Goal: Task Accomplishment & Management: Use online tool/utility

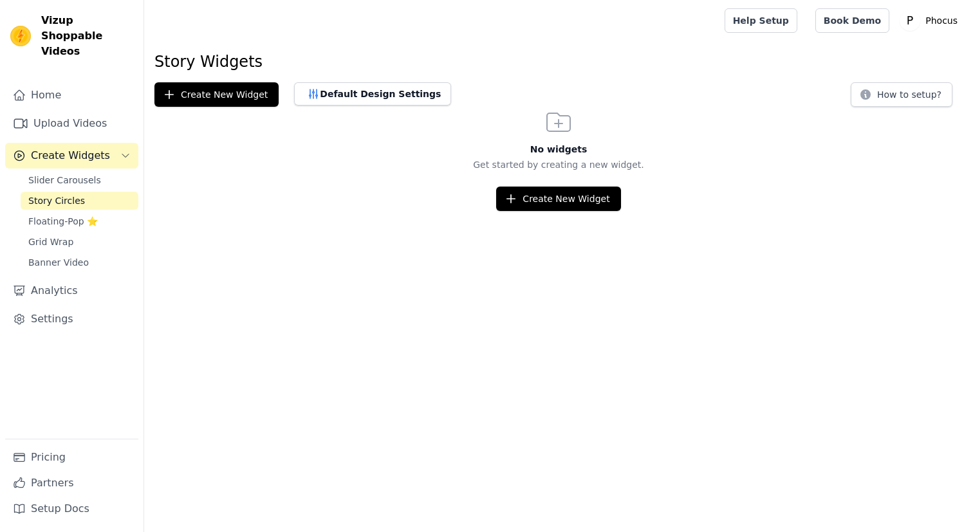
click at [66, 236] on span "Grid Wrap" at bounding box center [50, 242] width 45 height 13
click at [62, 256] on span "Banner Video" at bounding box center [58, 262] width 60 height 13
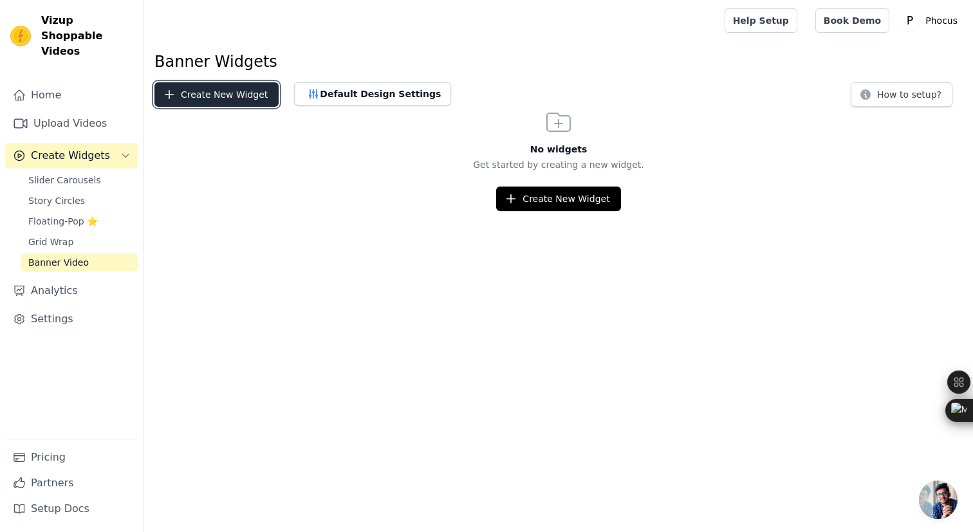
click at [228, 100] on button "Create New Widget" at bounding box center [216, 94] width 124 height 24
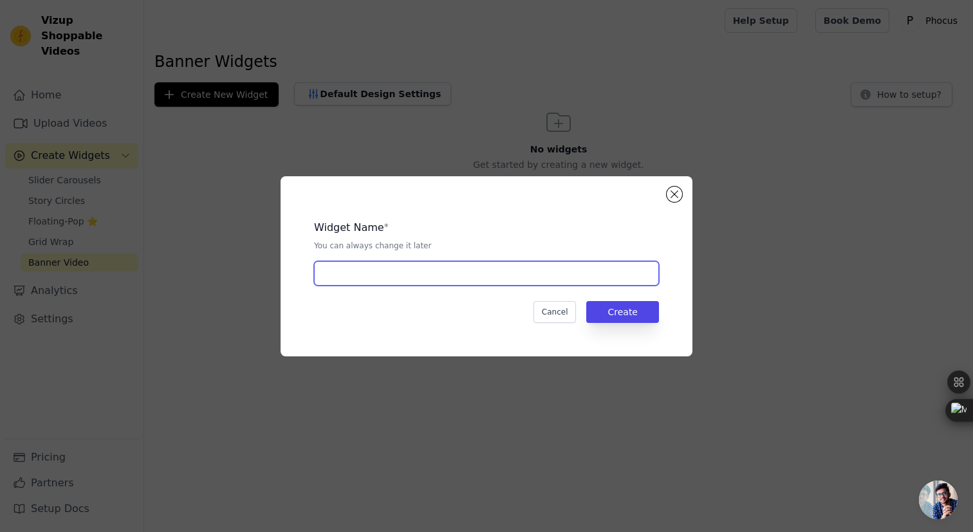
click at [362, 270] on input "text" at bounding box center [486, 273] width 345 height 24
type input "Banner"
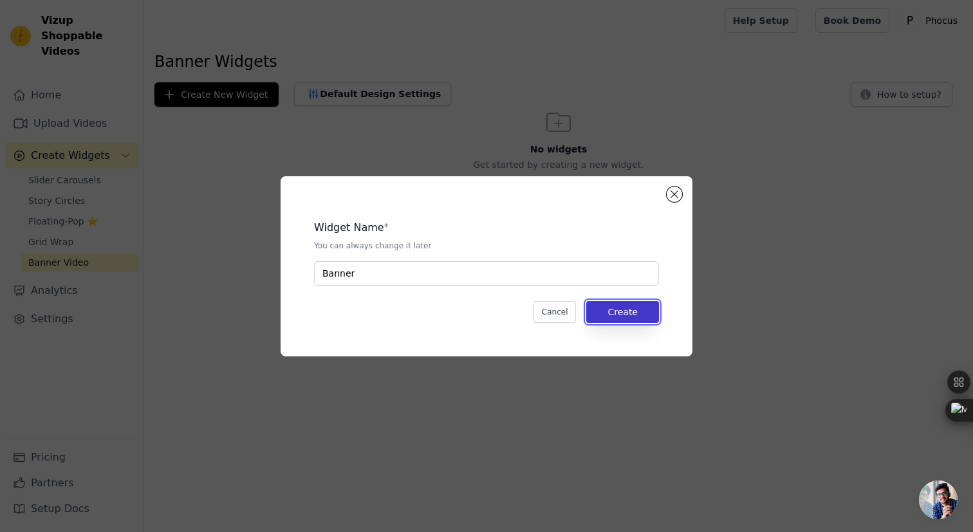
click at [639, 314] on button "Create" at bounding box center [622, 312] width 73 height 22
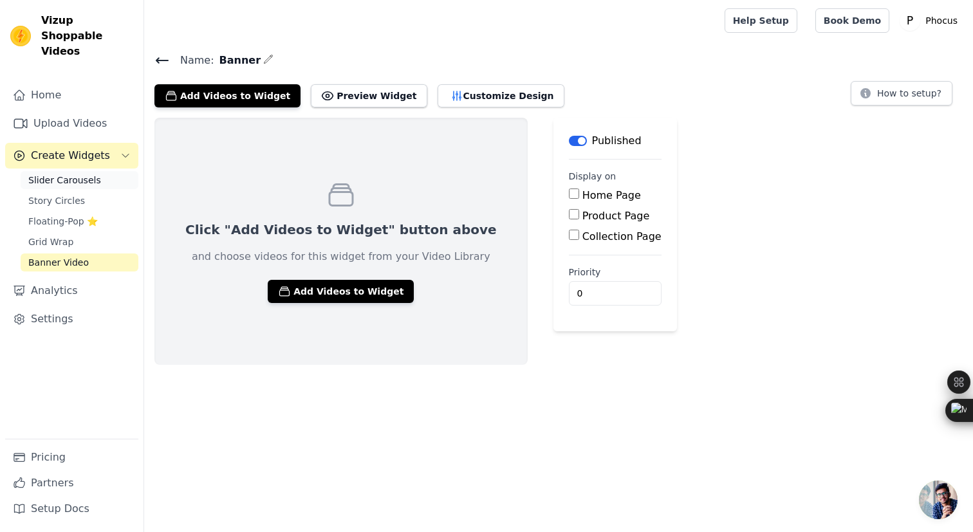
click at [80, 174] on span "Slider Carousels" at bounding box center [64, 180] width 73 height 13
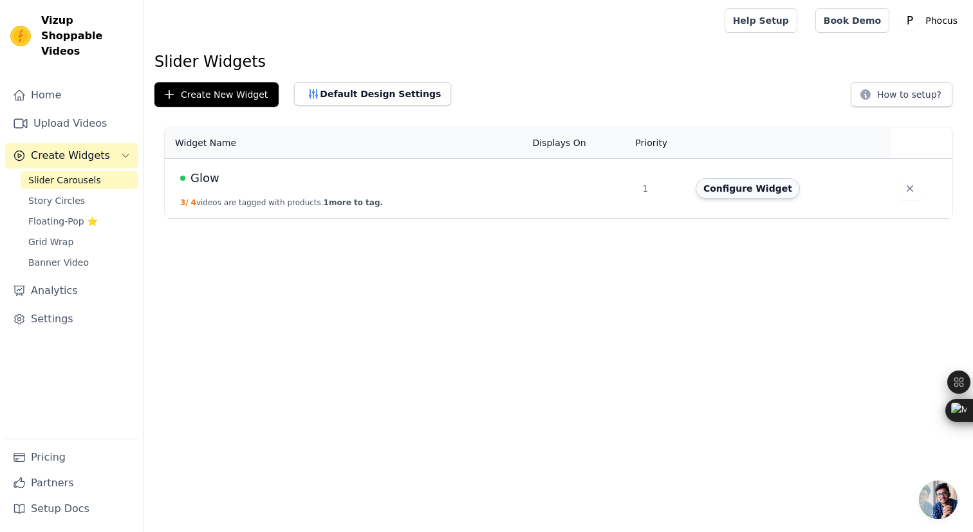
click at [736, 185] on button "Configure Widget" at bounding box center [748, 188] width 104 height 21
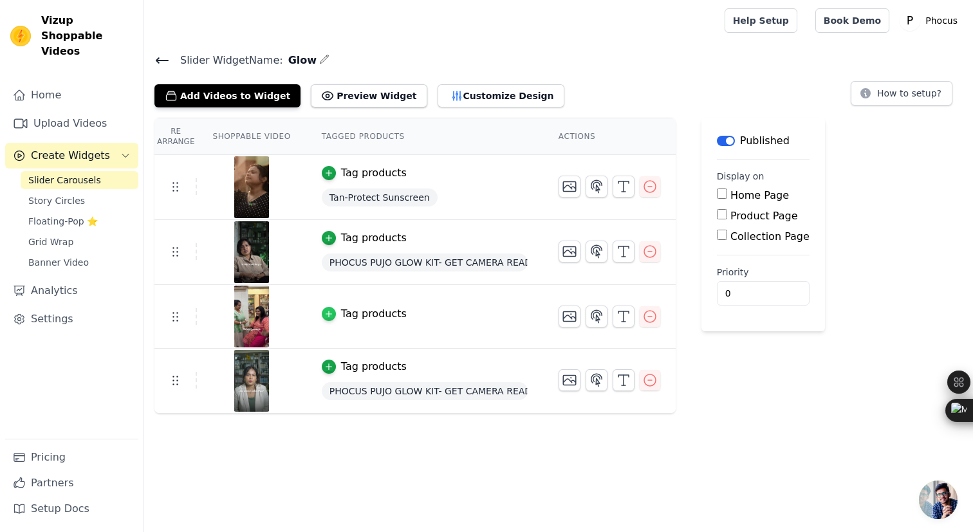
click at [329, 317] on icon "button" at bounding box center [328, 314] width 9 height 9
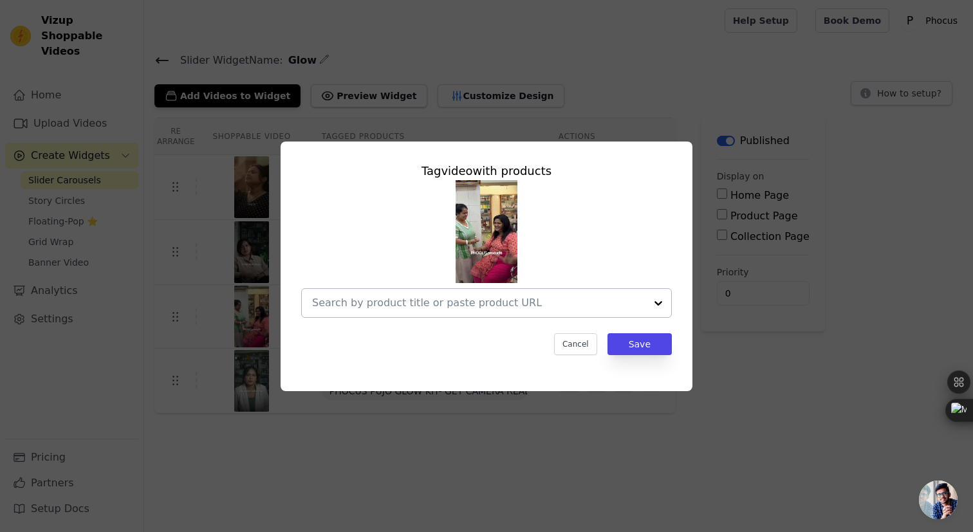
click at [655, 295] on div at bounding box center [658, 303] width 26 height 28
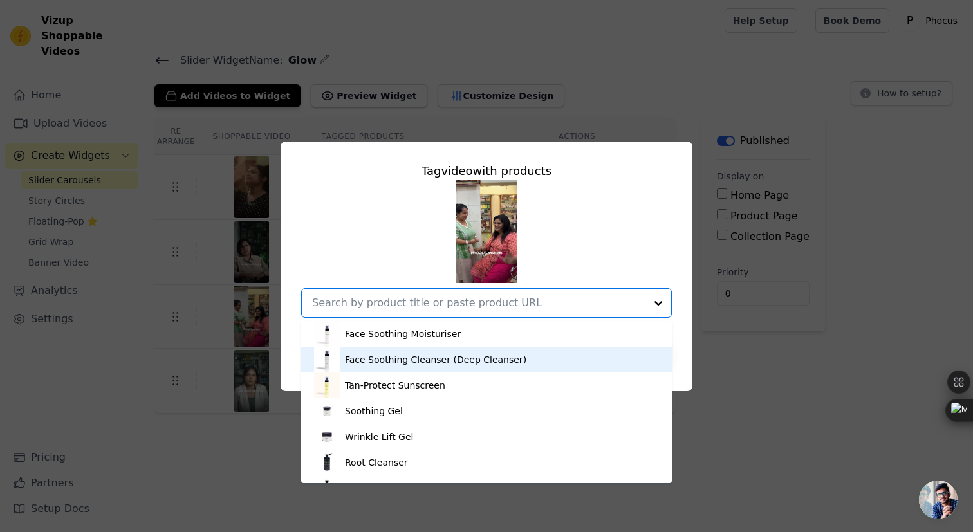
scroll to position [176, 0]
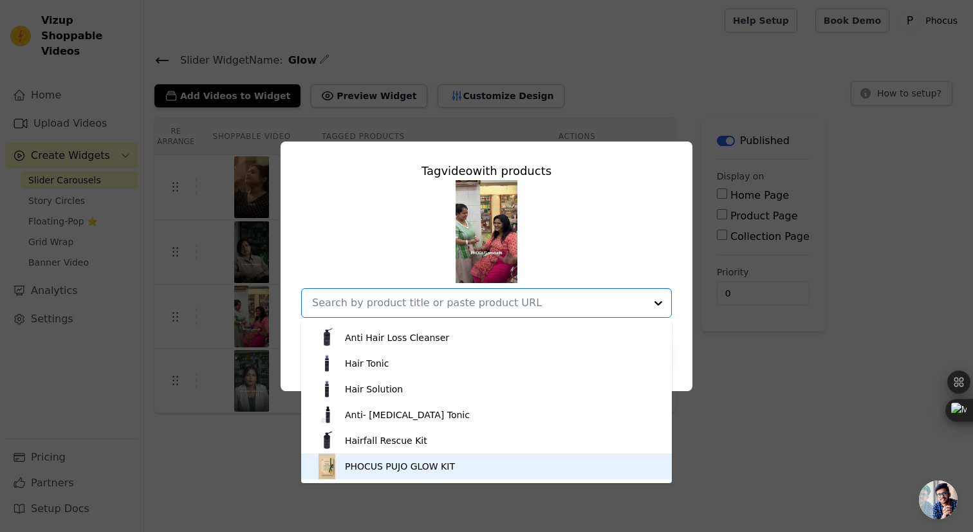
click at [449, 473] on div "PHOCUS PUJO GLOW KIT" at bounding box center [486, 467] width 345 height 26
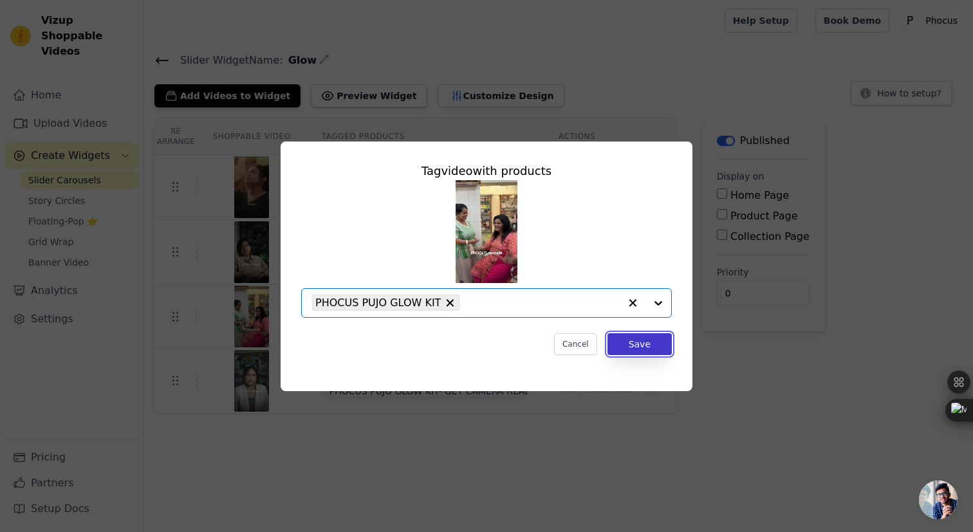
click at [626, 346] on button "Save" at bounding box center [639, 344] width 64 height 22
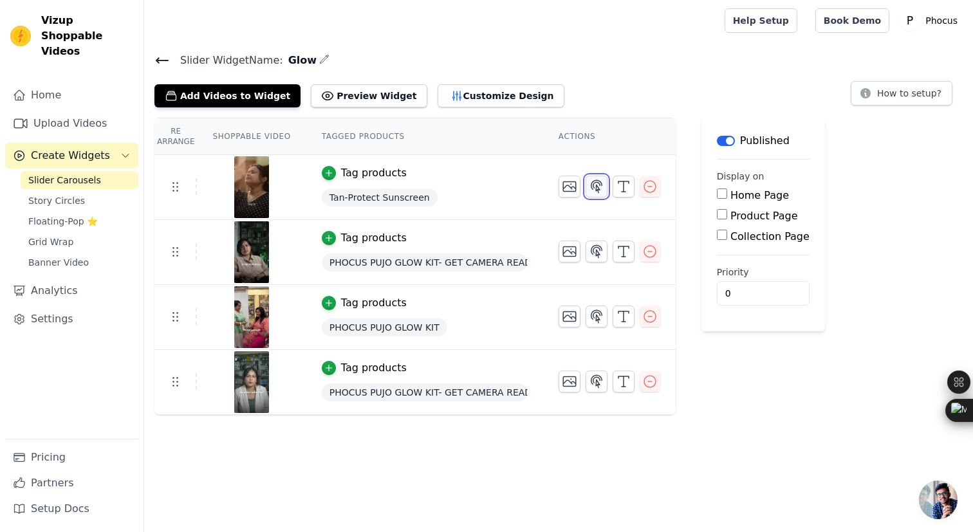
click at [599, 187] on icon "button" at bounding box center [596, 186] width 15 height 15
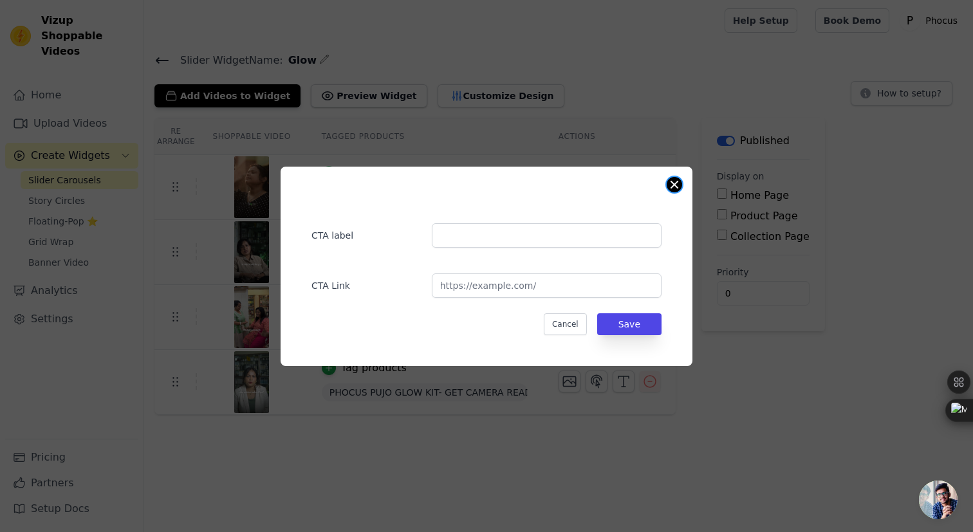
click at [677, 185] on button "Close modal" at bounding box center [674, 184] width 15 height 15
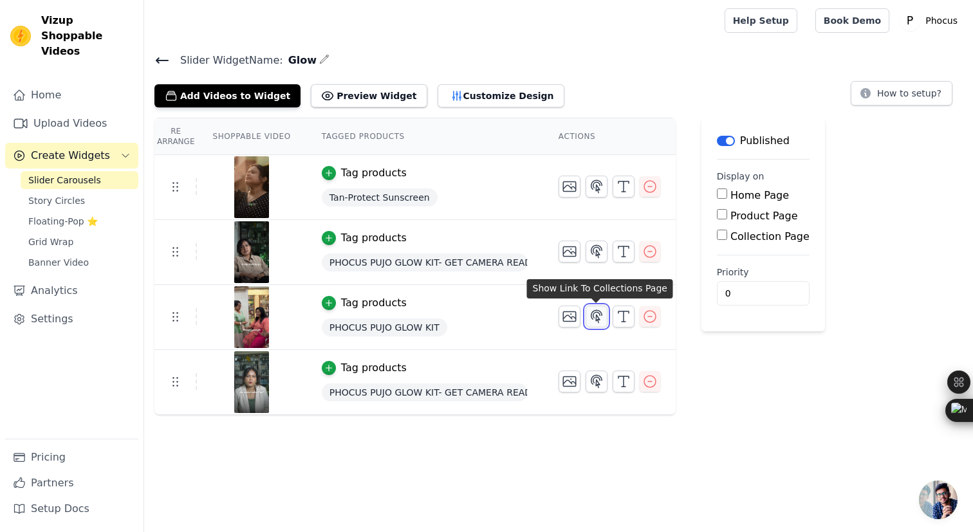
click at [597, 317] on icon "button" at bounding box center [596, 316] width 11 height 12
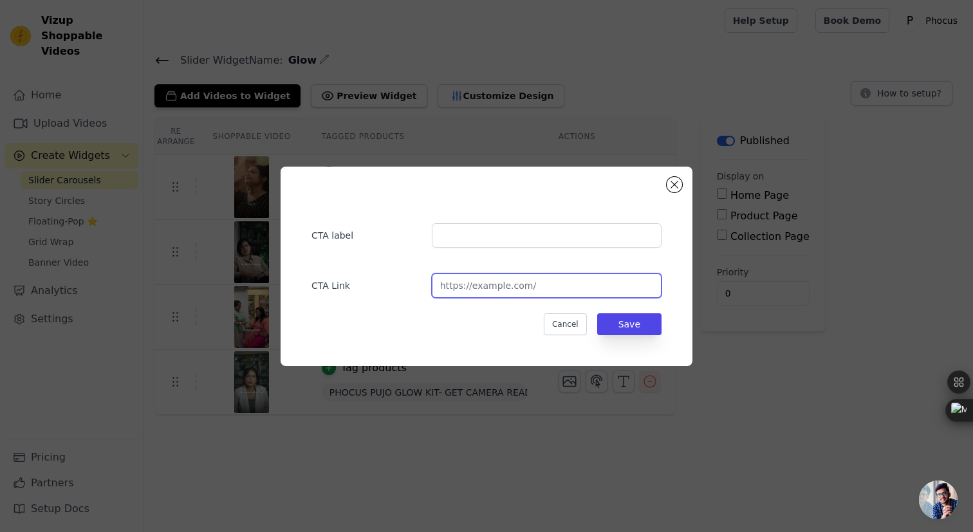
click at [584, 292] on input "url" at bounding box center [547, 285] width 230 height 24
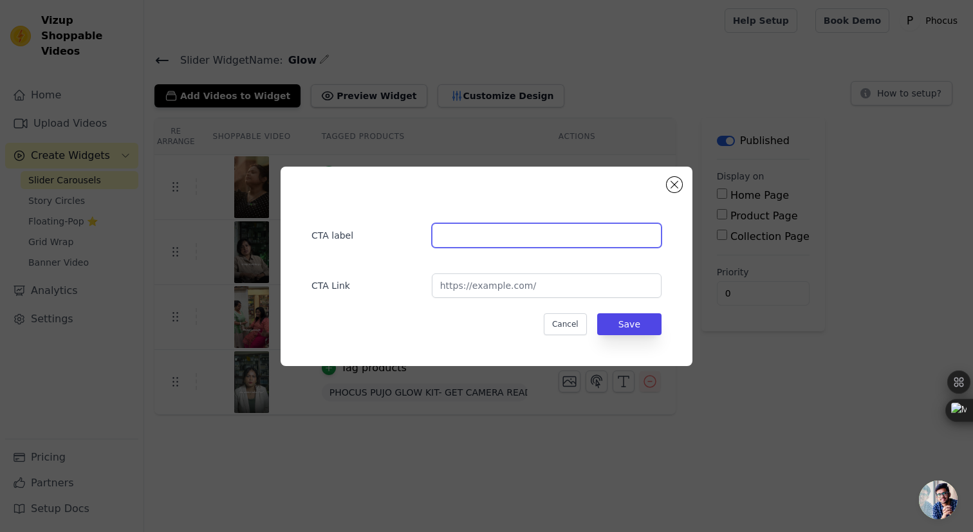
click at [553, 227] on input "text" at bounding box center [547, 235] width 230 height 24
click at [674, 185] on button "Close modal" at bounding box center [674, 184] width 15 height 15
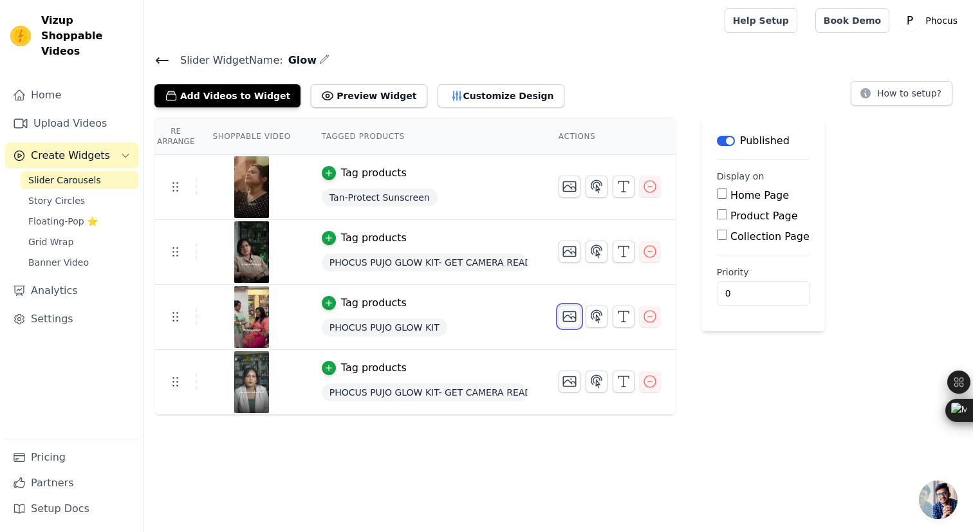
click at [568, 320] on icon "button" at bounding box center [569, 317] width 13 height 10
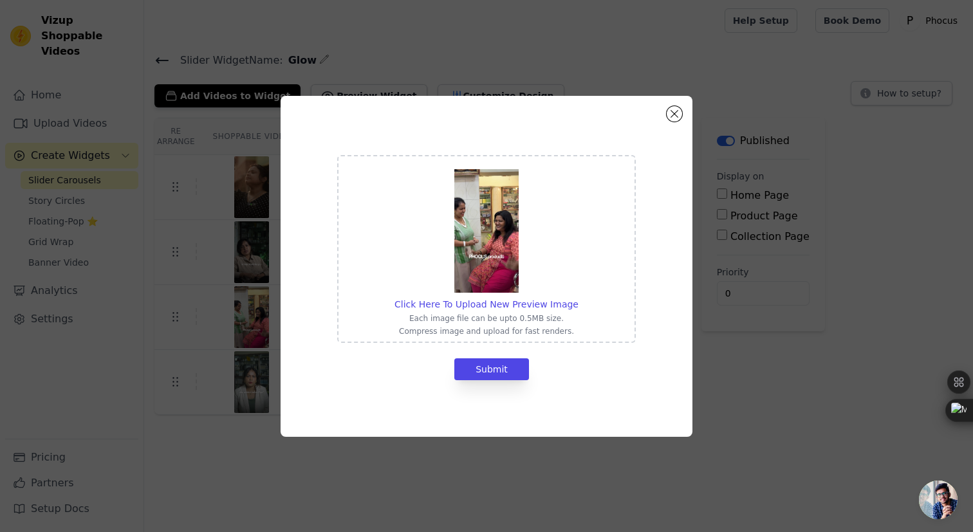
click at [679, 120] on div "Click Here To Upload New Preview Image Each image file can be upto 0.5MB size. …" at bounding box center [487, 266] width 412 height 341
click at [676, 115] on button "Close modal" at bounding box center [674, 113] width 15 height 15
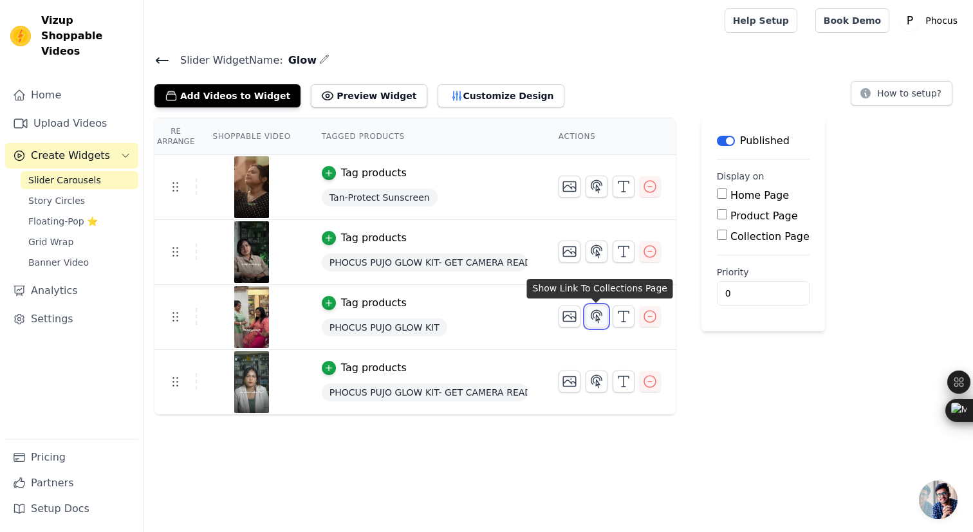
click at [598, 323] on icon "button" at bounding box center [596, 316] width 15 height 15
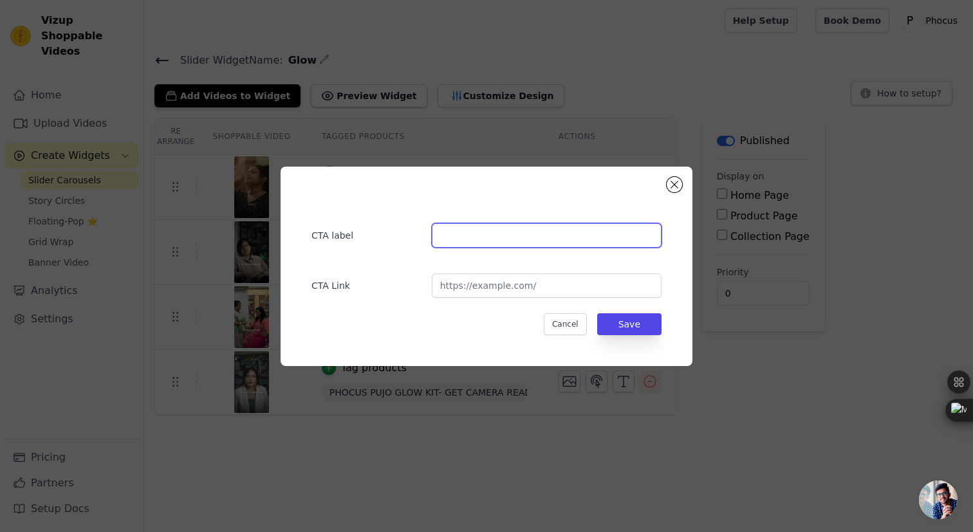
click at [533, 239] on input "text" at bounding box center [547, 235] width 230 height 24
type input "G"
click at [463, 235] on input "Get your Skin Care" at bounding box center [547, 235] width 230 height 24
click at [532, 243] on input "Get Your Skin Care" at bounding box center [547, 235] width 230 height 24
type input "Get Your Skin Care !"
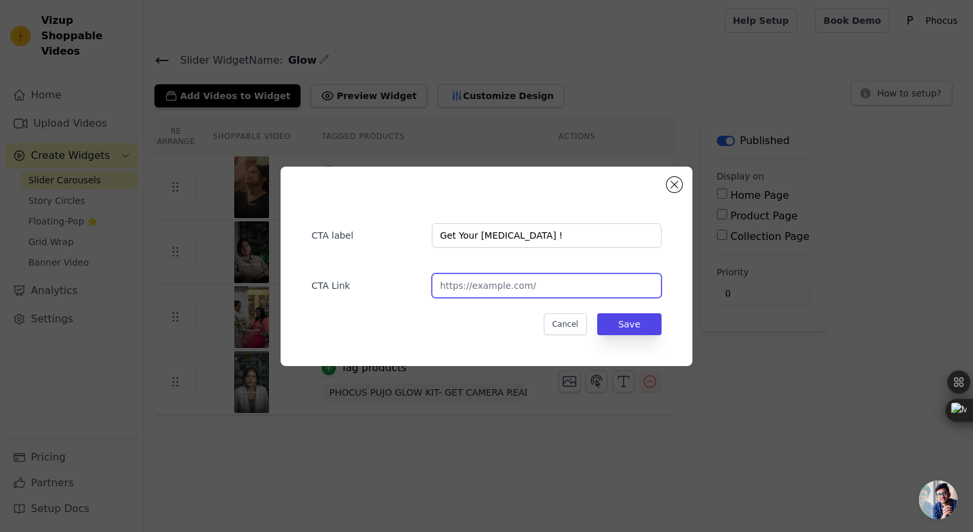
click at [579, 292] on input "url" at bounding box center [547, 285] width 230 height 24
paste input "https://phocusindia.in/collections/skin"
type input "https://phocusindia.in/collections/skin"
click at [619, 314] on button "Save" at bounding box center [629, 324] width 64 height 22
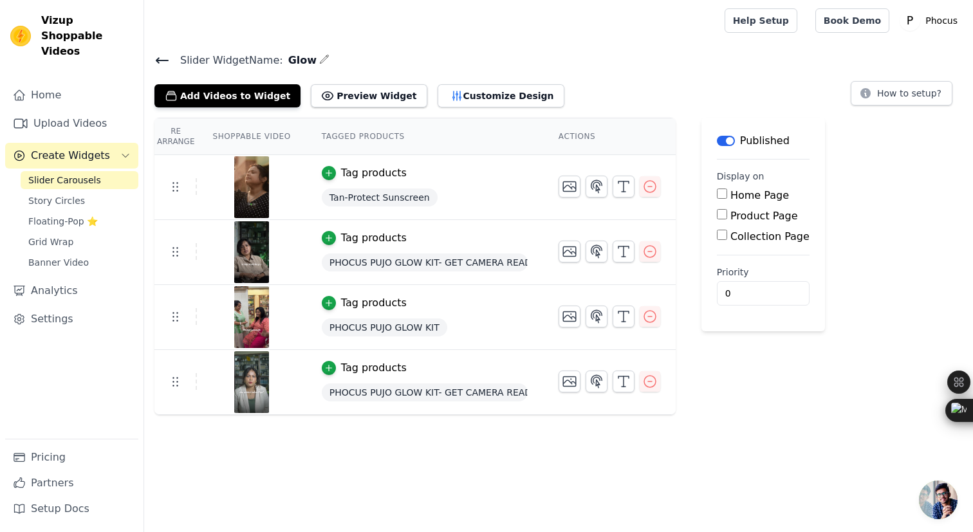
click at [388, 331] on span "PHOCUS PUJO GLOW KIT" at bounding box center [384, 328] width 125 height 18
click at [328, 304] on icon "button" at bounding box center [329, 304] width 6 height 6
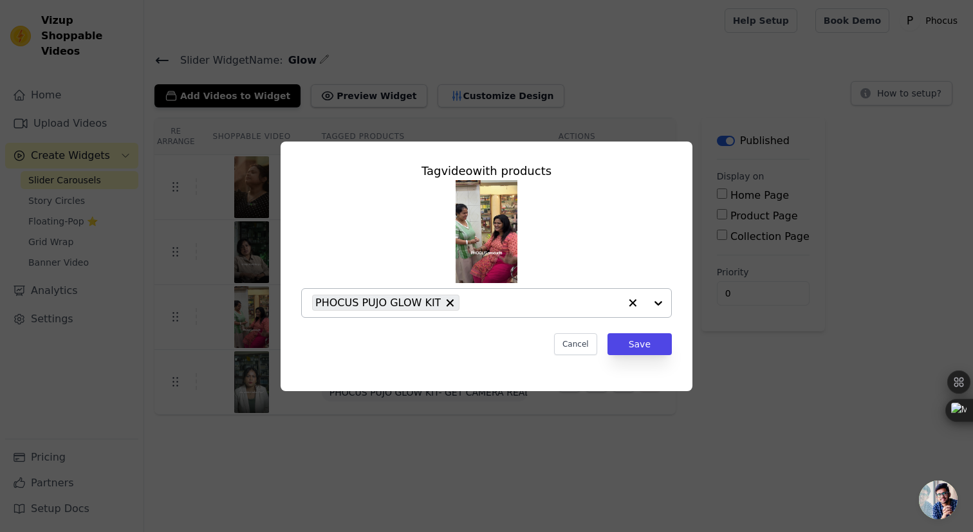
click at [653, 306] on div at bounding box center [645, 303] width 51 height 28
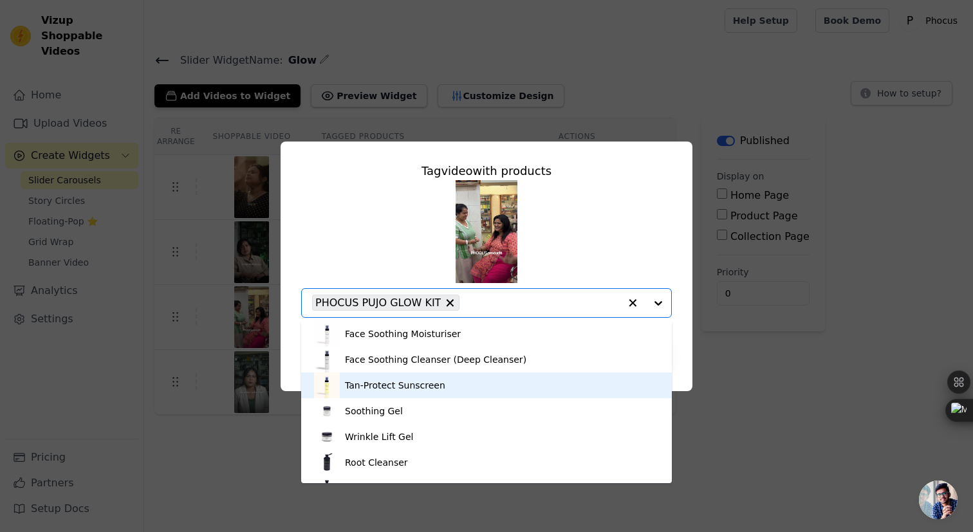
click at [496, 374] on div "Tan-Protect Sunscreen" at bounding box center [486, 386] width 345 height 26
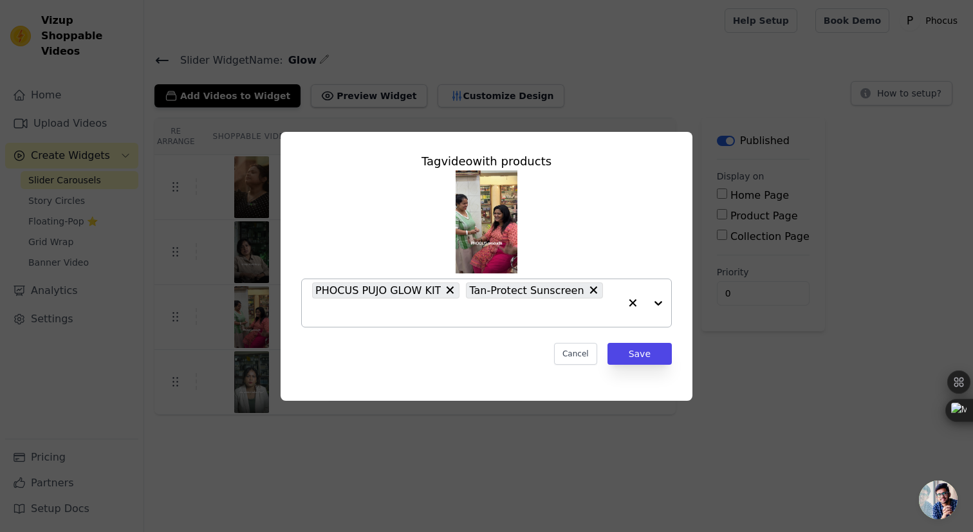
click at [447, 288] on icon at bounding box center [451, 290] width 8 height 8
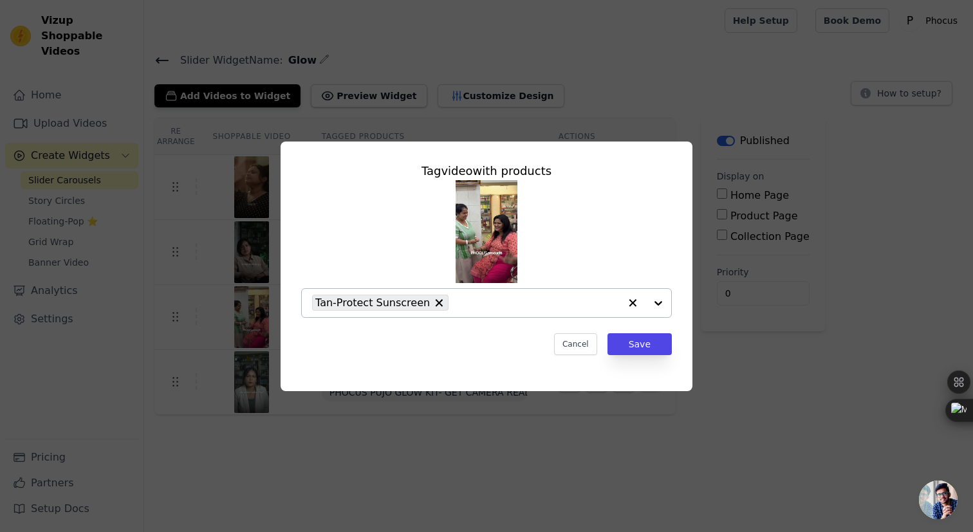
click at [662, 308] on div at bounding box center [645, 303] width 51 height 28
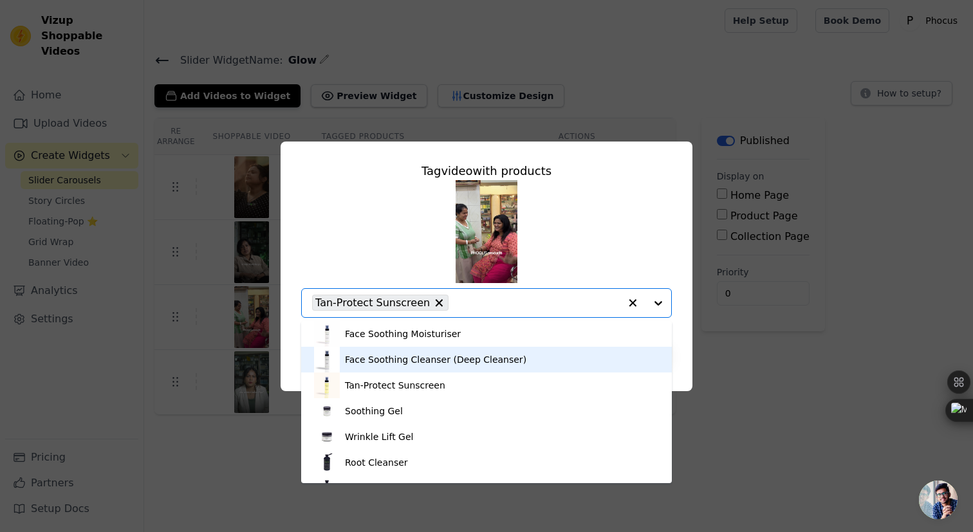
click at [458, 365] on div "Face Soothing Cleanser (Deep Cleanser)" at bounding box center [435, 359] width 181 height 13
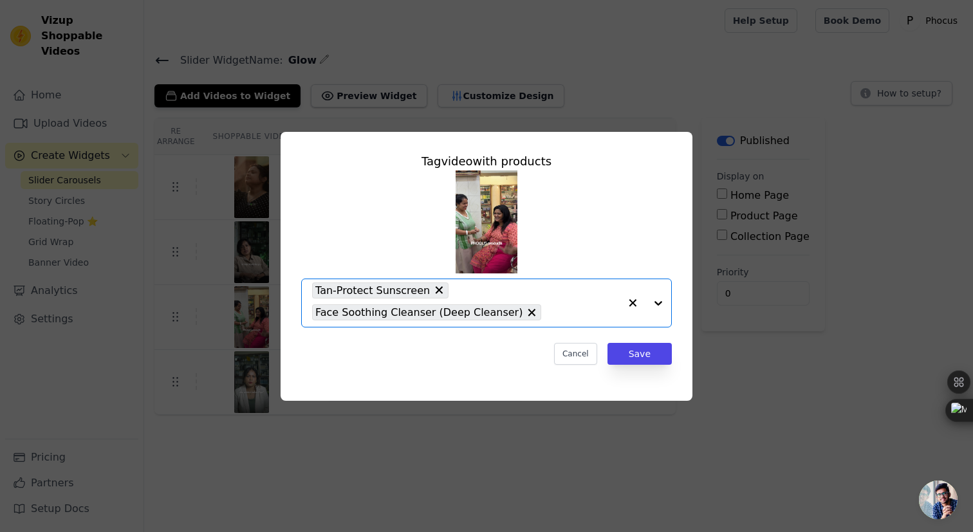
click at [656, 303] on div at bounding box center [645, 303] width 51 height 48
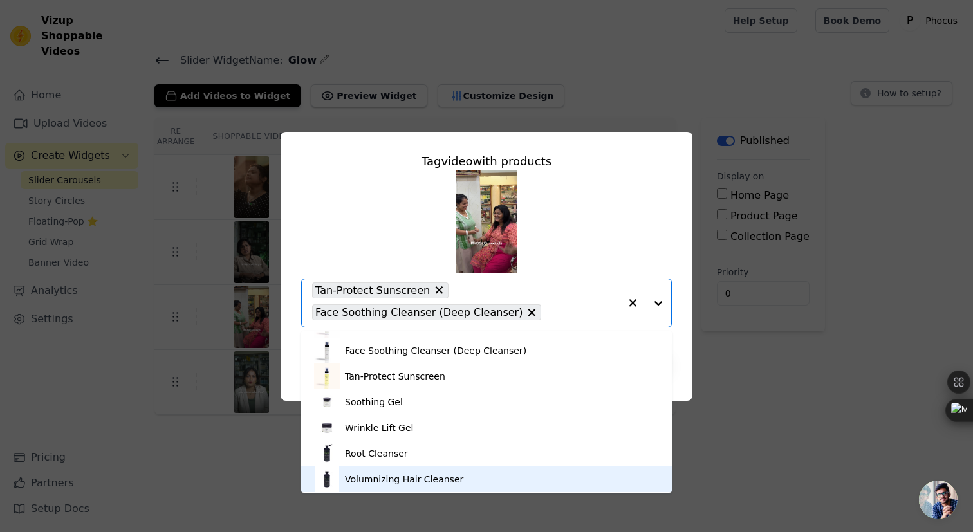
scroll to position [5, 0]
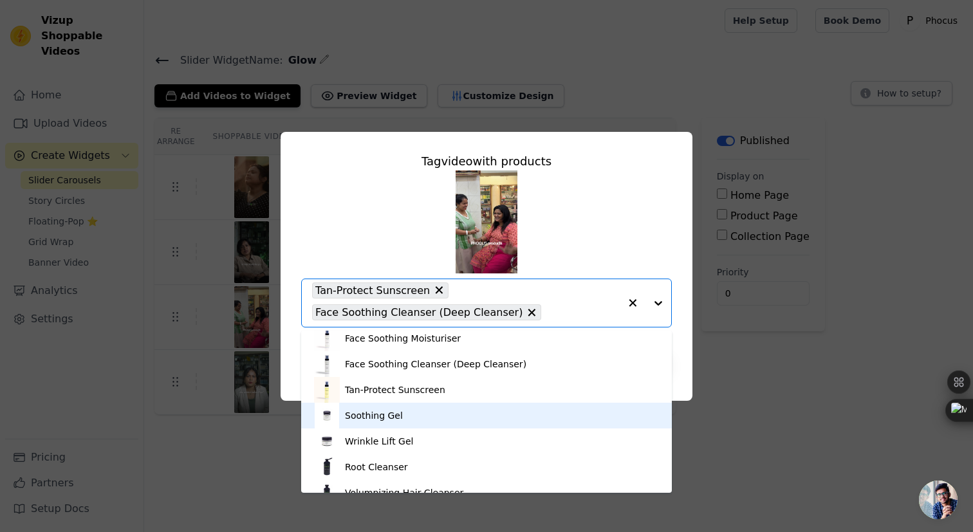
click at [448, 419] on div "Soothing Gel" at bounding box center [486, 416] width 345 height 26
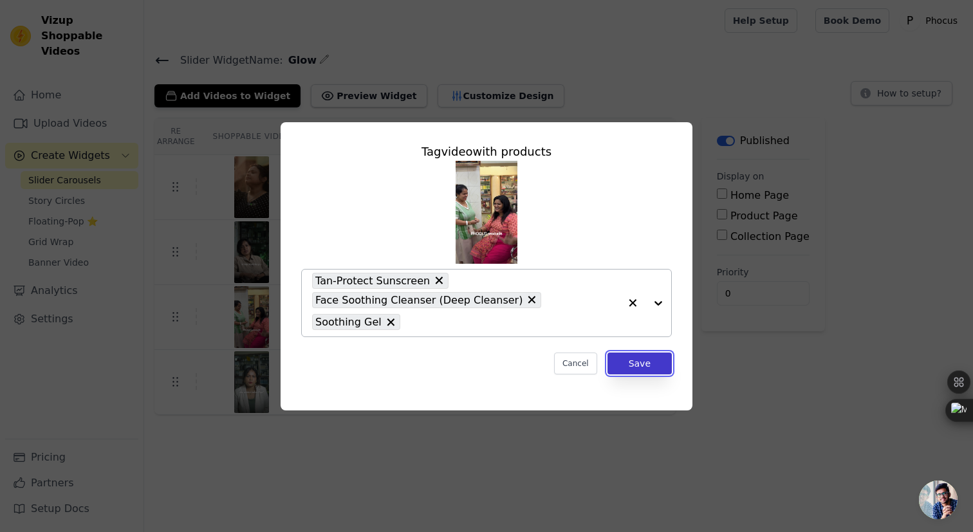
click at [629, 366] on button "Save" at bounding box center [639, 364] width 64 height 22
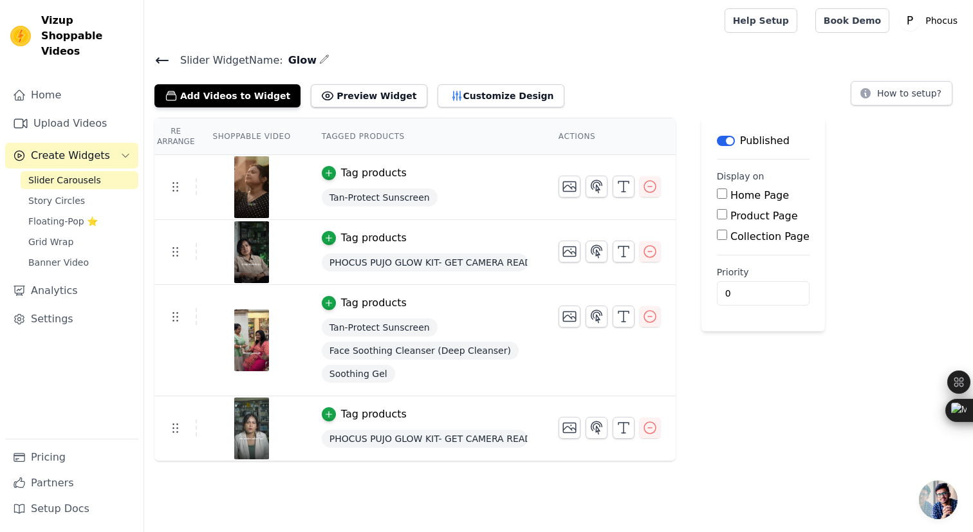
click at [449, 244] on div "Tag products" at bounding box center [425, 237] width 206 height 15
click at [591, 250] on icon "button" at bounding box center [596, 251] width 15 height 15
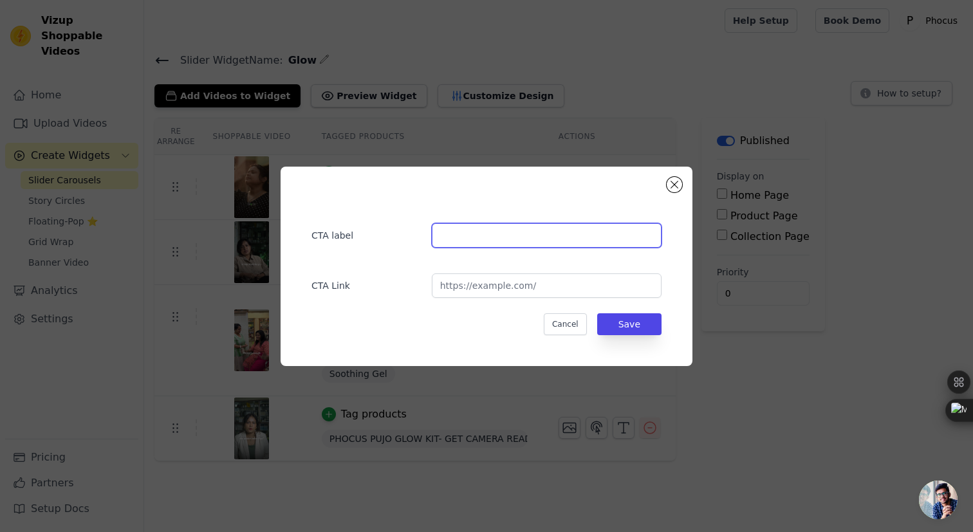
click at [543, 237] on input "text" at bounding box center [547, 235] width 230 height 24
type input "Get Your Skin Care !"
click at [502, 304] on div "CTA label Get Your Skin Care ! CTA Link Cancel Save" at bounding box center [486, 266] width 371 height 158
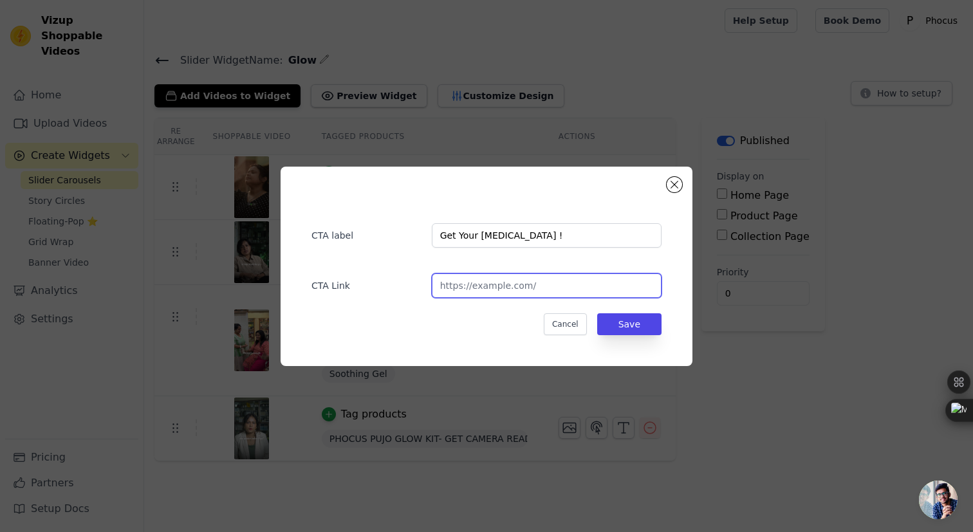
click at [508, 293] on input "url" at bounding box center [547, 285] width 230 height 24
paste input "https://phocusindia.in/collections/skin"
type input "https://phocusindia.in/collections/skin"
click at [636, 326] on button "Save" at bounding box center [629, 324] width 64 height 22
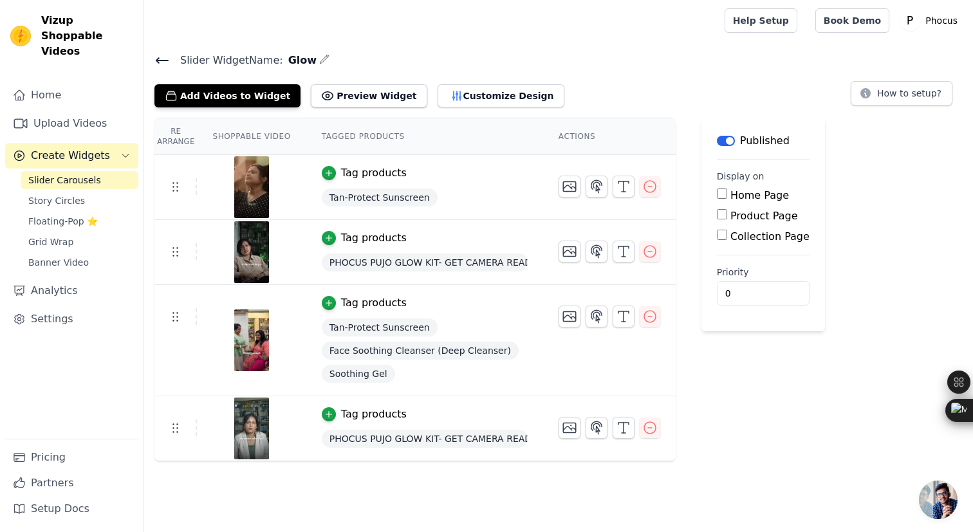
click at [764, 405] on div "Label Published Display on Home Page Product Page Collection Page Priority 0" at bounding box center [763, 290] width 124 height 344
click at [359, 98] on button "Preview Widget" at bounding box center [369, 95] width 116 height 23
click at [452, 97] on icon "button" at bounding box center [456, 95] width 8 height 9
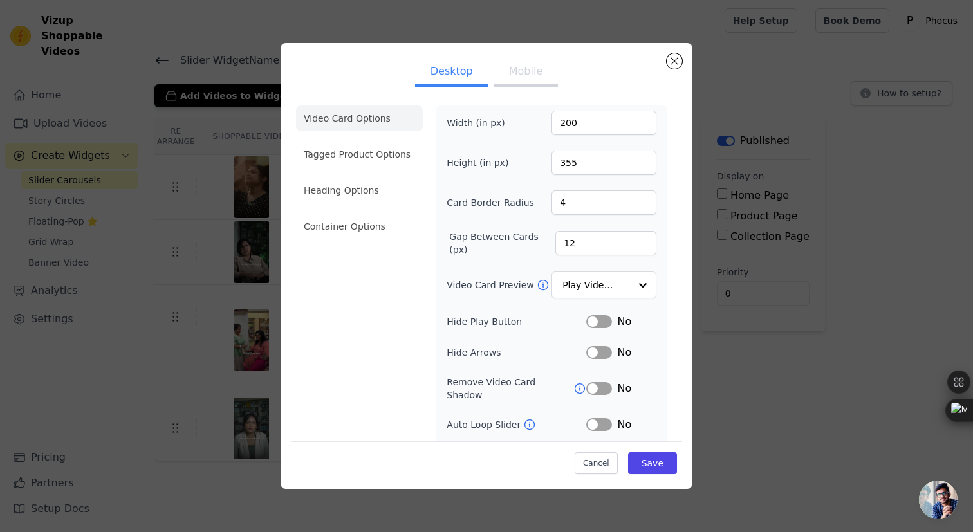
click at [537, 80] on button "Mobile" at bounding box center [526, 73] width 64 height 28
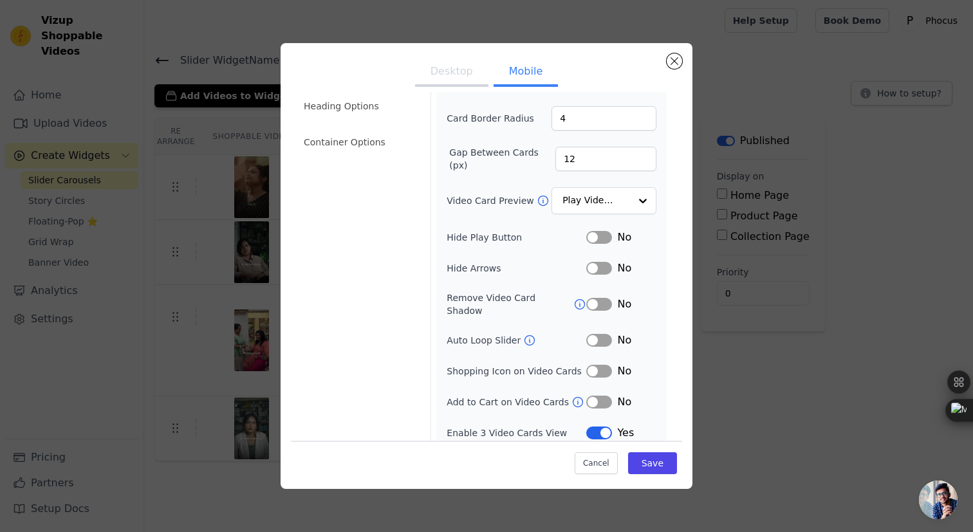
scroll to position [0, 0]
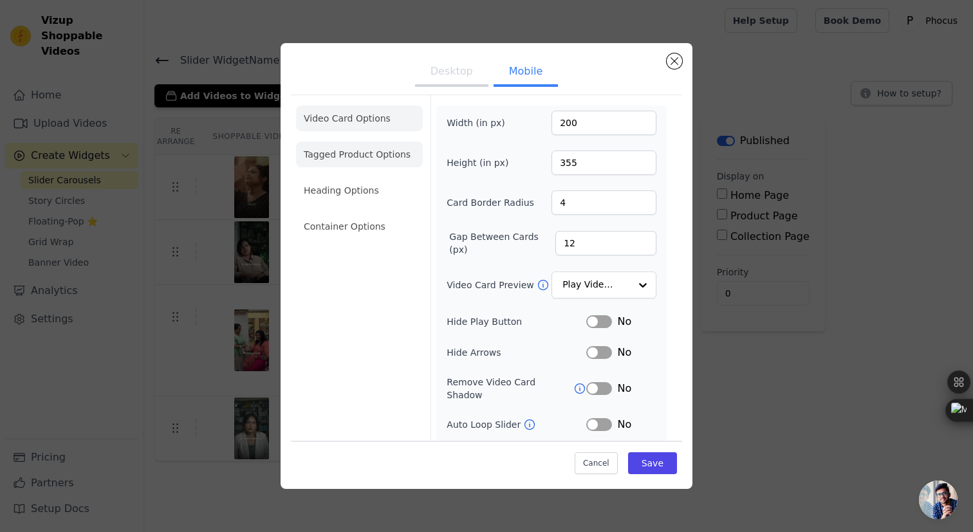
click at [373, 214] on li "Tagged Product Options" at bounding box center [359, 227] width 127 height 26
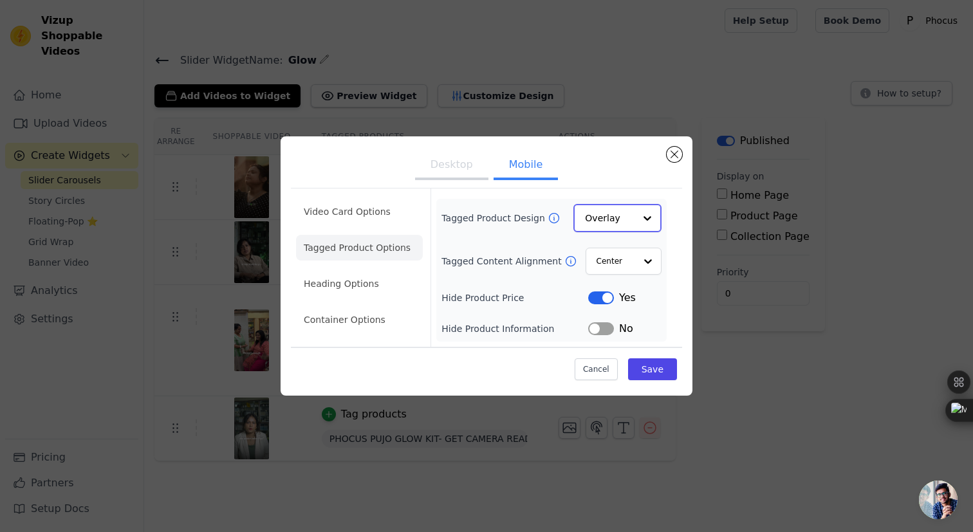
click at [634, 225] on input "Tagged Product Design" at bounding box center [610, 218] width 50 height 26
click at [608, 296] on div "Minimalist" at bounding box center [617, 303] width 88 height 27
click at [638, 259] on div at bounding box center [648, 261] width 26 height 26
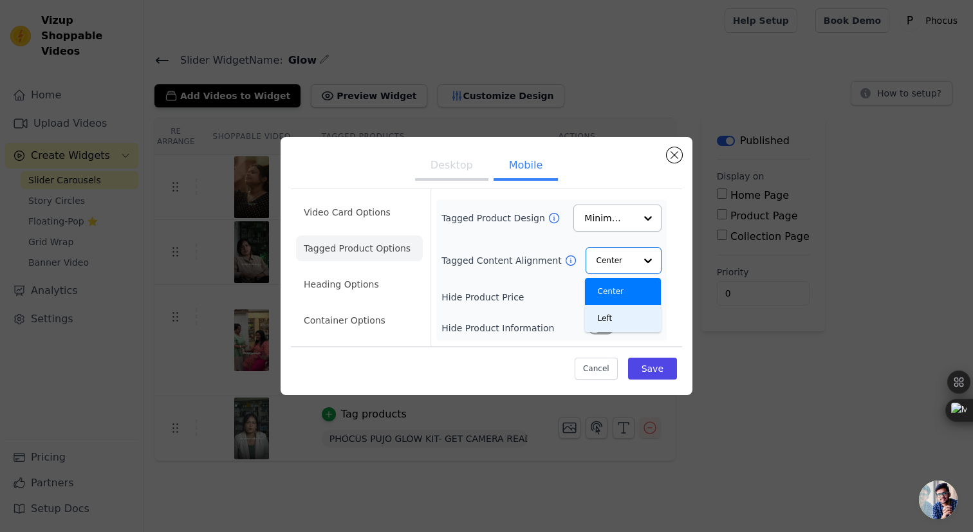
click at [556, 338] on div "Tagged Product Design Minimalist Tagged Content Alignment Center Left Option Ce…" at bounding box center [551, 270] width 230 height 142
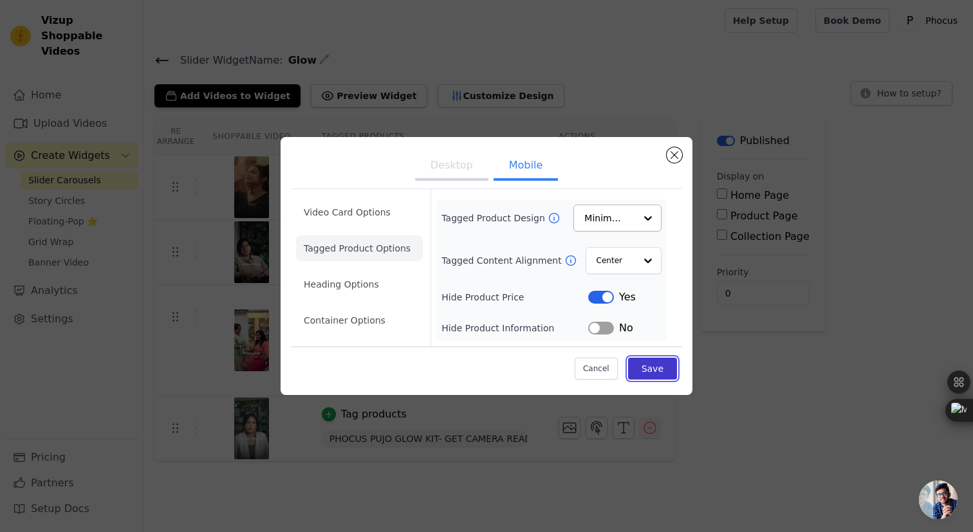
click at [656, 371] on button "Save" at bounding box center [652, 369] width 49 height 22
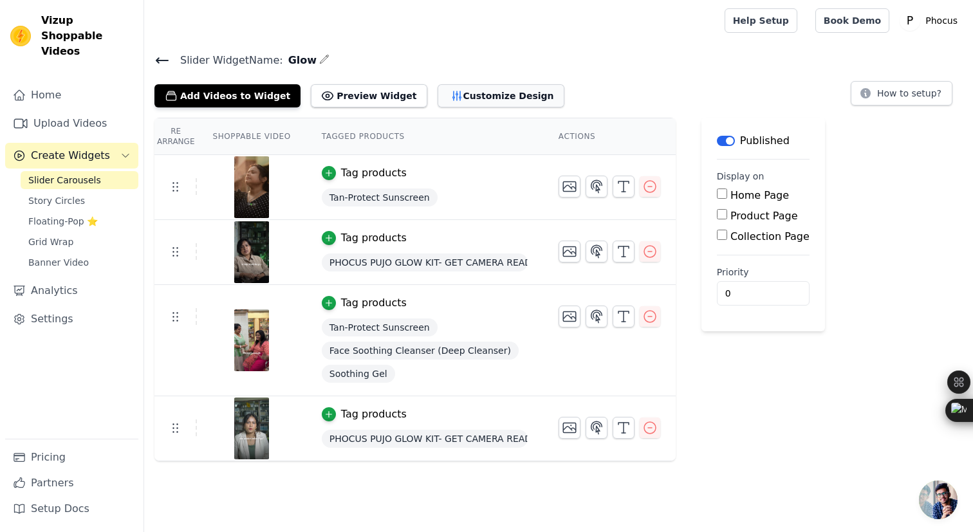
click at [446, 93] on button "Customize Design" at bounding box center [501, 95] width 127 height 23
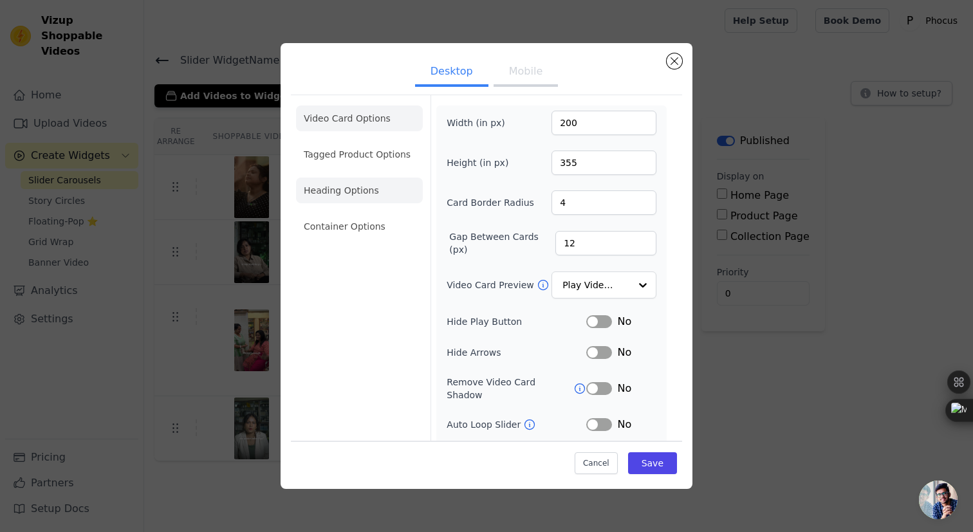
click at [348, 203] on li "Heading Options" at bounding box center [359, 191] width 127 height 26
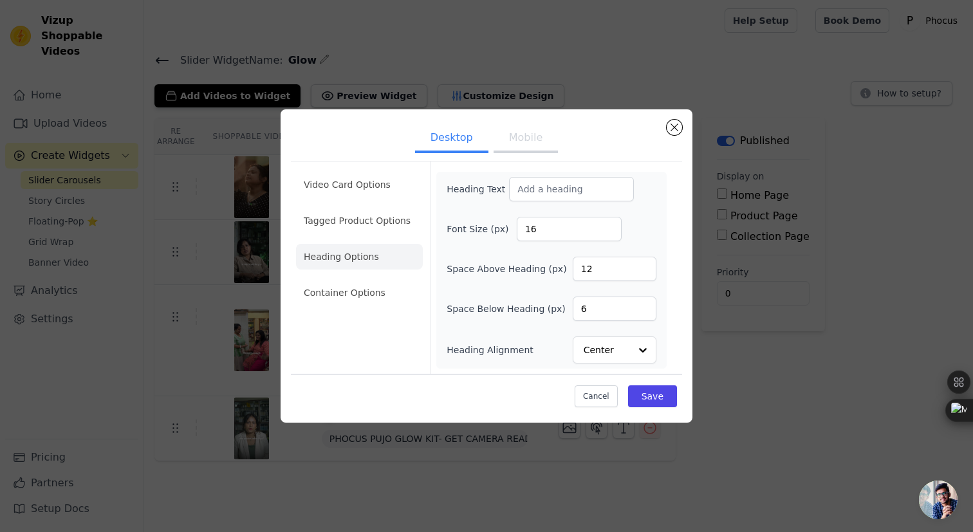
click at [336, 279] on ul "Video Card Options Tagged Product Options Heading Options Container Options" at bounding box center [359, 239] width 127 height 144
click at [337, 285] on li "Container Options" at bounding box center [359, 293] width 127 height 26
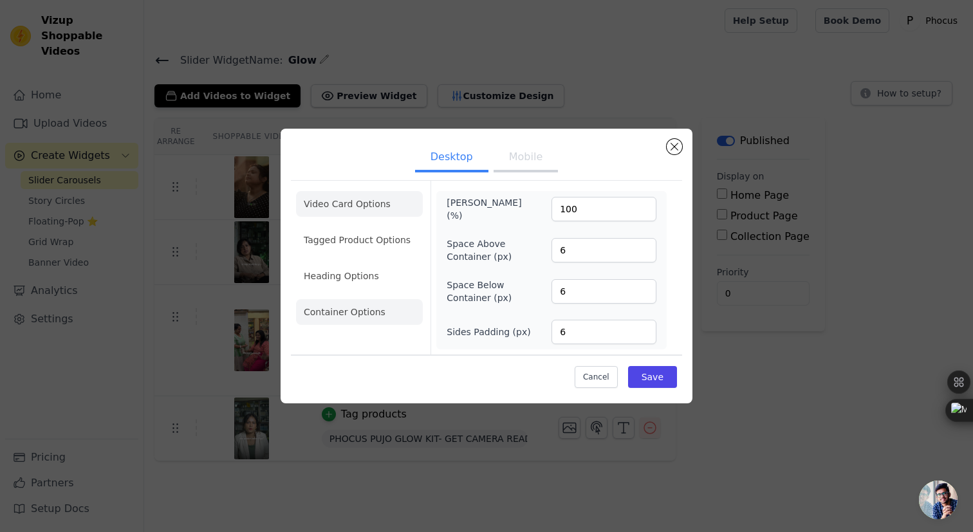
click at [345, 227] on li "Video Card Options" at bounding box center [359, 240] width 127 height 26
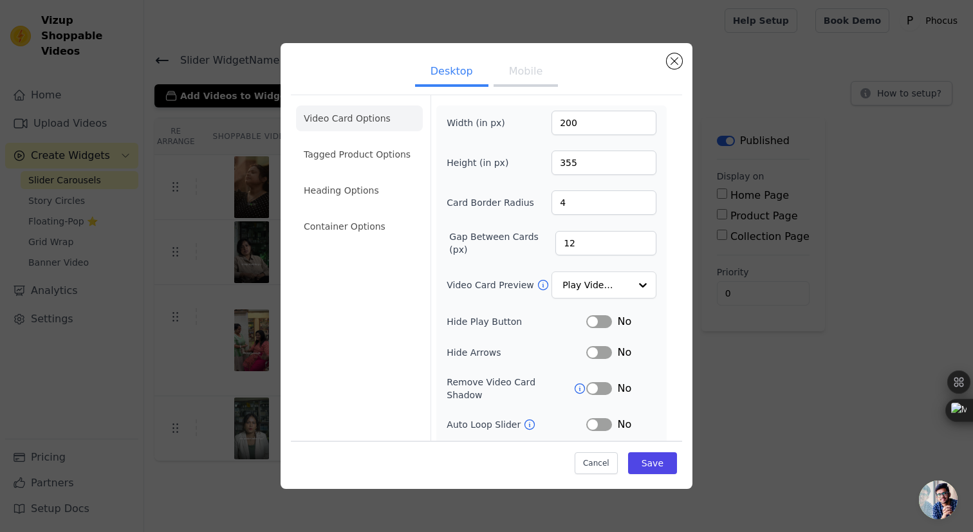
scroll to position [53, 0]
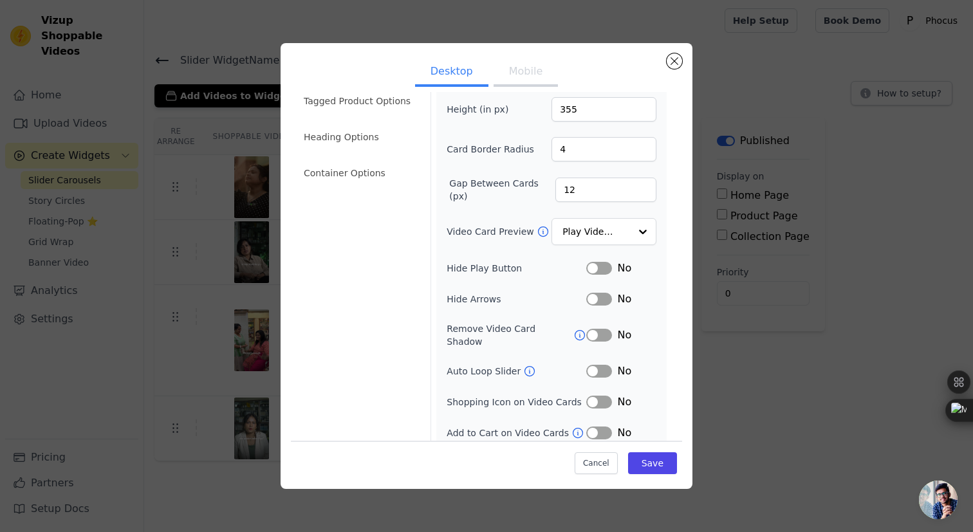
click at [576, 331] on icon at bounding box center [579, 335] width 13 height 13
click at [599, 396] on button "Label" at bounding box center [599, 402] width 26 height 13
click at [521, 71] on button "Mobile" at bounding box center [526, 73] width 64 height 28
click at [367, 137] on li "Heading Options" at bounding box center [359, 137] width 127 height 26
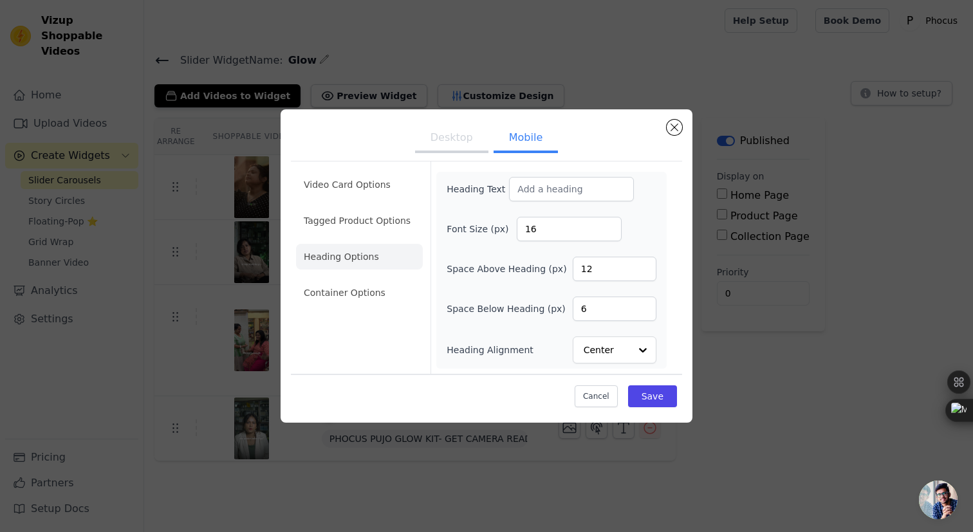
scroll to position [0, 0]
click at [375, 281] on li "Container Options" at bounding box center [359, 293] width 127 height 26
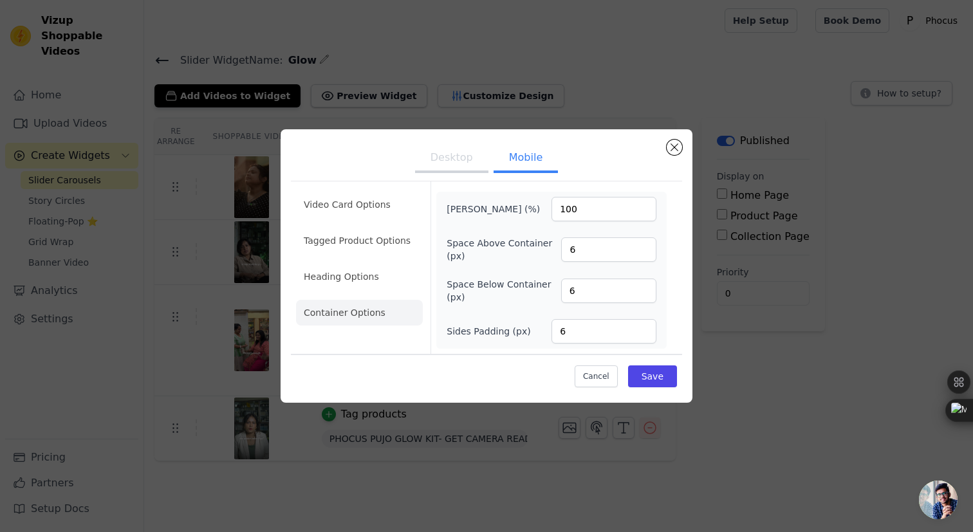
click at [369, 218] on ul "Video Card Options Tagged Product Options Heading Options Container Options" at bounding box center [359, 259] width 127 height 144
click at [369, 228] on li "Video Card Options" at bounding box center [359, 241] width 127 height 26
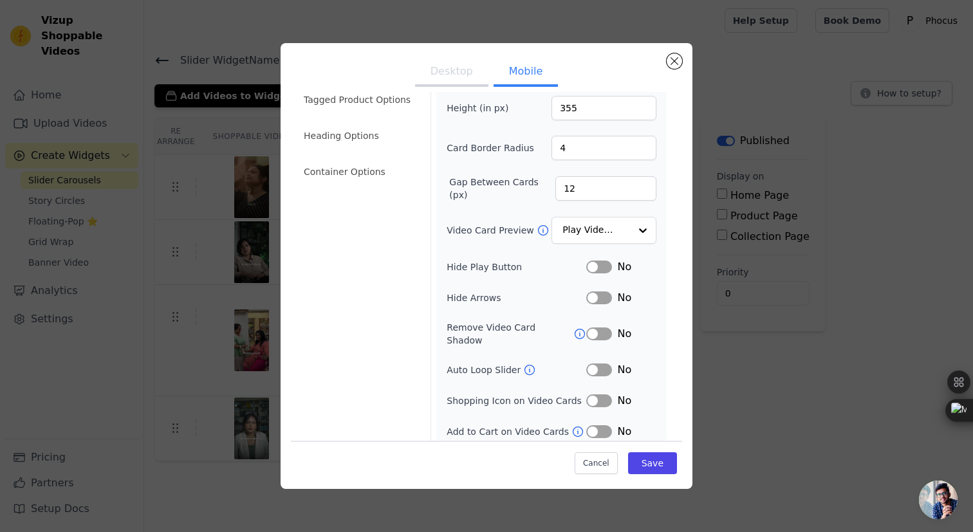
scroll to position [84, 0]
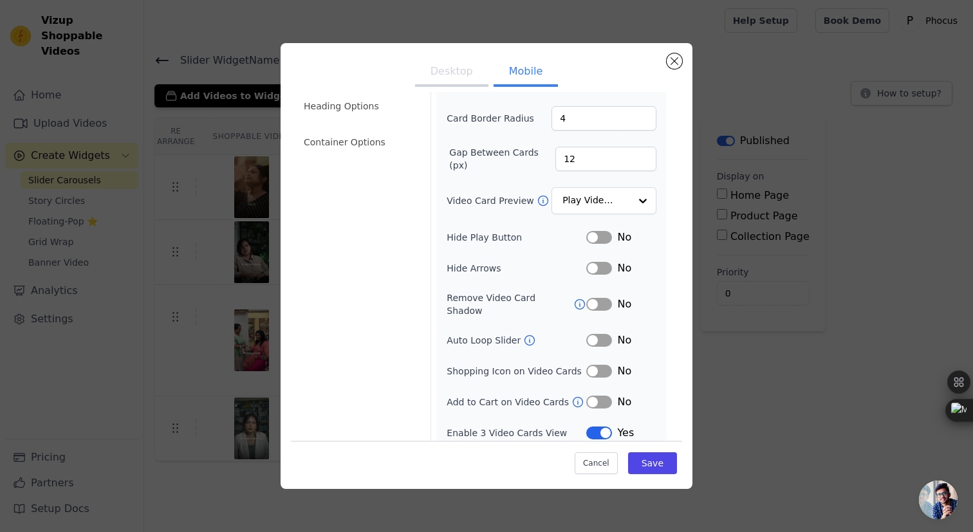
click at [597, 365] on button "Label" at bounding box center [599, 371] width 26 height 13
click at [646, 460] on button "Save" at bounding box center [652, 463] width 49 height 22
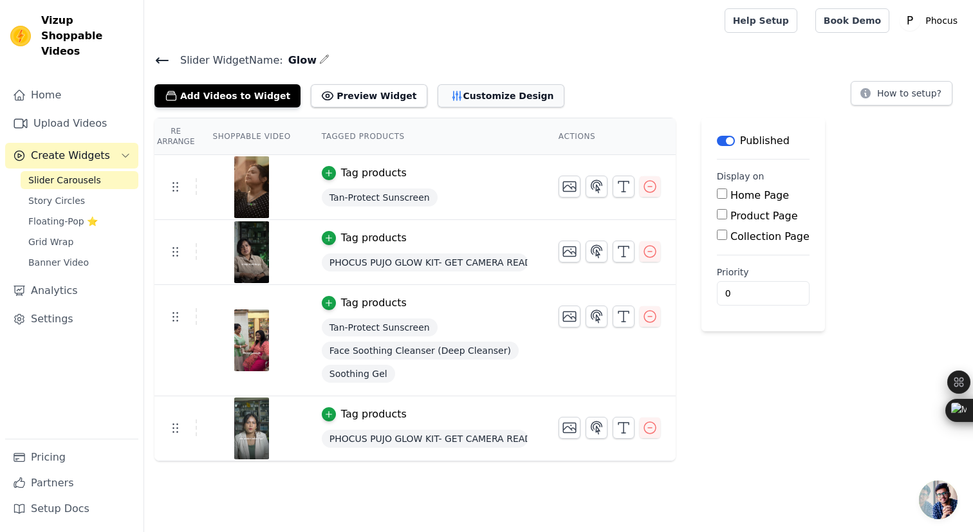
click at [453, 86] on button "Customize Design" at bounding box center [501, 95] width 127 height 23
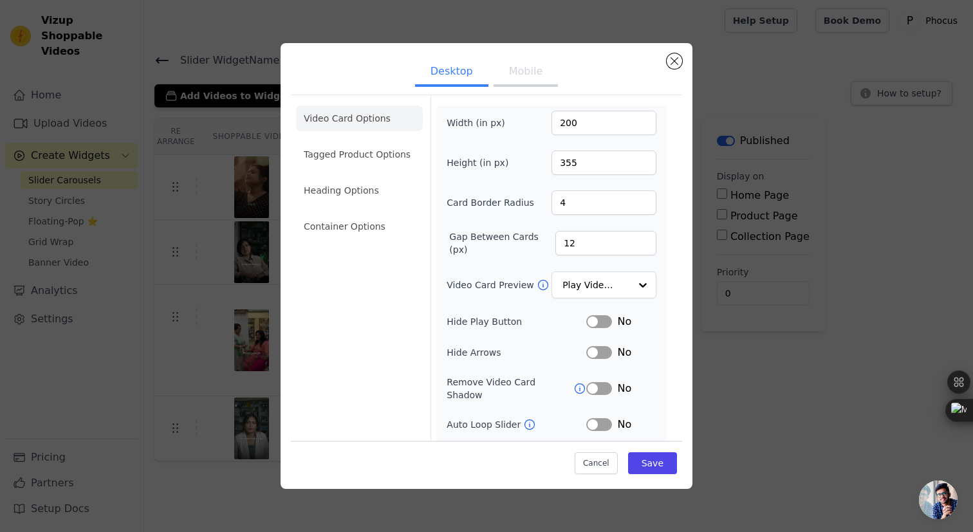
click at [519, 77] on button "Mobile" at bounding box center [526, 73] width 64 height 28
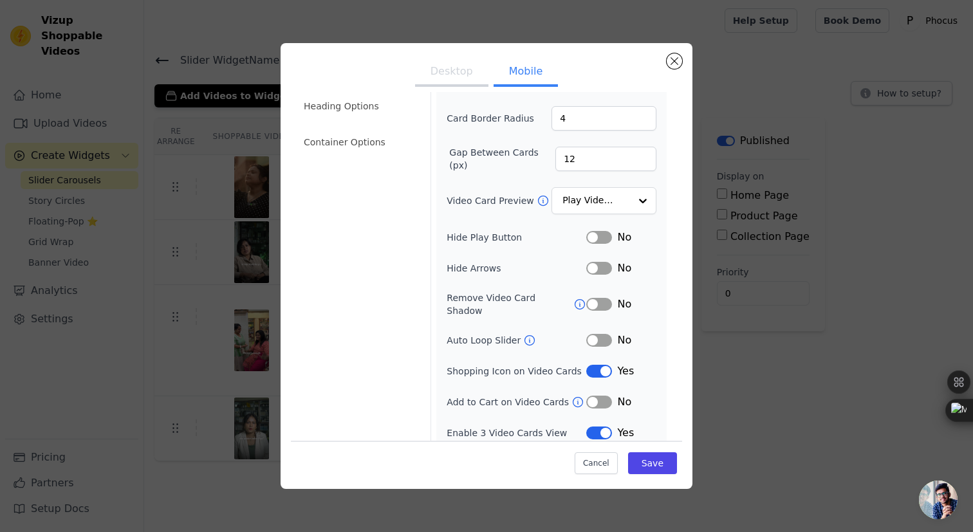
scroll to position [0, 0]
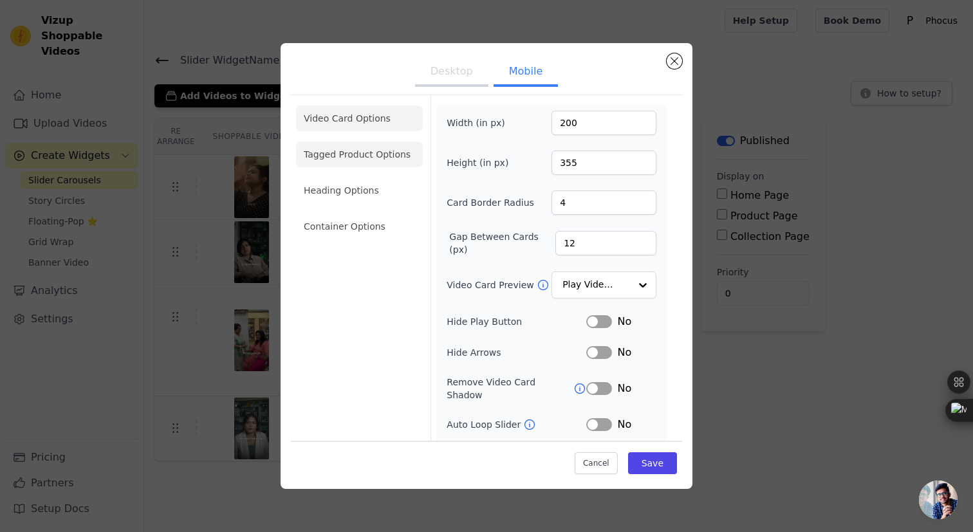
click at [384, 214] on li "Tagged Product Options" at bounding box center [359, 227] width 127 height 26
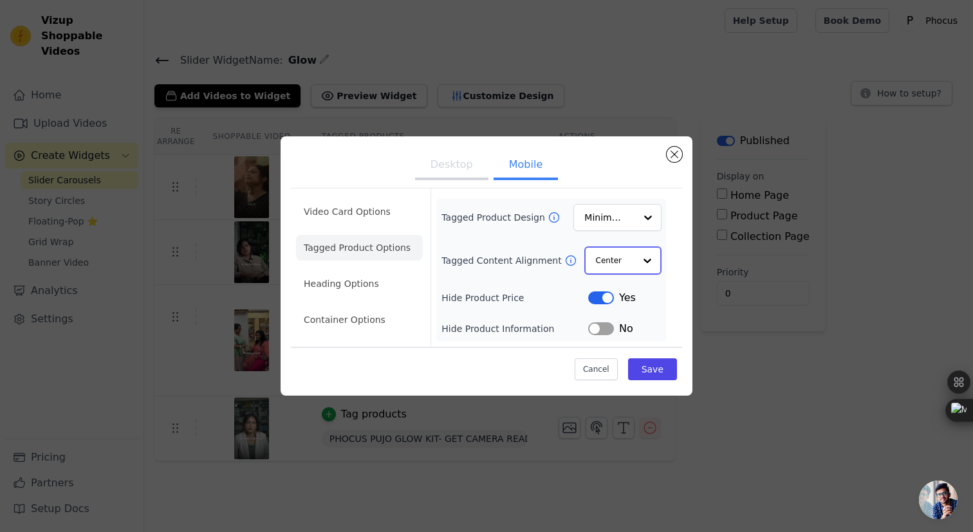
click at [615, 261] on input "Tagged Content Alignment" at bounding box center [615, 261] width 39 height 26
click at [600, 330] on button "Label" at bounding box center [601, 328] width 26 height 13
click at [620, 211] on input "Tagged Product Design" at bounding box center [610, 218] width 50 height 26
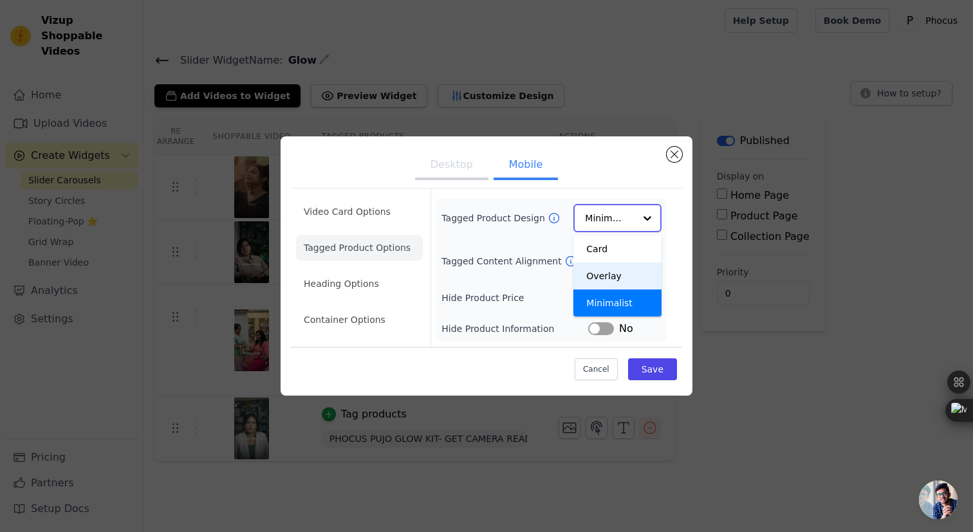
click at [609, 279] on div "Overlay" at bounding box center [617, 276] width 88 height 27
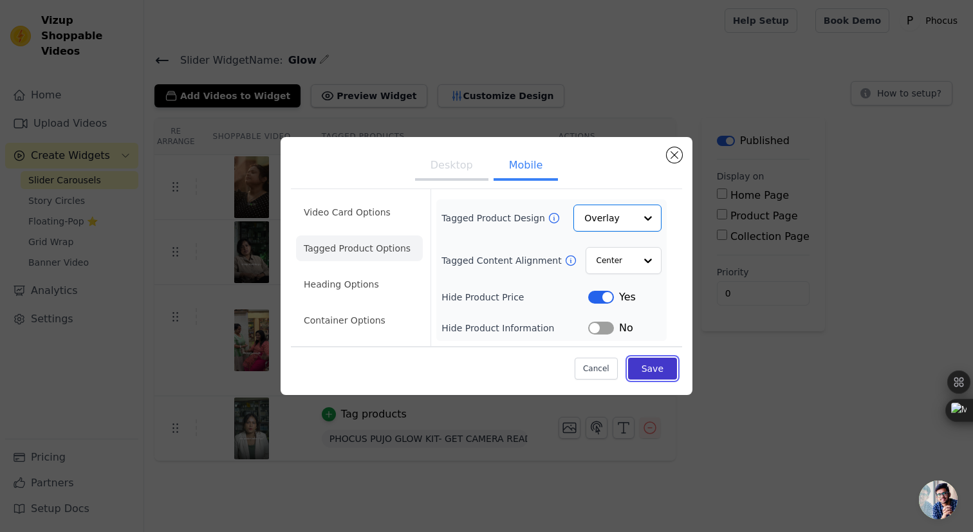
click at [654, 370] on button "Save" at bounding box center [652, 369] width 49 height 22
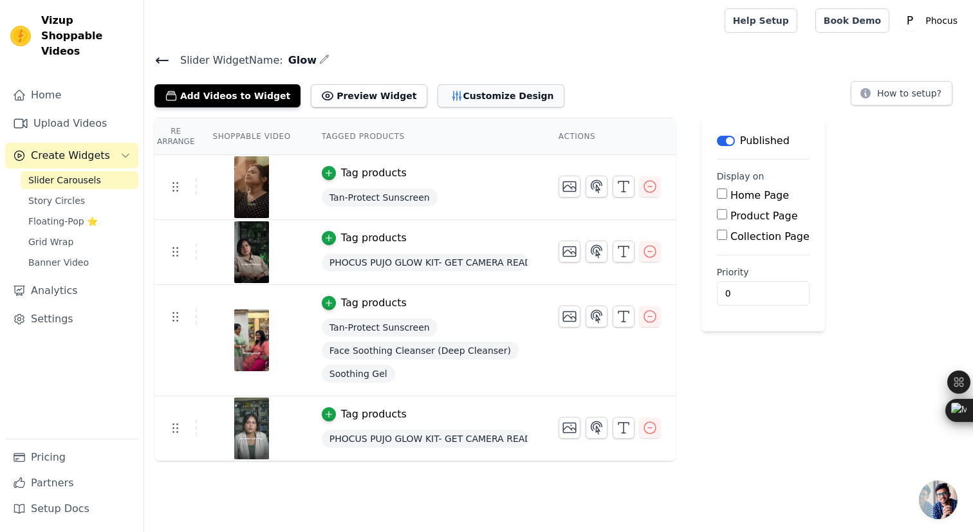
click at [476, 86] on button "Customize Design" at bounding box center [501, 95] width 127 height 23
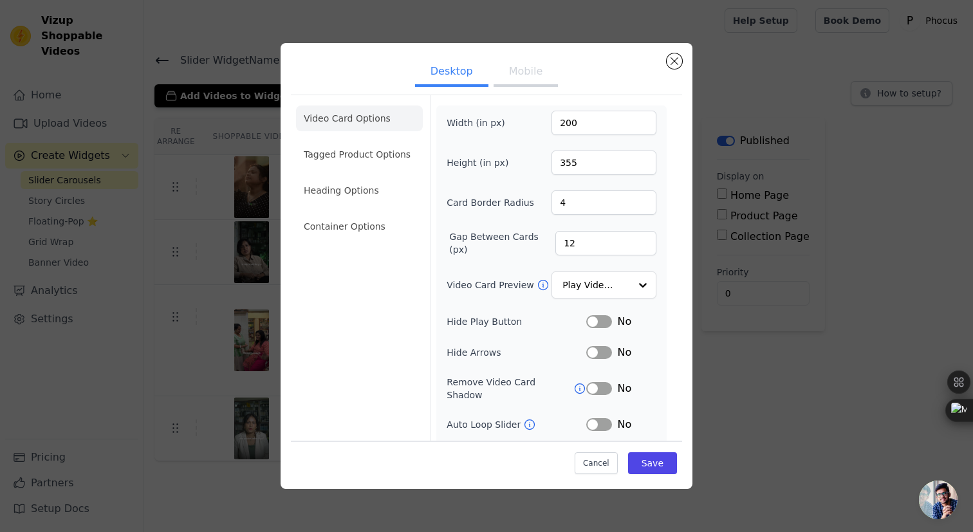
click at [510, 73] on button "Mobile" at bounding box center [526, 73] width 64 height 28
click at [368, 194] on li "Heading Options" at bounding box center [359, 191] width 127 height 26
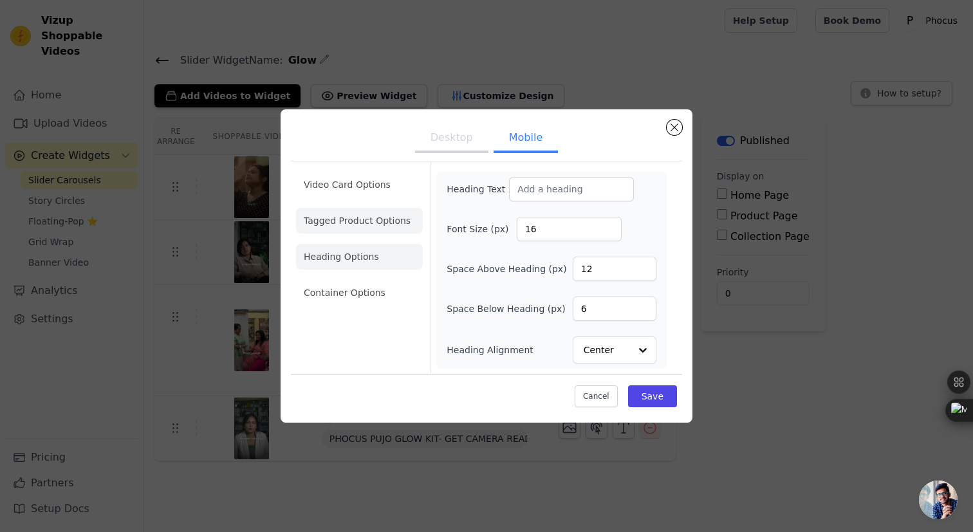
click at [362, 280] on li "Tagged Product Options" at bounding box center [359, 293] width 127 height 26
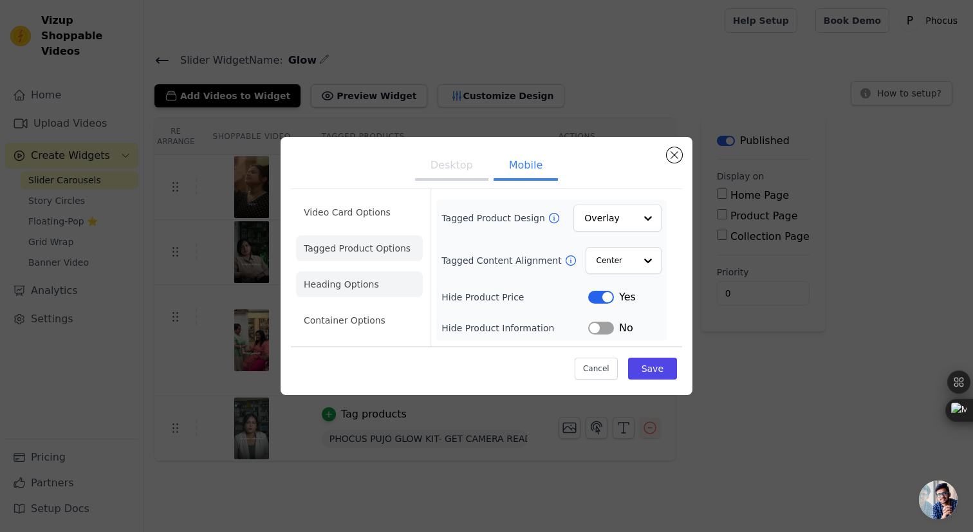
click at [342, 279] on li "Heading Options" at bounding box center [359, 285] width 127 height 26
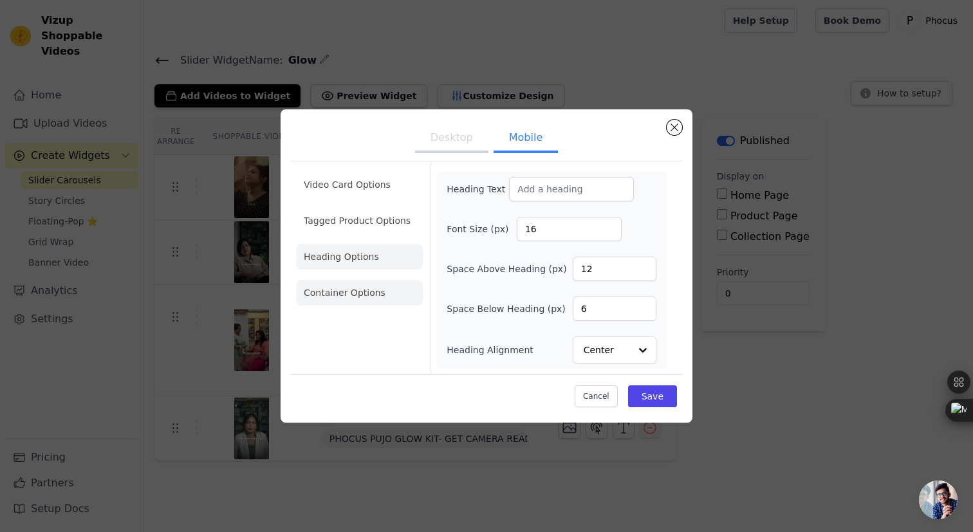
click at [375, 294] on li "Container Options" at bounding box center [359, 293] width 127 height 26
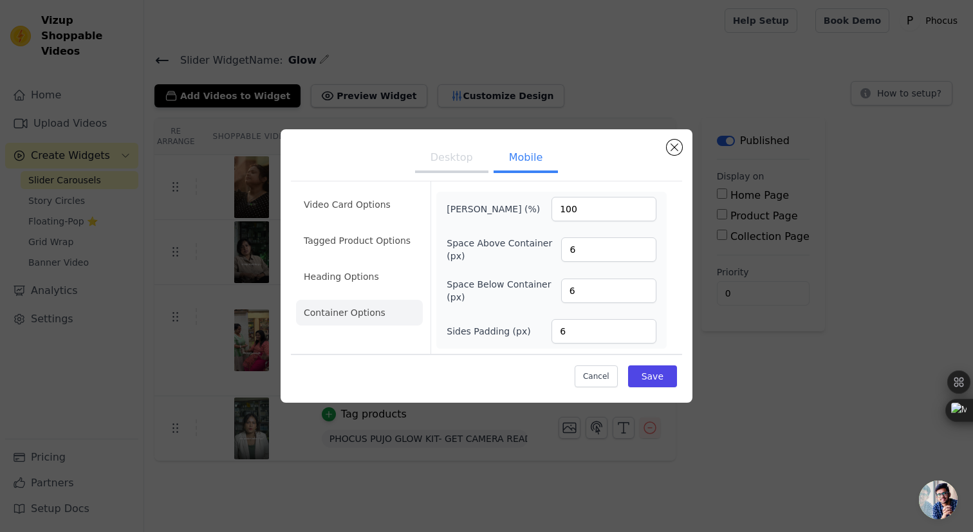
click at [378, 220] on ul "Video Card Options Tagged Product Options Heading Options Container Options" at bounding box center [359, 259] width 127 height 144
click at [382, 228] on li "Video Card Options" at bounding box center [359, 241] width 127 height 26
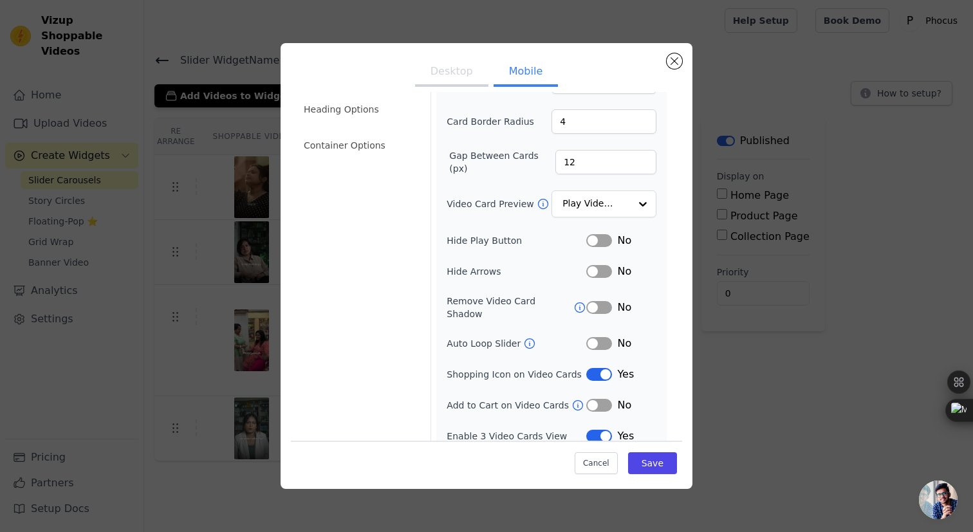
scroll to position [84, 0]
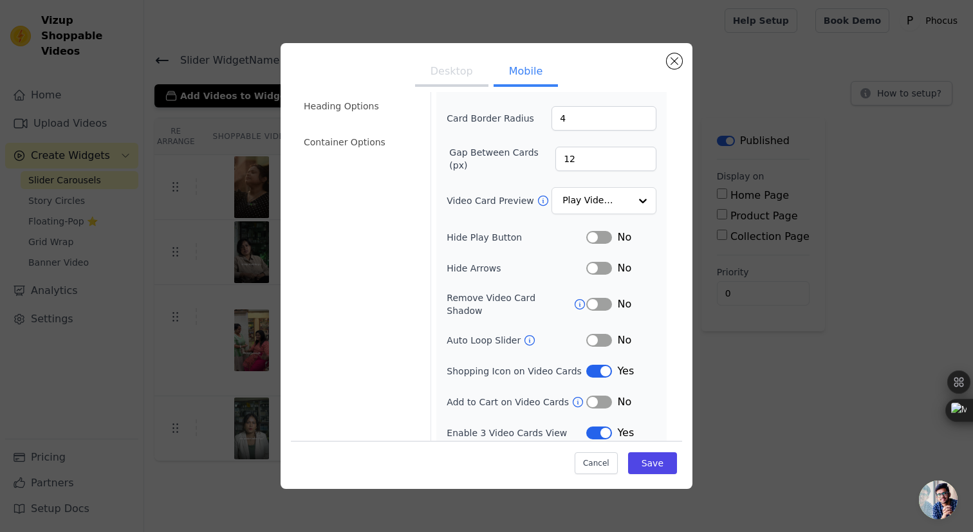
click at [597, 239] on button "Label" at bounding box center [599, 237] width 26 height 13
click at [597, 238] on button "Label" at bounding box center [599, 237] width 26 height 13
click at [615, 194] on input "Video Card Preview" at bounding box center [596, 202] width 66 height 26
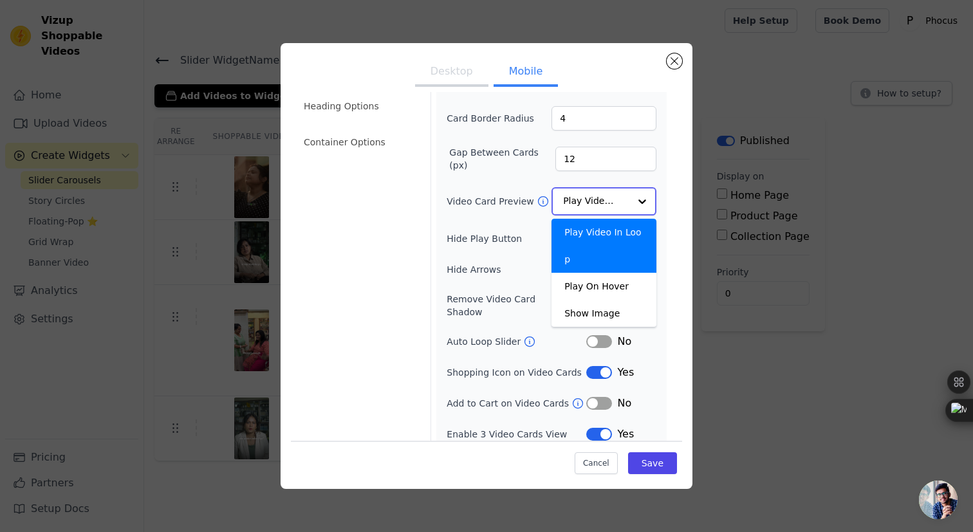
click at [615, 194] on input "Video Card Preview" at bounding box center [596, 202] width 66 height 26
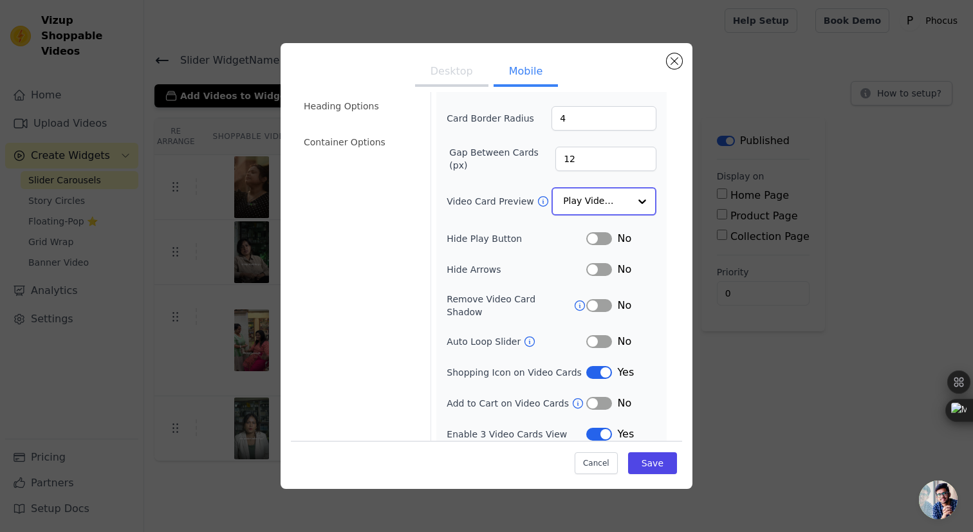
click at [615, 194] on input "Video Card Preview" at bounding box center [596, 202] width 66 height 26
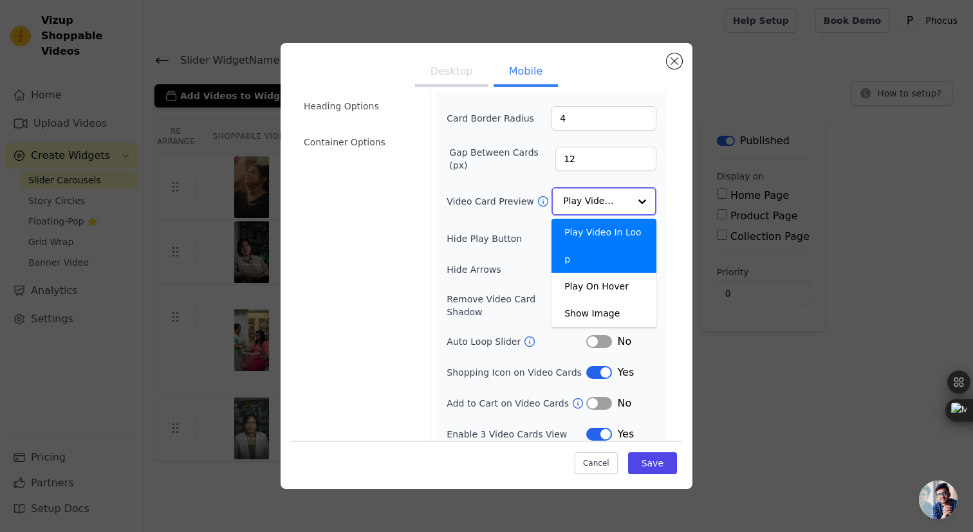
click at [615, 194] on input "Video Card Preview" at bounding box center [596, 202] width 66 height 26
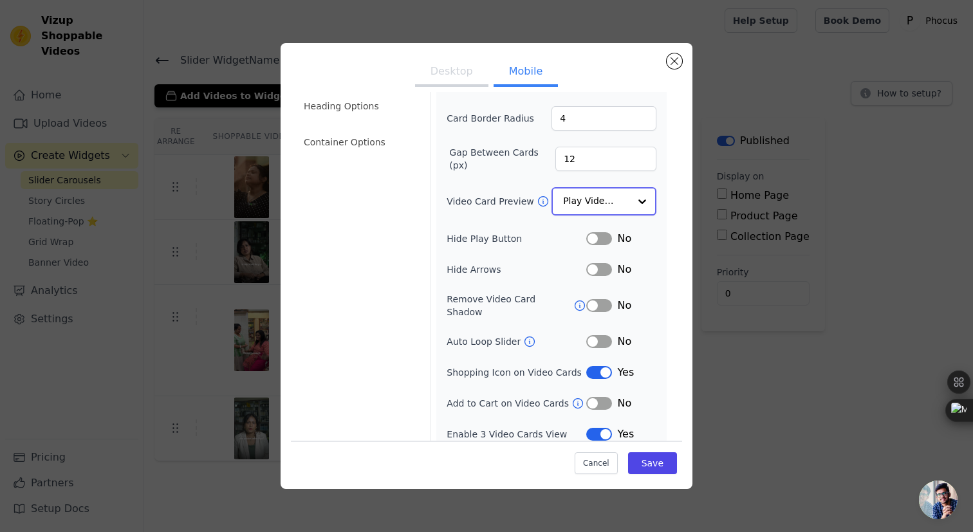
scroll to position [0, 0]
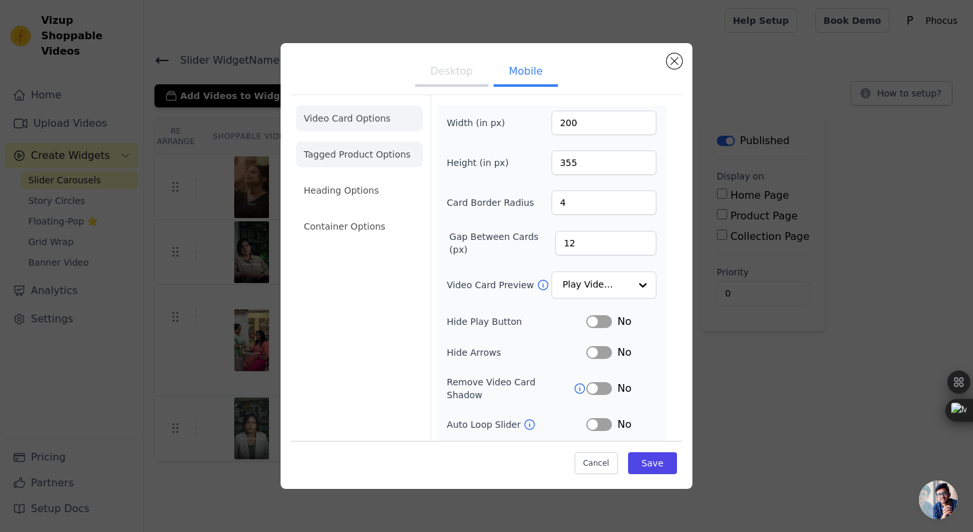
click at [364, 214] on li "Tagged Product Options" at bounding box center [359, 227] width 127 height 26
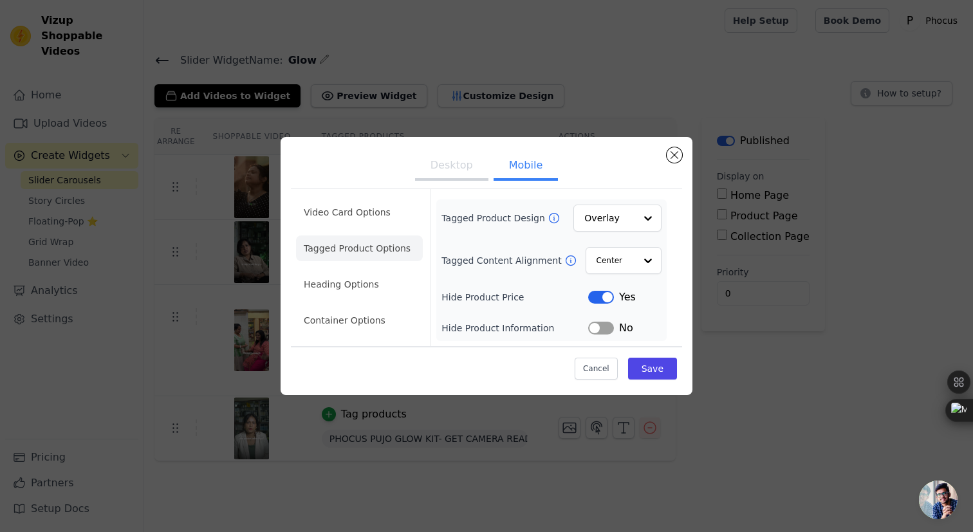
click at [611, 329] on button "Label" at bounding box center [601, 328] width 26 height 13
click at [624, 253] on input "Tagged Content Alignment" at bounding box center [615, 261] width 39 height 26
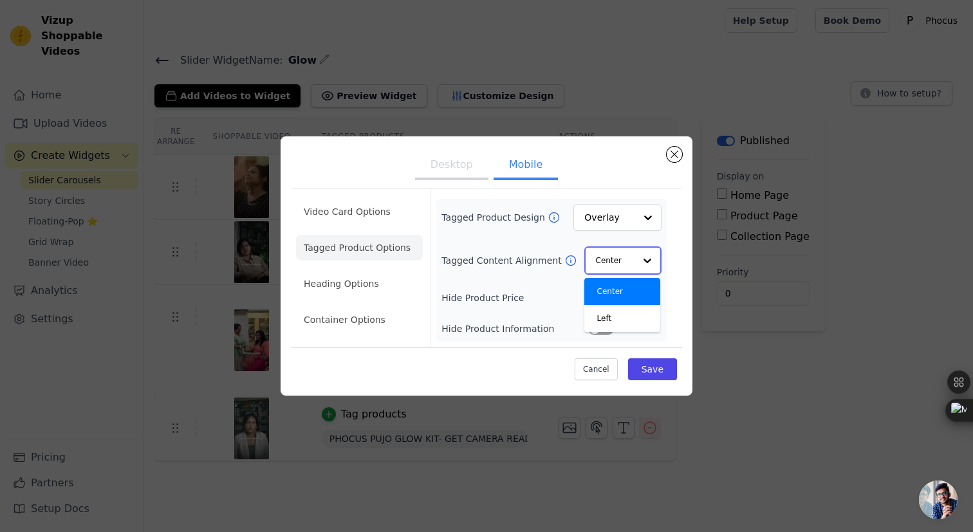
click at [624, 254] on input "Tagged Content Alignment" at bounding box center [615, 261] width 39 height 26
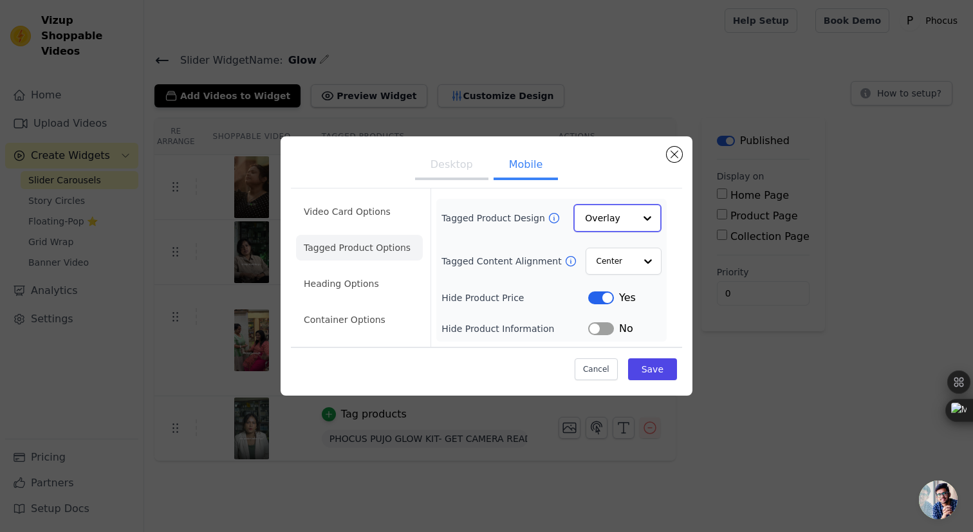
click at [627, 230] on input "Tagged Product Design" at bounding box center [610, 218] width 50 height 26
click at [622, 245] on div "Card" at bounding box center [617, 249] width 88 height 27
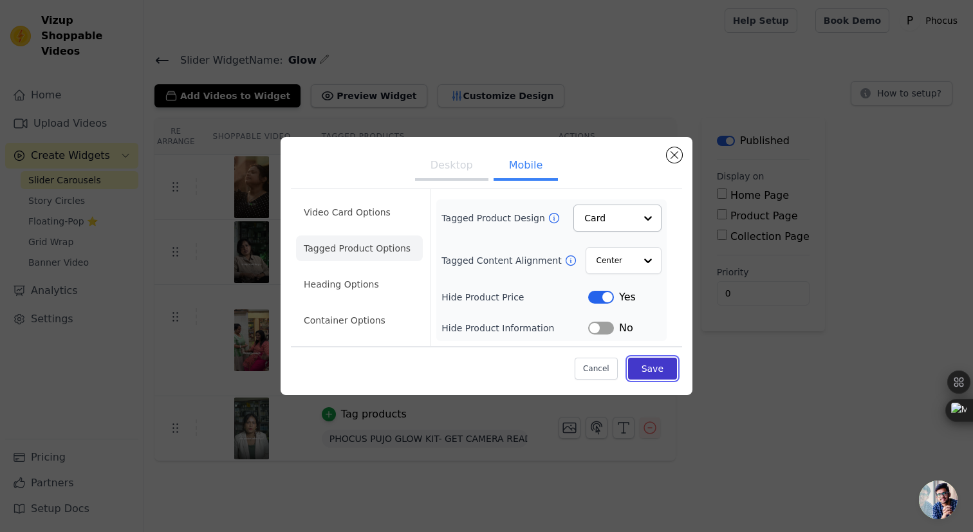
click at [652, 367] on button "Save" at bounding box center [652, 369] width 49 height 22
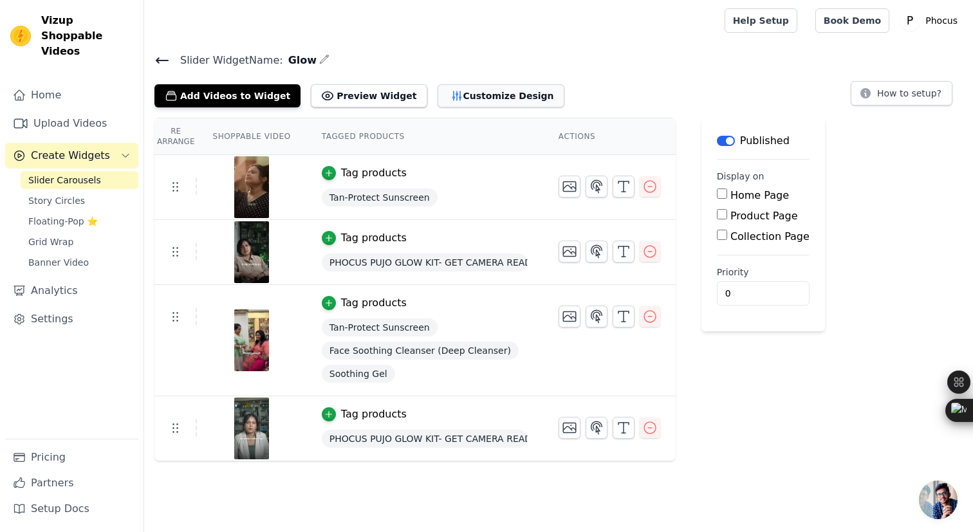
click at [490, 94] on button "Customize Design" at bounding box center [501, 95] width 127 height 23
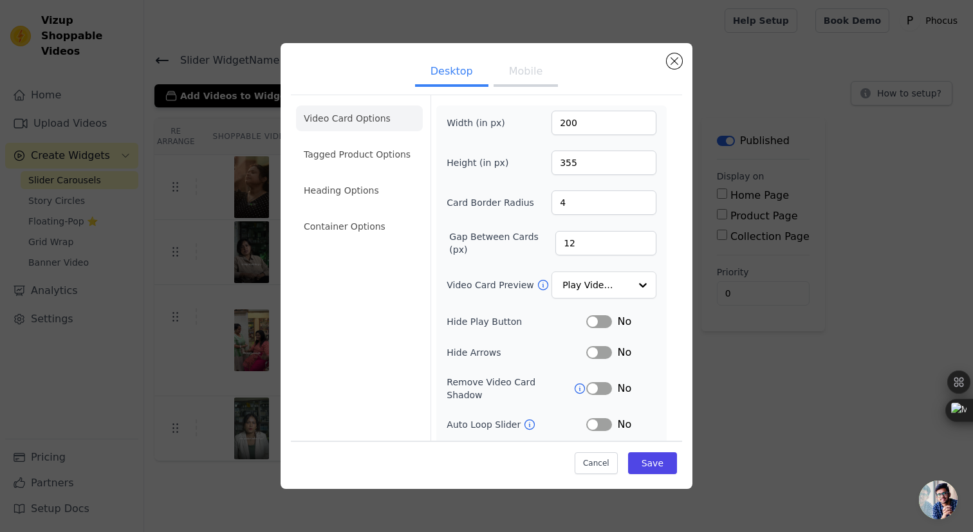
click at [517, 73] on button "Mobile" at bounding box center [526, 73] width 64 height 28
click at [375, 214] on li "Tagged Product Options" at bounding box center [359, 227] width 127 height 26
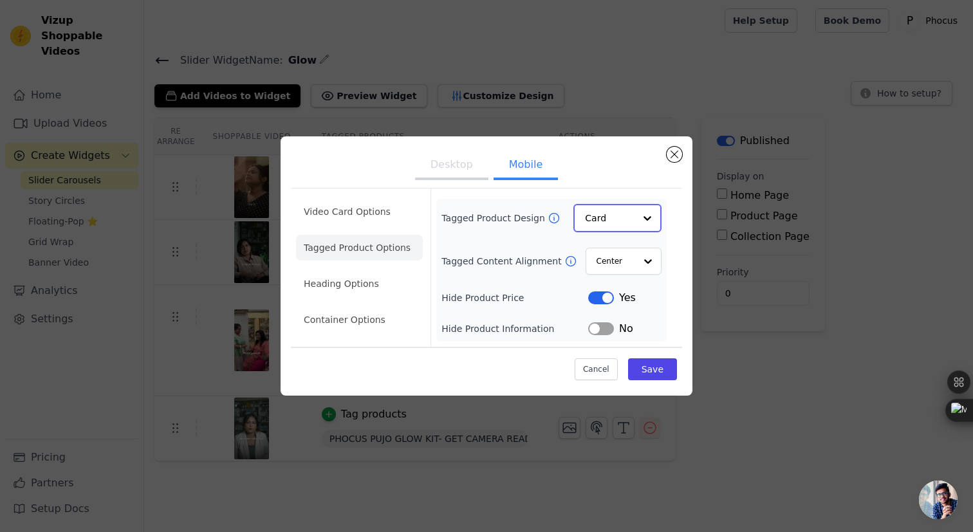
click at [616, 219] on input "Tagged Product Design" at bounding box center [610, 218] width 50 height 26
click at [605, 280] on div "Overlay" at bounding box center [617, 276] width 88 height 27
click at [659, 366] on button "Save" at bounding box center [652, 369] width 49 height 22
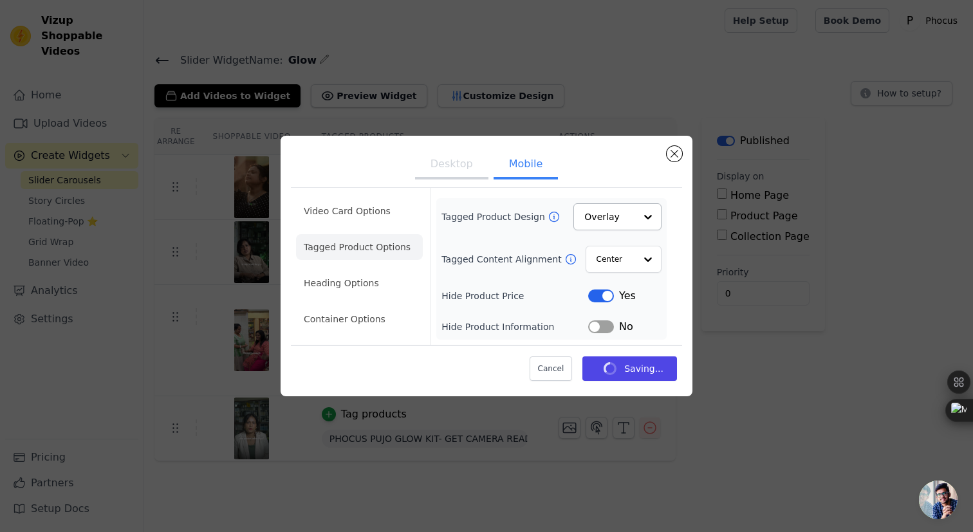
click at [450, 168] on button "Desktop" at bounding box center [451, 165] width 73 height 28
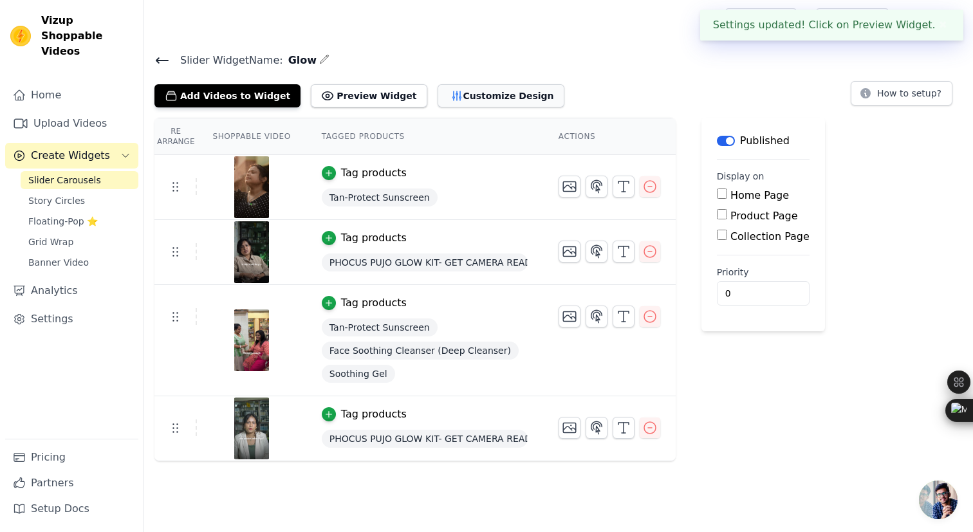
click at [451, 98] on button "Customize Design" at bounding box center [501, 95] width 127 height 23
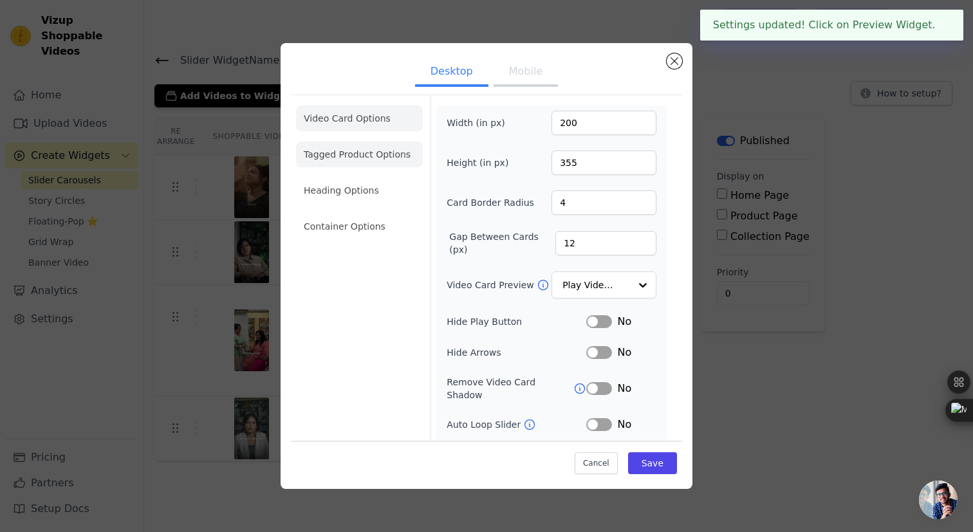
click at [330, 214] on li "Tagged Product Options" at bounding box center [359, 227] width 127 height 26
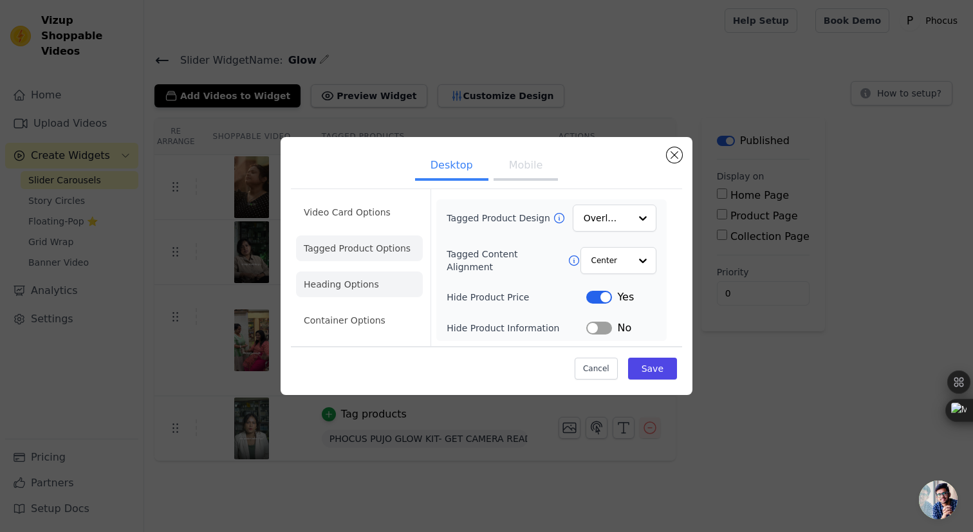
click at [385, 285] on li "Heading Options" at bounding box center [359, 285] width 127 height 26
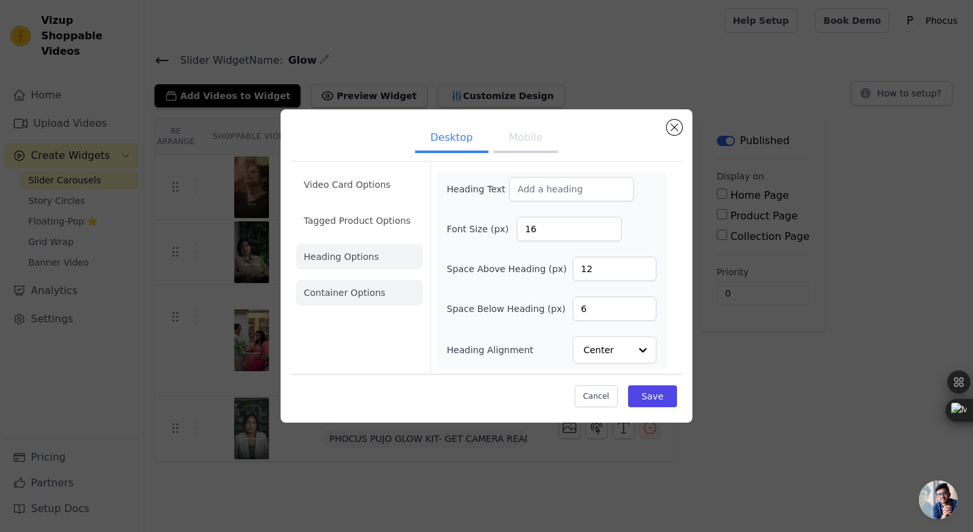
click at [382, 297] on li "Container Options" at bounding box center [359, 293] width 127 height 26
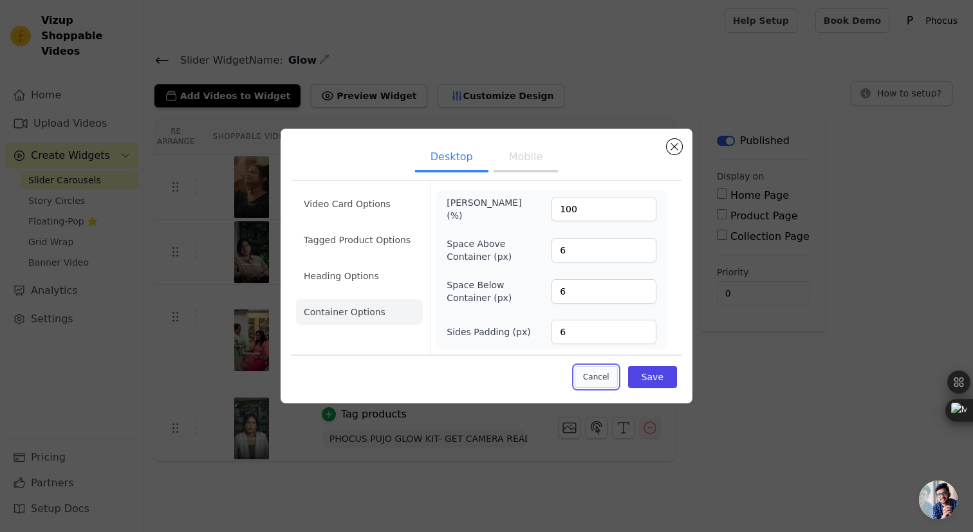
click at [611, 378] on button "Cancel" at bounding box center [596, 377] width 43 height 22
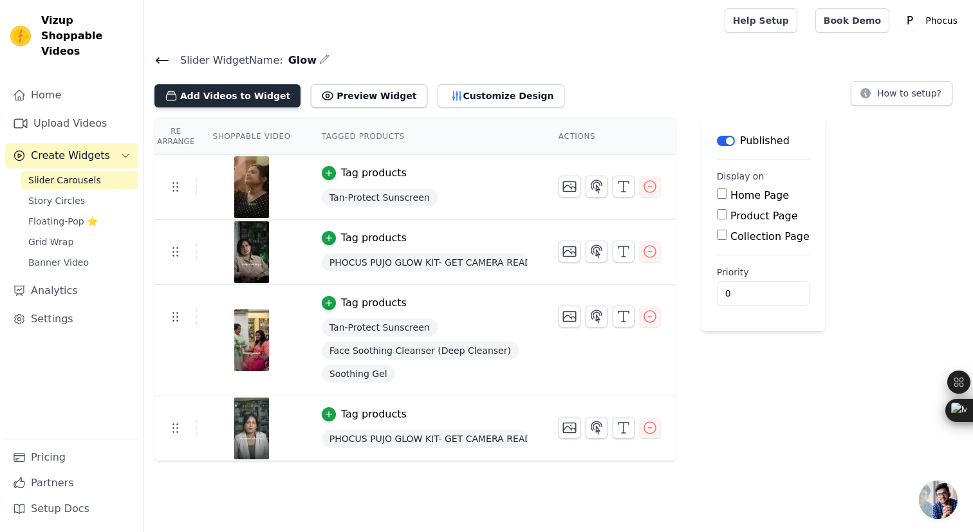
click at [245, 97] on button "Add Videos to Widget" at bounding box center [227, 95] width 146 height 23
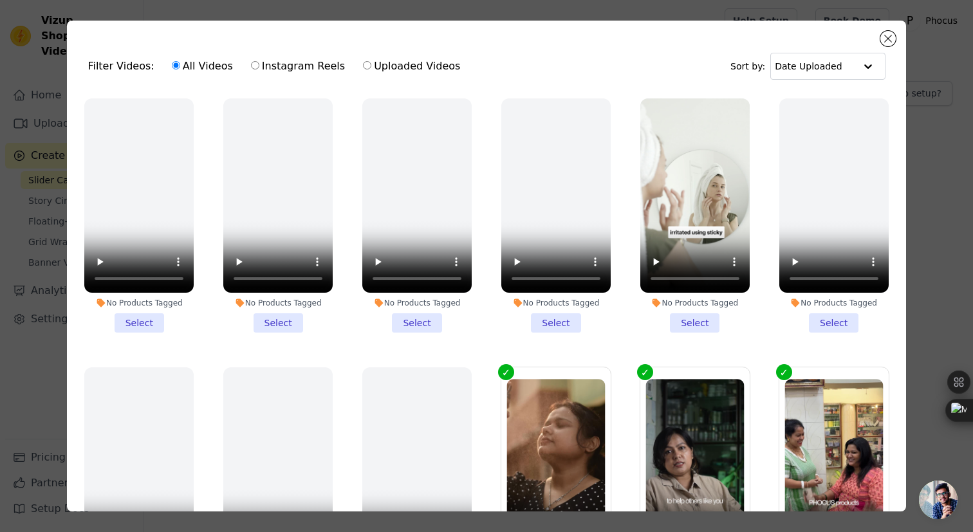
click at [699, 327] on li "No Products Tagged Select" at bounding box center [694, 215] width 109 height 234
click at [0, 0] on input "No Products Tagged Select" at bounding box center [0, 0] width 0 height 0
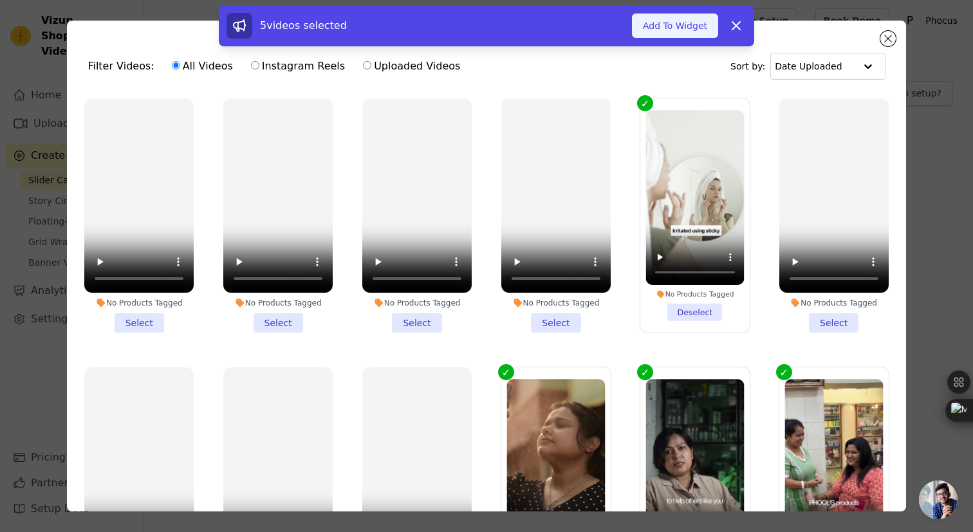
click at [699, 28] on button "Add To Widget" at bounding box center [675, 26] width 86 height 24
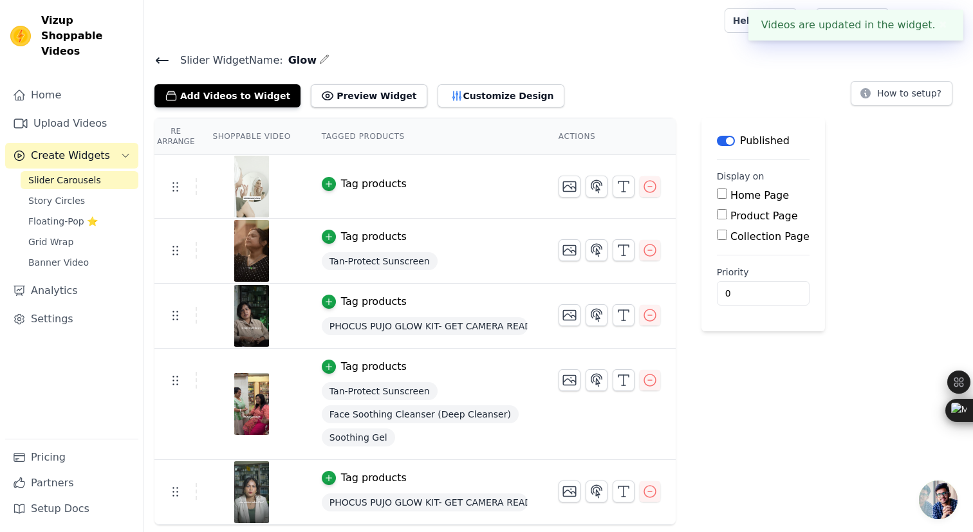
click at [337, 178] on button "Tag products" at bounding box center [364, 183] width 85 height 15
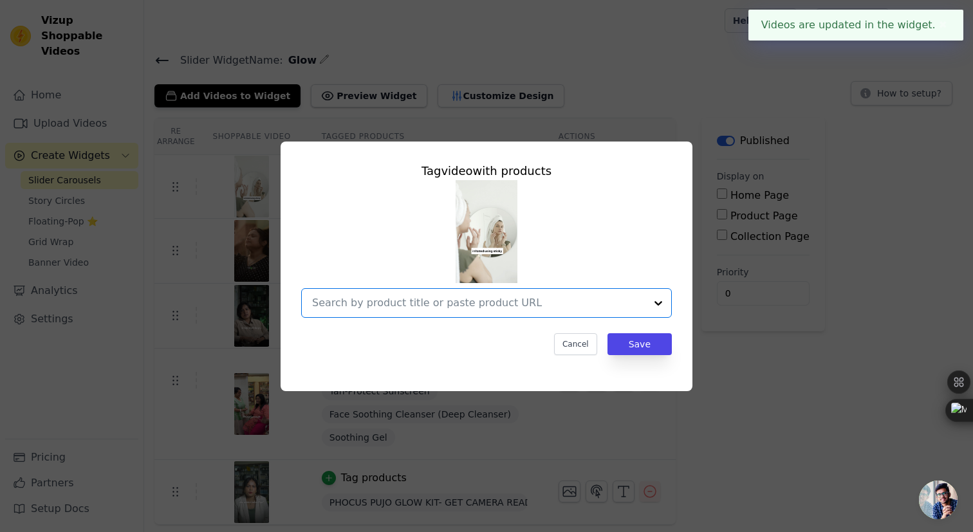
click at [495, 306] on input "text" at bounding box center [478, 302] width 333 height 15
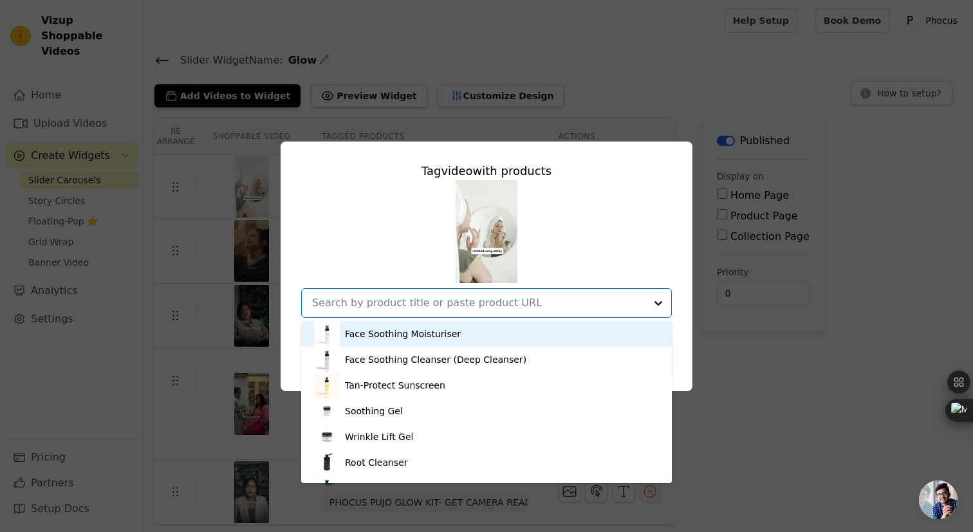
click at [445, 331] on div "Face Soothing Moisturiser" at bounding box center [403, 334] width 116 height 13
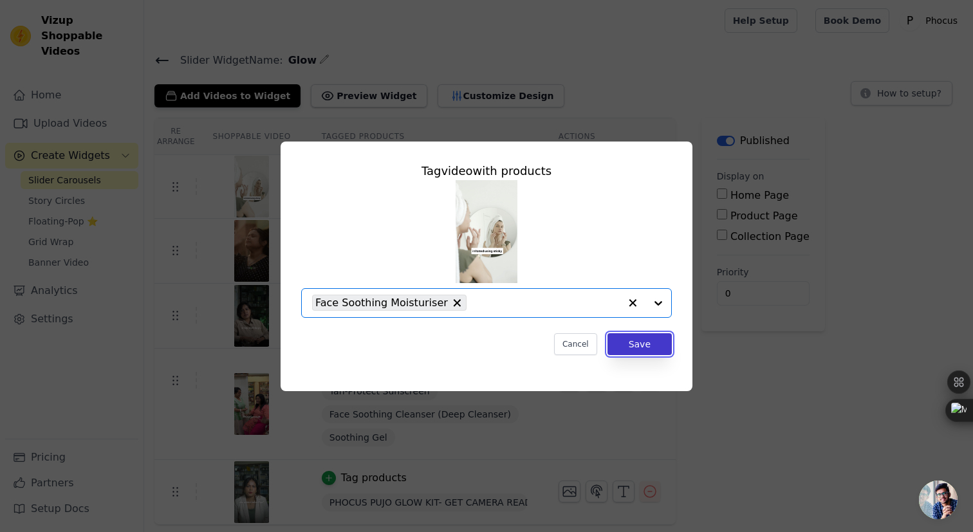
click at [629, 346] on button "Save" at bounding box center [639, 344] width 64 height 22
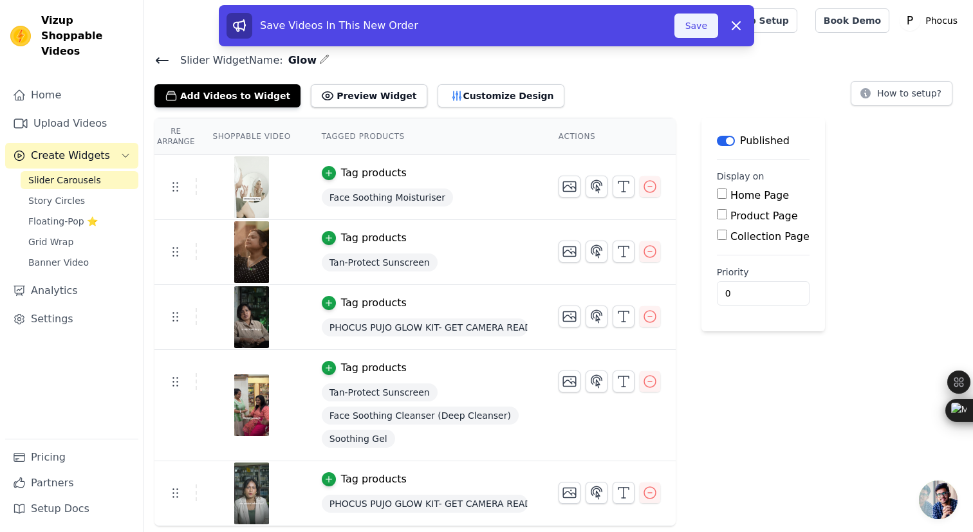
click at [699, 21] on button "Save" at bounding box center [696, 26] width 44 height 24
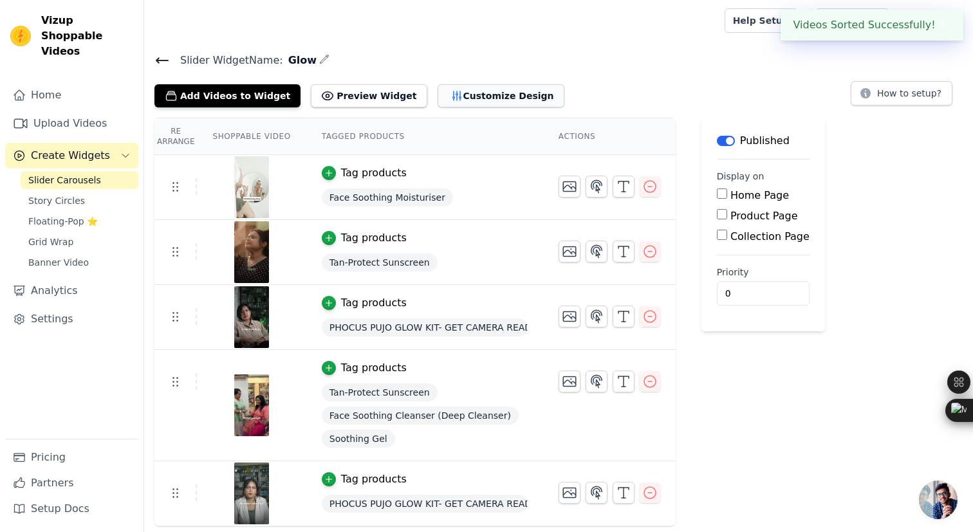
click at [463, 100] on button "Customize Design" at bounding box center [501, 95] width 127 height 23
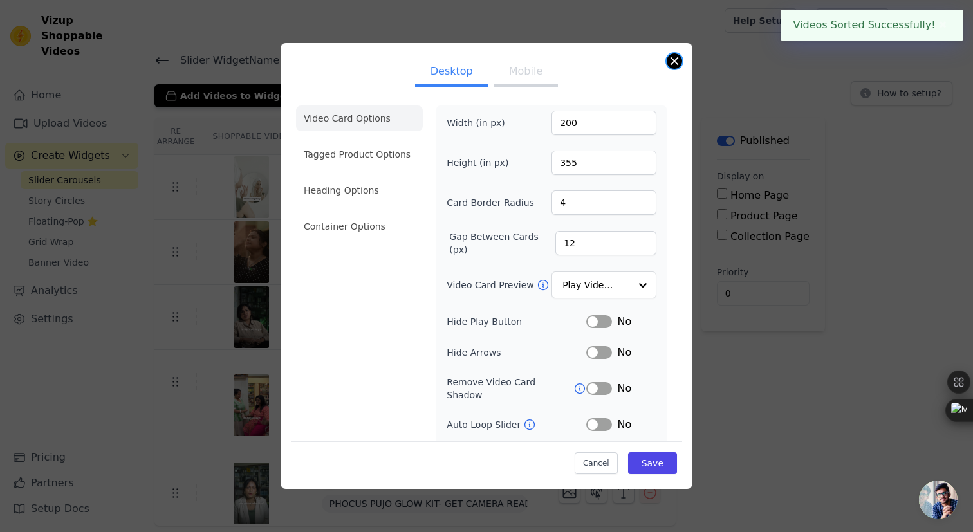
click at [671, 59] on button "Close modal" at bounding box center [674, 60] width 15 height 15
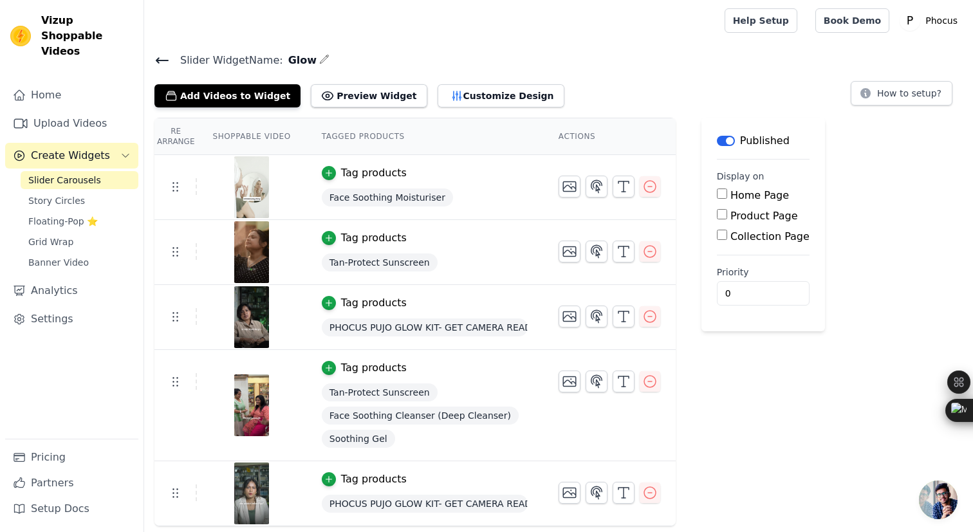
click at [169, 55] on icon at bounding box center [161, 60] width 15 height 15
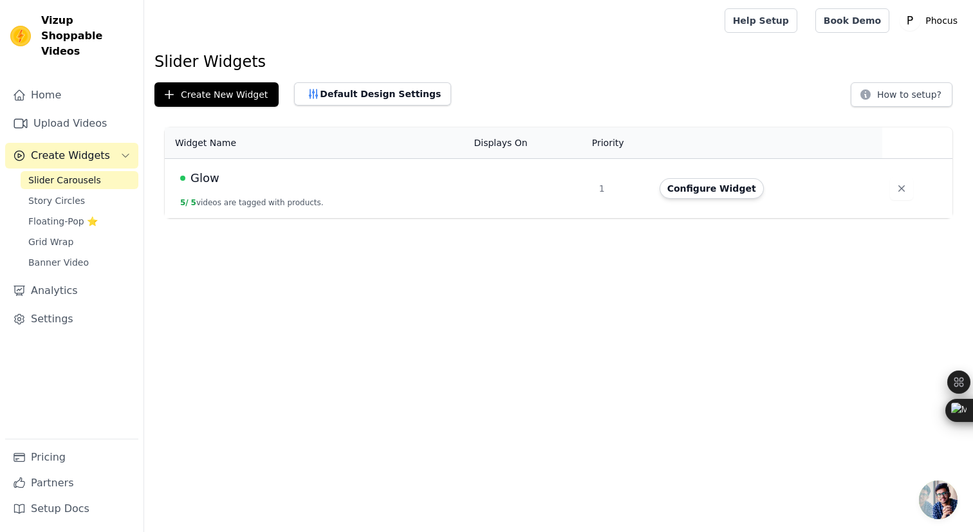
click at [301, 218] on html "Vizup Shoppable Videos Home Upload Videos Create Widgets Slider Carousels Story…" at bounding box center [486, 109] width 973 height 218
click at [77, 256] on span "Banner Video" at bounding box center [58, 262] width 60 height 13
click at [295, 190] on td "Banner 0 / 0 videos are tagged with products." at bounding box center [315, 189] width 301 height 60
click at [709, 196] on button "Configure Widget" at bounding box center [712, 188] width 104 height 21
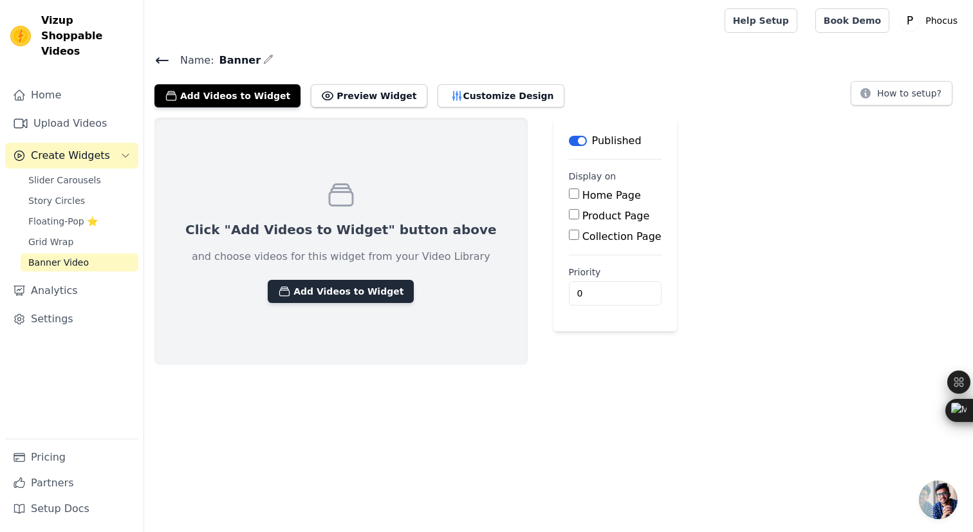
click at [359, 283] on button "Add Videos to Widget" at bounding box center [341, 291] width 146 height 23
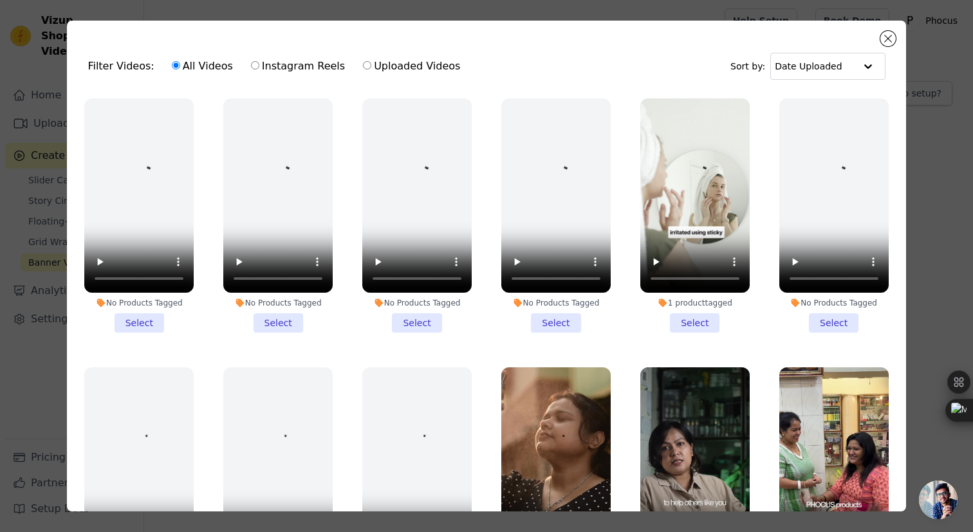
scroll to position [316, 0]
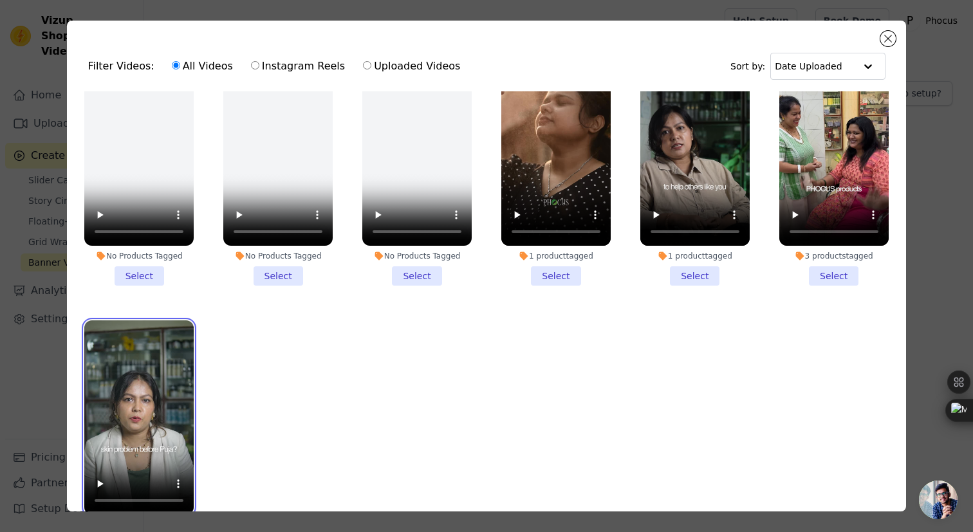
click at [155, 450] on video at bounding box center [138, 417] width 109 height 194
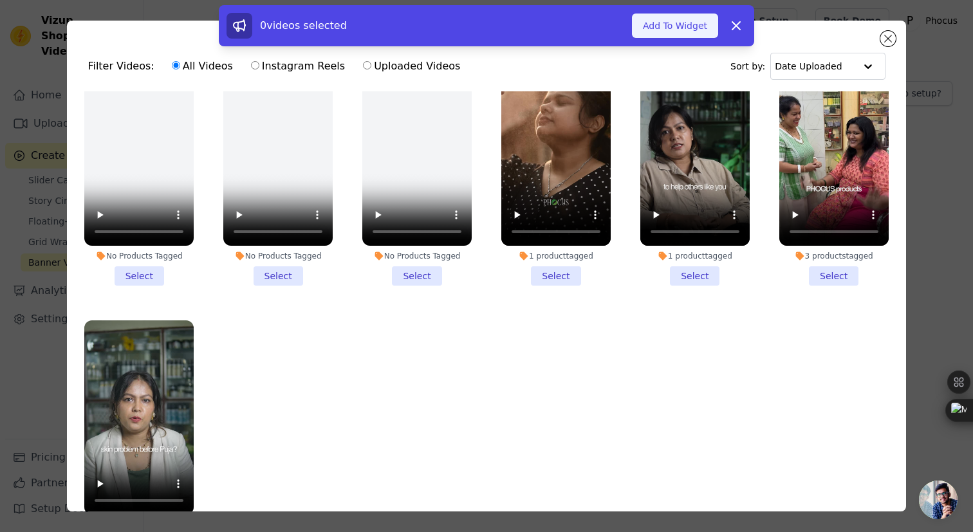
click at [663, 28] on button "Add To Widget" at bounding box center [675, 26] width 86 height 24
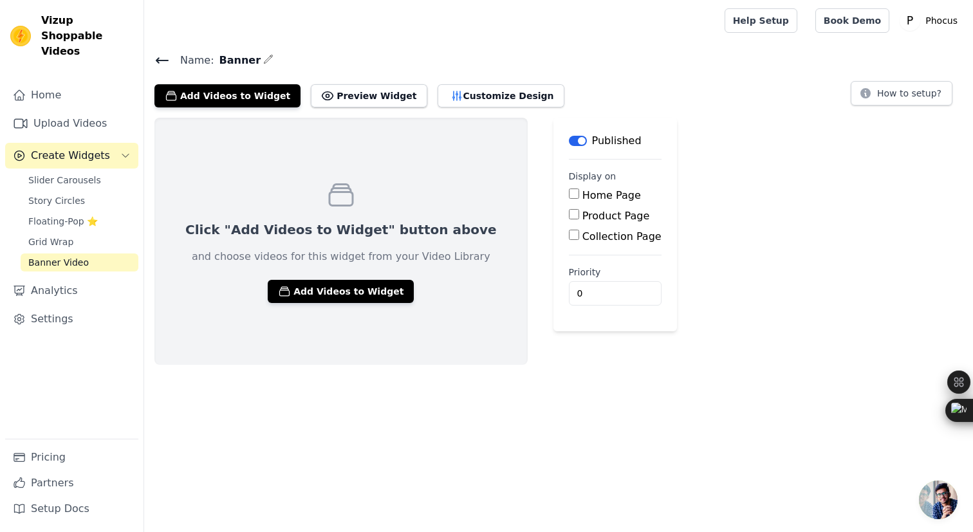
click at [569, 215] on input "Product Page" at bounding box center [574, 214] width 10 height 10
checkbox input "true"
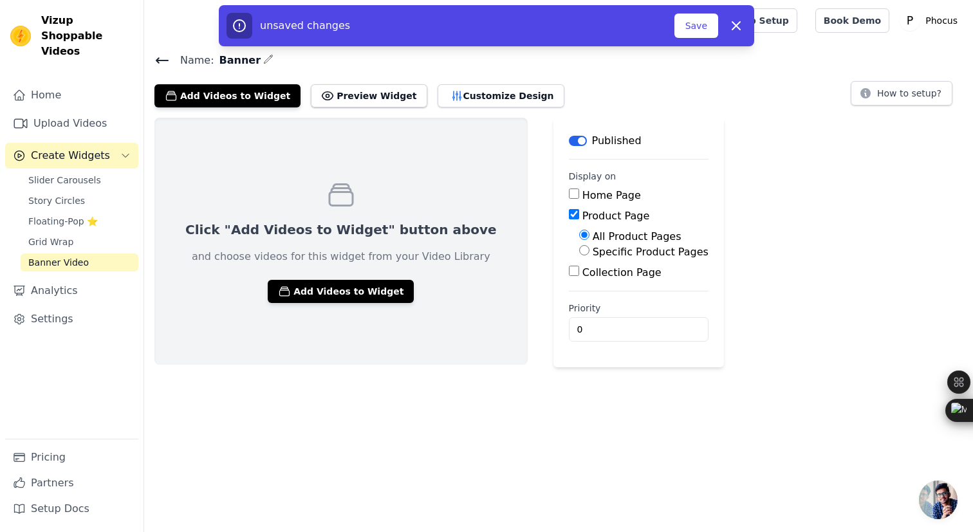
click at [567, 341] on main "Label Published Display on Home Page Product Page All Product Pages Specific Pr…" at bounding box center [638, 243] width 171 height 250
click at [586, 319] on input "0" at bounding box center [639, 329] width 140 height 24
click at [700, 23] on button "Save" at bounding box center [696, 26] width 44 height 24
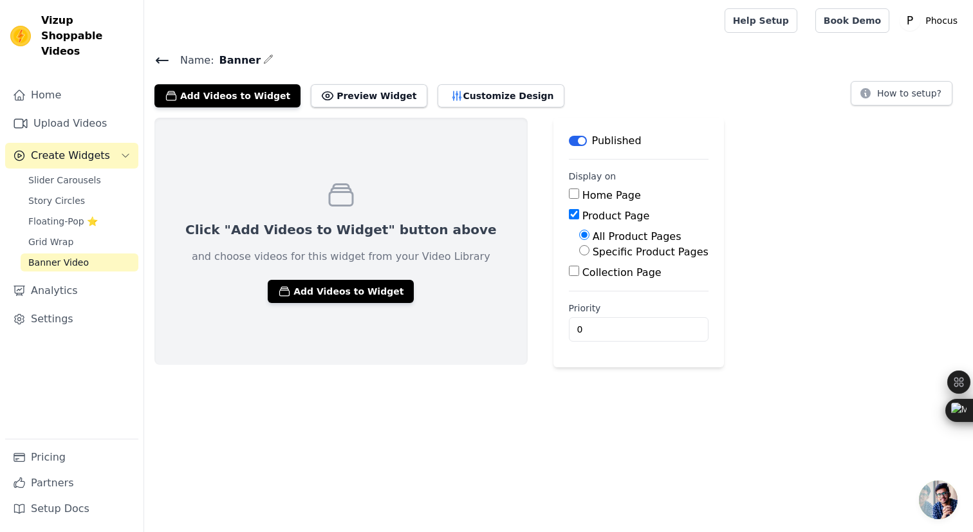
click at [712, 109] on div "Name: Banner Add Videos to Widget Preview Widget Customize Design How to setup?…" at bounding box center [558, 209] width 829 height 316
click at [579, 254] on input "Specific Product Pages" at bounding box center [584, 250] width 10 height 10
radio input "true"
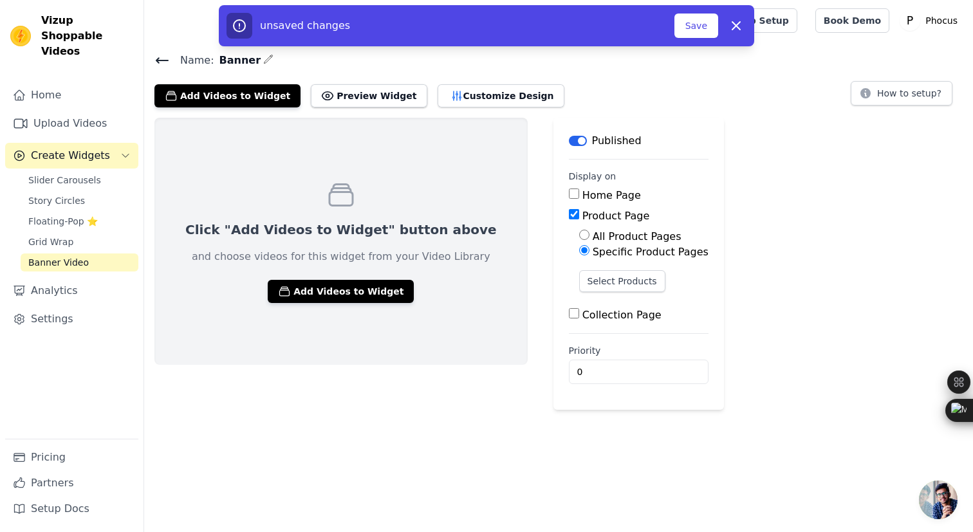
click at [579, 237] on input "All Product Pages" at bounding box center [584, 235] width 10 height 10
radio input "true"
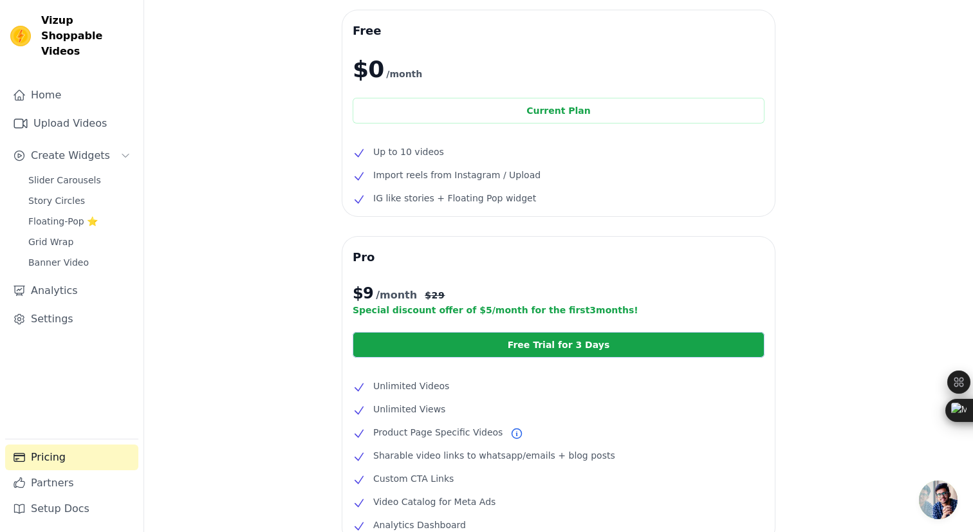
scroll to position [21, 0]
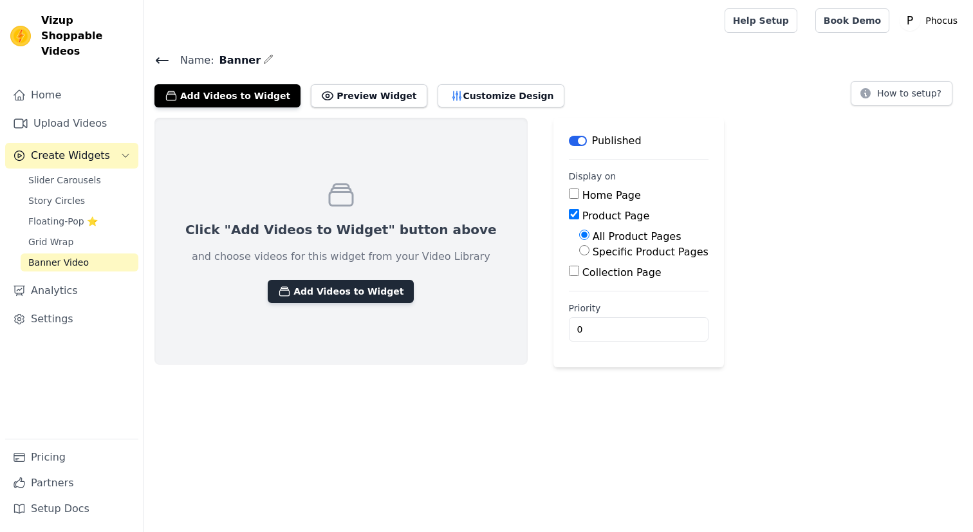
click at [320, 288] on button "Add Videos to Widget" at bounding box center [341, 291] width 146 height 23
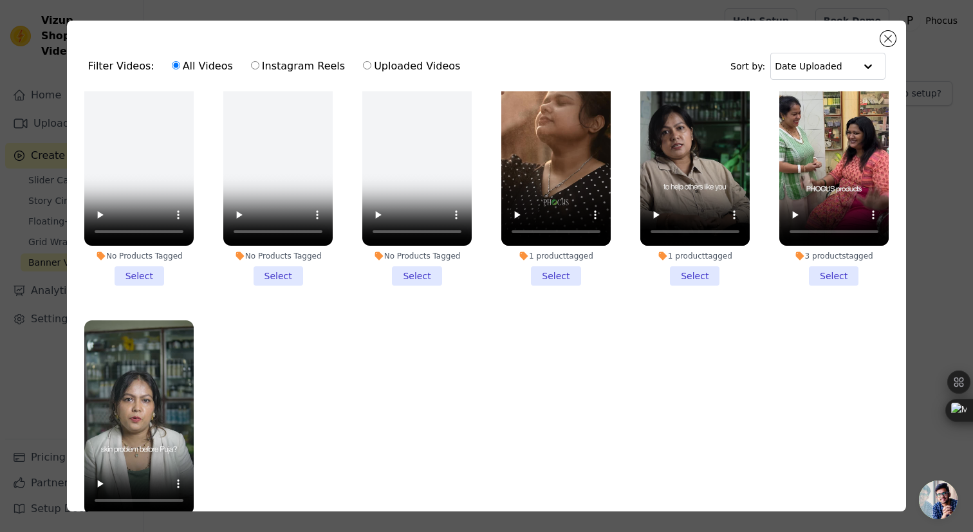
scroll to position [112, 0]
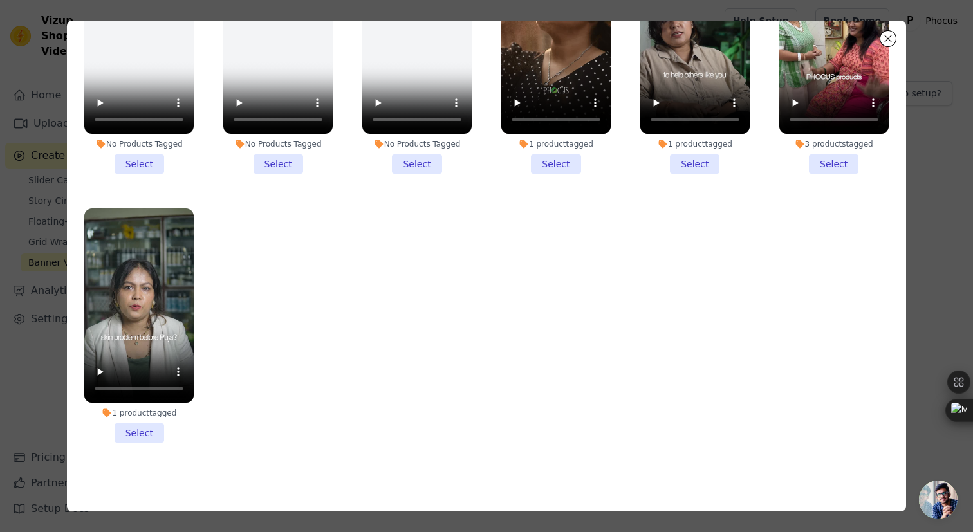
click at [142, 435] on li "1 product tagged Select" at bounding box center [138, 326] width 109 height 234
click at [0, 0] on input "1 product tagged Select" at bounding box center [0, 0] width 0 height 0
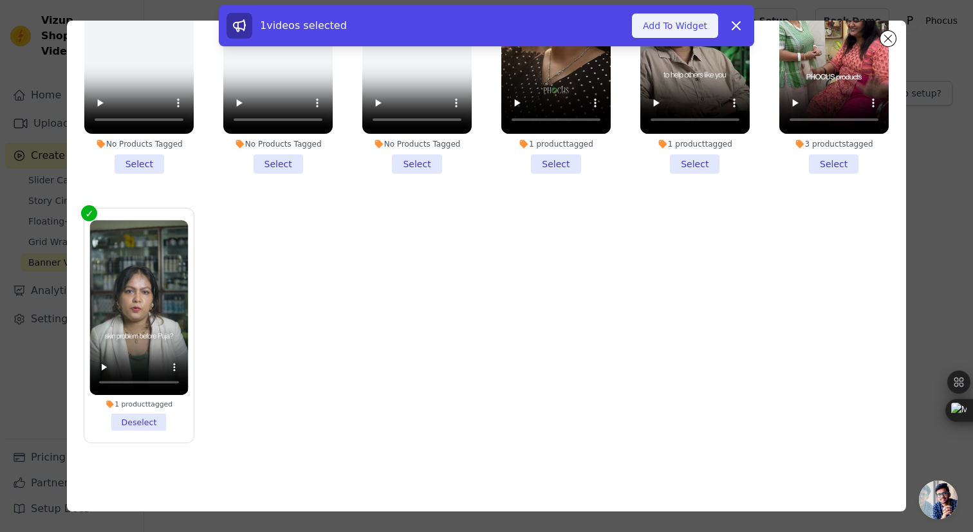
click at [680, 34] on button "Add To Widget" at bounding box center [675, 26] width 86 height 24
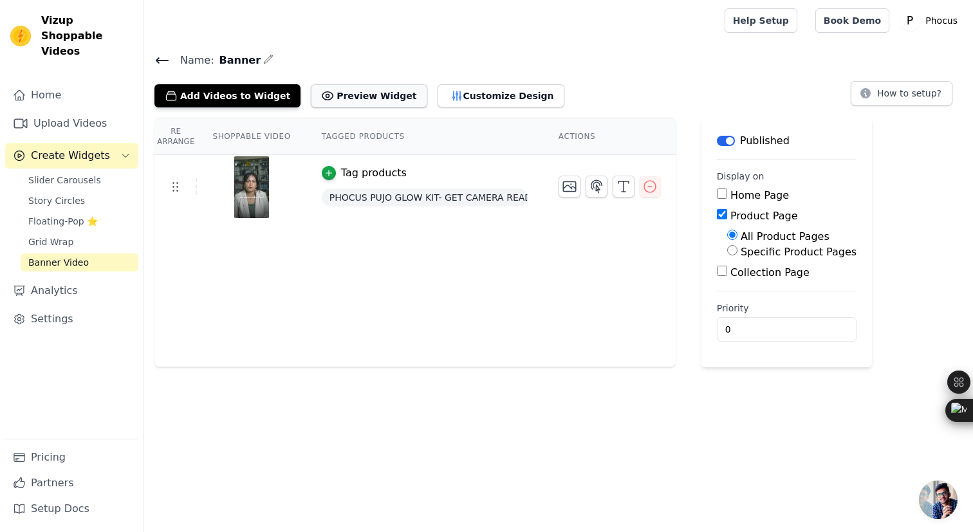
click at [380, 97] on button "Preview Widget" at bounding box center [369, 95] width 116 height 23
click at [488, 93] on button "Customize Design" at bounding box center [501, 95] width 127 height 23
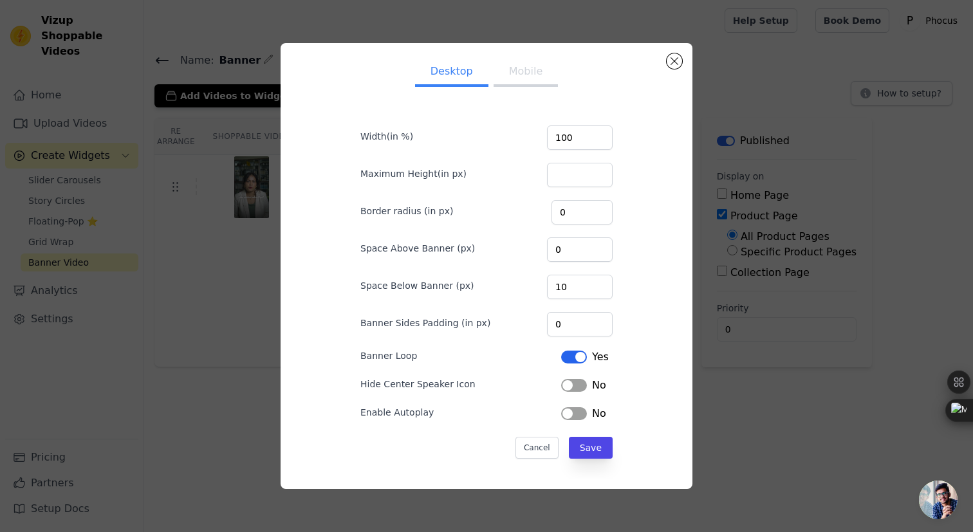
click at [519, 77] on button "Mobile" at bounding box center [526, 73] width 64 height 28
click at [673, 49] on div "Desktop Mobile Width(in %) 100 Maximum Height(in px) Border radius (in px) 0 Sp…" at bounding box center [487, 266] width 412 height 447
click at [671, 60] on button "Close modal" at bounding box center [674, 60] width 15 height 15
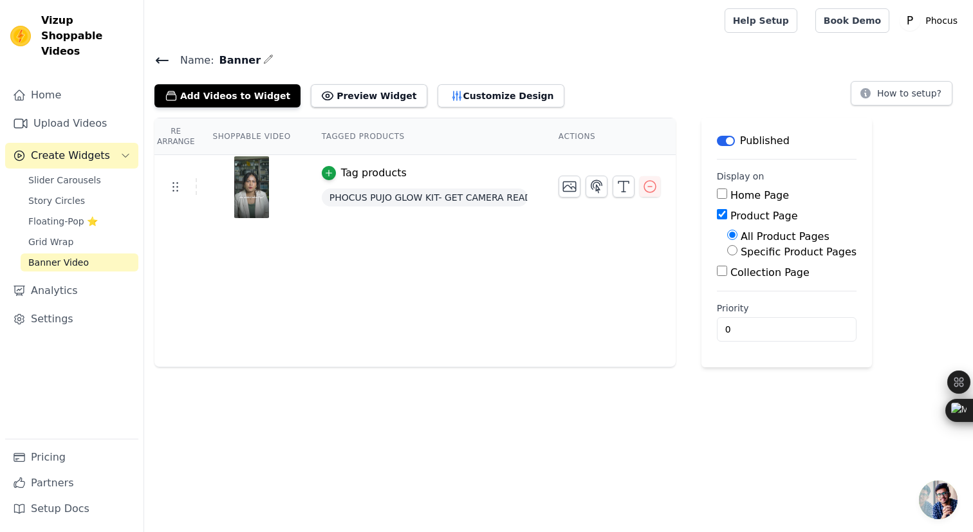
click at [162, 60] on icon at bounding box center [161, 60] width 15 height 15
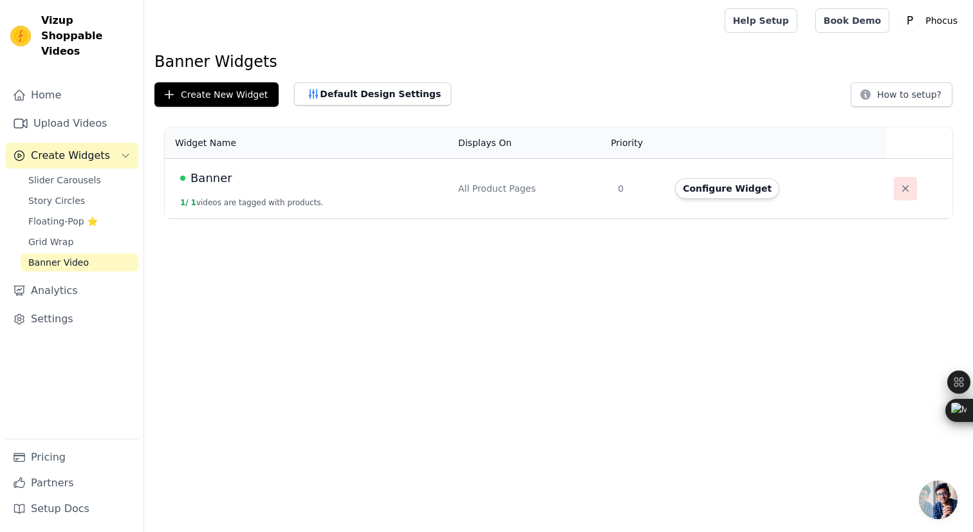
click at [900, 192] on icon "button" at bounding box center [905, 188] width 13 height 13
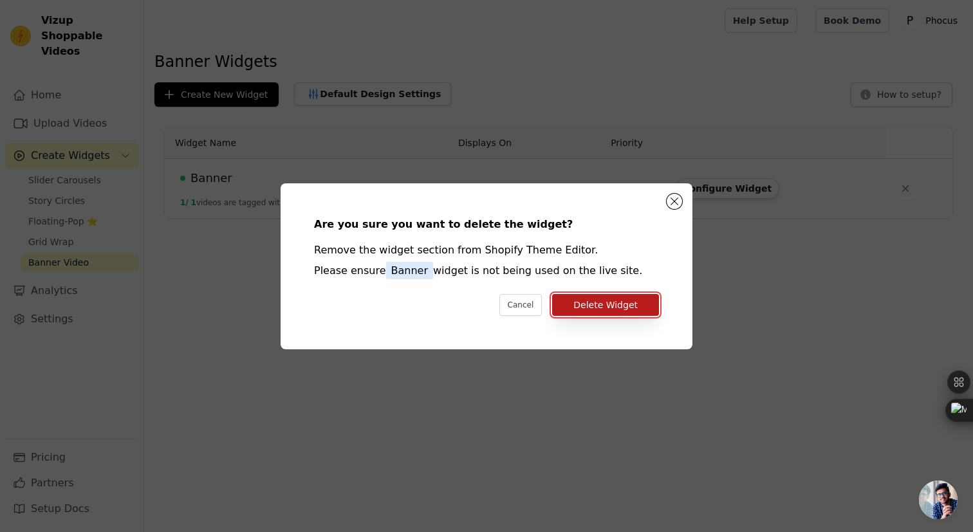
click at [604, 311] on button "Delete Widget" at bounding box center [605, 305] width 107 height 22
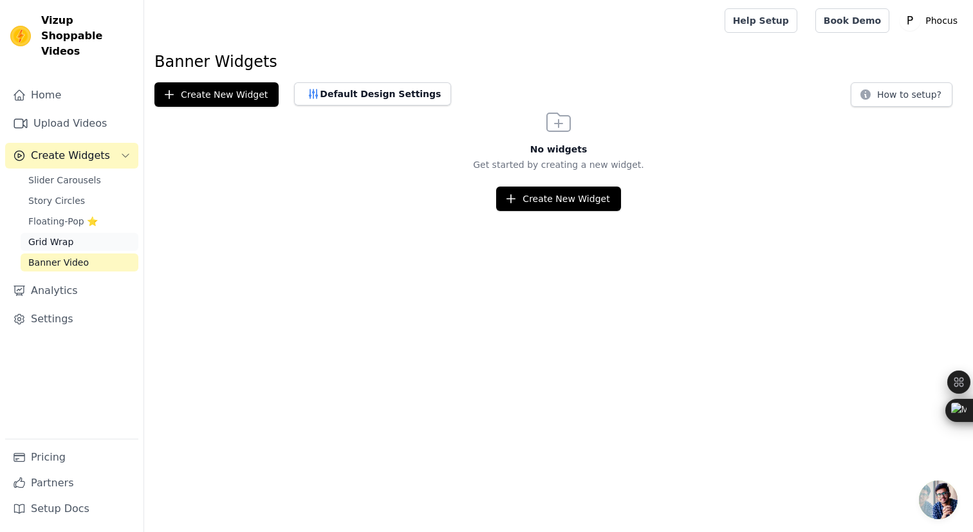
click at [64, 236] on span "Grid Wrap" at bounding box center [50, 242] width 45 height 13
click at [378, 96] on button "Default Design Settings" at bounding box center [372, 93] width 157 height 23
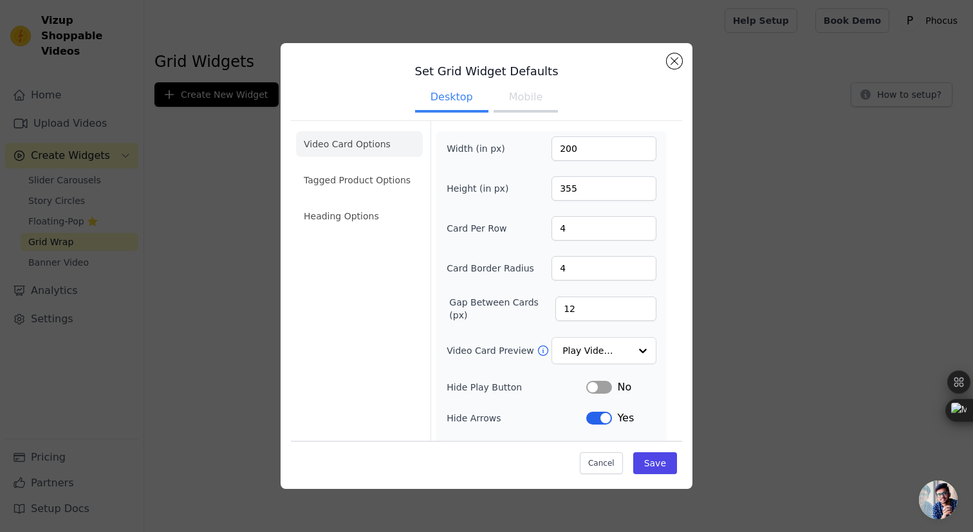
click at [665, 59] on div "Set Grid Widget Defaults Desktop Mobile Video Card Options Tagged Product Optio…" at bounding box center [486, 294] width 391 height 483
click at [674, 57] on button "Close modal" at bounding box center [674, 60] width 15 height 15
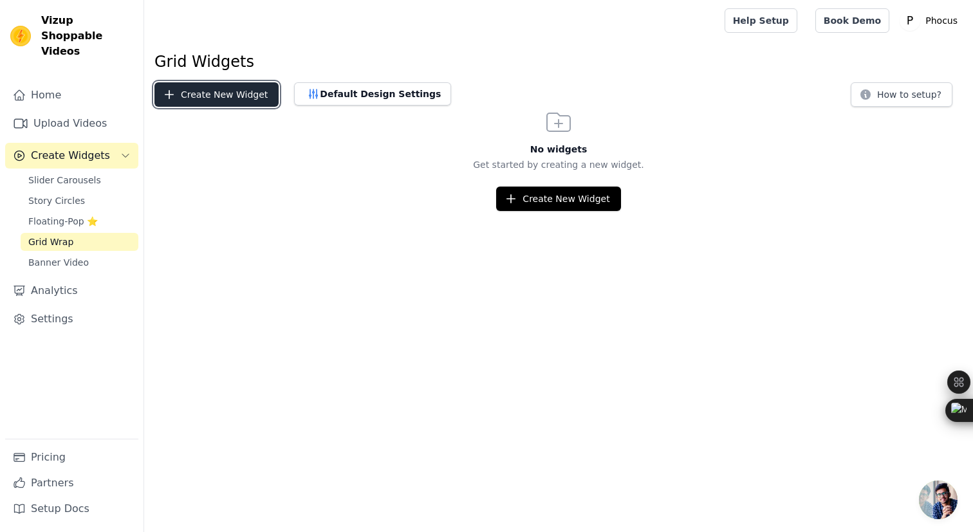
click at [253, 102] on button "Create New Widget" at bounding box center [216, 94] width 124 height 24
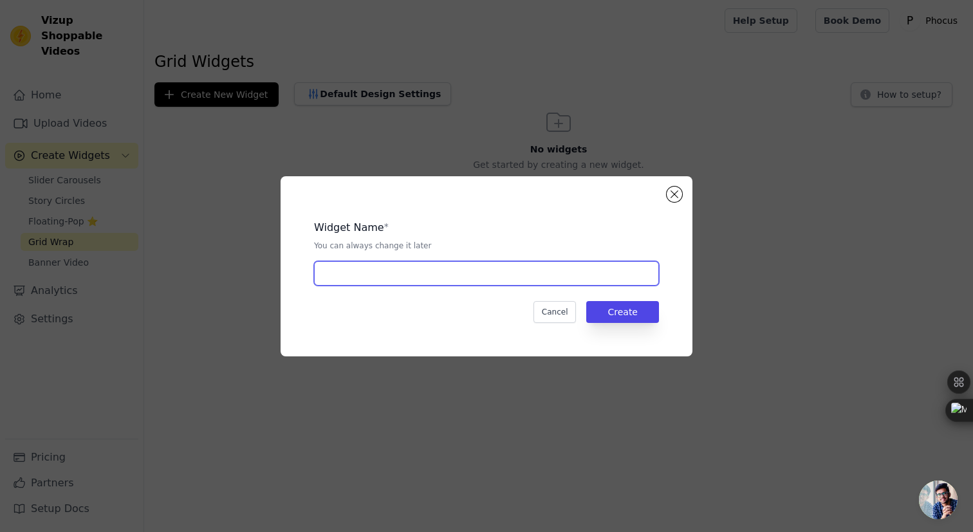
click at [514, 284] on input "text" at bounding box center [486, 273] width 345 height 24
type input "Banner"
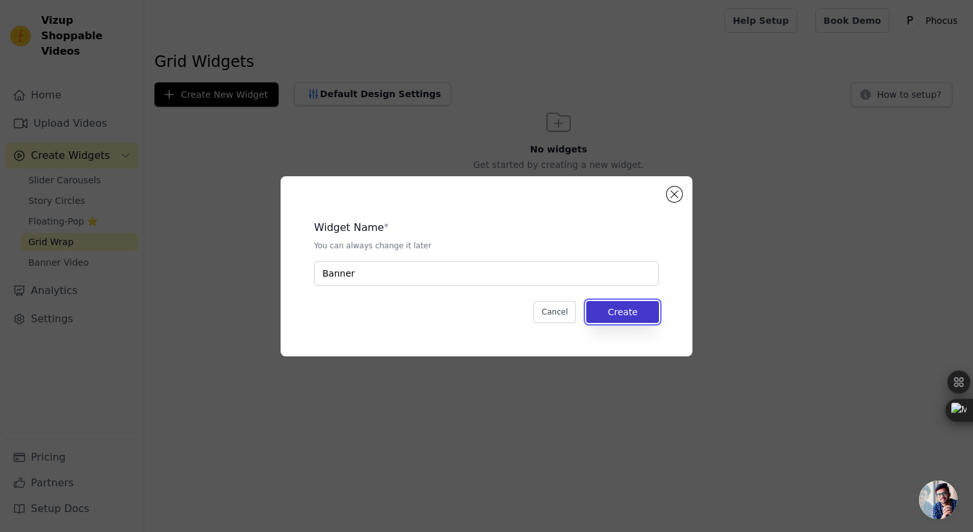
click at [626, 308] on button "Create" at bounding box center [622, 312] width 73 height 22
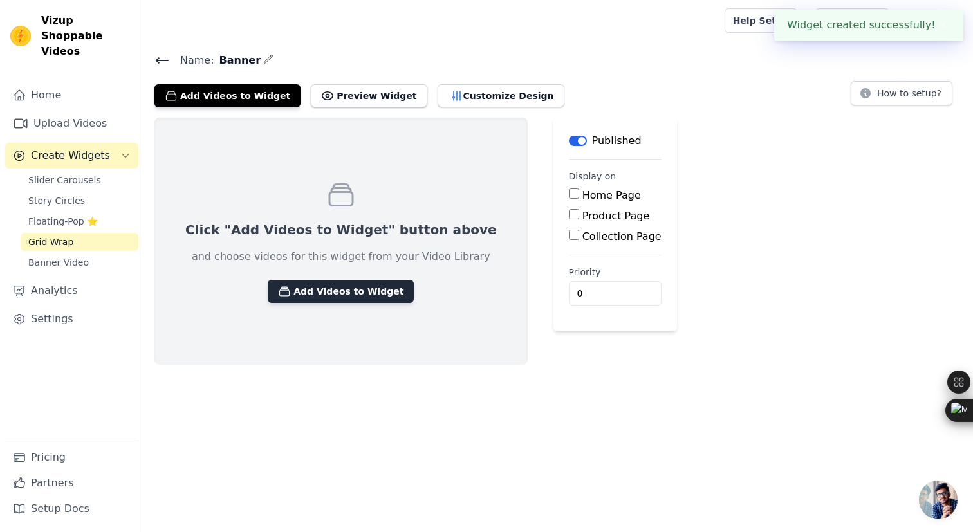
click at [351, 297] on button "Add Videos to Widget" at bounding box center [341, 291] width 146 height 23
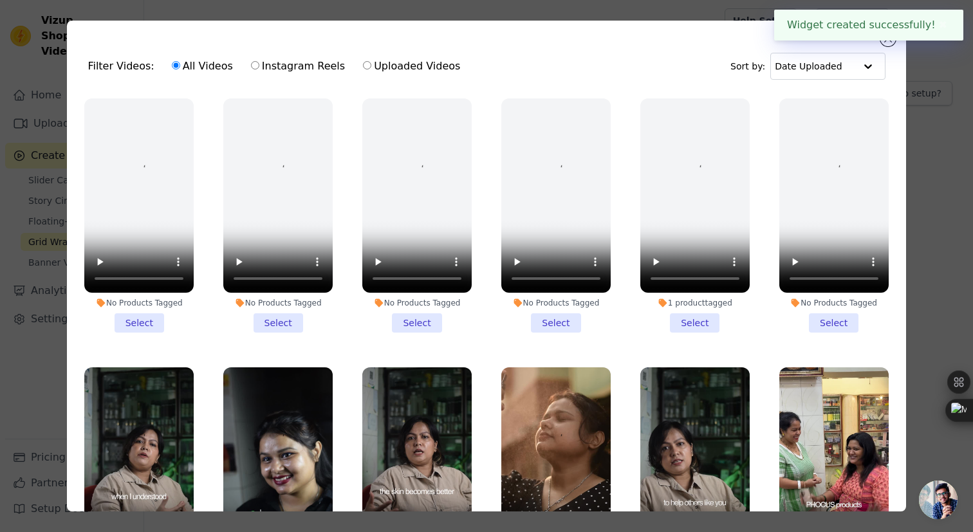
scroll to position [163, 0]
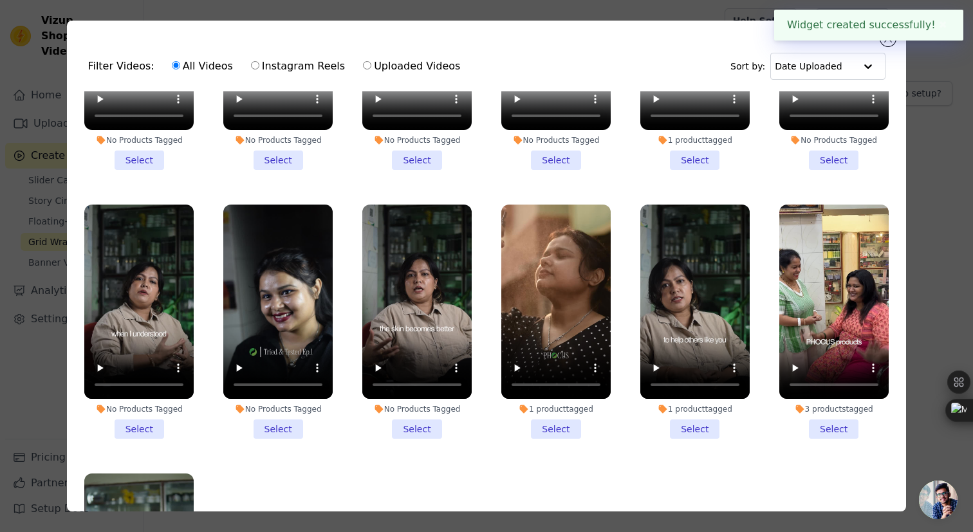
click at [149, 417] on li "No Products Tagged Select" at bounding box center [138, 322] width 109 height 234
click at [0, 0] on input "No Products Tagged Select" at bounding box center [0, 0] width 0 height 0
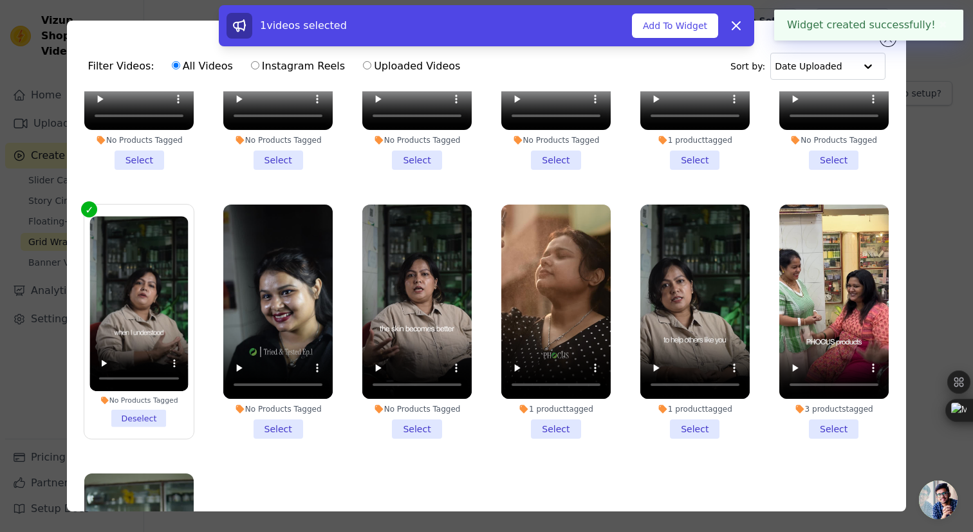
click at [291, 432] on li "No Products Tagged Select" at bounding box center [277, 322] width 109 height 234
click at [0, 0] on input "No Products Tagged Select" at bounding box center [0, 0] width 0 height 0
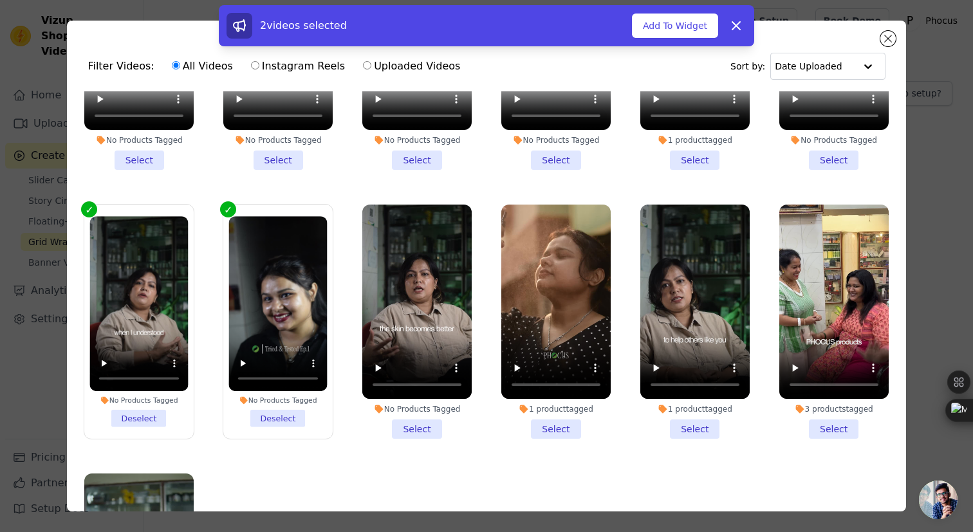
click at [410, 419] on li "No Products Tagged Select" at bounding box center [416, 322] width 109 height 234
click at [0, 0] on input "No Products Tagged Select" at bounding box center [0, 0] width 0 height 0
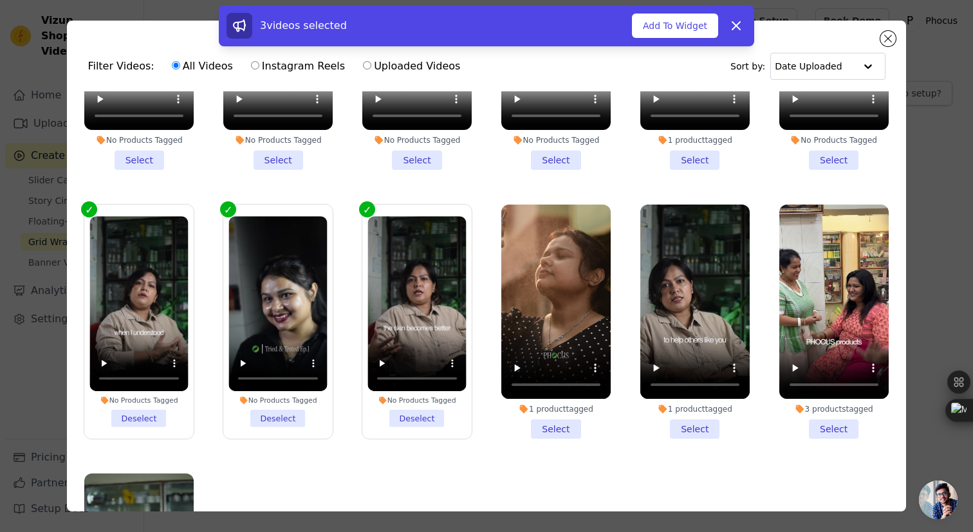
click at [680, 42] on div "3 videos selected Add To Widget Dismiss" at bounding box center [486, 25] width 535 height 41
click at [689, 28] on button "Add To Widget" at bounding box center [675, 26] width 86 height 24
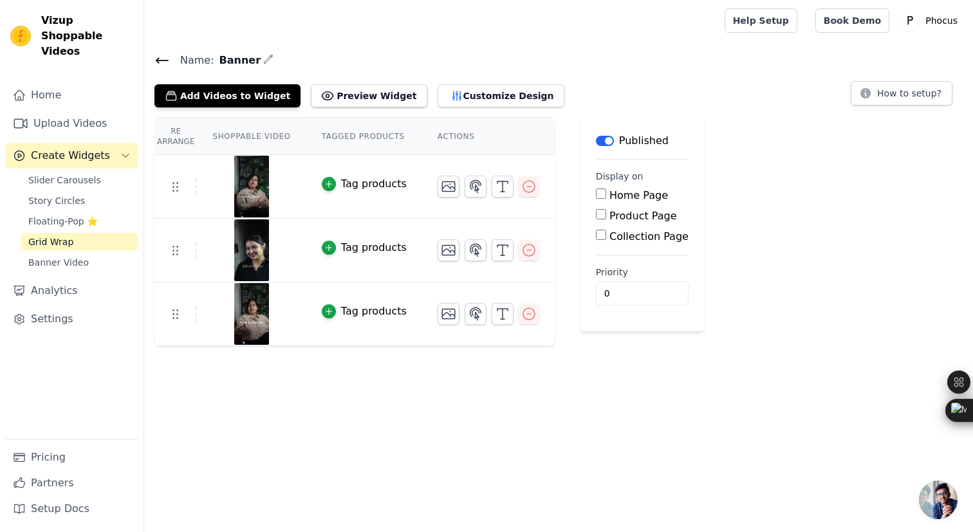
click at [766, 201] on div "Re Arrange Shoppable Video Tagged Products Actions Tag products Tag products Ta…" at bounding box center [558, 232] width 829 height 228
click at [364, 92] on button "Preview Widget" at bounding box center [369, 95] width 116 height 23
click at [268, 61] on h4 "Name: Banner" at bounding box center [558, 59] width 808 height 17
click at [263, 61] on icon "button" at bounding box center [268, 59] width 10 height 10
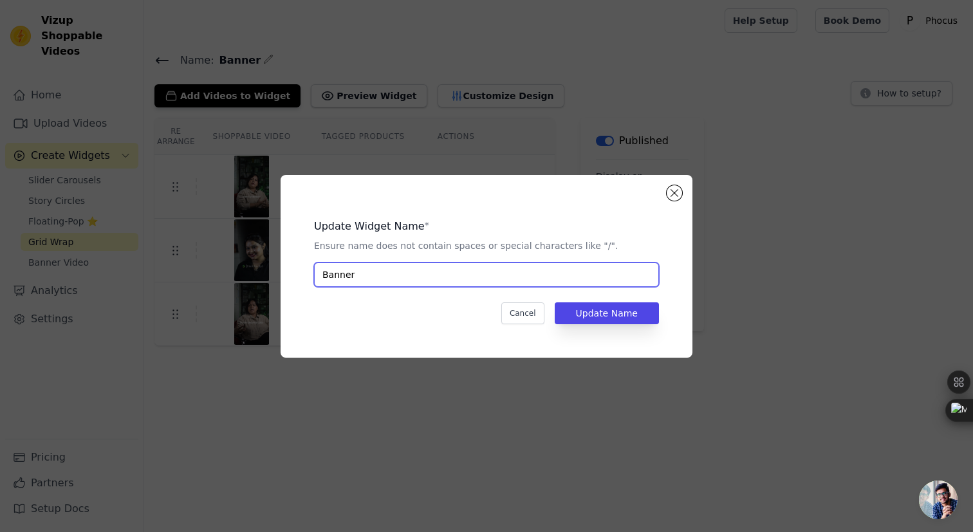
click at [357, 265] on input "Banner" at bounding box center [486, 275] width 345 height 24
type input "Reviews"
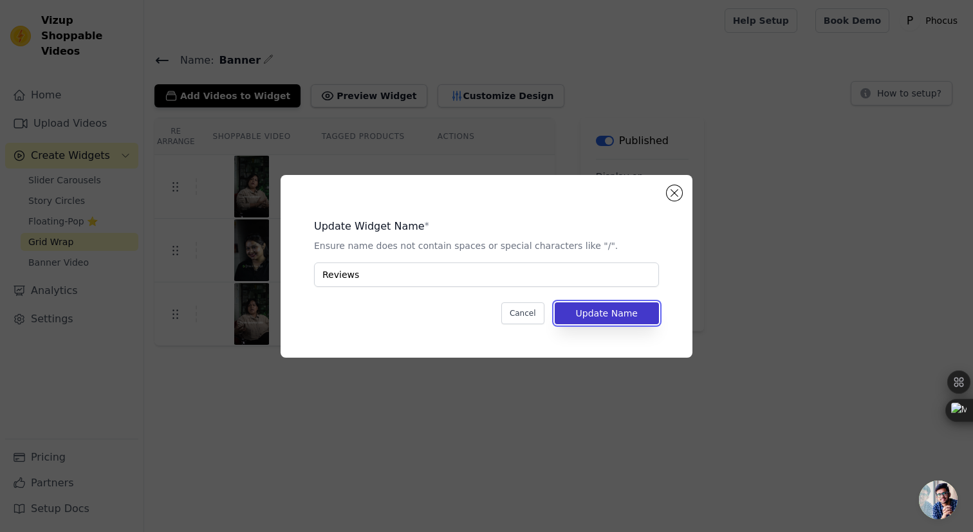
click at [584, 310] on button "Update Name" at bounding box center [607, 313] width 104 height 22
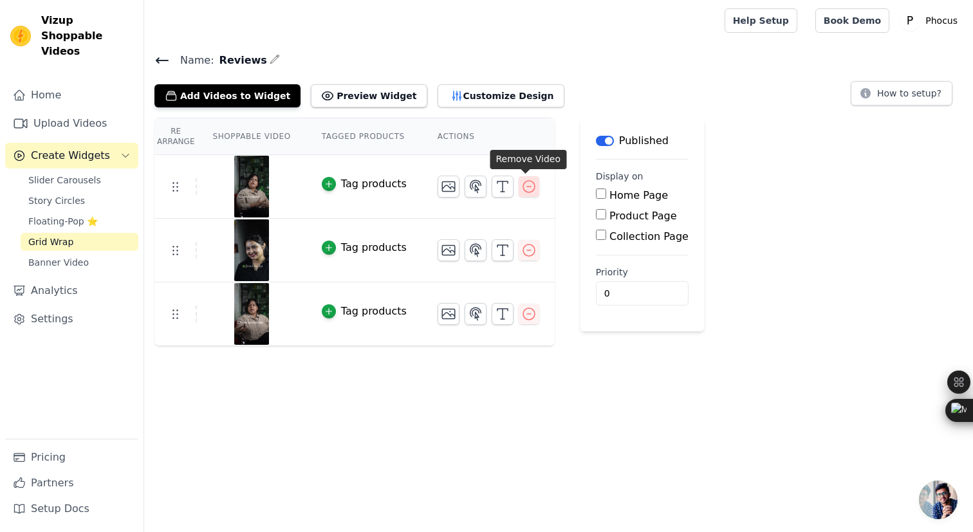
click at [529, 187] on icon "button" at bounding box center [528, 186] width 15 height 15
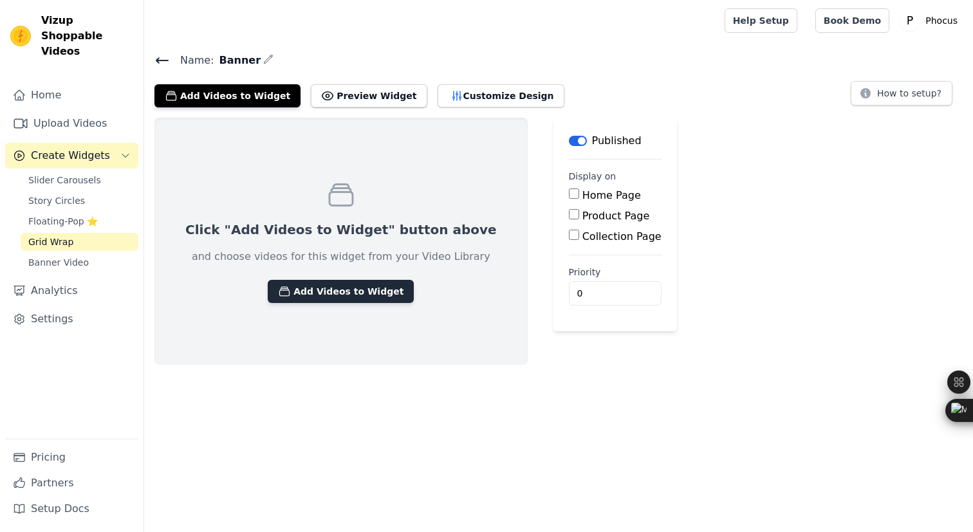
click at [316, 292] on button "Add Videos to Widget" at bounding box center [341, 291] width 146 height 23
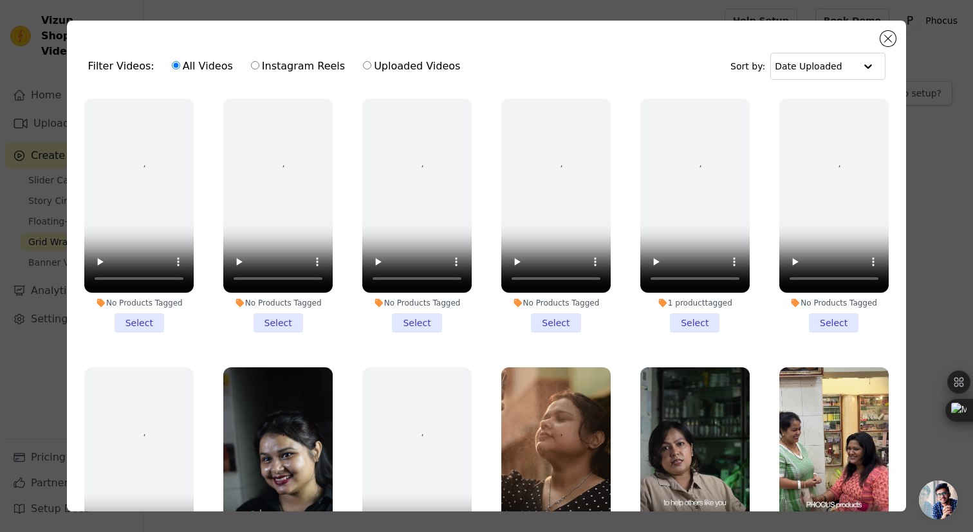
scroll to position [316, 0]
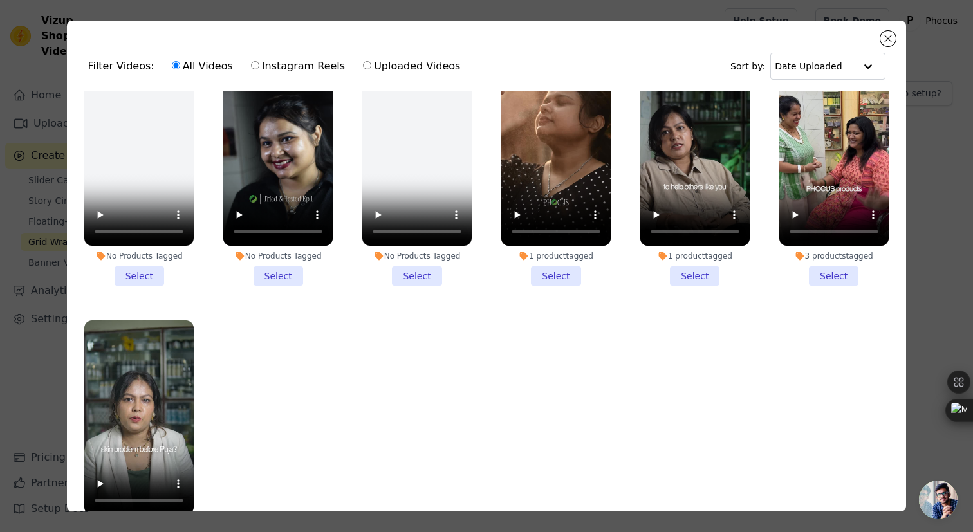
click at [288, 275] on li "No Products Tagged Select" at bounding box center [277, 168] width 109 height 234
click at [0, 0] on input "No Products Tagged Select" at bounding box center [0, 0] width 0 height 0
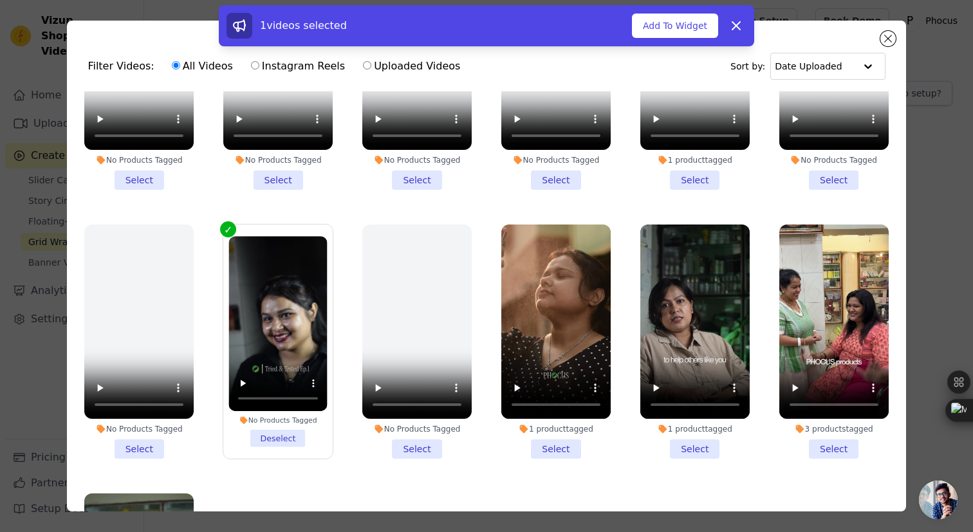
scroll to position [170, 0]
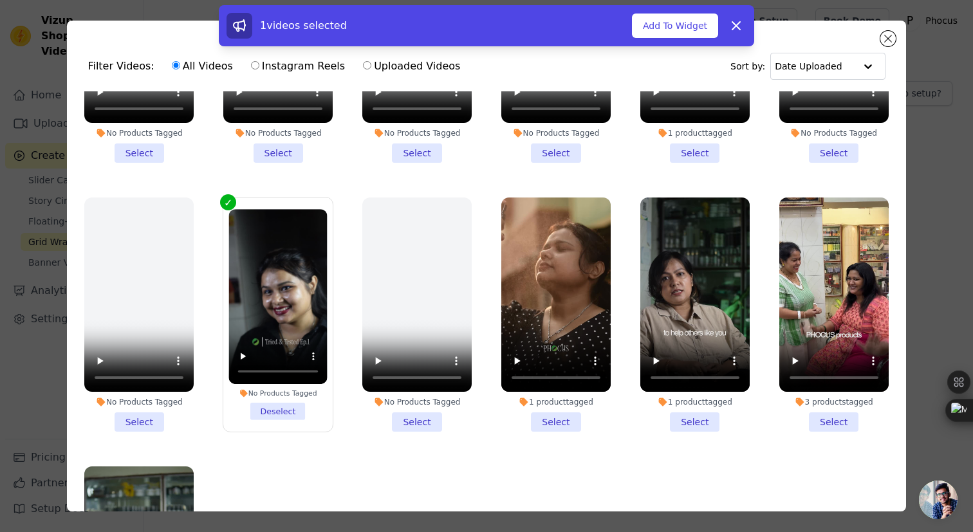
click at [826, 422] on li "3 products tagged Select" at bounding box center [833, 315] width 109 height 234
click at [0, 0] on input "3 products tagged Select" at bounding box center [0, 0] width 0 height 0
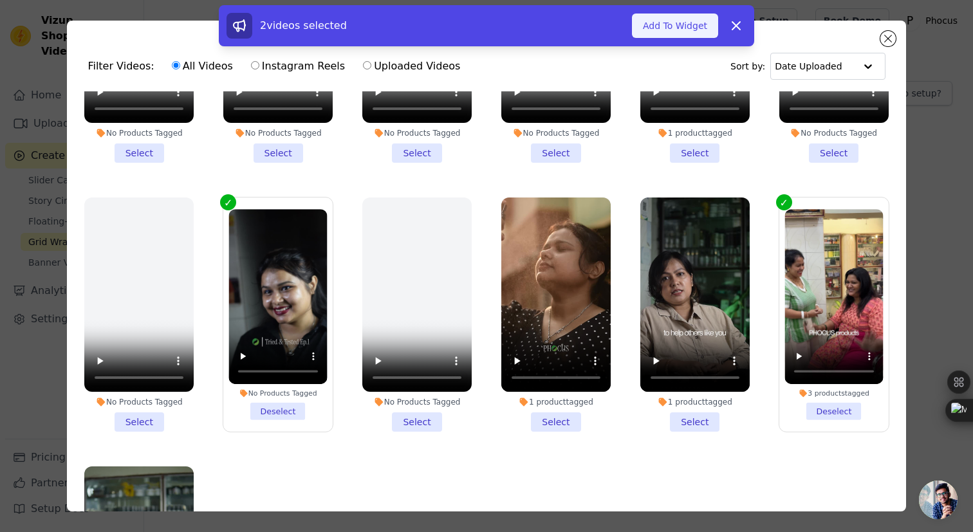
click at [687, 25] on button "Add To Widget" at bounding box center [675, 26] width 86 height 24
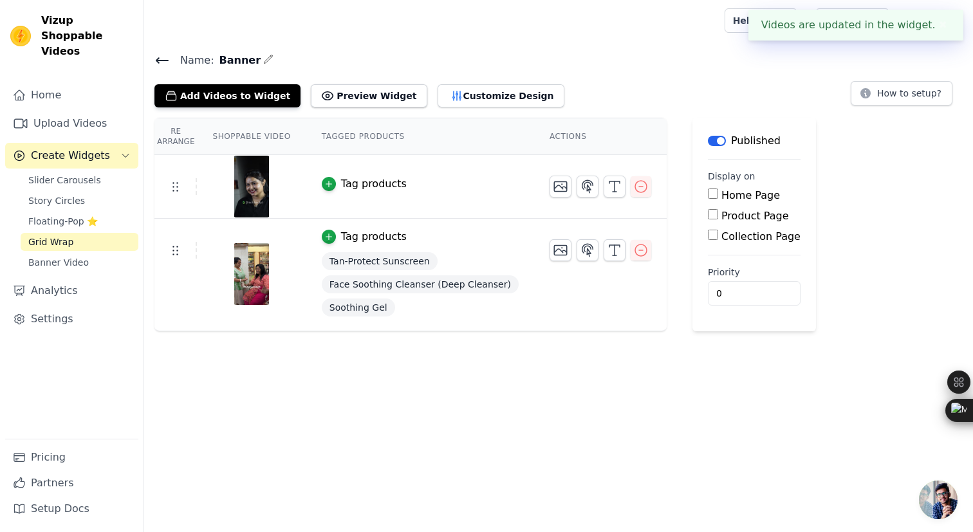
click at [445, 331] on html "Videos are updated in the widget. ✖ Vizup Shoppable Videos Home Upload Videos C…" at bounding box center [486, 165] width 973 height 331
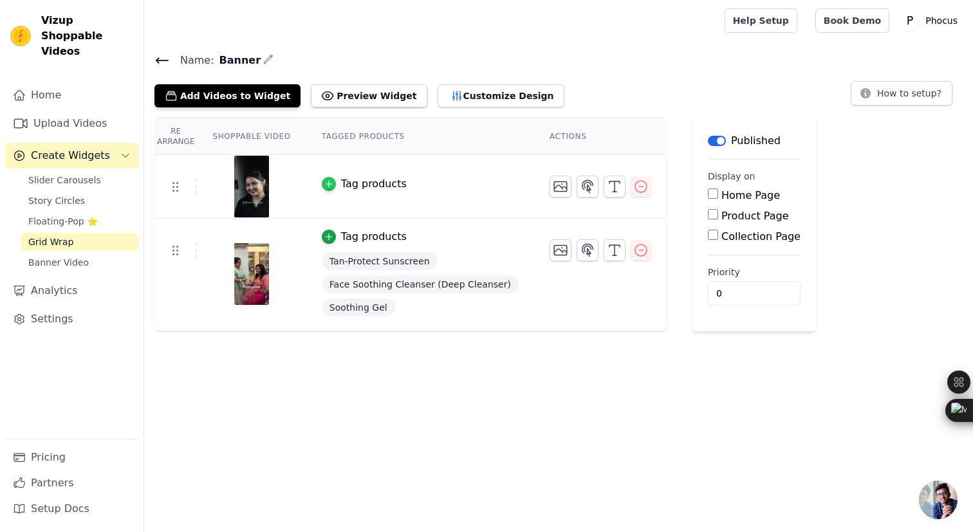
click at [331, 180] on icon "button" at bounding box center [328, 184] width 9 height 9
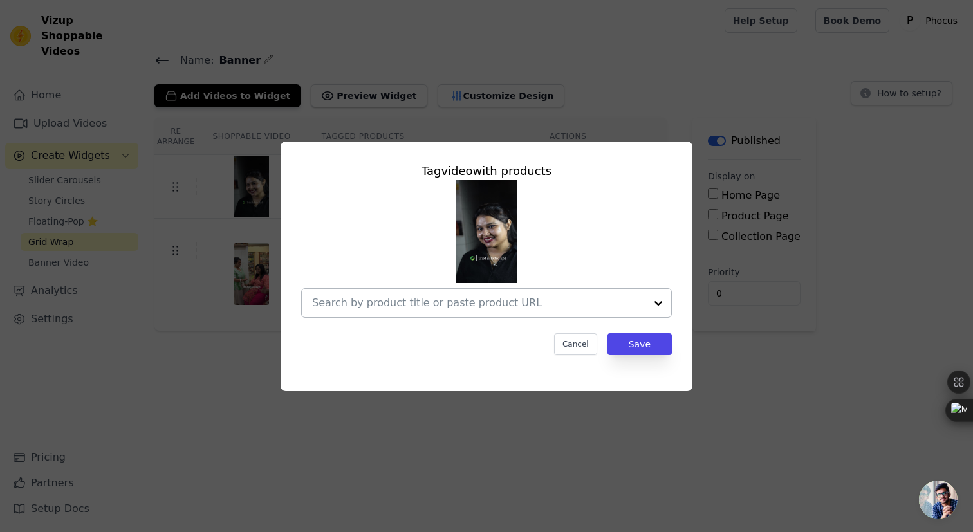
click at [415, 308] on input "text" at bounding box center [478, 302] width 333 height 15
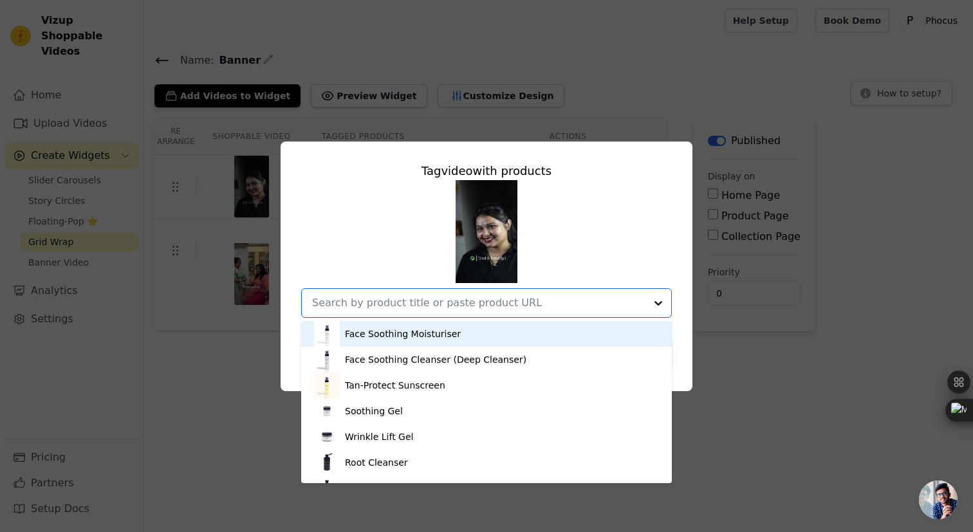
click at [694, 254] on div "Tag video with products Face Soothing Moisturiser Face Soothing Cleanser (Deep …" at bounding box center [487, 266] width 932 height 291
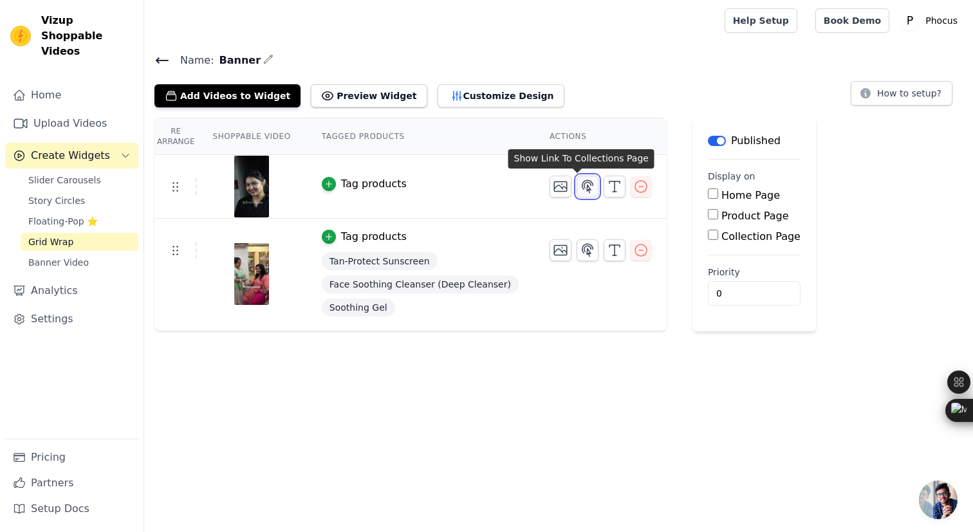
click at [580, 188] on icon "button" at bounding box center [587, 186] width 15 height 15
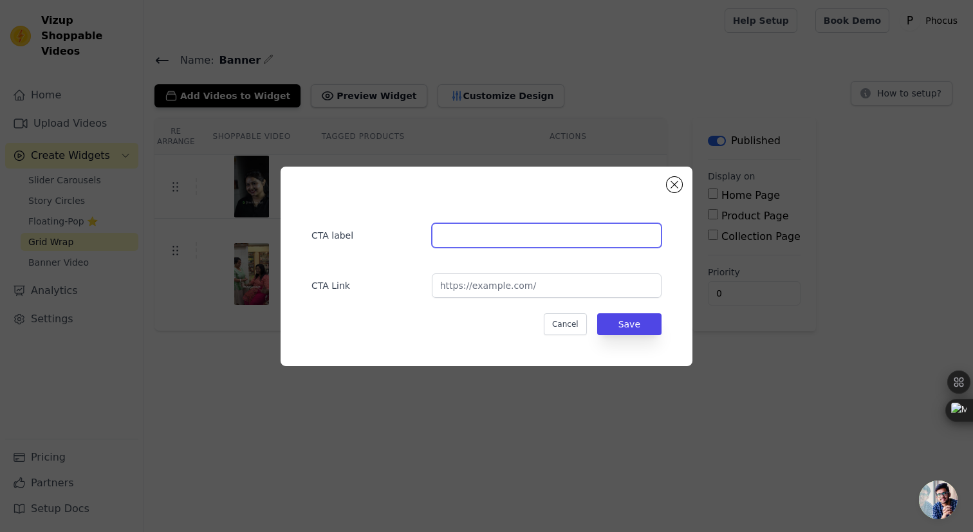
click at [471, 245] on input "text" at bounding box center [547, 235] width 230 height 24
type input "Get Your [MEDICAL_DATA] !"
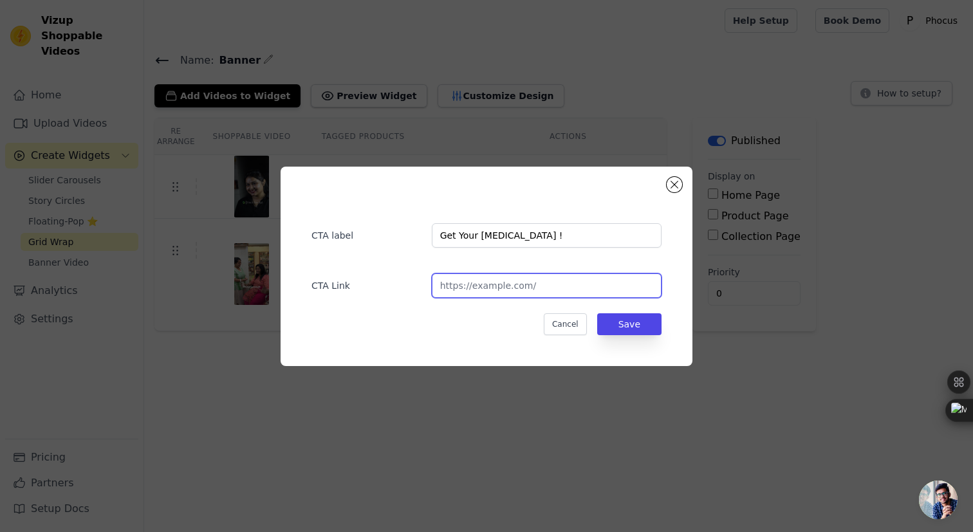
click at [501, 283] on input "url" at bounding box center [547, 285] width 230 height 24
type input "[URL][DOMAIN_NAME]"
click at [638, 329] on button "Save" at bounding box center [629, 324] width 64 height 22
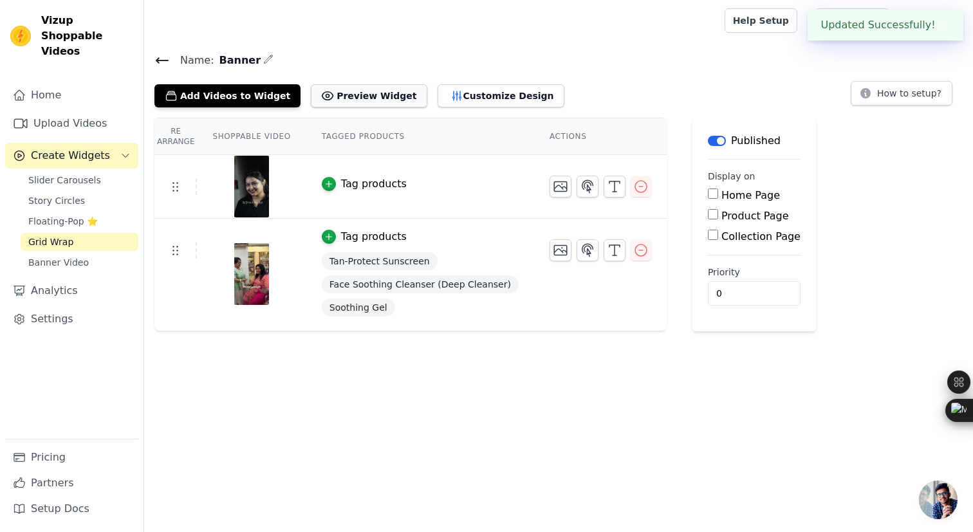
click at [368, 92] on button "Preview Widget" at bounding box center [369, 95] width 116 height 23
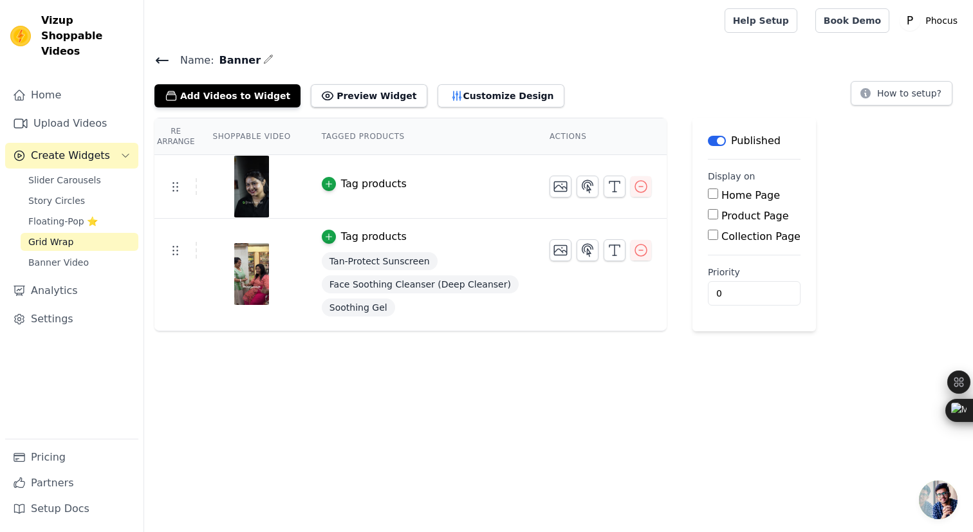
click at [155, 60] on icon at bounding box center [161, 60] width 15 height 15
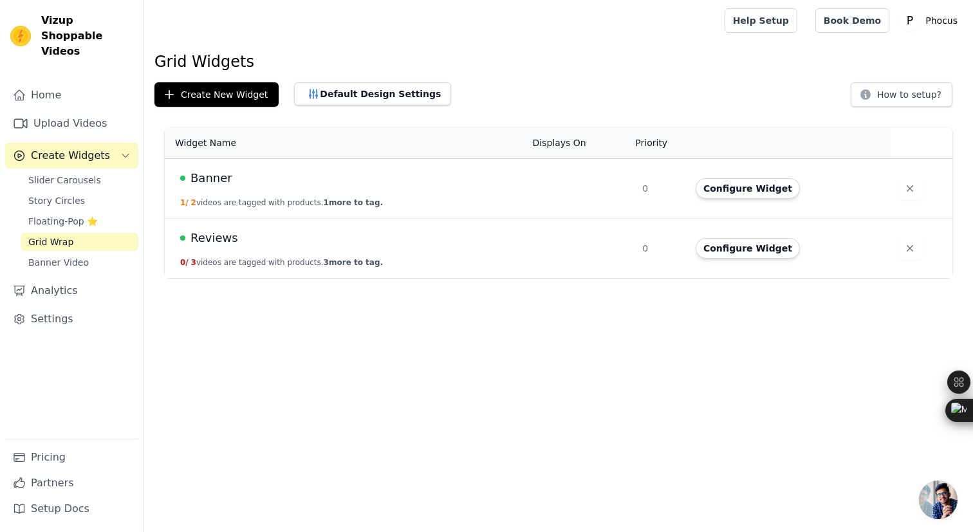
click at [293, 203] on button "1 / 2 videos are tagged with products. 1 more to tag." at bounding box center [281, 203] width 203 height 10
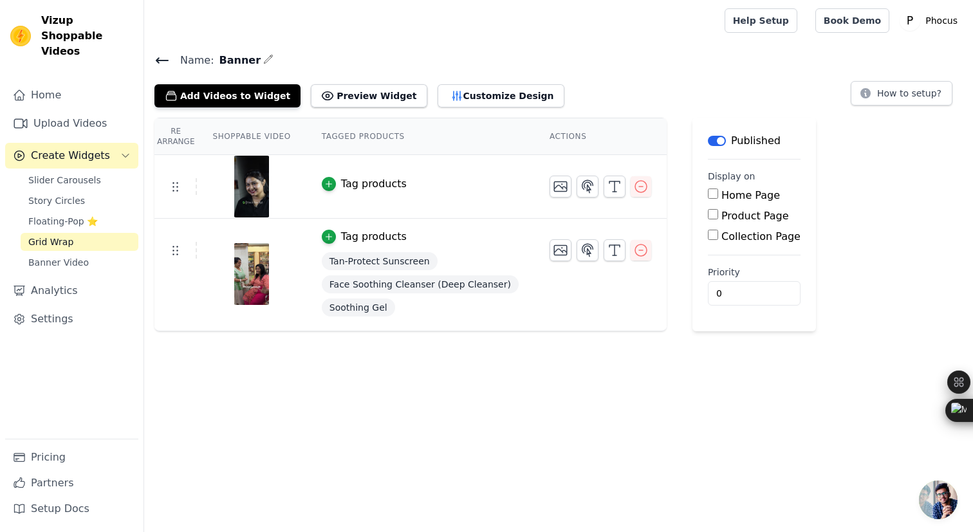
click at [156, 57] on icon at bounding box center [161, 60] width 15 height 15
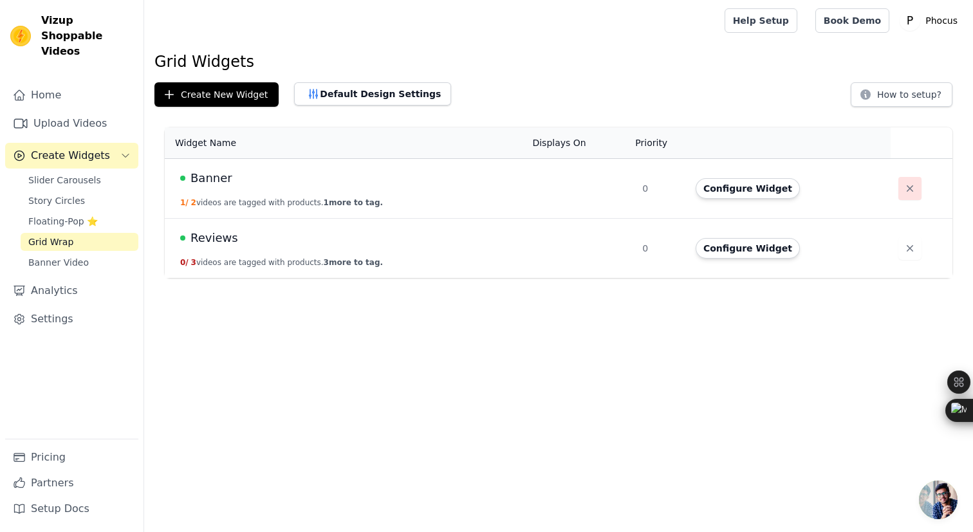
click at [904, 185] on icon "button" at bounding box center [910, 188] width 13 height 13
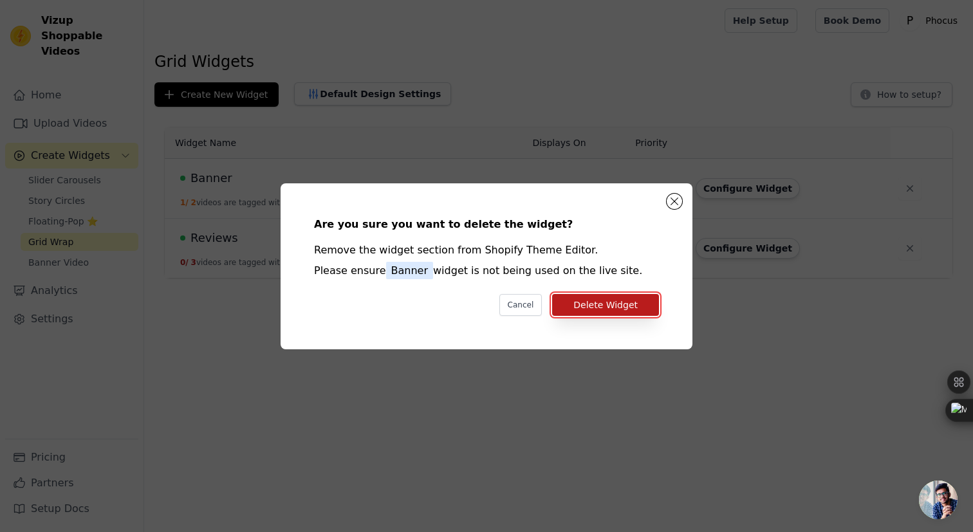
click at [631, 302] on button "Delete Widget" at bounding box center [605, 305] width 107 height 22
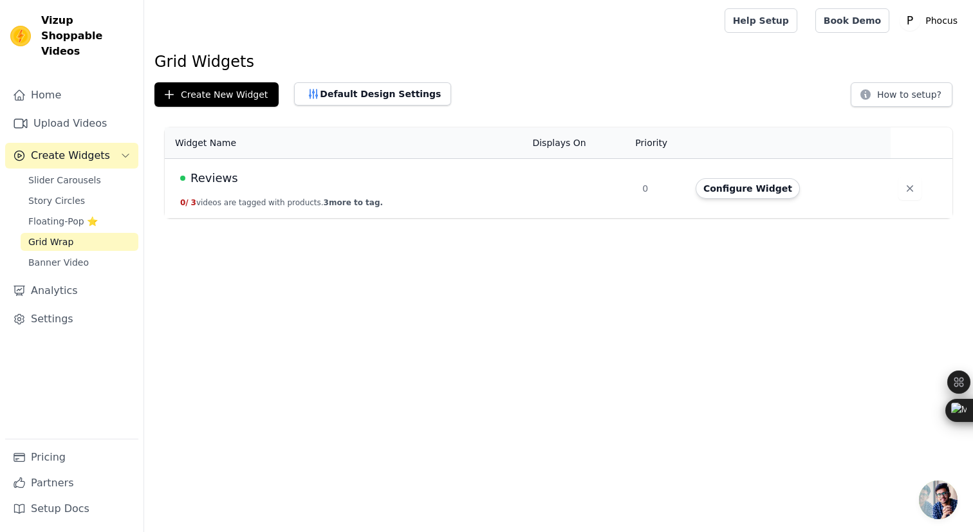
click at [297, 187] on td "Reviews 0 / 3 videos are tagged with products. 3 more to tag." at bounding box center [345, 189] width 360 height 60
click at [293, 190] on td "Reviews 0 / 3 videos are tagged with products. 3 more to tag." at bounding box center [345, 189] width 360 height 60
click at [734, 187] on button "Configure Widget" at bounding box center [748, 188] width 104 height 21
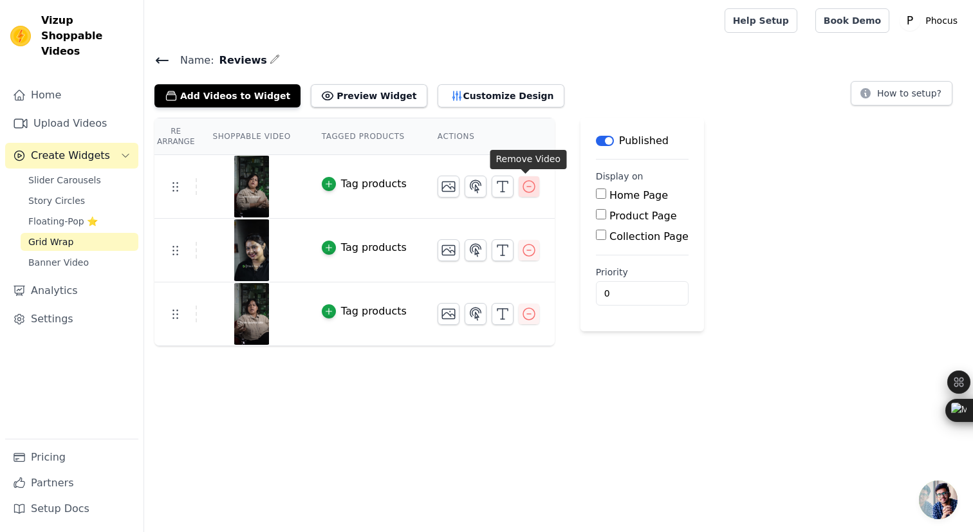
click at [529, 181] on icon "button" at bounding box center [529, 187] width 12 height 12
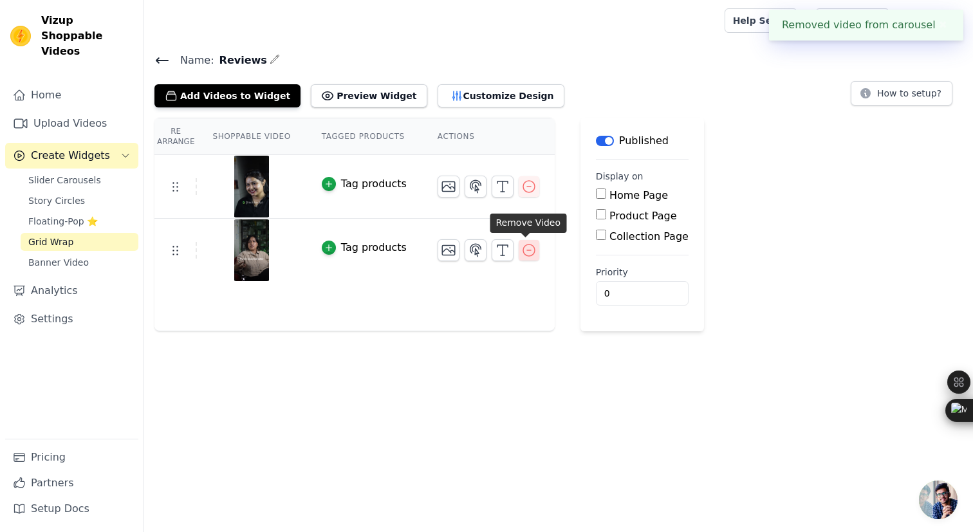
click at [528, 250] on icon "button" at bounding box center [528, 250] width 15 height 15
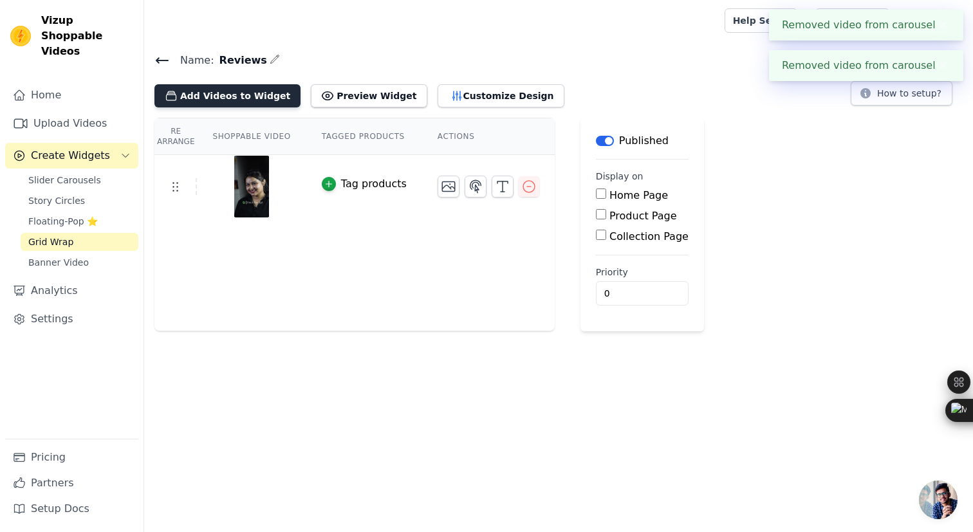
click at [239, 95] on button "Add Videos to Widget" at bounding box center [227, 95] width 146 height 23
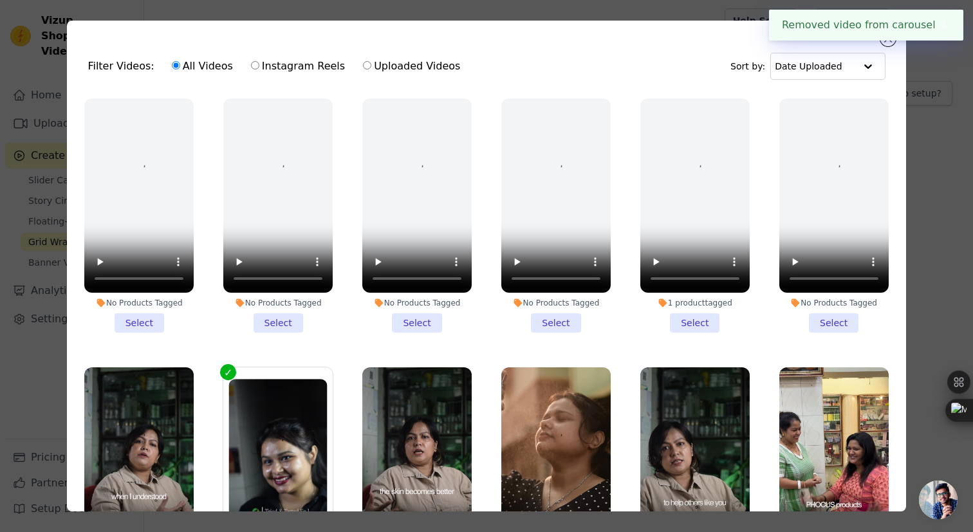
scroll to position [316, 0]
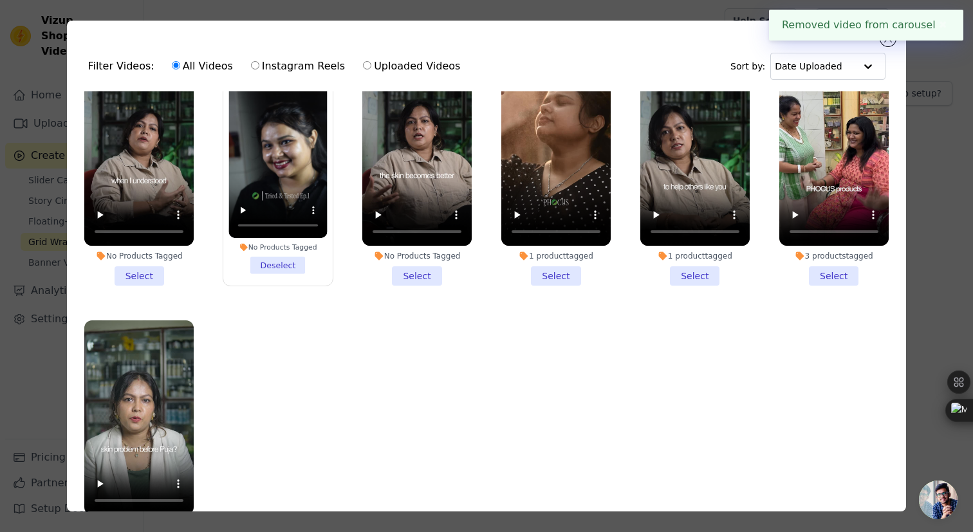
click at [843, 276] on li "3 products tagged Select" at bounding box center [833, 168] width 109 height 234
click at [0, 0] on input "3 products tagged Select" at bounding box center [0, 0] width 0 height 0
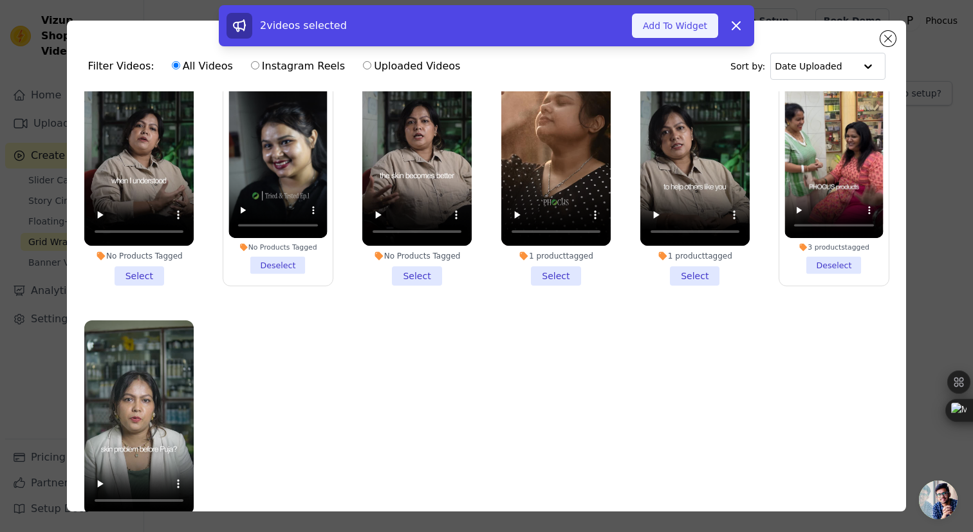
click at [684, 22] on button "Add To Widget" at bounding box center [675, 26] width 86 height 24
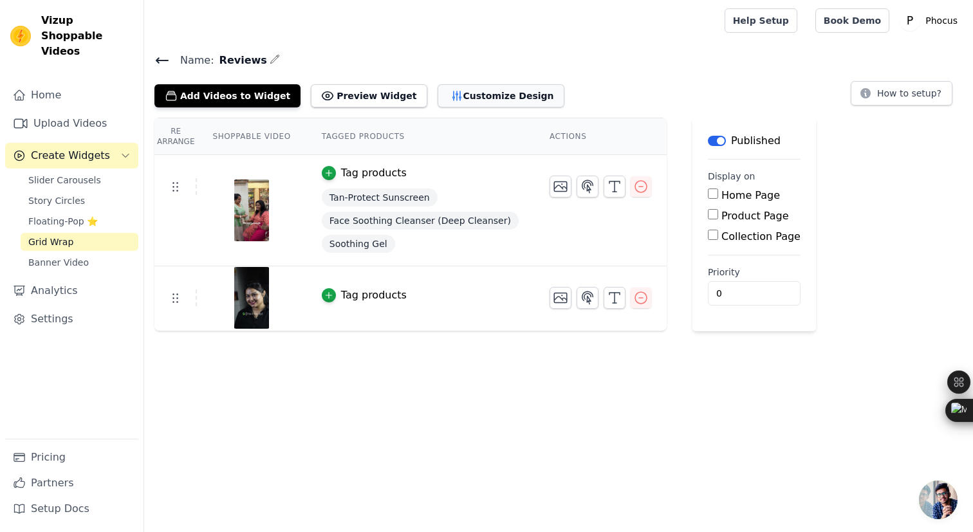
click at [503, 95] on button "Customize Design" at bounding box center [501, 95] width 127 height 23
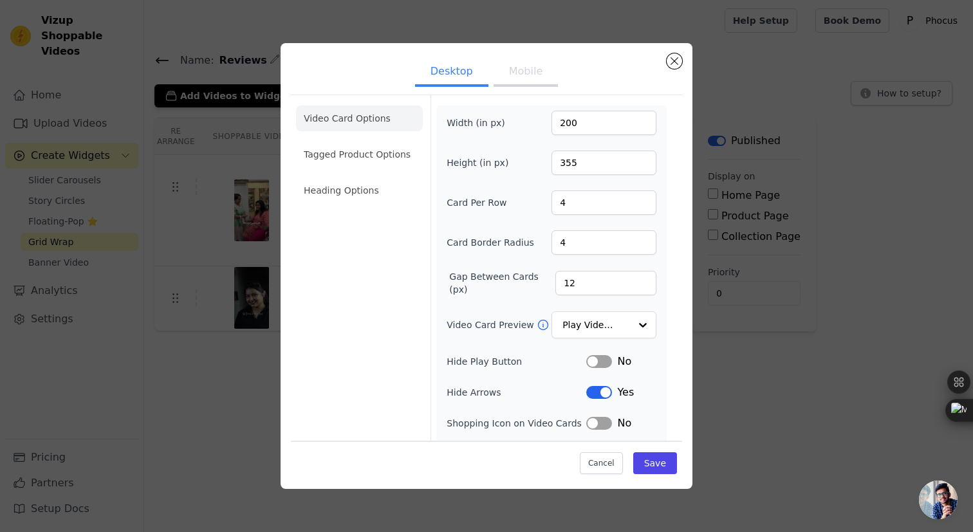
click at [523, 70] on button "Mobile" at bounding box center [526, 73] width 64 height 28
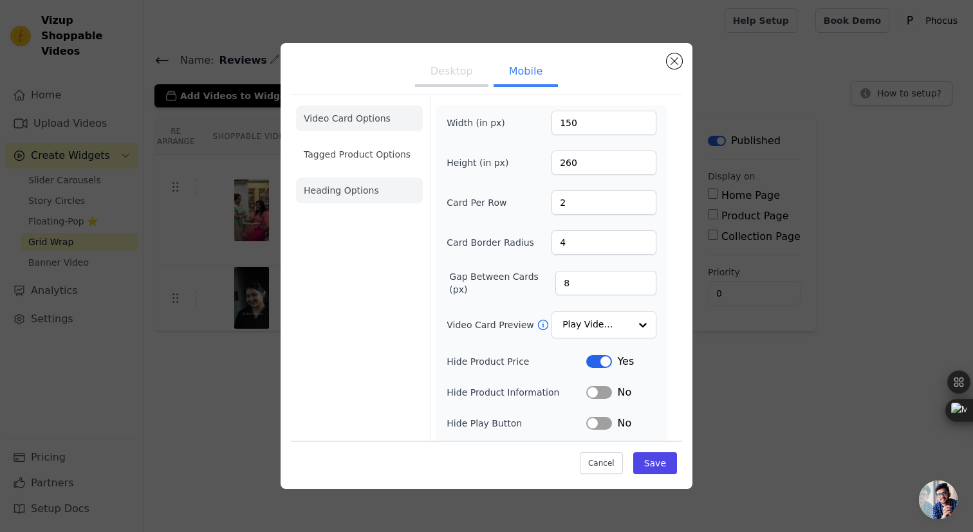
click at [354, 190] on li "Heading Options" at bounding box center [359, 191] width 127 height 26
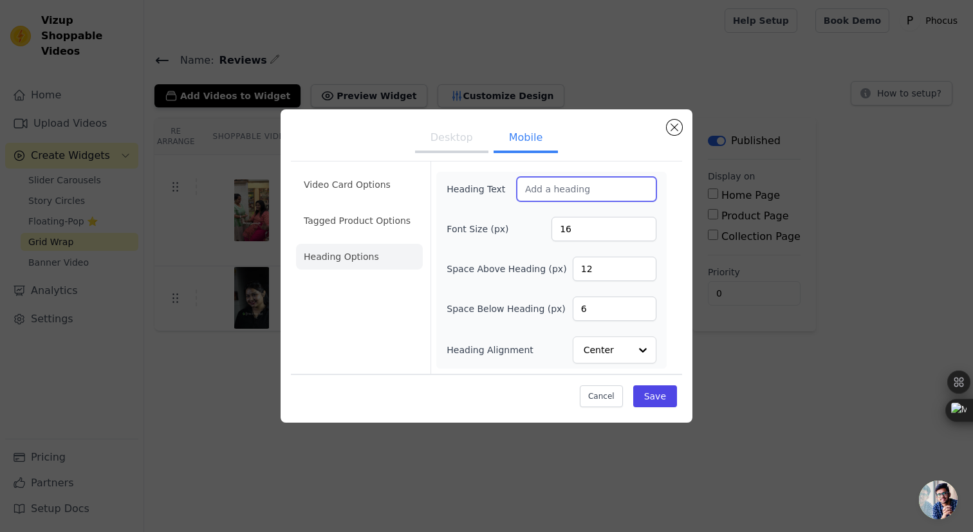
click at [554, 192] on input "Heading Text" at bounding box center [587, 189] width 140 height 24
click at [568, 185] on input "What Our Customers Say !" at bounding box center [587, 189] width 140 height 24
type input "What Our Customers Say !"
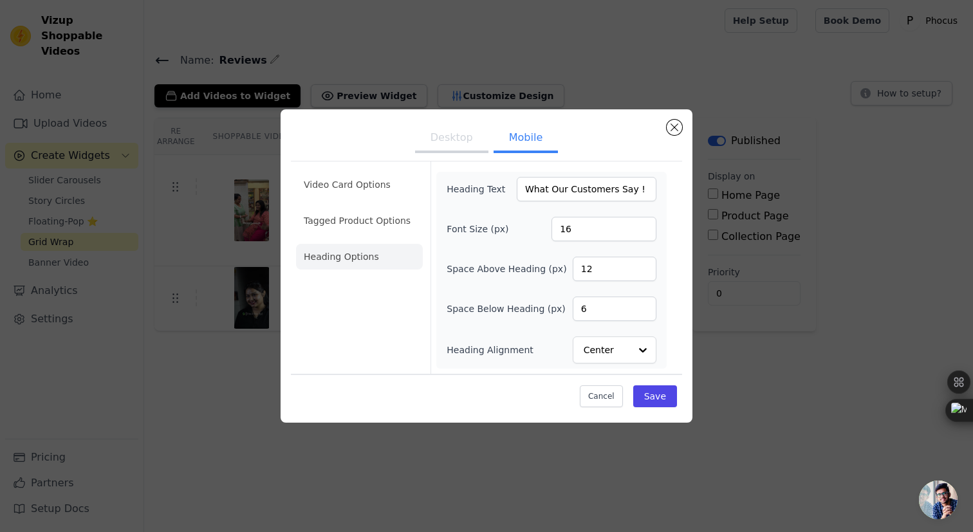
click at [440, 134] on button "Desktop" at bounding box center [451, 139] width 73 height 28
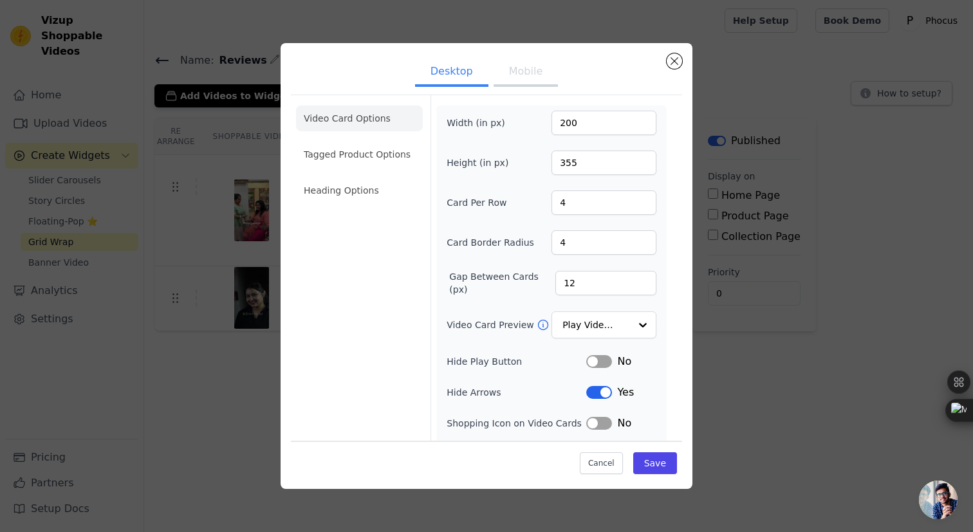
click at [303, 209] on div "Video Card Options Tagged Product Options Heading Options" at bounding box center [359, 283] width 127 height 377
click at [329, 197] on li "Heading Options" at bounding box center [359, 191] width 127 height 26
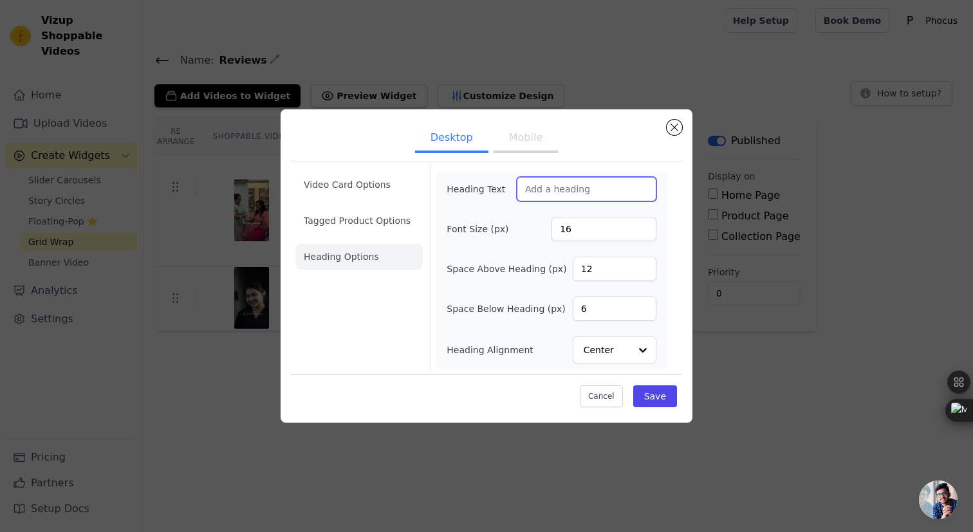
click at [558, 197] on input "Heading Text" at bounding box center [587, 189] width 140 height 24
paste input "What Our Customers Say !"
type input "What Our Customers Say !"
click at [656, 400] on button "Save" at bounding box center [655, 396] width 44 height 22
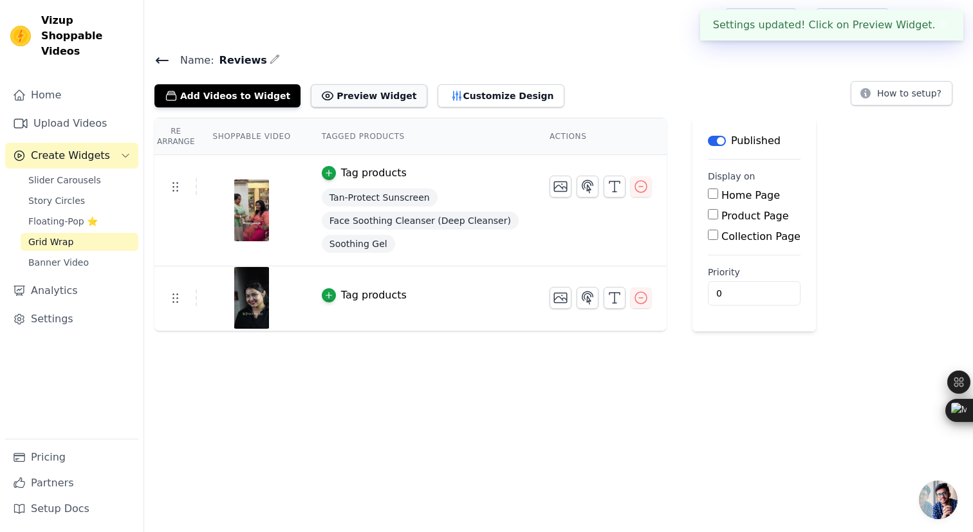
click at [373, 92] on button "Preview Widget" at bounding box center [369, 95] width 116 height 23
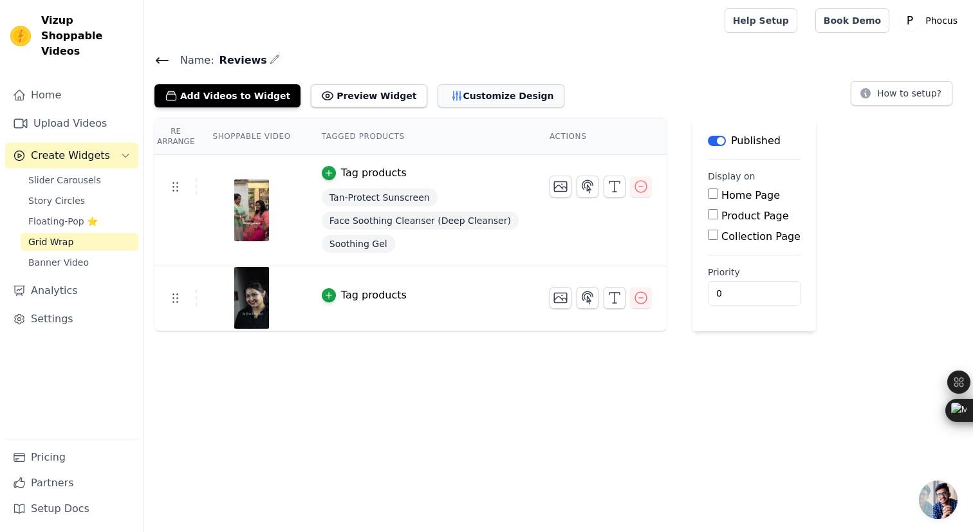
click at [464, 95] on button "Customize Design" at bounding box center [501, 95] width 127 height 23
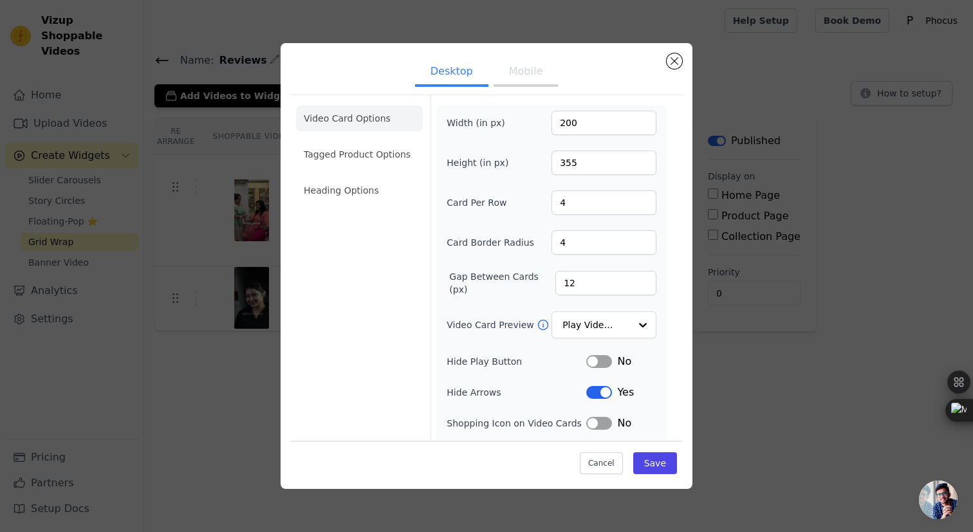
click at [524, 70] on button "Mobile" at bounding box center [526, 73] width 64 height 28
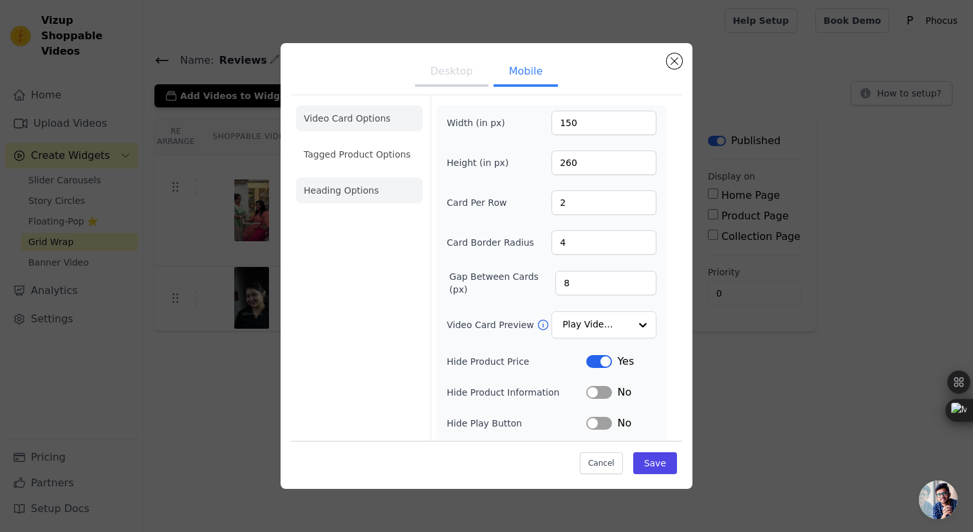
click at [362, 192] on li "Heading Options" at bounding box center [359, 191] width 127 height 26
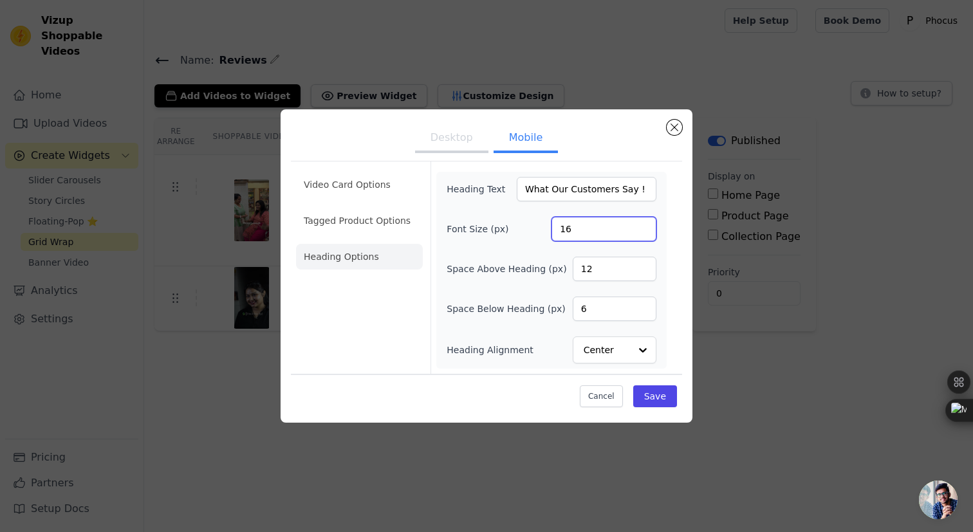
click at [598, 238] on input "16" at bounding box center [603, 229] width 105 height 24
click at [644, 227] on input "17" at bounding box center [603, 229] width 105 height 24
click at [644, 227] on input "18" at bounding box center [603, 229] width 105 height 24
click at [644, 227] on input "19" at bounding box center [603, 229] width 105 height 24
click at [644, 227] on input "20" at bounding box center [603, 229] width 105 height 24
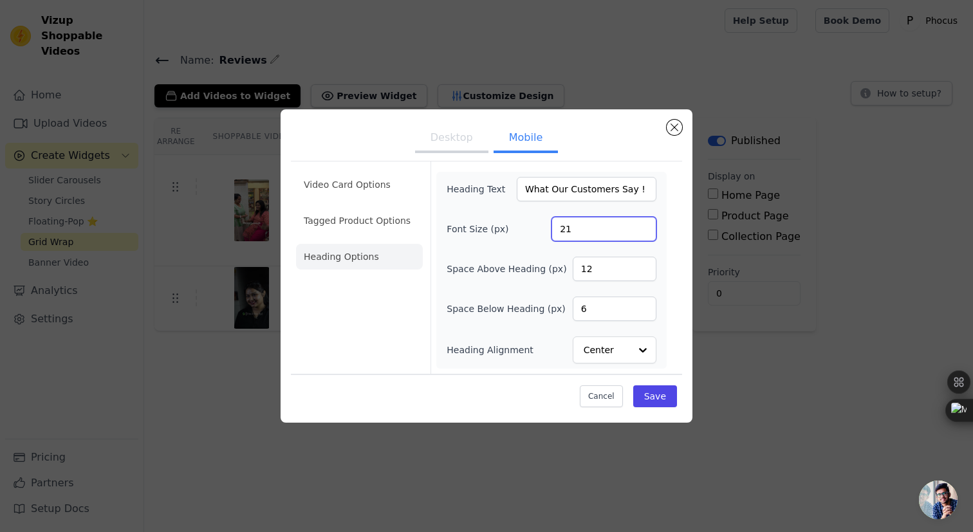
click at [644, 227] on input "21" at bounding box center [603, 229] width 105 height 24
click at [644, 227] on input "22" at bounding box center [603, 229] width 105 height 24
click at [644, 227] on input "23" at bounding box center [603, 229] width 105 height 24
click at [644, 227] on input "24" at bounding box center [603, 229] width 105 height 24
type input "25"
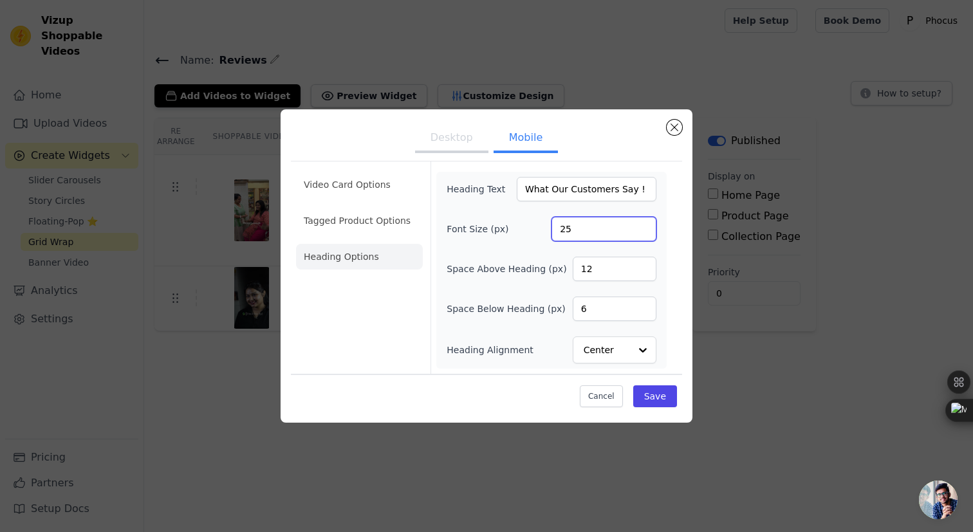
click at [644, 227] on input "25" at bounding box center [603, 229] width 105 height 24
click at [550, 185] on input "What Our Customers Say !" at bounding box center [587, 189] width 140 height 24
click at [573, 188] on input "What Our Customers Say !" at bounding box center [587, 189] width 140 height 24
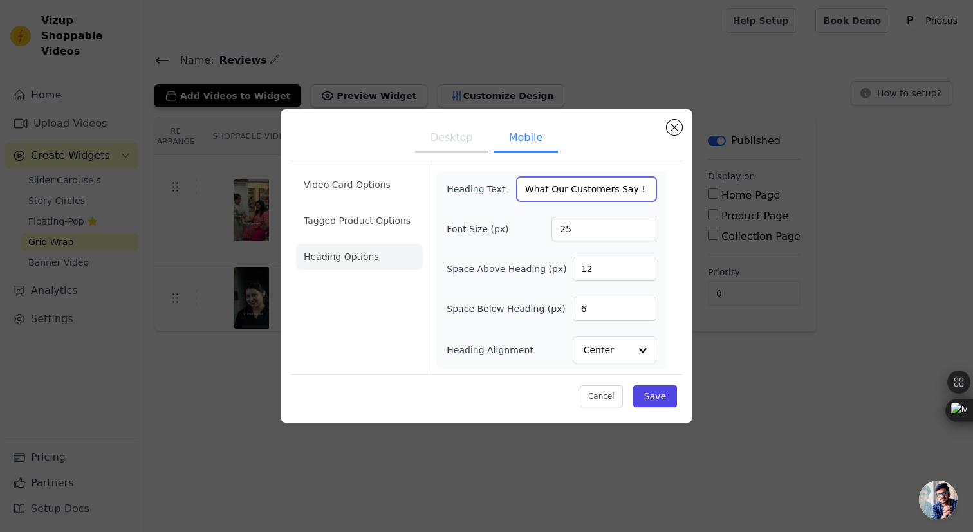
click at [573, 188] on input "What Our Customers Say !" at bounding box center [587, 189] width 140 height 24
click at [575, 188] on input "What Our Customers Say !" at bounding box center [587, 189] width 140 height 24
click at [589, 188] on input "What Our Customers Say !" at bounding box center [587, 189] width 140 height 24
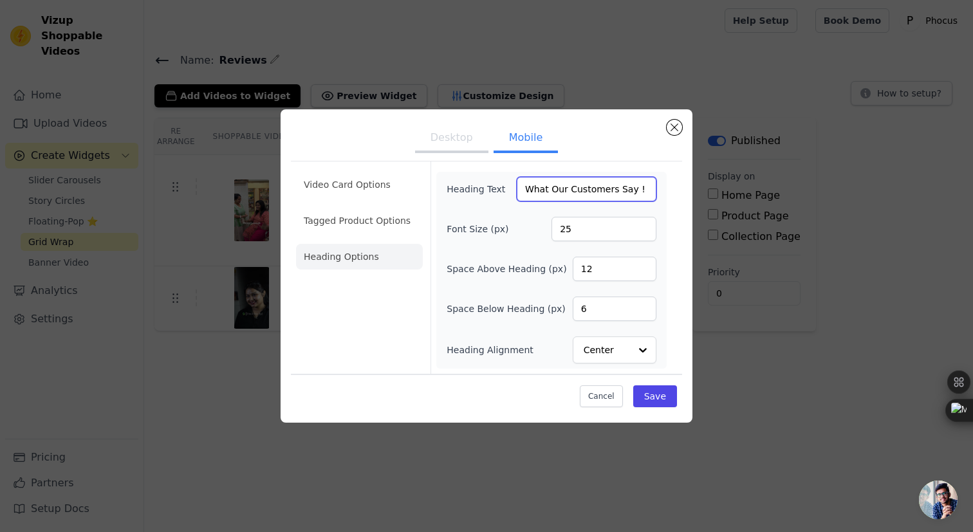
click at [589, 188] on input "What Our Customers Say !" at bounding box center [587, 189] width 140 height 24
click at [535, 192] on input "What Our Users Say !" at bounding box center [587, 189] width 140 height 24
type input "What Our Users Say !"
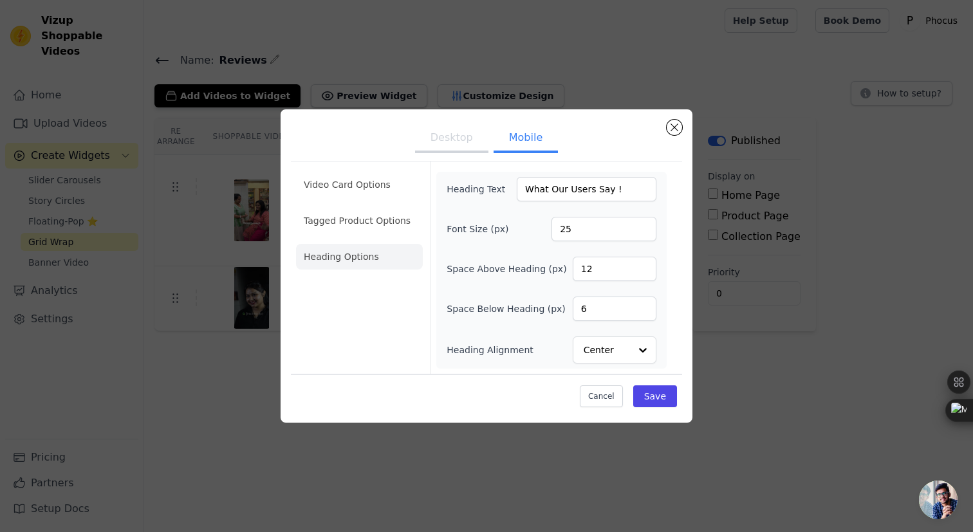
click at [456, 136] on button "Desktop" at bounding box center [451, 139] width 73 height 28
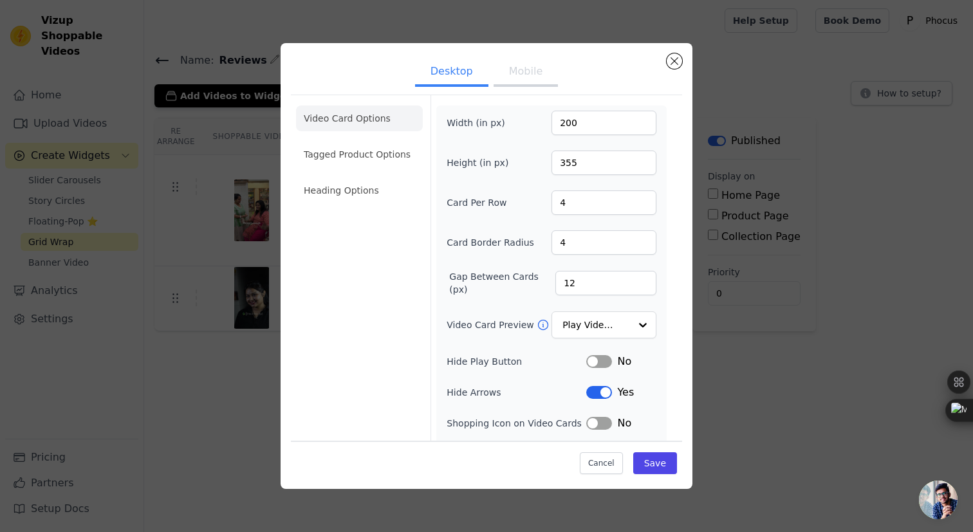
click at [499, 88] on ul "Desktop Mobile" at bounding box center [486, 72] width 391 height 39
click at [515, 77] on button "Mobile" at bounding box center [526, 73] width 64 height 28
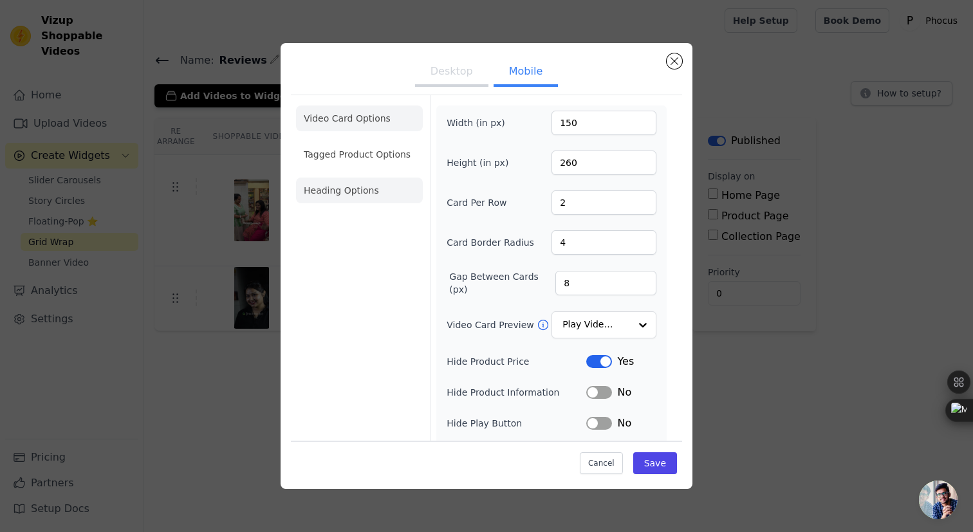
click at [373, 191] on li "Heading Options" at bounding box center [359, 191] width 127 height 26
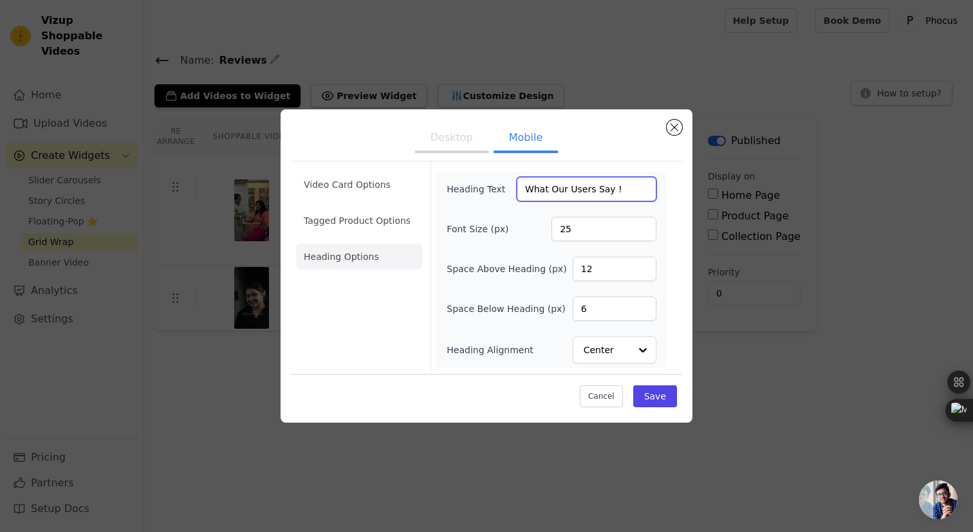
click at [548, 185] on input "What Our Users Say !" at bounding box center [587, 189] width 140 height 24
click at [631, 190] on input "Listen From Our Users:" at bounding box center [587, 189] width 140 height 24
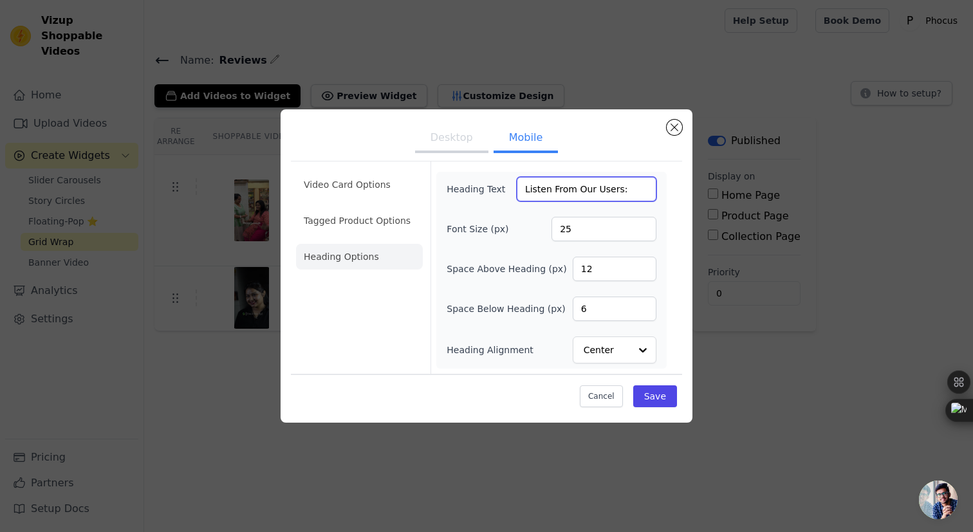
click at [631, 190] on input "Listen From Our Users:" at bounding box center [587, 189] width 140 height 24
type input "Listen From Our Users:"
click at [465, 146] on button "Desktop" at bounding box center [451, 139] width 73 height 28
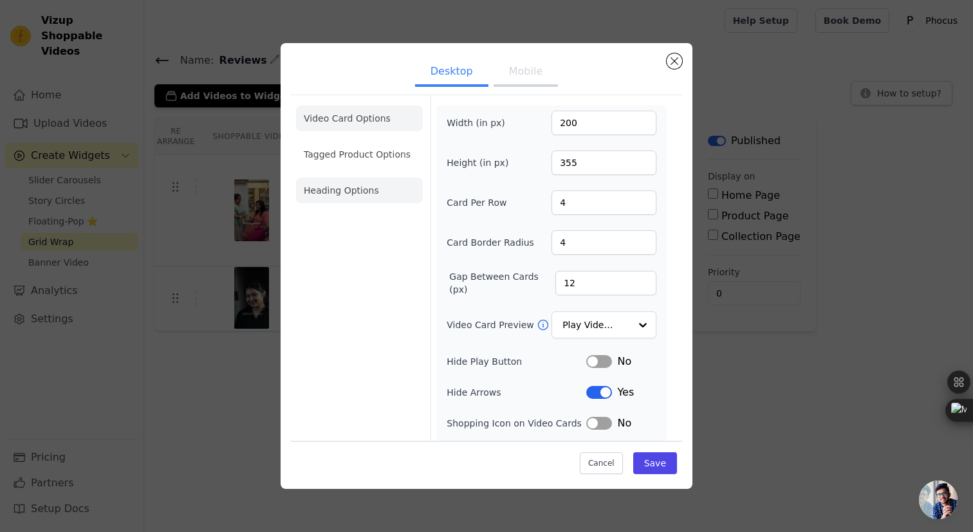
click at [381, 189] on li "Heading Options" at bounding box center [359, 191] width 127 height 26
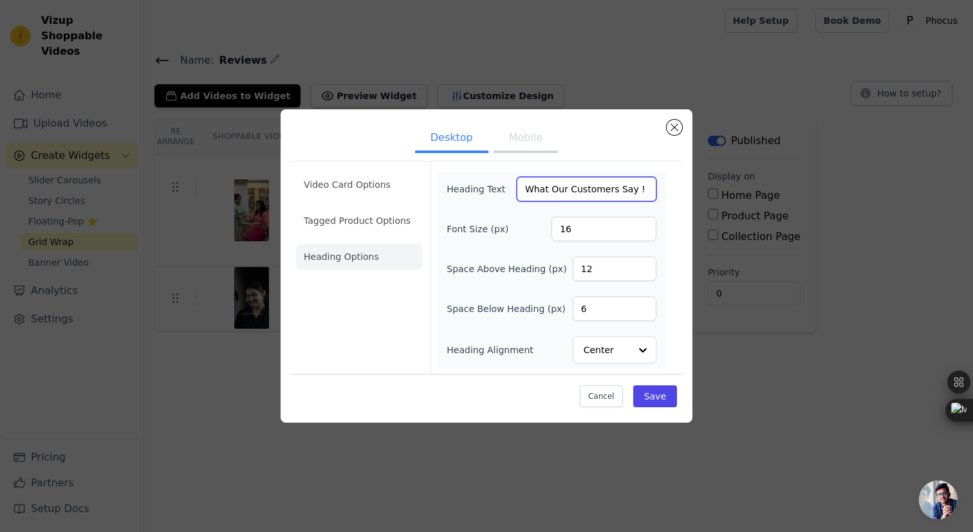
click at [559, 189] on input "What Our Customers Say !" at bounding box center [587, 189] width 140 height 24
paste input "Listen From Our Users:"
type input "Listen From Our Users:"
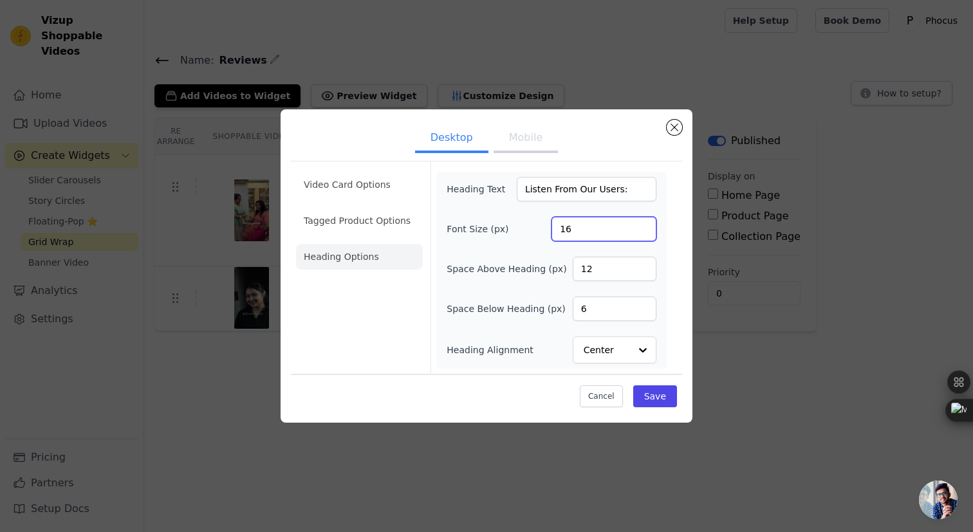
click at [616, 228] on input "16" at bounding box center [603, 229] width 105 height 24
type input "25"
click at [652, 393] on button "Save" at bounding box center [655, 396] width 44 height 22
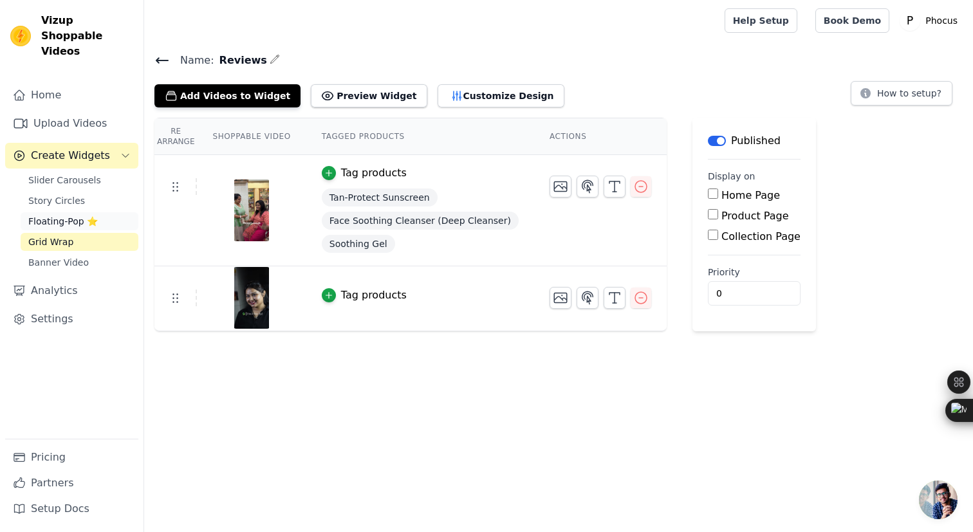
click at [88, 215] on span "Floating-Pop ⭐" at bounding box center [63, 221] width 70 height 13
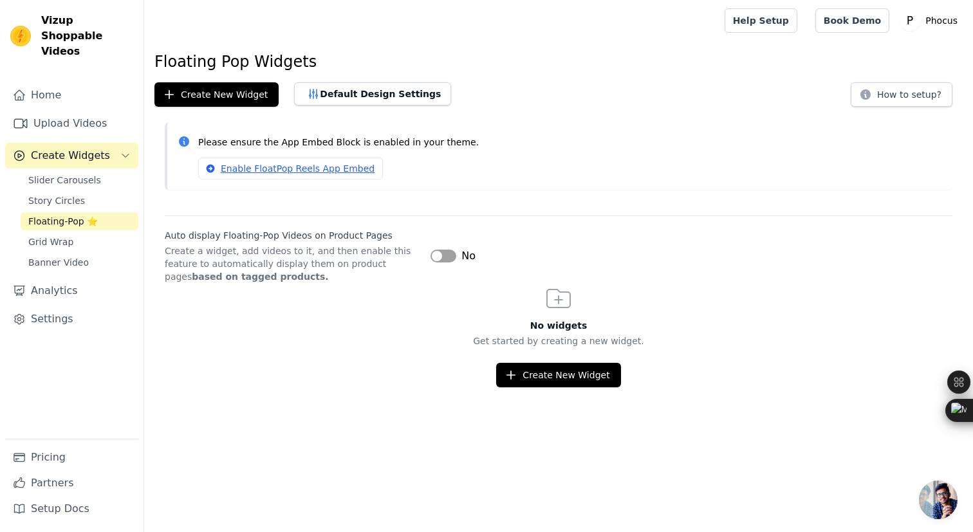
click at [439, 258] on button "Label" at bounding box center [444, 256] width 26 height 13
click at [442, 257] on button "Label" at bounding box center [444, 256] width 26 height 13
click at [340, 167] on link "Enable FloatPop Reels App Embed" at bounding box center [290, 169] width 185 height 22
click at [219, 96] on button "Create New Widget" at bounding box center [216, 94] width 124 height 24
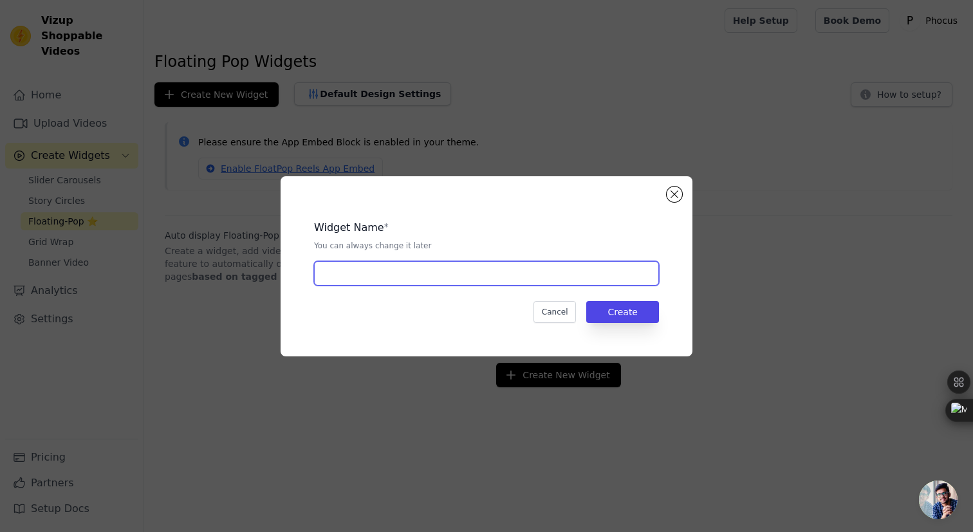
click at [423, 274] on input "text" at bounding box center [486, 273] width 345 height 24
type input "Pop Up"
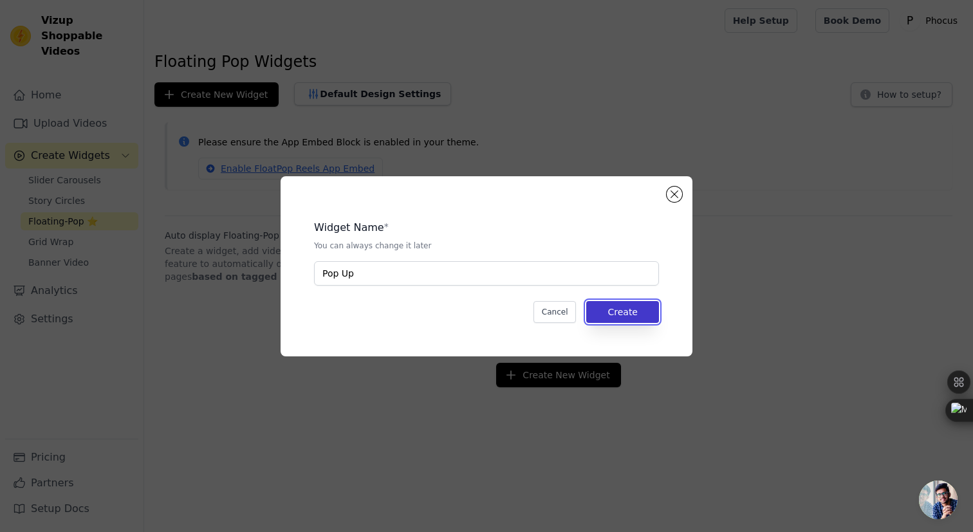
click at [607, 302] on button "Create" at bounding box center [622, 312] width 73 height 22
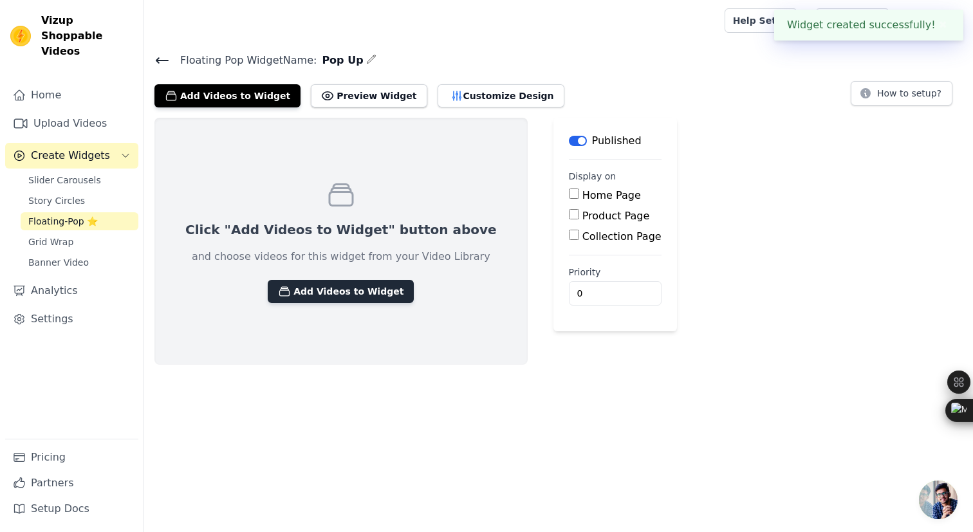
click at [354, 285] on button "Add Videos to Widget" at bounding box center [341, 291] width 146 height 23
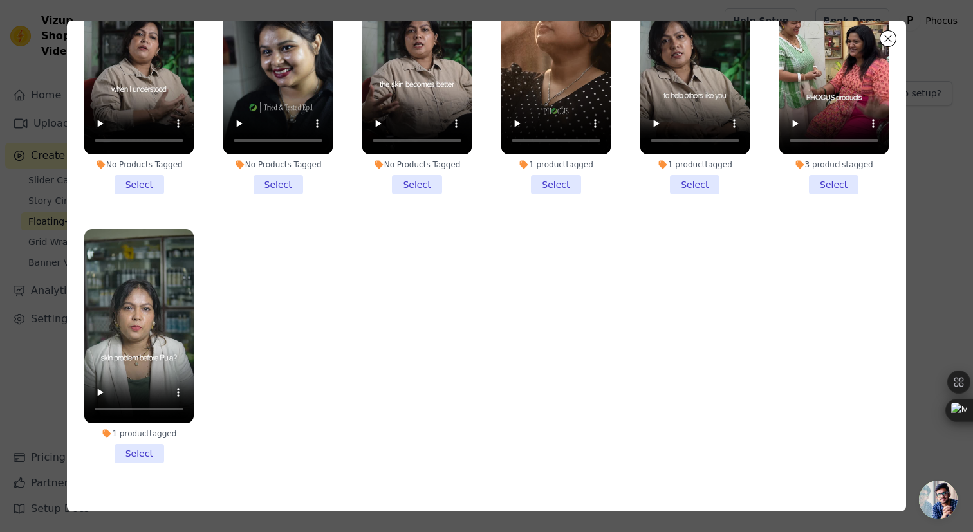
scroll to position [112, 0]
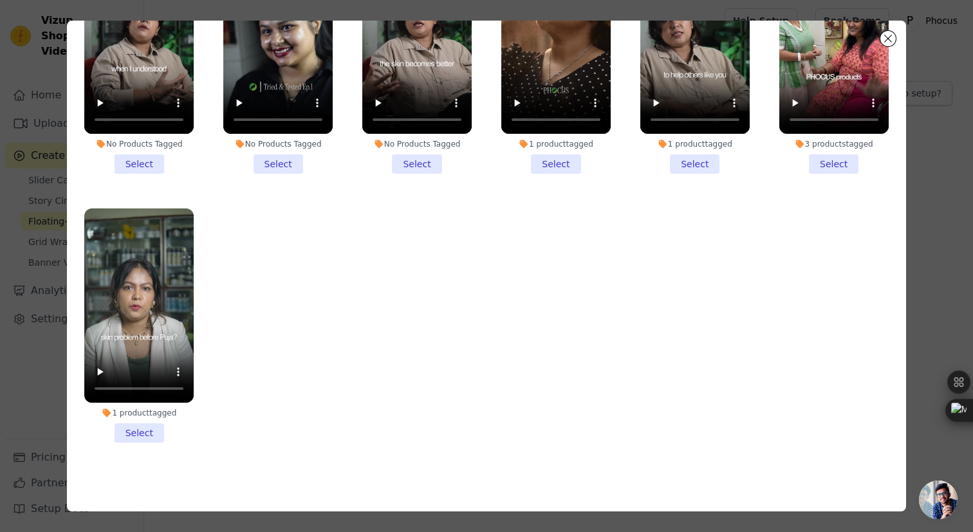
click at [150, 432] on li "1 product tagged Select" at bounding box center [138, 326] width 109 height 234
click at [0, 0] on input "1 product tagged Select" at bounding box center [0, 0] width 0 height 0
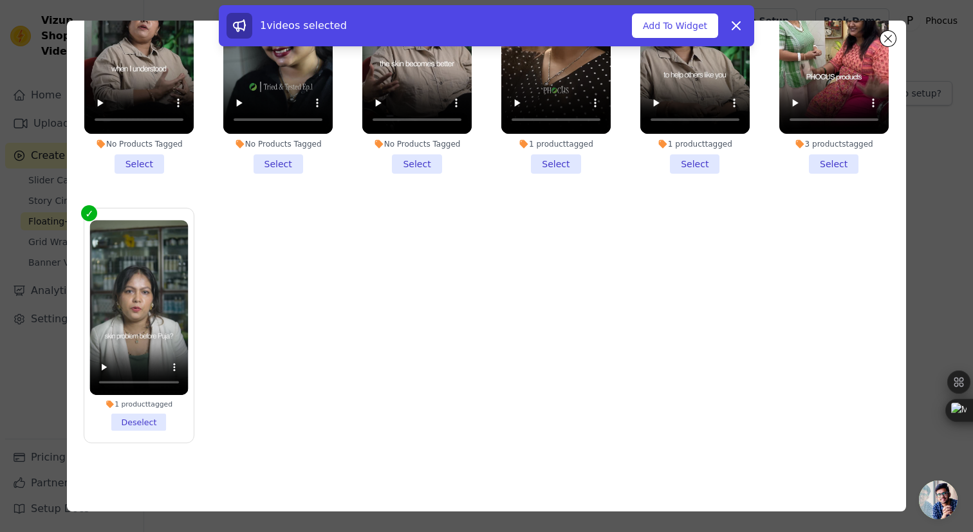
click at [438, 160] on li "No Products Tagged Select" at bounding box center [416, 57] width 109 height 234
click at [0, 0] on input "No Products Tagged Select" at bounding box center [0, 0] width 0 height 0
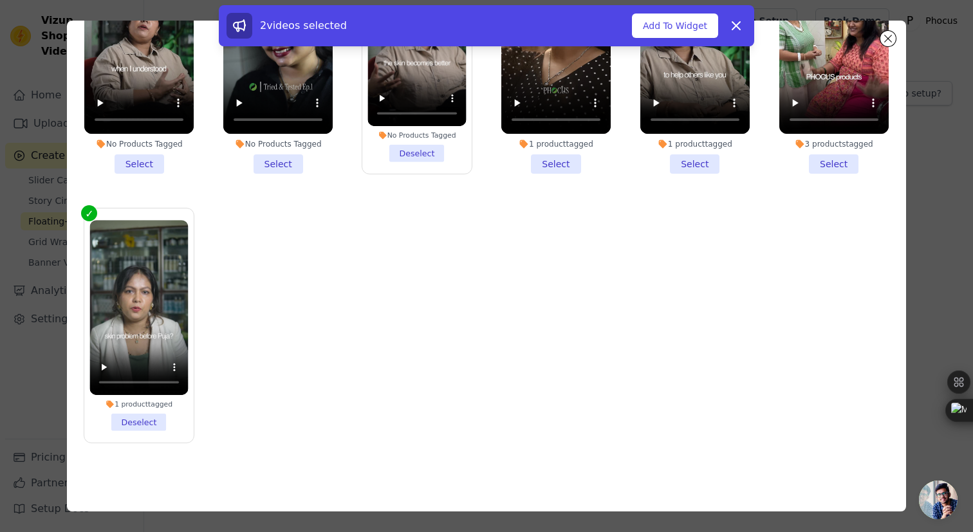
click at [431, 159] on li "No Products Tagged Deselect" at bounding box center [417, 56] width 98 height 211
click at [0, 0] on input "No Products Tagged Deselect" at bounding box center [0, 0] width 0 height 0
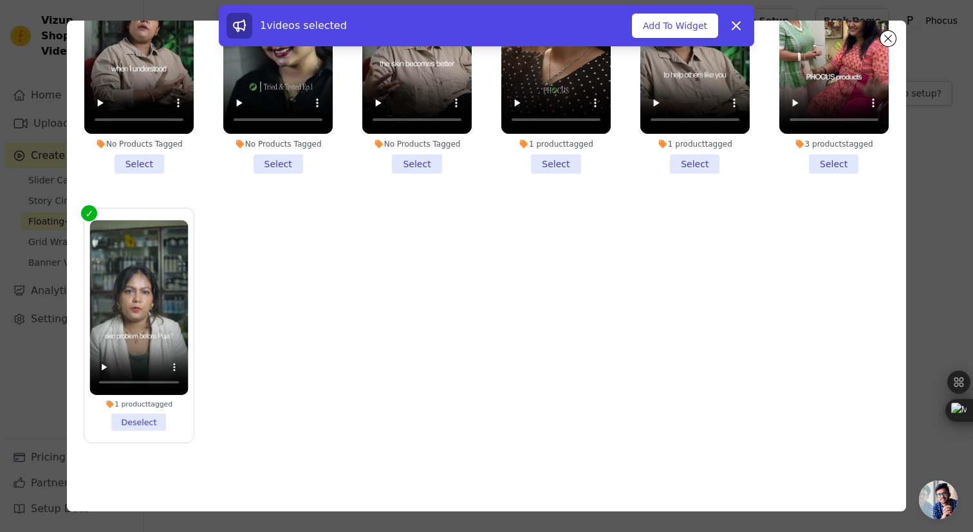
scroll to position [210, 0]
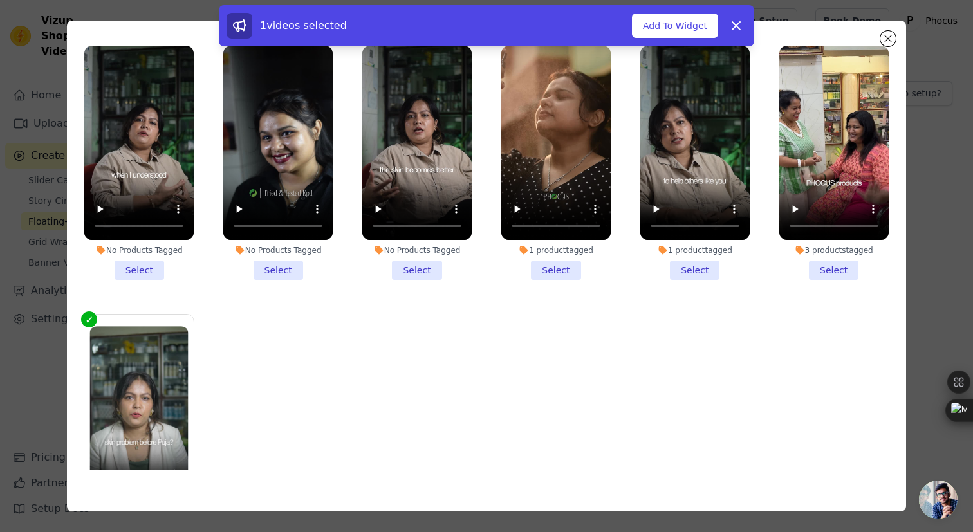
click at [290, 268] on li "No Products Tagged Select" at bounding box center [277, 163] width 109 height 234
click at [0, 0] on input "No Products Tagged Select" at bounding box center [0, 0] width 0 height 0
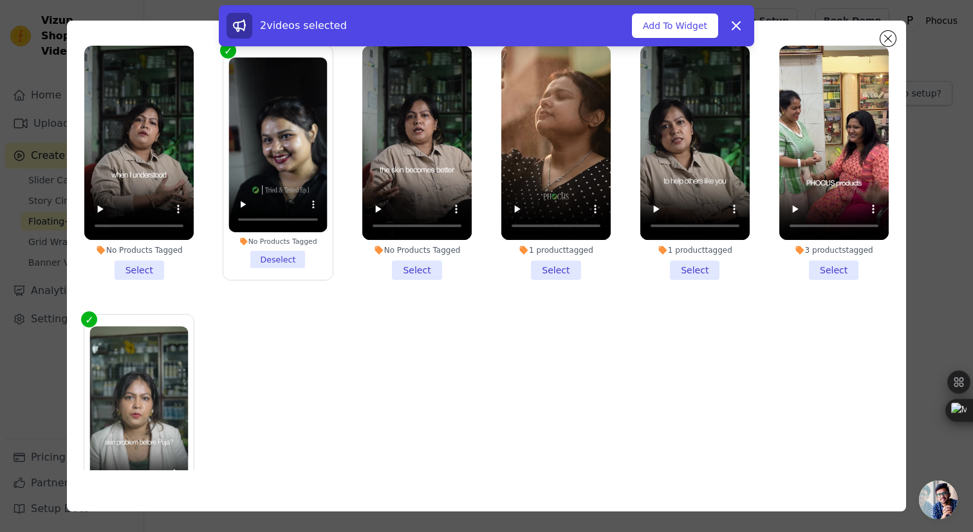
click at [274, 252] on li "No Products Tagged Deselect" at bounding box center [278, 162] width 98 height 211
click at [0, 0] on input "No Products Tagged Deselect" at bounding box center [0, 0] width 0 height 0
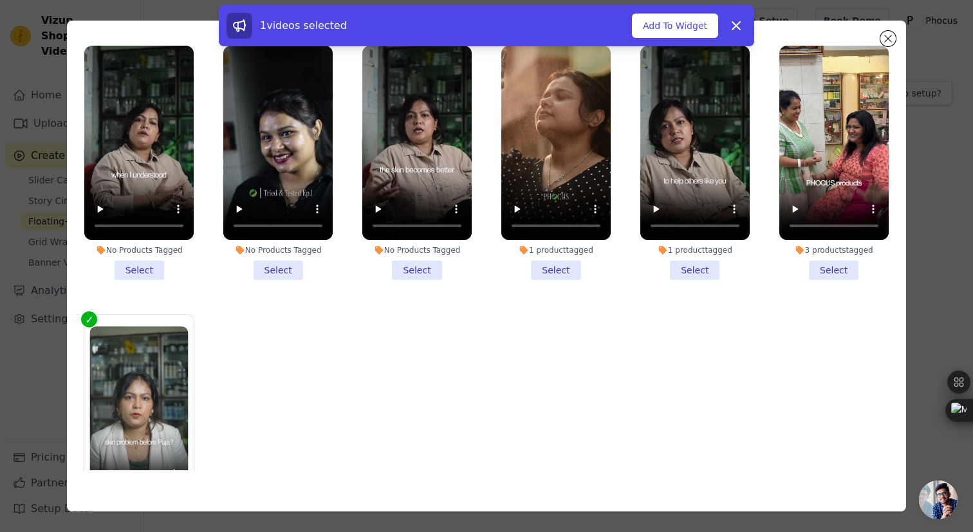
click at [548, 280] on label "1 product tagged Select" at bounding box center [556, 163] width 111 height 236
click at [0, 0] on input "1 product tagged Select" at bounding box center [0, 0] width 0 height 0
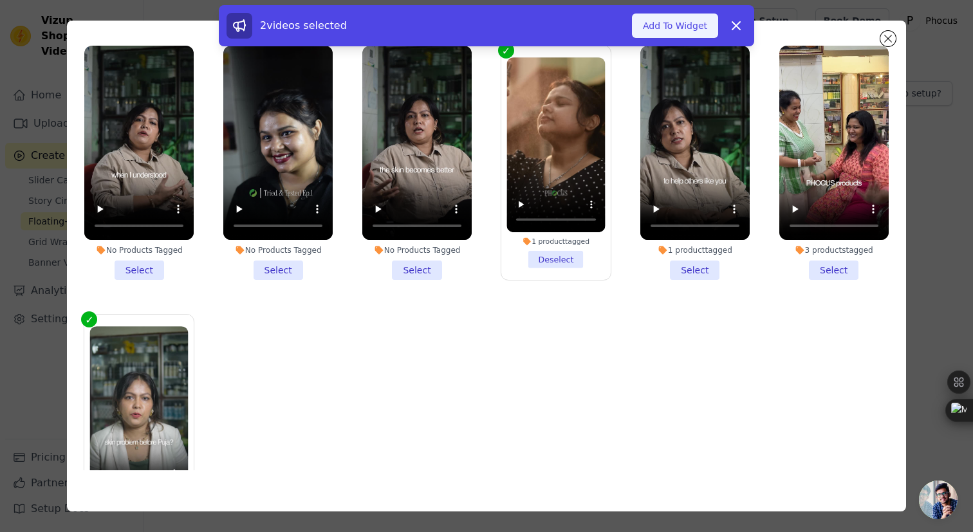
click at [685, 28] on button "Add To Widget" at bounding box center [675, 26] width 86 height 24
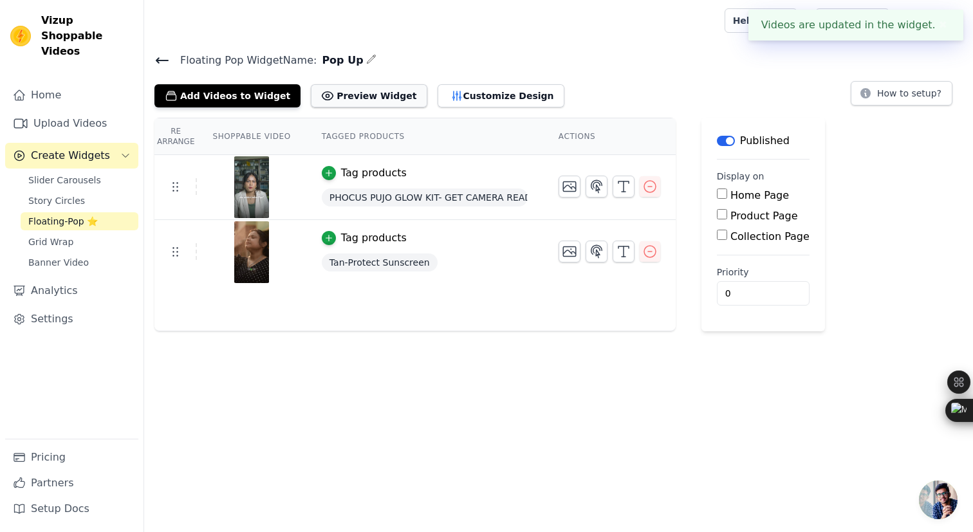
click at [344, 95] on button "Preview Widget" at bounding box center [369, 95] width 116 height 23
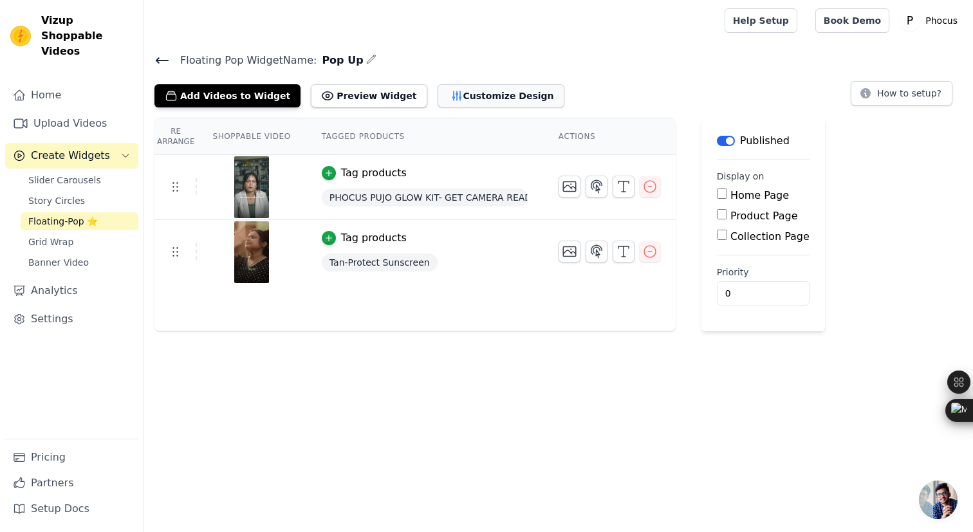
click at [454, 88] on button "Customize Design" at bounding box center [501, 95] width 127 height 23
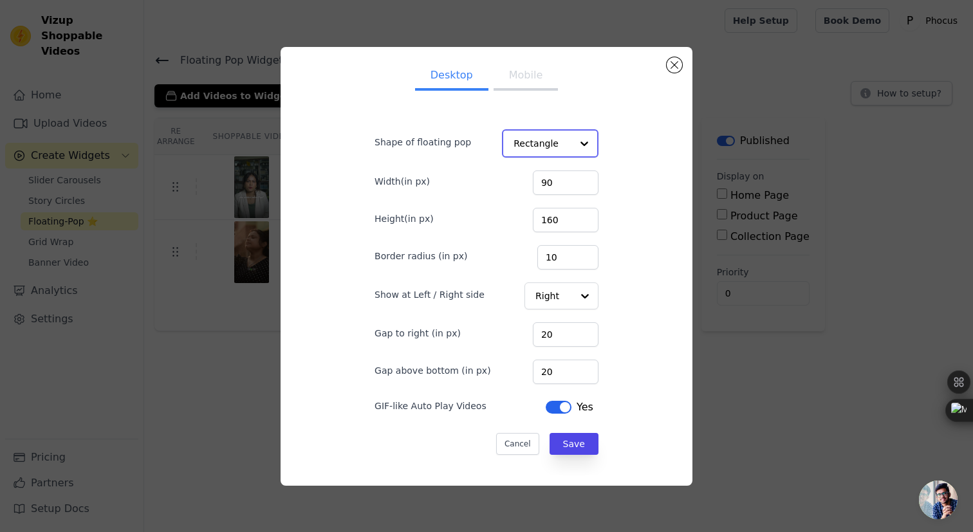
click at [548, 153] on input "Shape of floating pop" at bounding box center [543, 144] width 58 height 26
click at [603, 129] on form "Shape of floating pop Rectangle Circle Option Rectangle, selected. You are curr…" at bounding box center [486, 286] width 243 height 358
click at [527, 91] on ul "Desktop Mobile" at bounding box center [487, 77] width 264 height 39
click at [530, 85] on button "Mobile" at bounding box center [526, 77] width 64 height 28
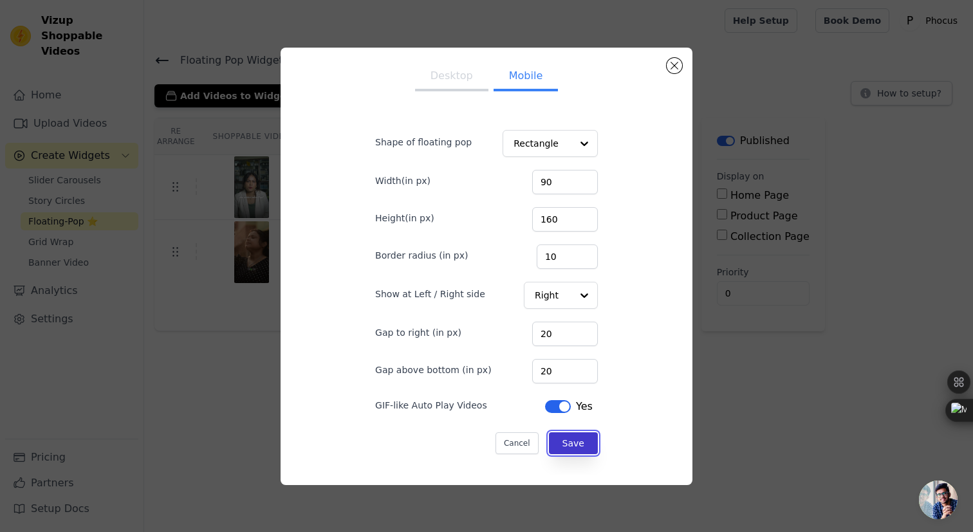
click at [570, 447] on button "Save" at bounding box center [573, 443] width 49 height 22
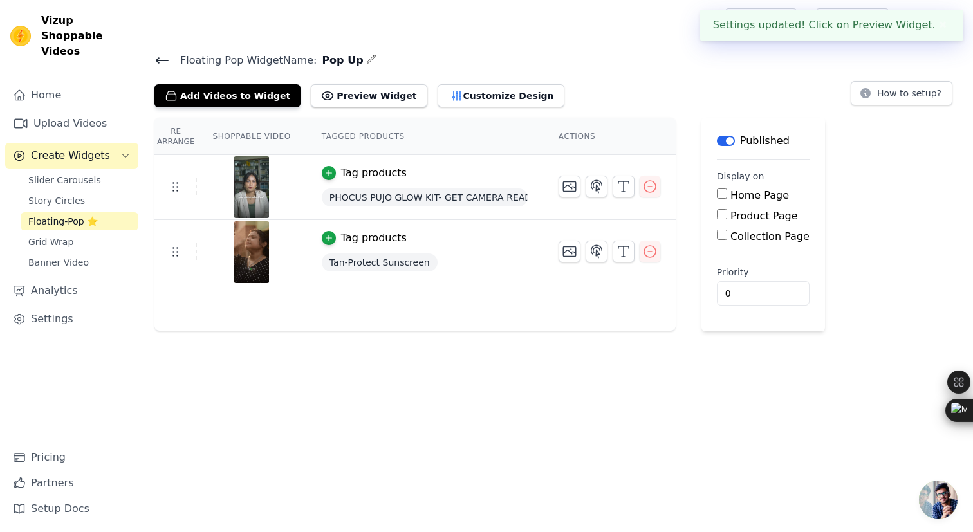
click at [722, 201] on div "Home Page" at bounding box center [763, 195] width 93 height 15
click at [722, 195] on input "Home Page" at bounding box center [722, 194] width 10 height 10
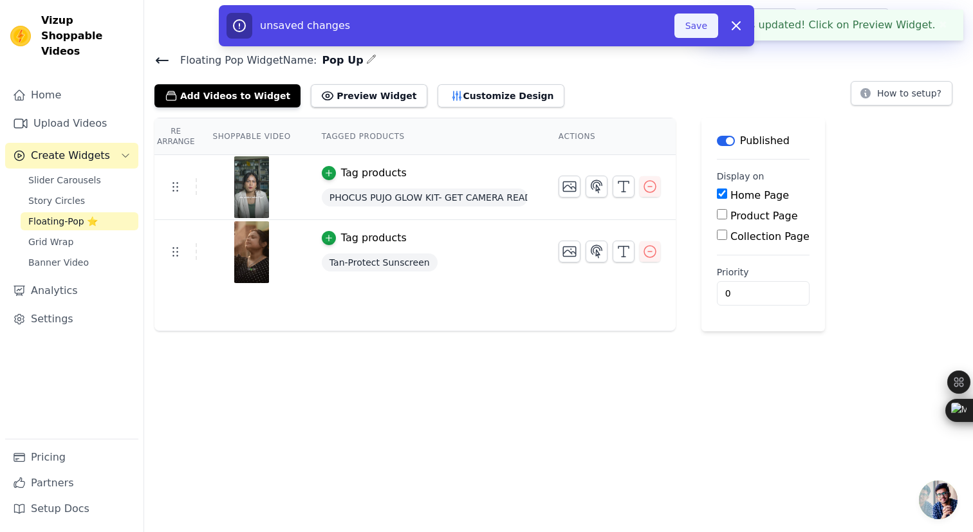
click at [695, 21] on button "Save" at bounding box center [696, 26] width 44 height 24
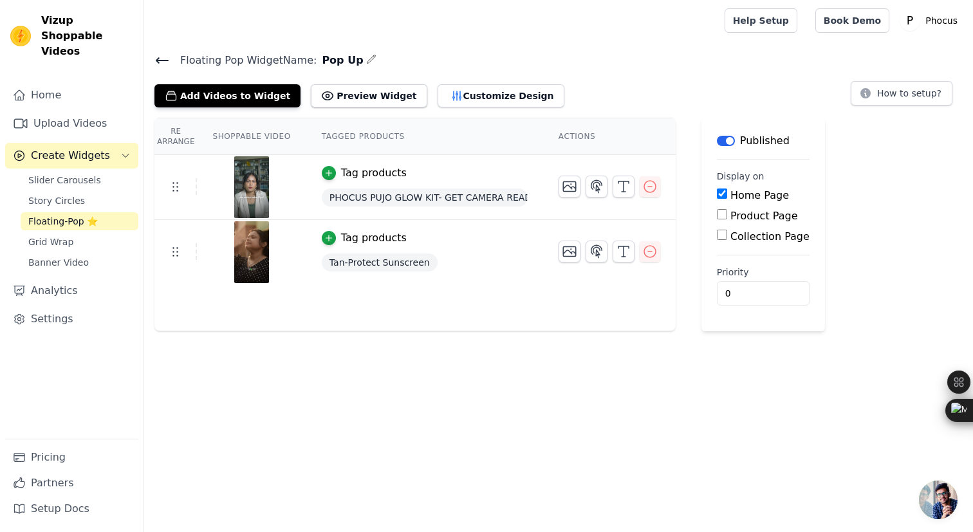
click at [721, 193] on input "Home Page" at bounding box center [722, 194] width 10 height 10
checkbox input "false"
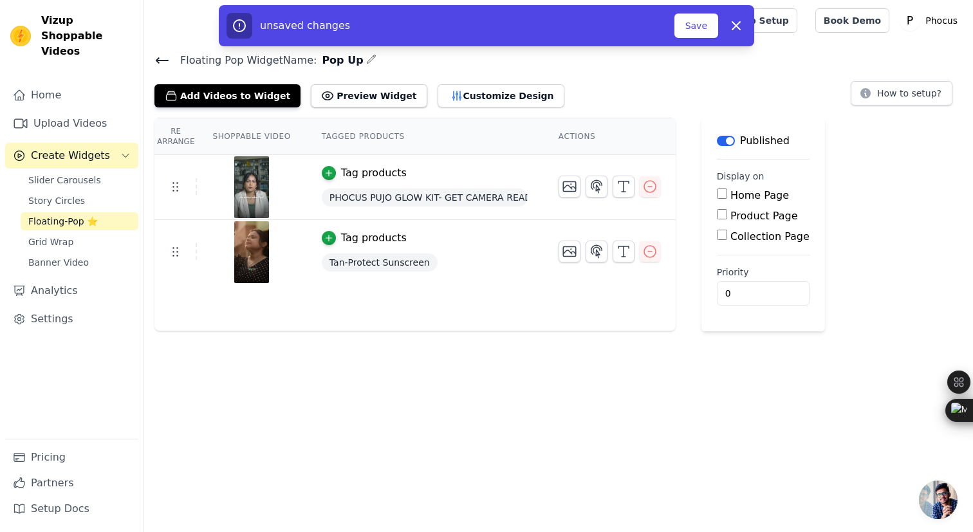
click at [721, 213] on input "Product Page" at bounding box center [722, 214] width 10 height 10
checkbox input "true"
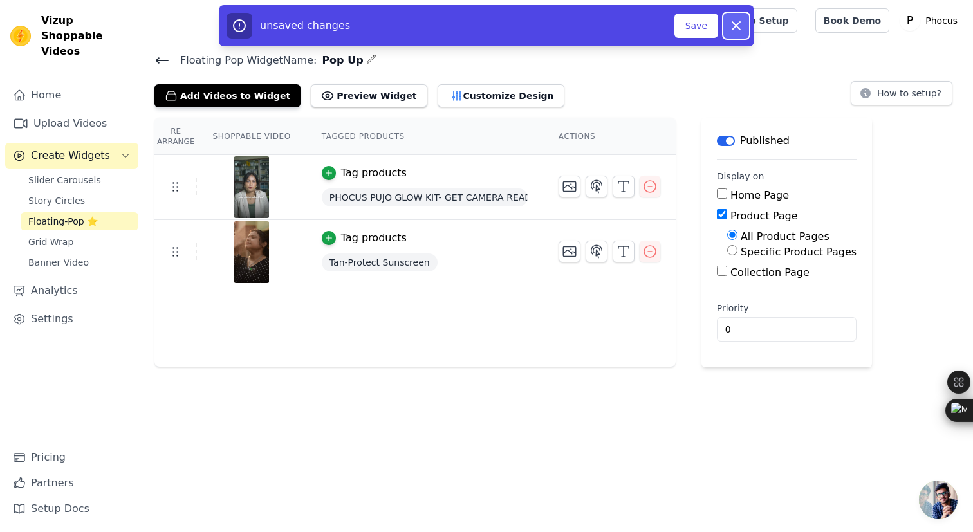
click at [736, 30] on icon "button" at bounding box center [735, 25] width 15 height 15
checkbox input "true"
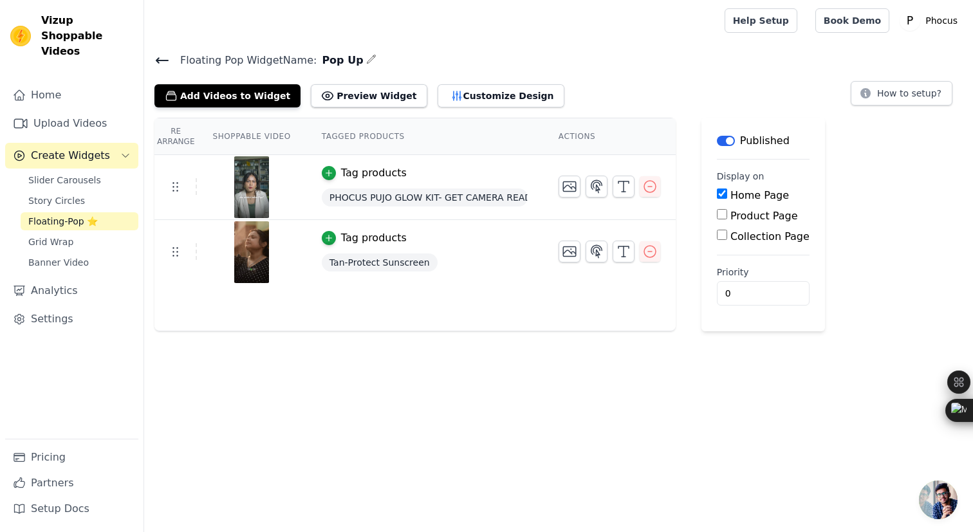
click at [726, 215] on div "Product Page" at bounding box center [763, 216] width 93 height 15
click at [719, 215] on input "Product Page" at bounding box center [722, 214] width 10 height 10
checkbox input "true"
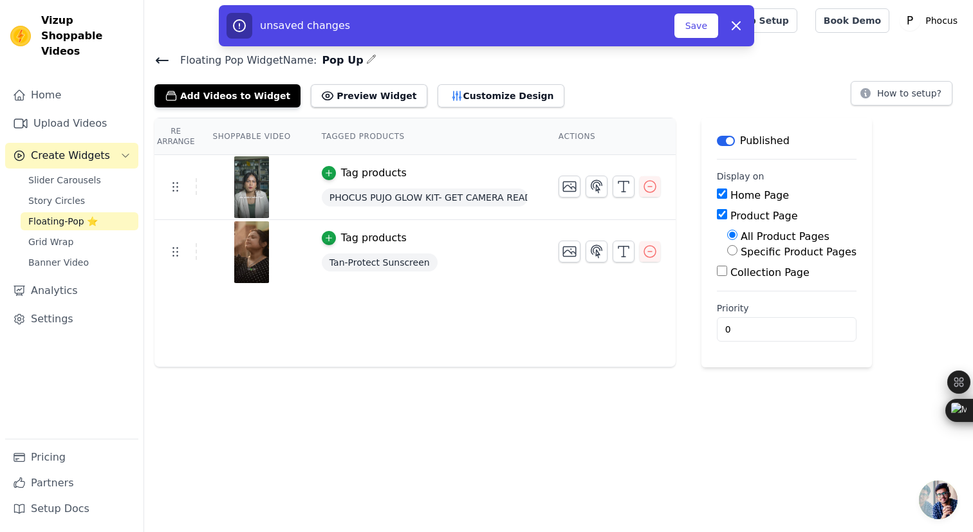
click at [723, 268] on input "Collection Page" at bounding box center [722, 271] width 10 height 10
checkbox input "false"
click at [721, 188] on div "Home Page" at bounding box center [787, 195] width 140 height 15
click at [721, 190] on input "Home Page" at bounding box center [722, 194] width 10 height 10
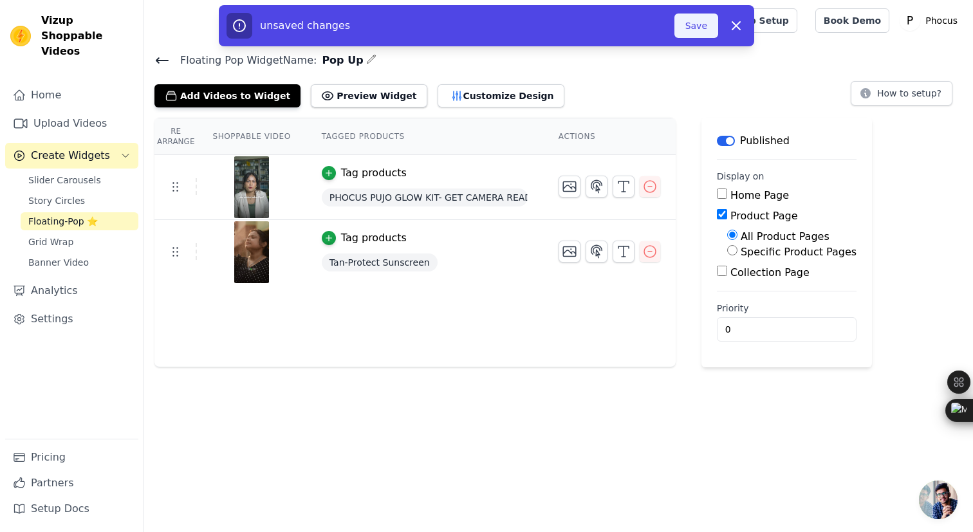
click at [700, 29] on button "Save" at bounding box center [696, 26] width 44 height 24
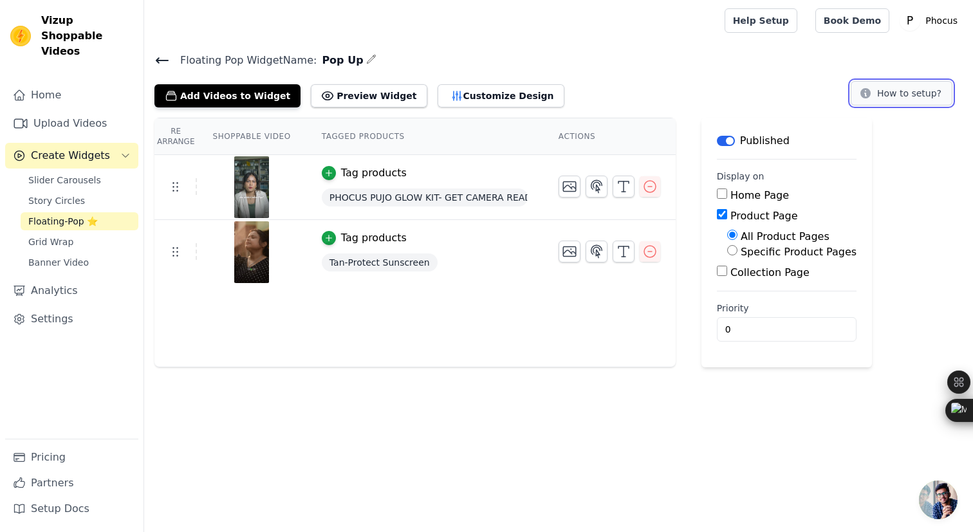
click at [889, 93] on button "How to setup?" at bounding box center [902, 93] width 102 height 24
click at [483, 88] on button "Customize Design" at bounding box center [501, 95] width 127 height 23
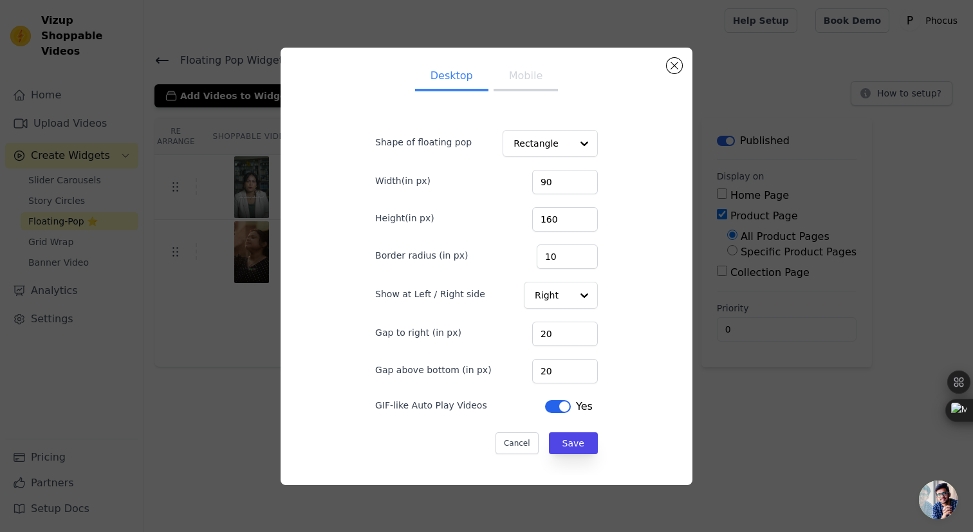
click at [557, 75] on ul "Desktop Mobile" at bounding box center [487, 77] width 264 height 39
click at [543, 75] on button "Mobile" at bounding box center [526, 77] width 64 height 28
click at [562, 149] on input "Shape of floating pop" at bounding box center [543, 144] width 58 height 26
click at [579, 138] on div at bounding box center [584, 144] width 26 height 26
click at [602, 147] on form "Shape of floating pop Rectangle Width(in px) 90 Height(in px) 160 Border radius…" at bounding box center [486, 286] width 243 height 358
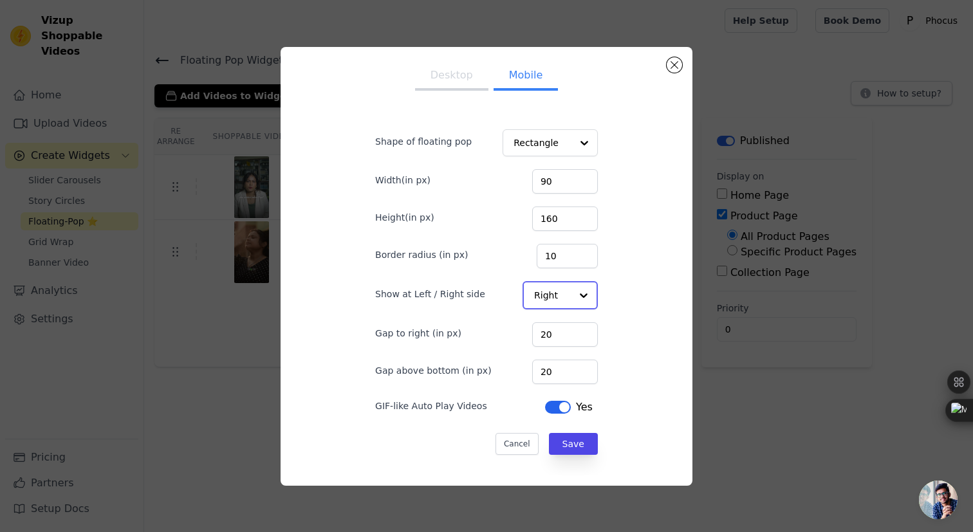
click at [566, 299] on div "Option Right, selected. Select is focused, type to refine list, press down to o…" at bounding box center [560, 295] width 75 height 28
click at [561, 319] on div "Left" at bounding box center [559, 326] width 73 height 27
click at [575, 302] on div at bounding box center [584, 296] width 26 height 26
click at [564, 355] on div "Right" at bounding box center [564, 353] width 68 height 27
click at [573, 445] on button "Save" at bounding box center [573, 443] width 49 height 22
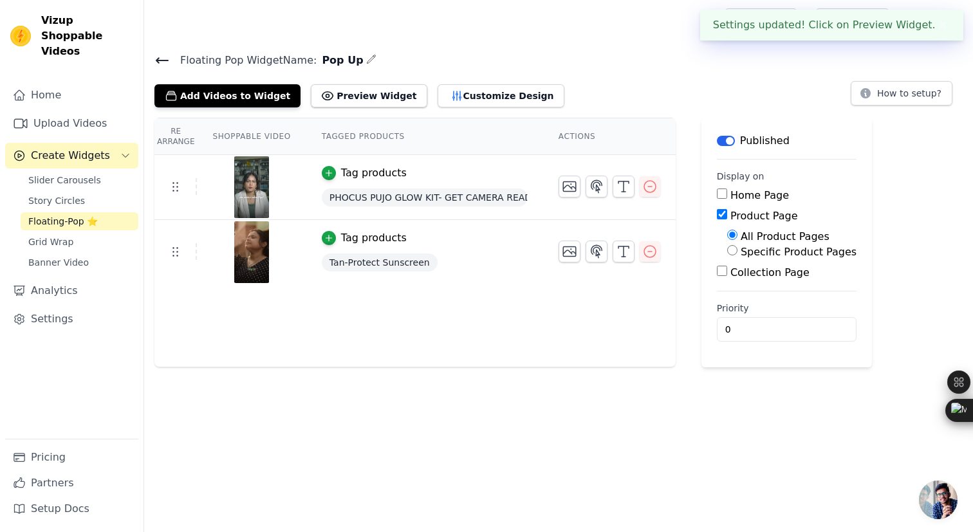
click at [719, 198] on input "Home Page" at bounding box center [722, 194] width 10 height 10
checkbox input "true"
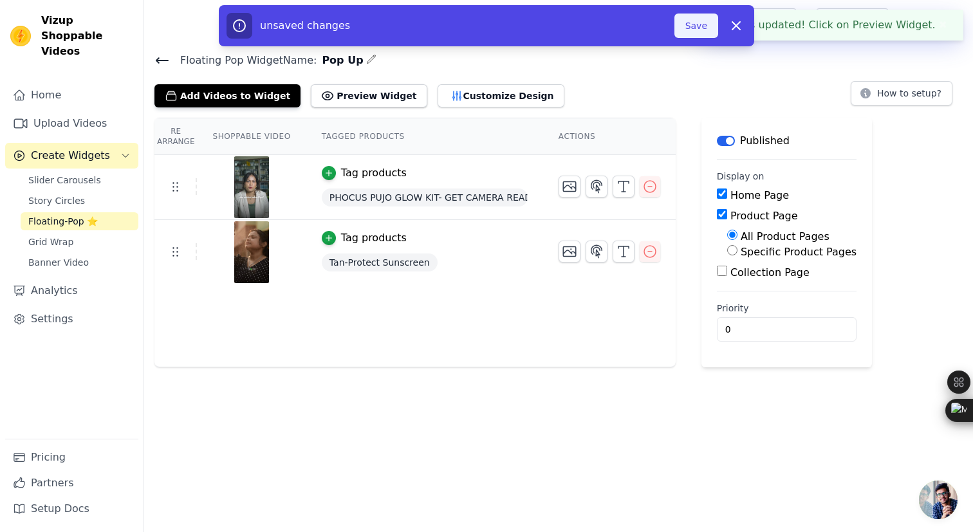
click at [701, 33] on button "Save" at bounding box center [696, 26] width 44 height 24
click at [696, 28] on button "Save" at bounding box center [696, 26] width 44 height 24
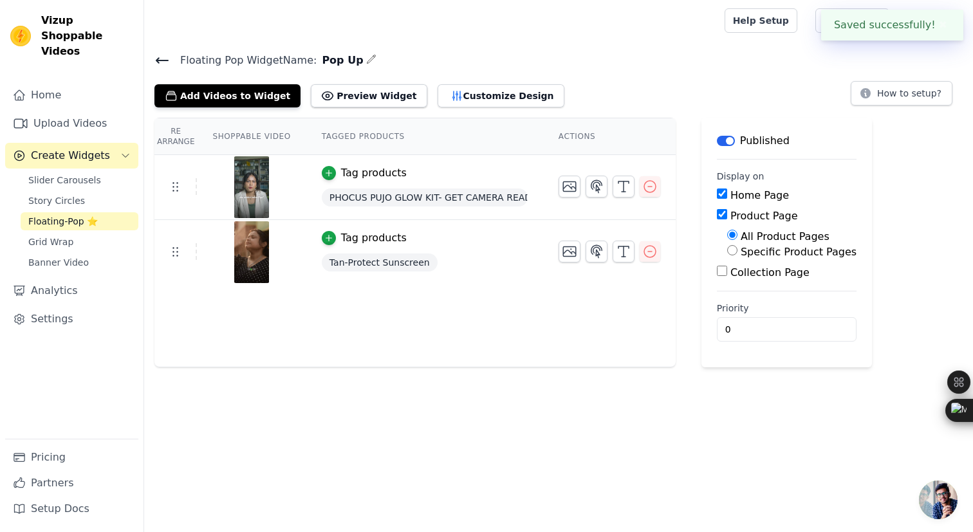
click at [696, 28] on div at bounding box center [431, 20] width 555 height 41
click at [467, 104] on button "Customize Design" at bounding box center [501, 95] width 127 height 23
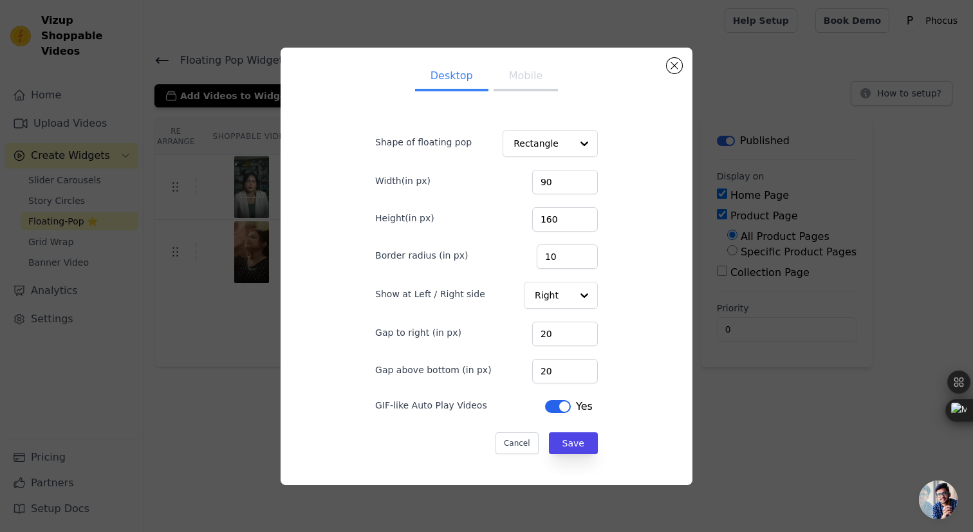
click at [521, 79] on button "Mobile" at bounding box center [526, 77] width 64 height 28
click at [559, 181] on input "90" at bounding box center [565, 182] width 66 height 24
type input "130"
click at [558, 216] on input "160" at bounding box center [565, 219] width 66 height 24
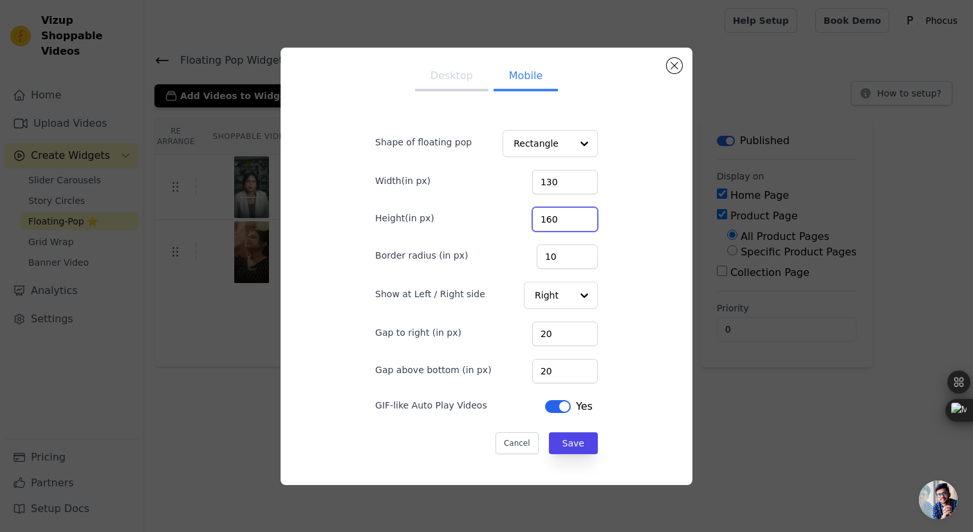
click at [558, 216] on input "160" at bounding box center [565, 219] width 66 height 24
type input "200"
click at [583, 443] on button "Save" at bounding box center [573, 443] width 49 height 22
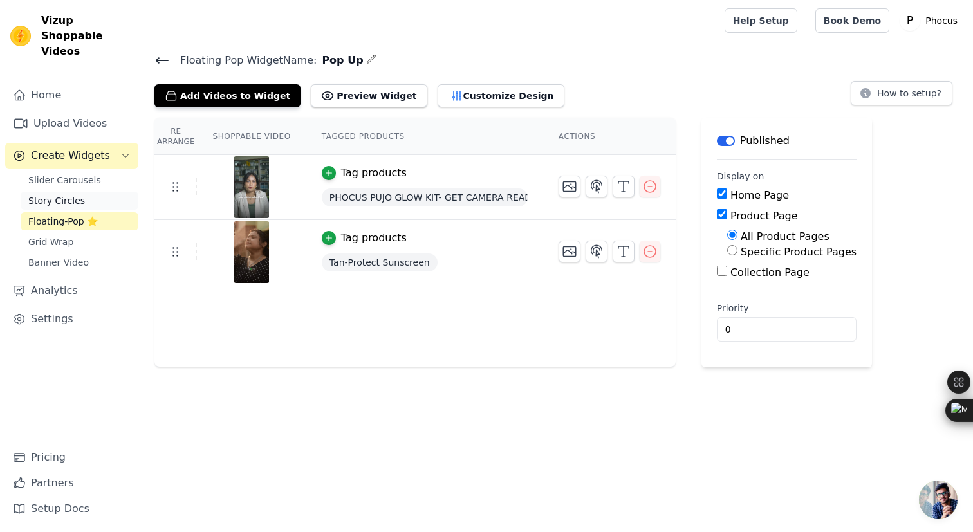
click at [88, 192] on link "Story Circles" at bounding box center [80, 201] width 118 height 18
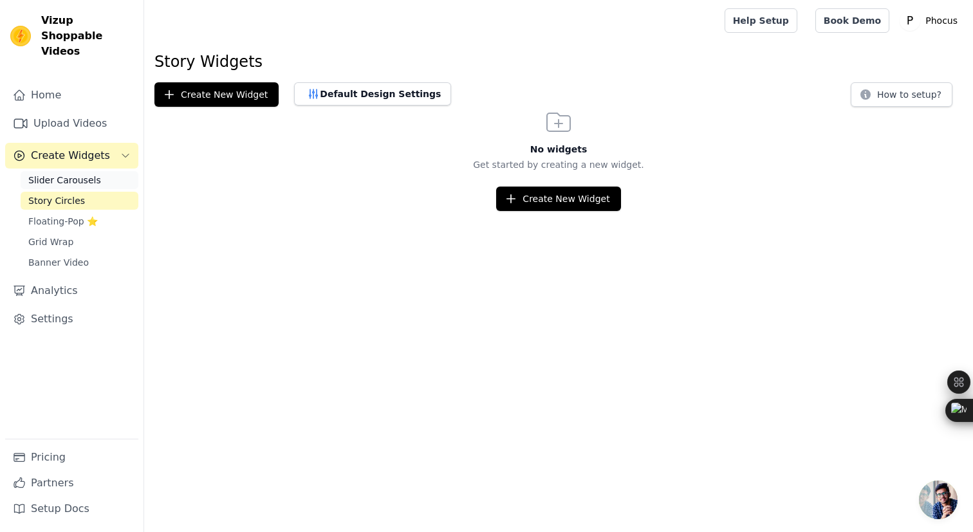
click at [88, 174] on span "Slider Carousels" at bounding box center [64, 180] width 73 height 13
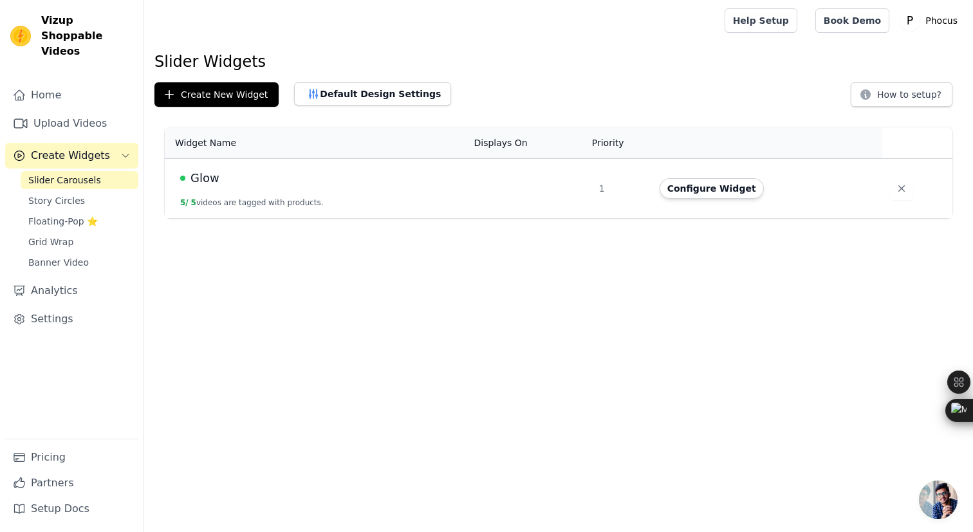
click at [306, 218] on html "Vizup Shoppable Videos Home Upload Videos Create Widgets Slider Carousels Story…" at bounding box center [486, 109] width 973 height 218
click at [45, 194] on link "Story Circles" at bounding box center [80, 201] width 118 height 18
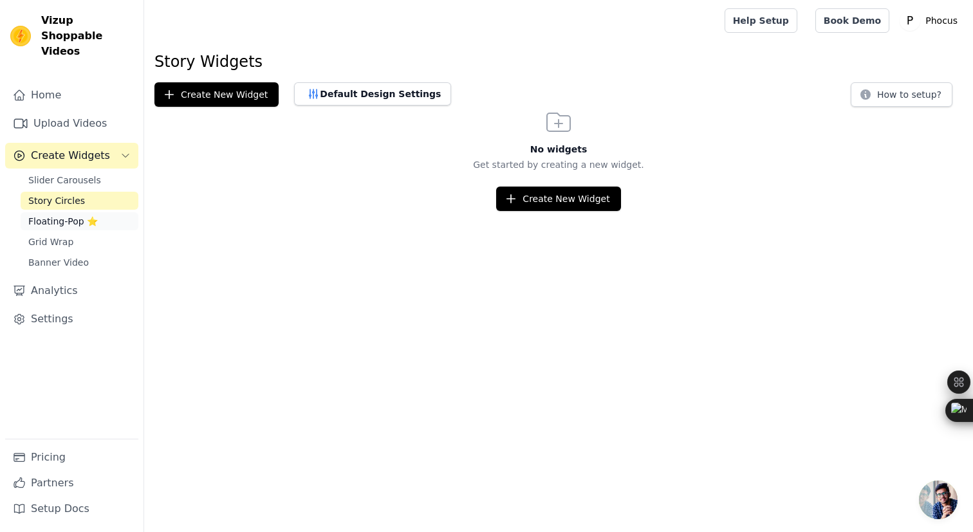
click at [51, 215] on span "Floating-Pop ⭐" at bounding box center [63, 221] width 70 height 13
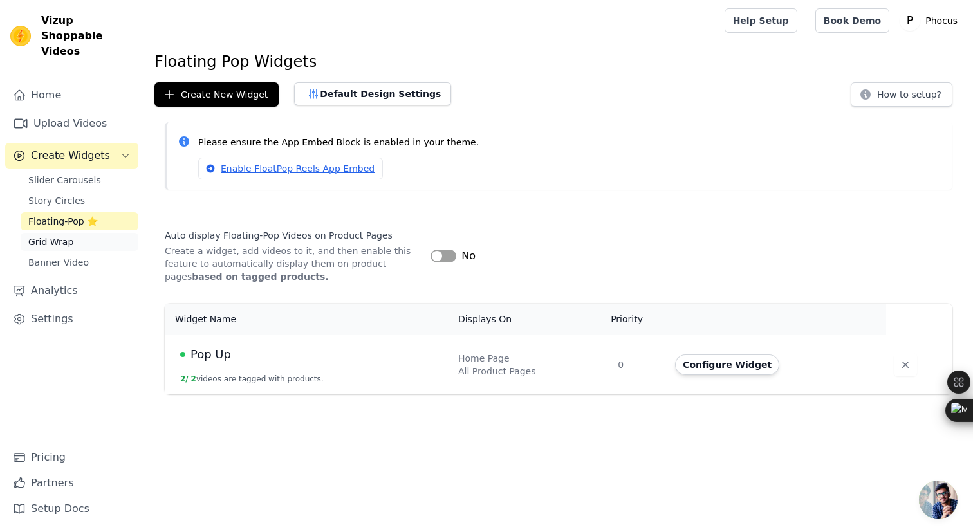
click at [57, 236] on span "Grid Wrap" at bounding box center [50, 242] width 45 height 13
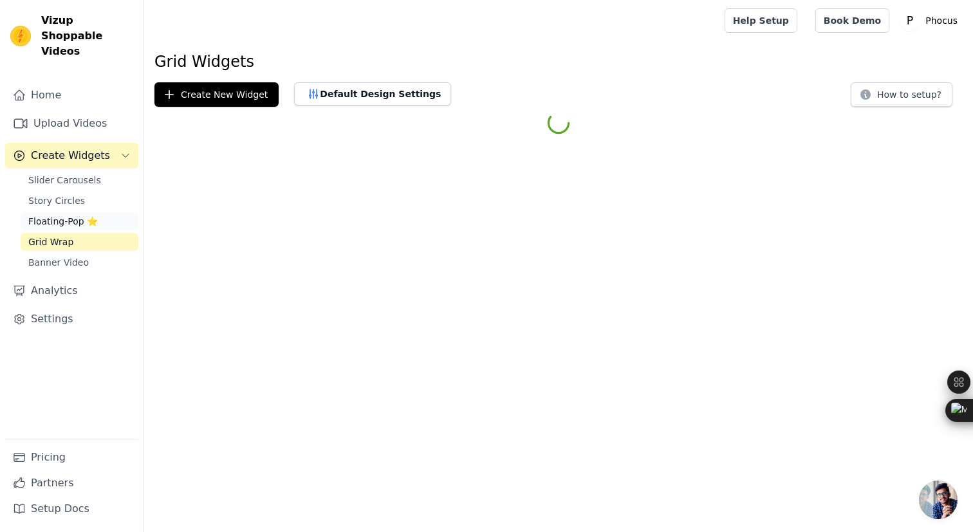
click at [61, 215] on span "Floating-Pop ⭐" at bounding box center [63, 221] width 70 height 13
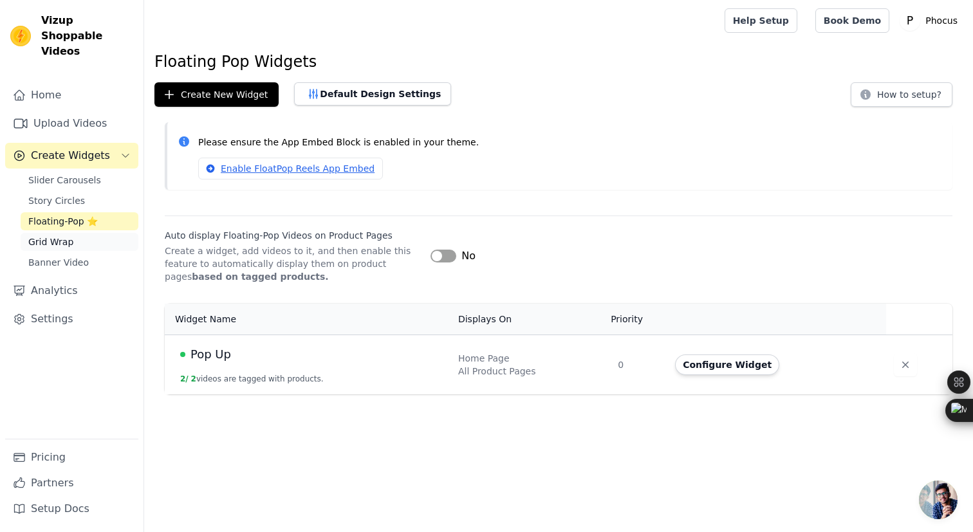
click at [61, 236] on span "Grid Wrap" at bounding box center [50, 242] width 45 height 13
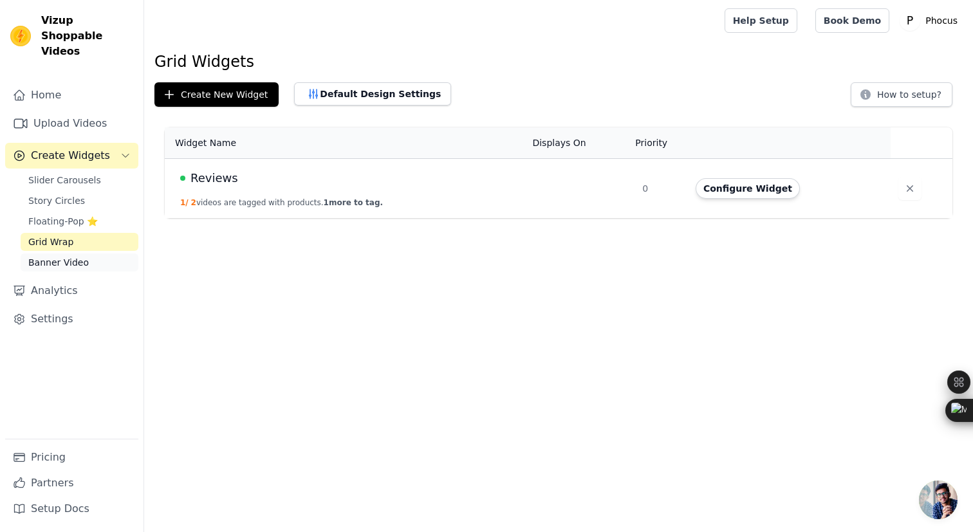
click at [61, 254] on link "Banner Video" at bounding box center [80, 263] width 118 height 18
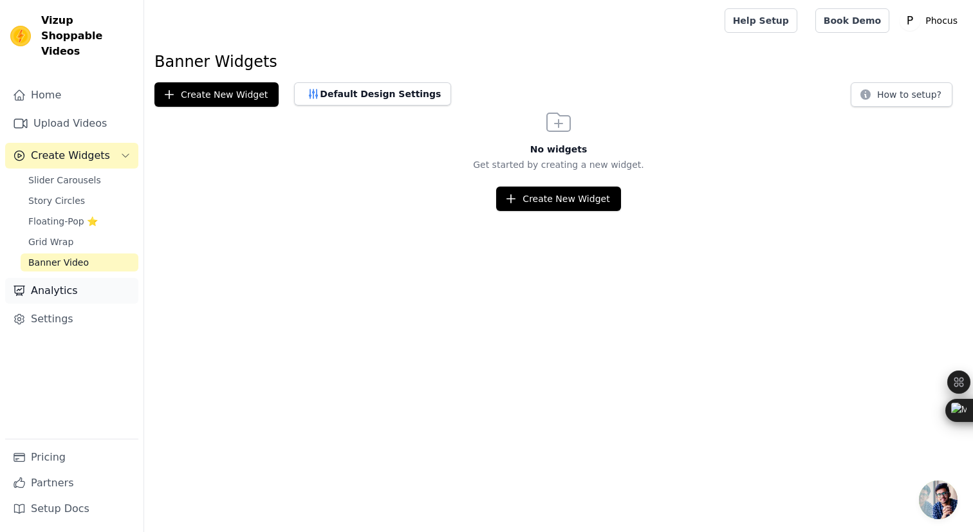
click at [57, 278] on link "Analytics" at bounding box center [71, 291] width 133 height 26
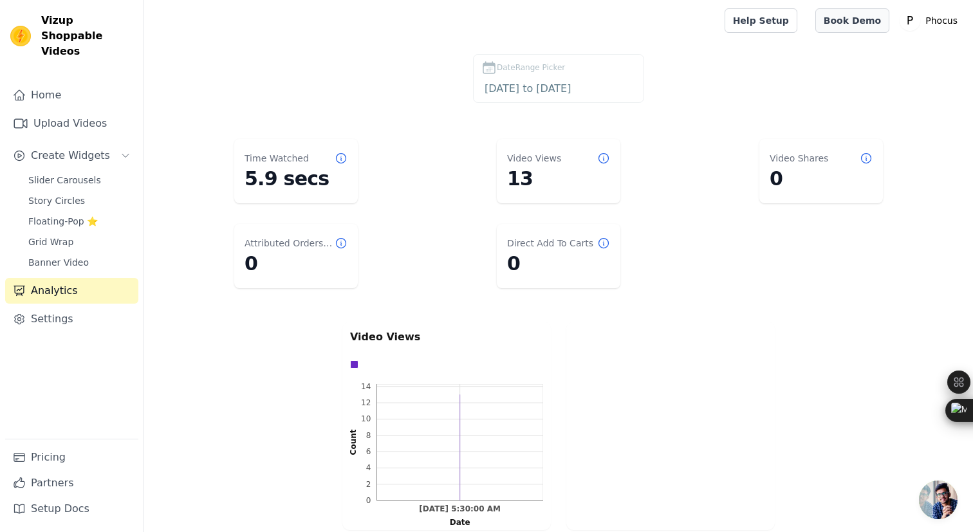
click at [849, 21] on link "Book Demo" at bounding box center [852, 20] width 74 height 24
click at [50, 309] on link "Settings" at bounding box center [71, 319] width 133 height 26
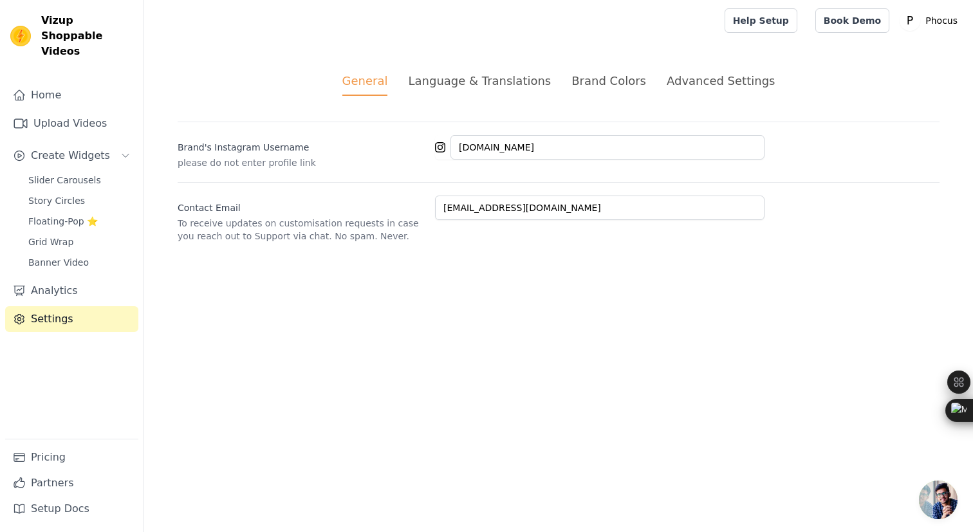
click at [477, 78] on div "Language & Translations" at bounding box center [479, 80] width 143 height 17
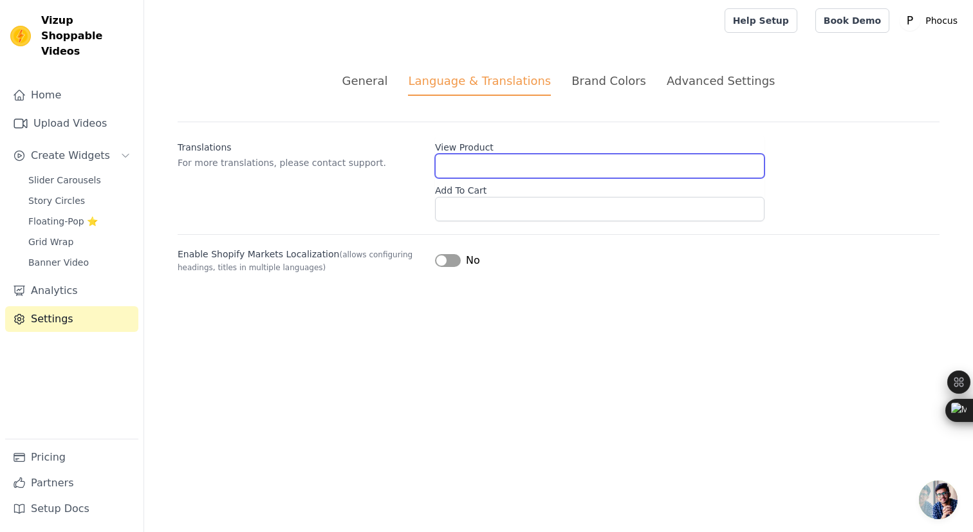
click at [489, 168] on input "View Product" at bounding box center [599, 166] width 329 height 24
click at [610, 82] on div "Brand Colors" at bounding box center [608, 80] width 75 height 17
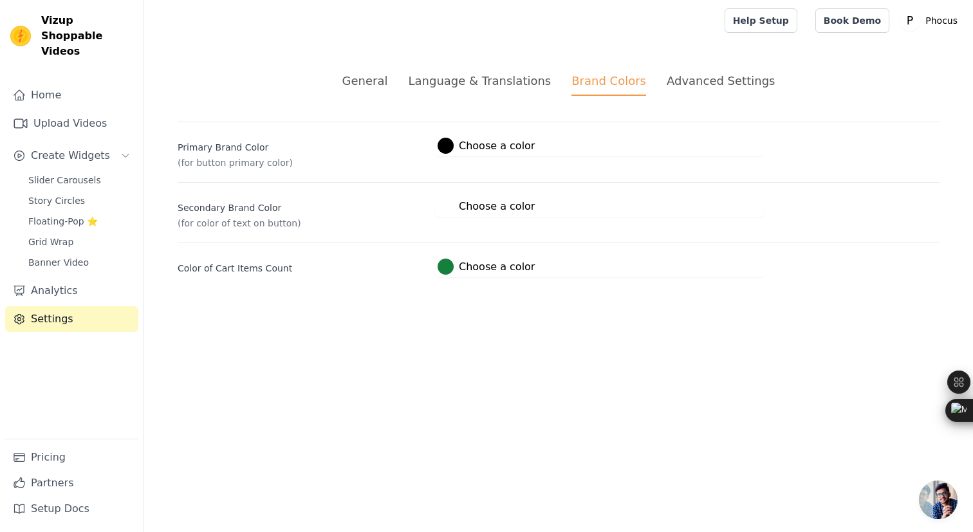
click at [685, 84] on div "Advanced Settings" at bounding box center [721, 80] width 108 height 17
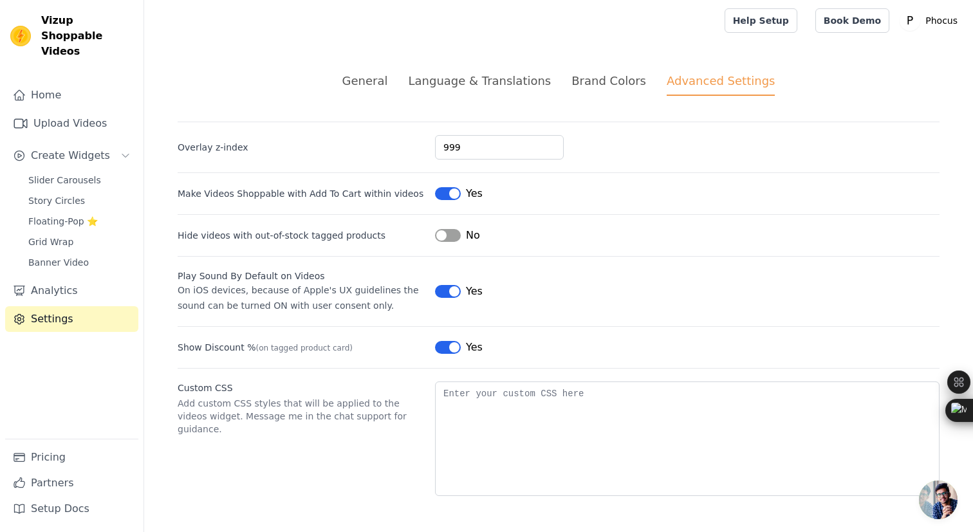
click at [609, 80] on div "Brand Colors" at bounding box center [608, 80] width 75 height 17
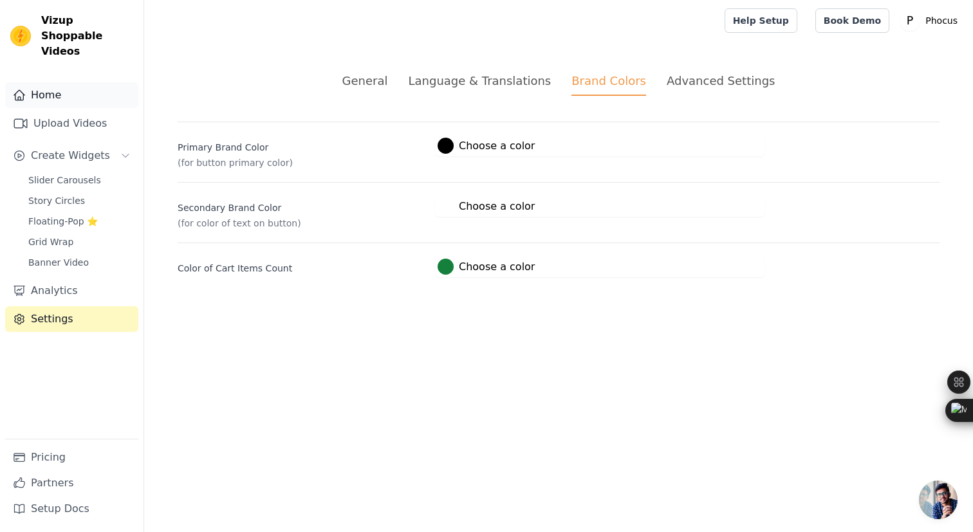
click at [65, 82] on link "Home" at bounding box center [71, 95] width 133 height 26
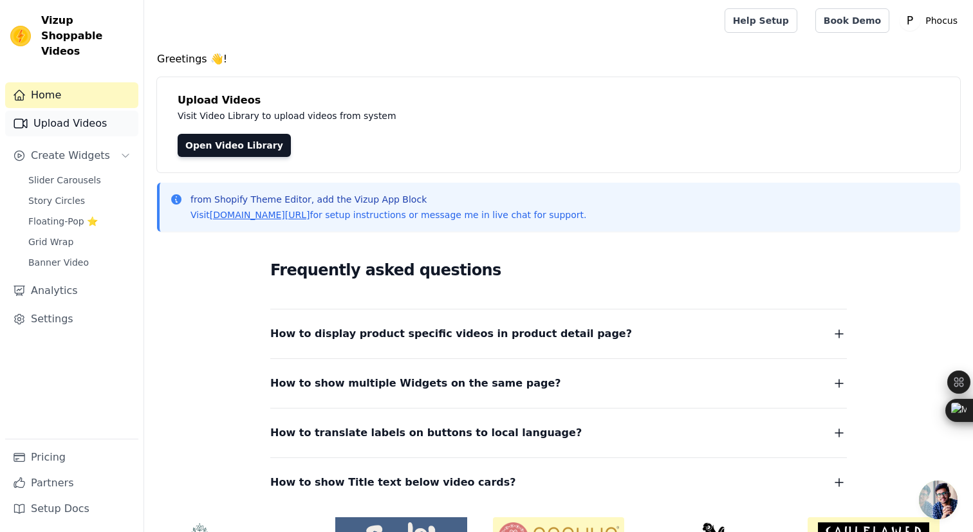
click at [64, 111] on link "Upload Videos" at bounding box center [71, 124] width 133 height 26
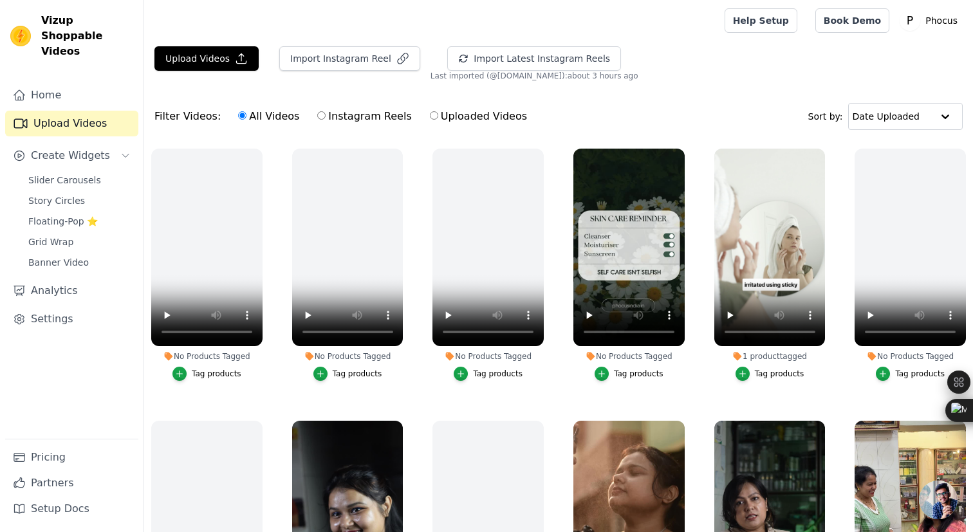
click at [557, 91] on div "Filter Videos: All Videos Instagram Reels Uploaded Videos Sort by: Date Uploaded" at bounding box center [558, 116] width 829 height 50
click at [56, 82] on link "Home" at bounding box center [71, 95] width 133 height 26
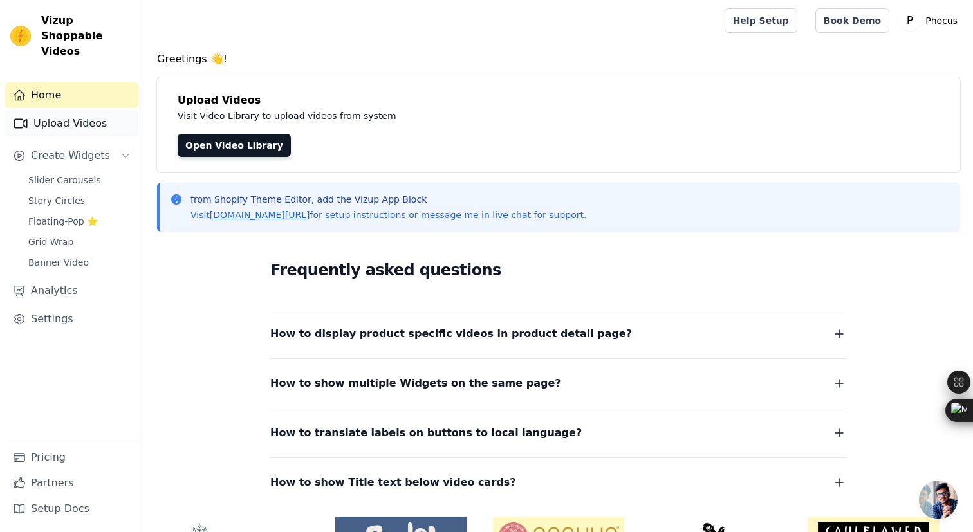
click at [89, 111] on link "Upload Videos" at bounding box center [71, 124] width 133 height 26
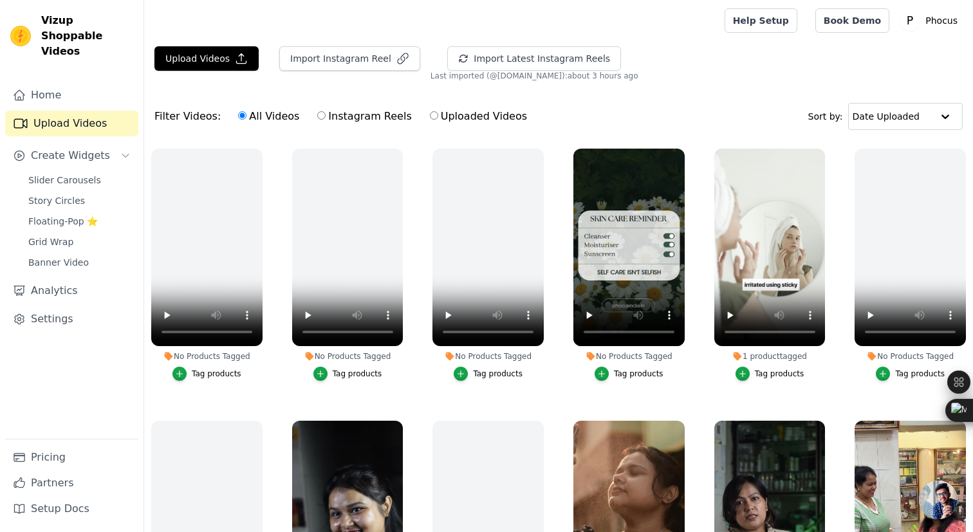
click at [613, 376] on button "Tag products" at bounding box center [629, 374] width 69 height 14
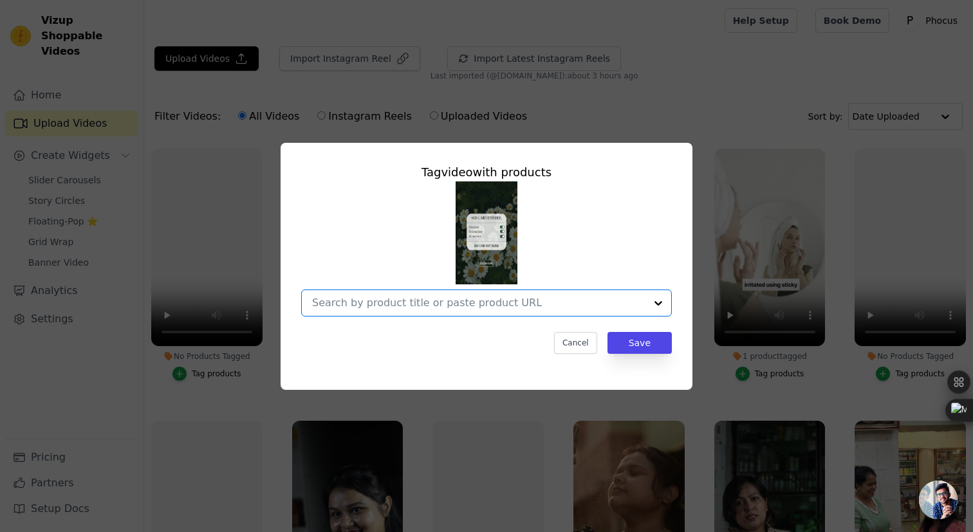
click at [545, 307] on input "No Products Tagged Tag video with products Option undefined, selected. Select i…" at bounding box center [478, 303] width 333 height 12
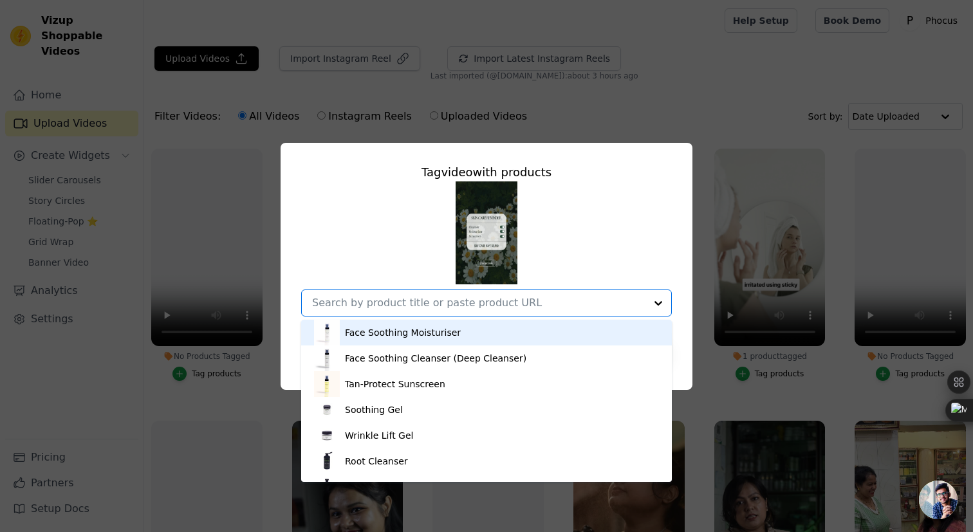
click at [594, 241] on div "Face Soothing Moisturiser Face Soothing Cleanser (Deep Cleanser) Tan-Protect Su…" at bounding box center [486, 248] width 371 height 135
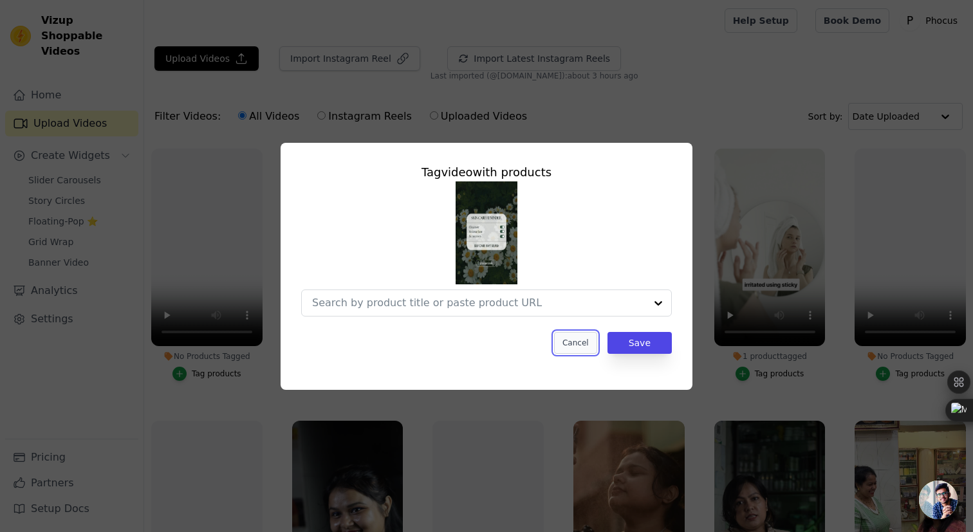
click at [576, 339] on button "Cancel" at bounding box center [575, 343] width 43 height 22
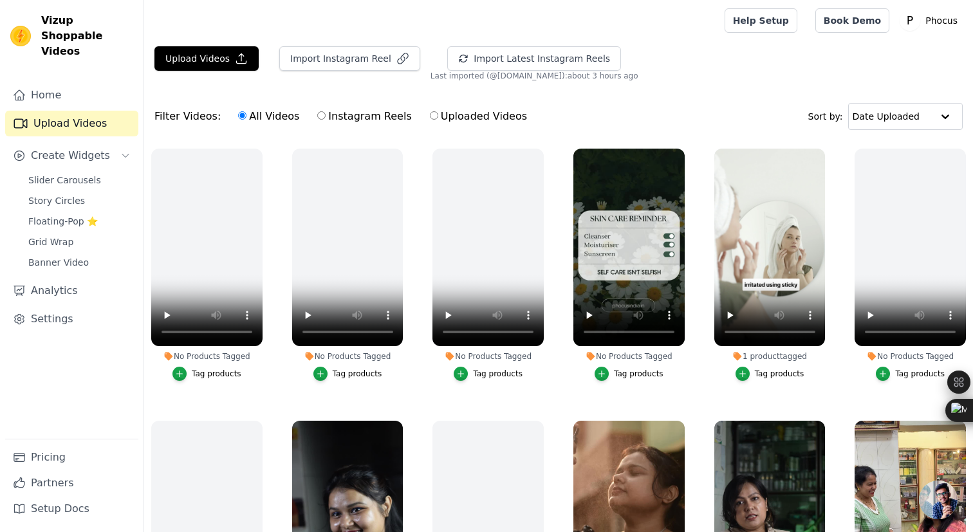
click at [649, 356] on div "No Products Tagged" at bounding box center [628, 356] width 111 height 10
click at [73, 148] on span "Create Widgets" at bounding box center [70, 155] width 79 height 15
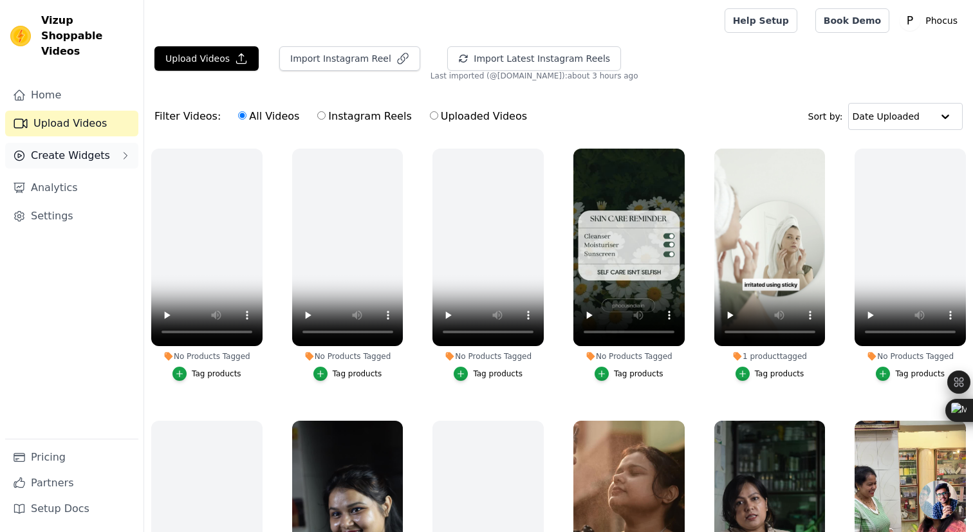
click at [73, 148] on span "Create Widgets" at bounding box center [70, 155] width 79 height 15
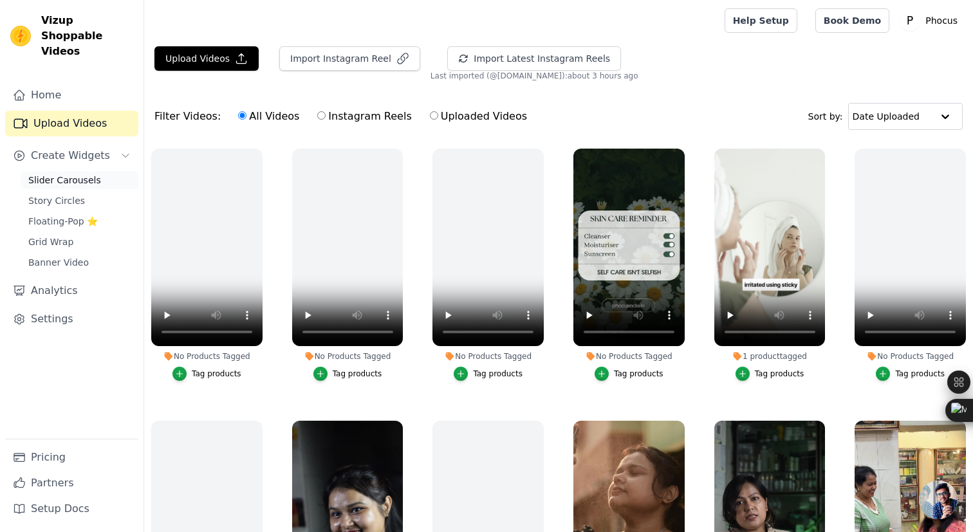
click at [69, 174] on span "Slider Carousels" at bounding box center [64, 180] width 73 height 13
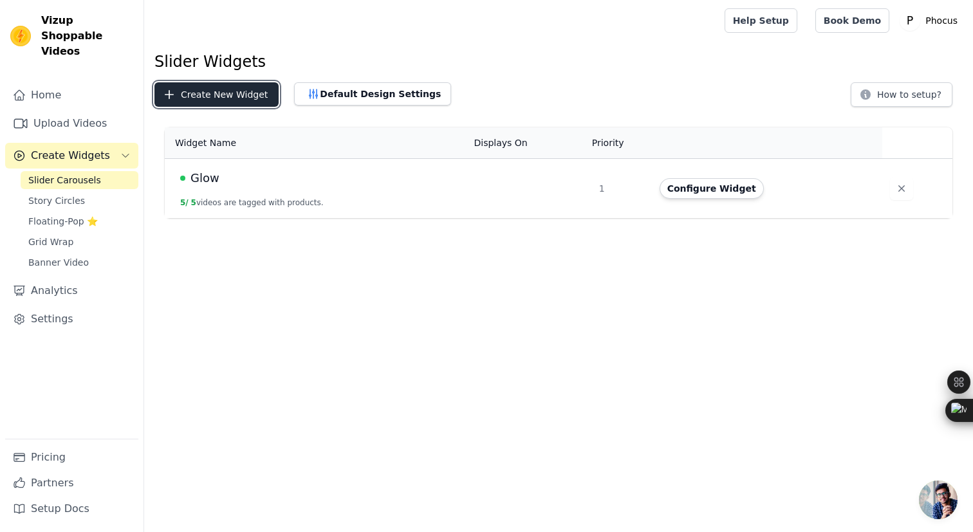
click at [216, 93] on button "Create New Widget" at bounding box center [216, 94] width 124 height 24
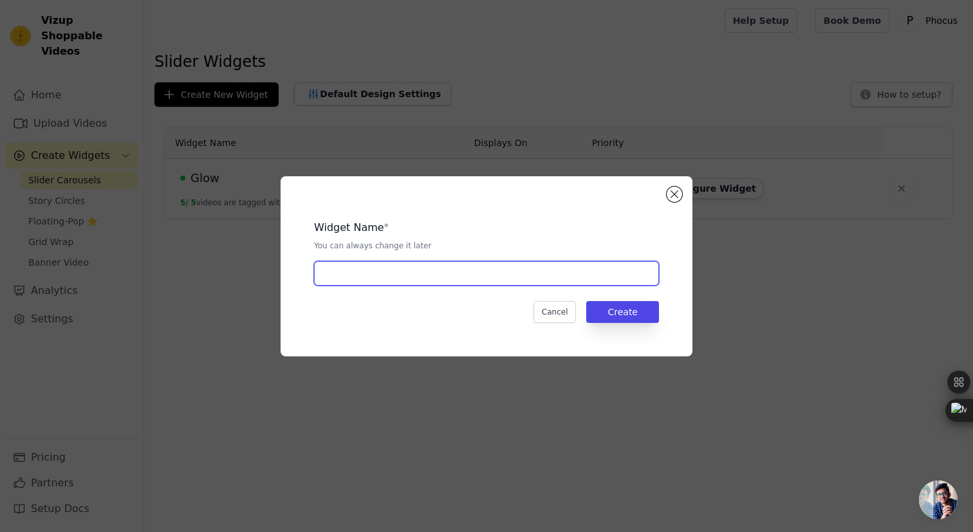
click at [400, 276] on input "text" at bounding box center [486, 273] width 345 height 24
type input "Reviews"
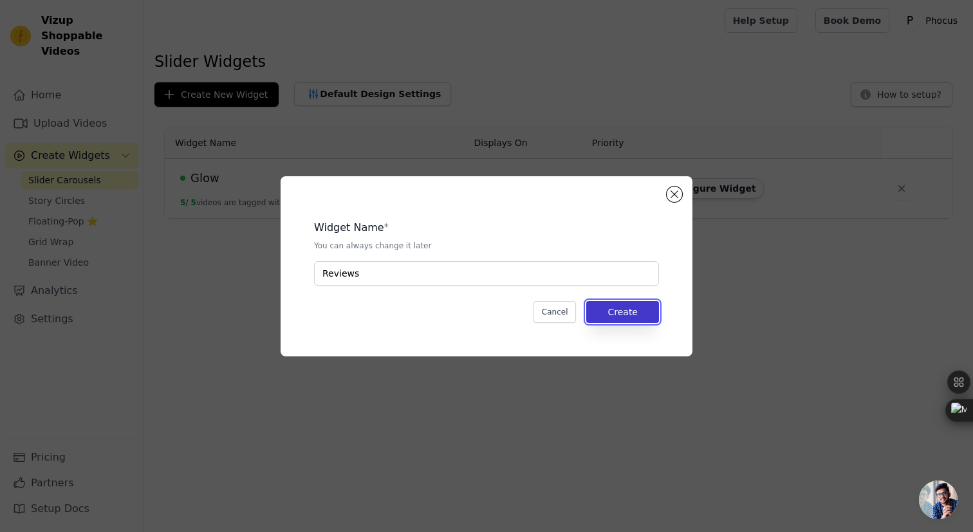
click at [627, 313] on button "Create" at bounding box center [622, 312] width 73 height 22
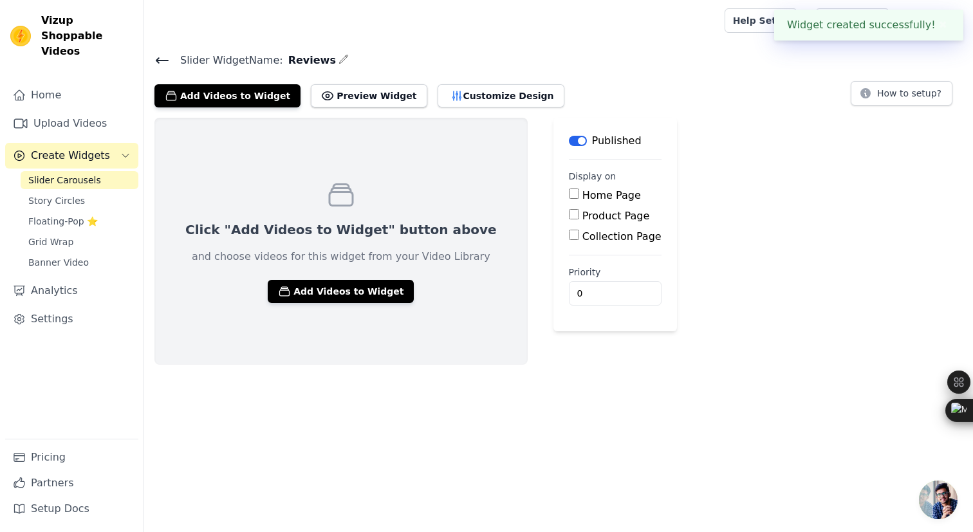
click at [156, 59] on icon at bounding box center [162, 60] width 12 height 5
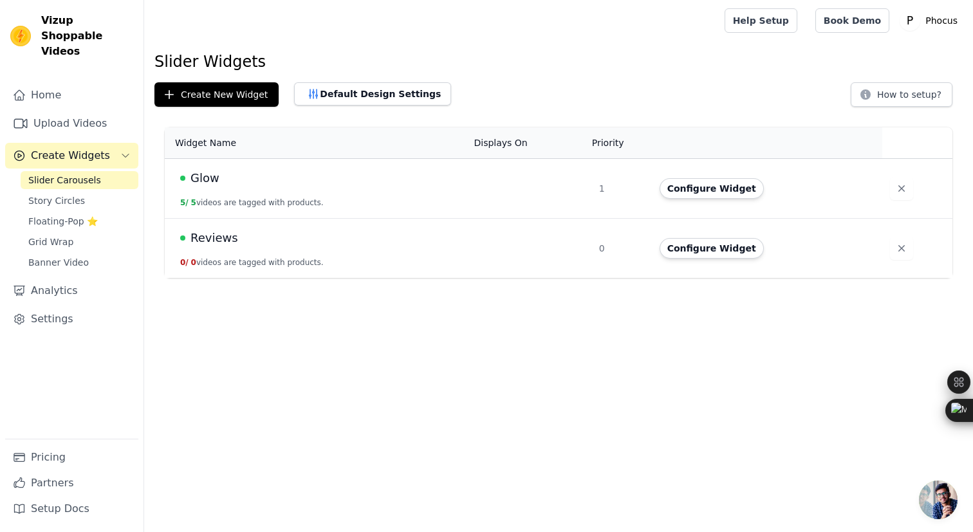
click at [206, 185] on span "Glow" at bounding box center [204, 178] width 29 height 18
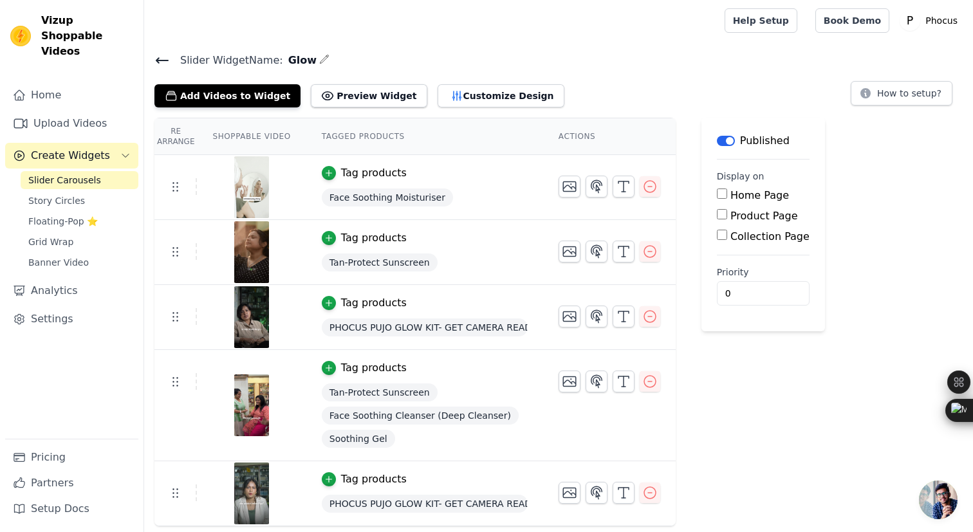
click at [319, 56] on icon "button" at bounding box center [324, 59] width 10 height 10
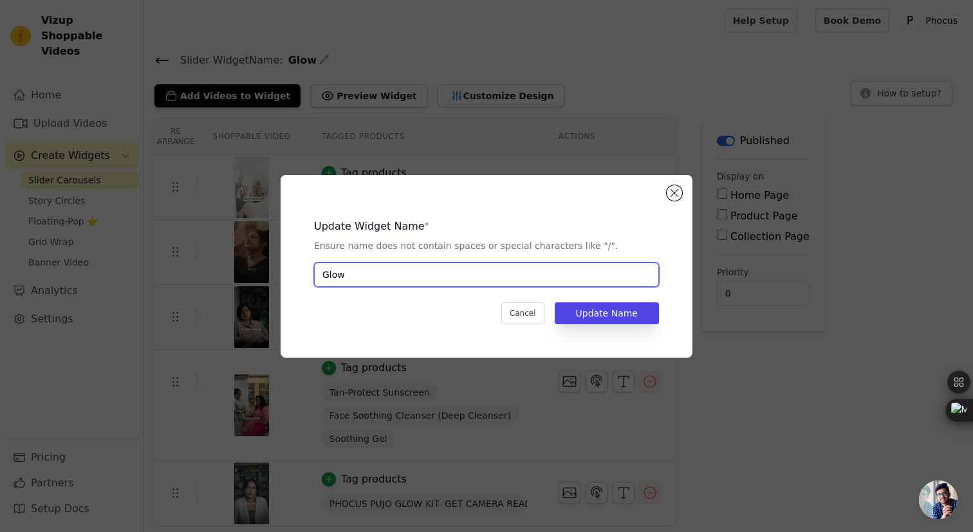
click at [349, 273] on input "Glow" at bounding box center [486, 275] width 345 height 24
type input "Glow Kit"
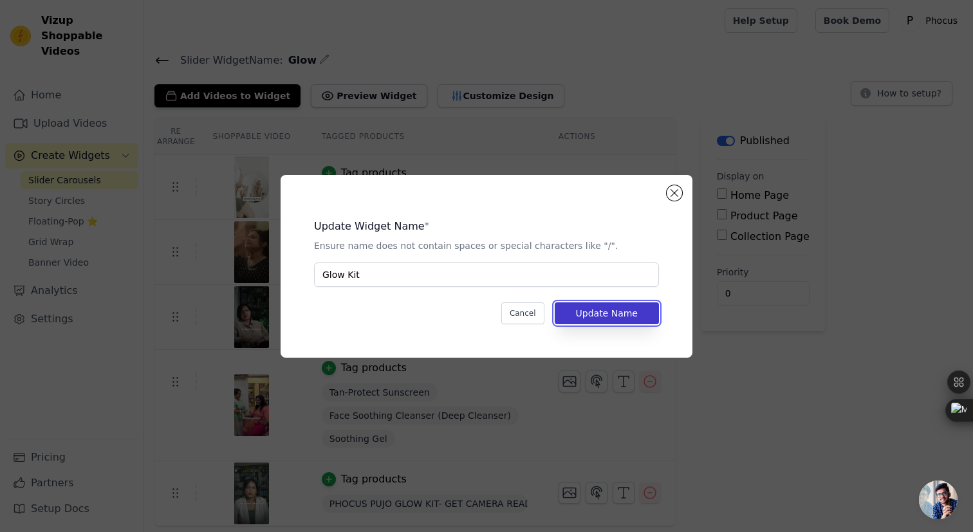
click at [609, 309] on button "Update Name" at bounding box center [607, 313] width 104 height 22
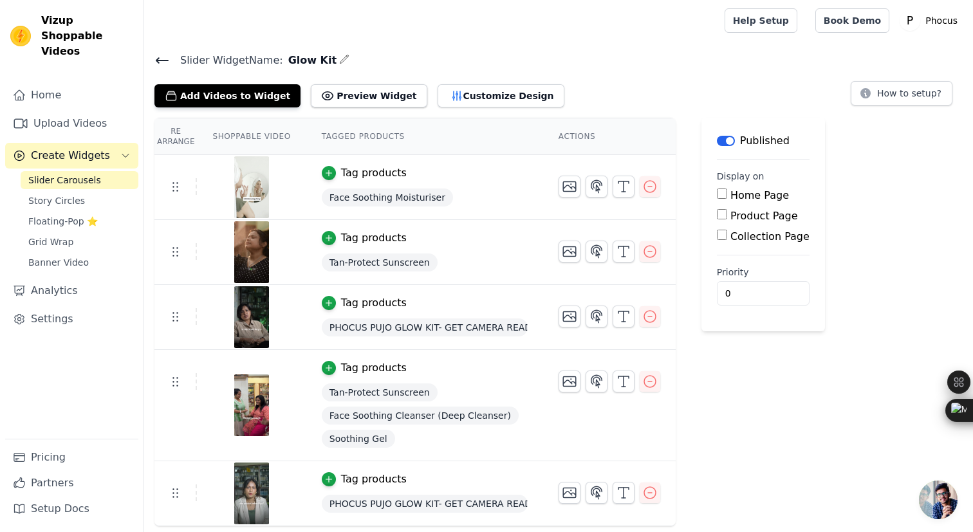
click at [162, 55] on icon at bounding box center [161, 60] width 15 height 15
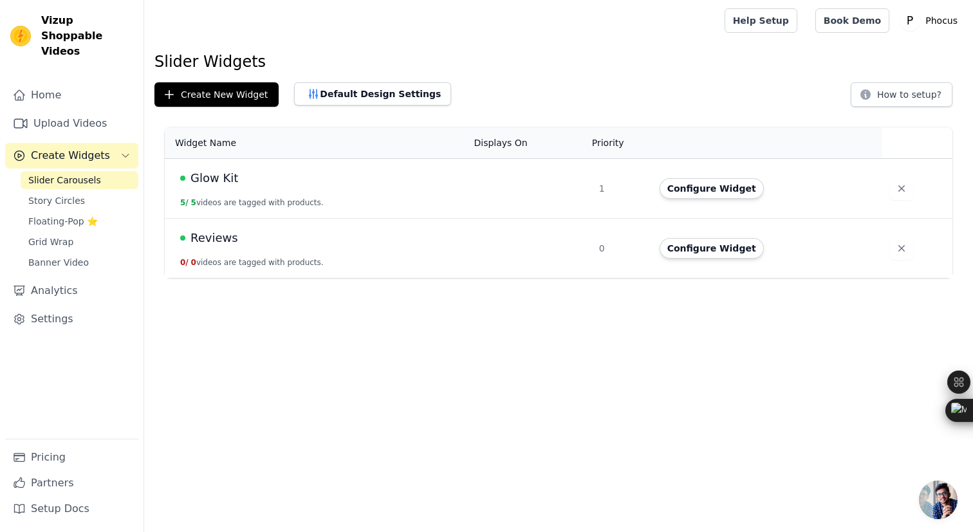
click at [296, 258] on button "0 / 0 videos are tagged with products." at bounding box center [252, 262] width 144 height 10
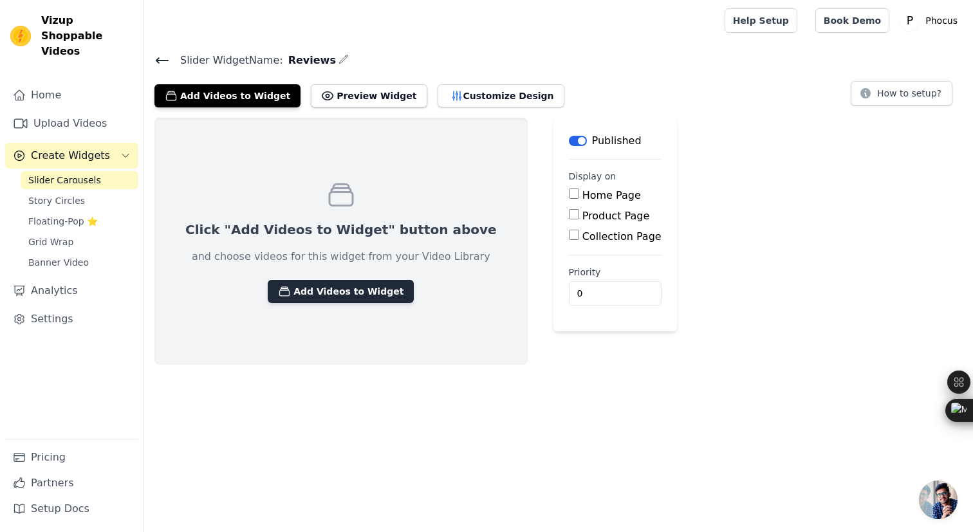
click at [326, 286] on button "Add Videos to Widget" at bounding box center [341, 291] width 146 height 23
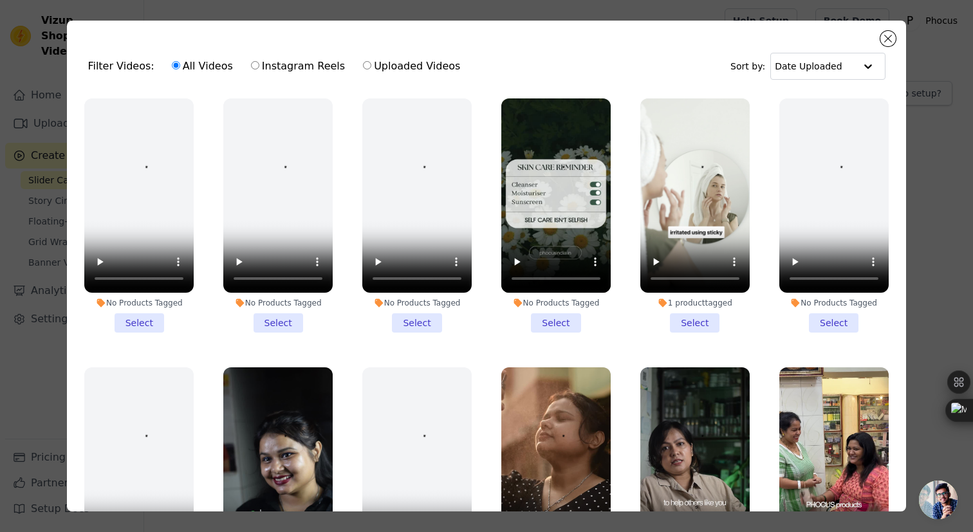
scroll to position [280, 0]
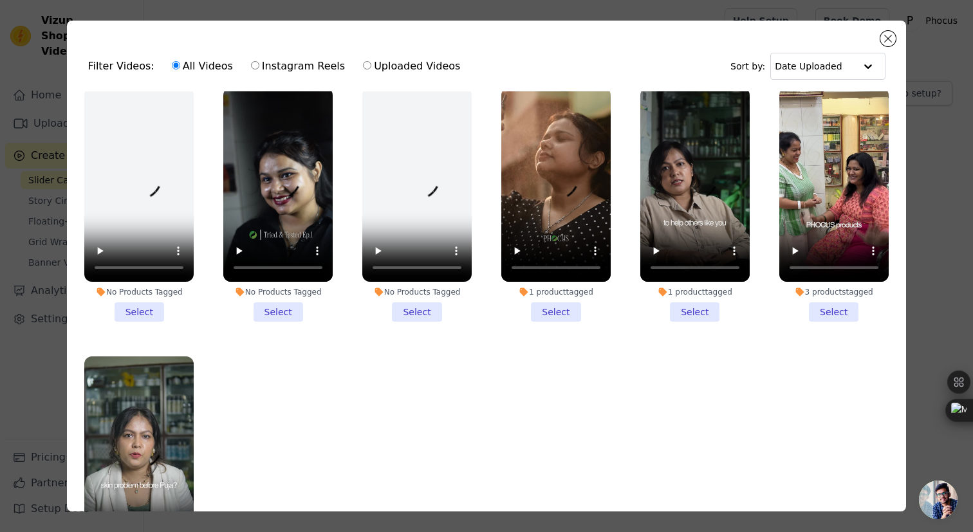
click at [821, 308] on li "3 products tagged Select" at bounding box center [833, 205] width 109 height 234
click at [0, 0] on input "3 products tagged Select" at bounding box center [0, 0] width 0 height 0
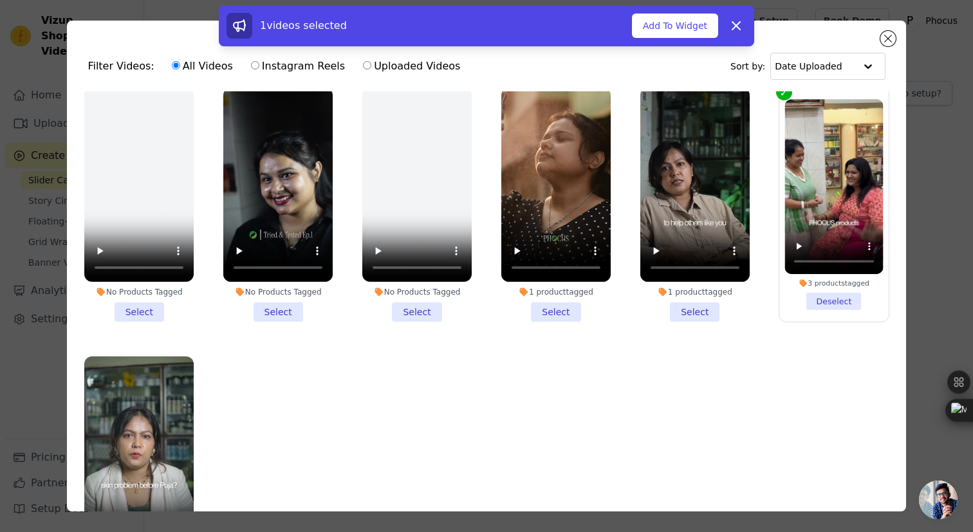
click at [289, 306] on li "No Products Tagged Select" at bounding box center [277, 205] width 109 height 234
click at [0, 0] on input "No Products Tagged Select" at bounding box center [0, 0] width 0 height 0
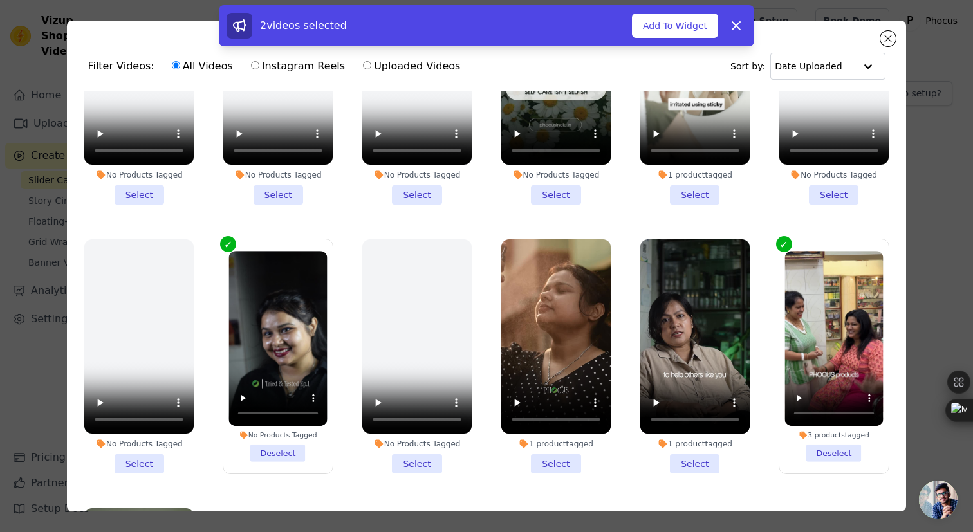
scroll to position [0, 0]
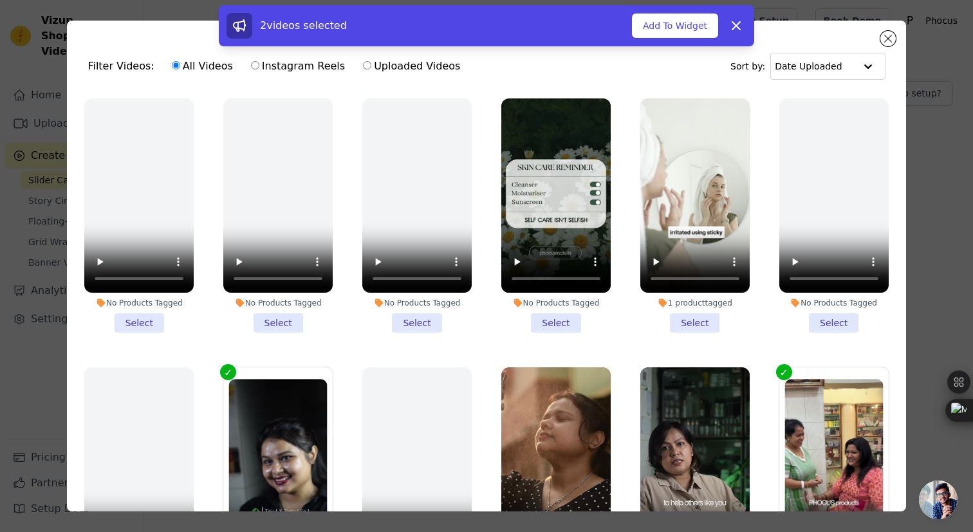
click at [694, 319] on li "1 product tagged Select" at bounding box center [694, 215] width 109 height 234
click at [0, 0] on input "1 product tagged Select" at bounding box center [0, 0] width 0 height 0
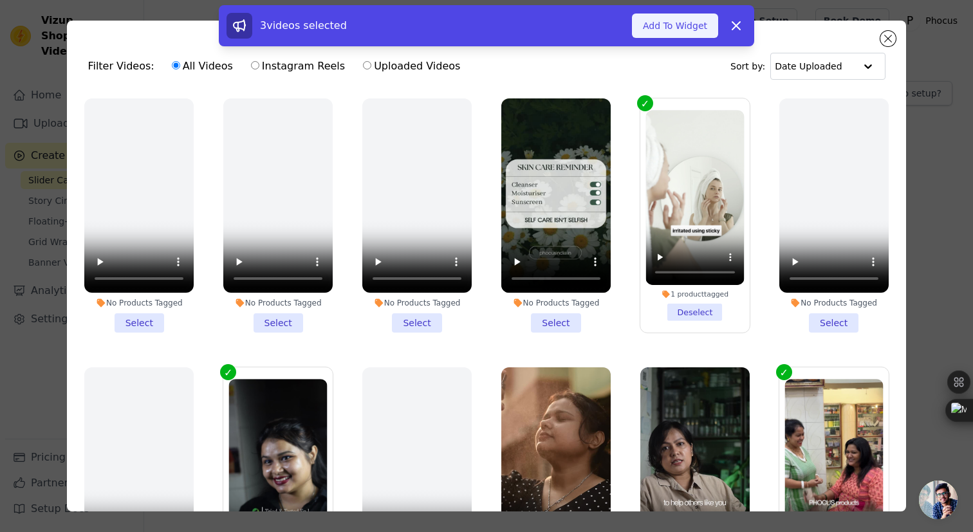
click at [679, 30] on button "Add To Widget" at bounding box center [675, 26] width 86 height 24
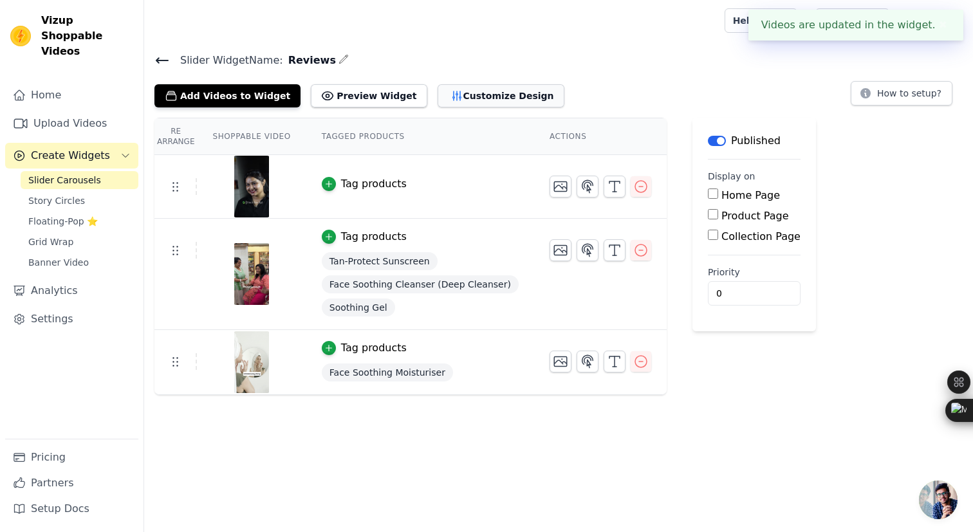
click at [469, 94] on button "Customize Design" at bounding box center [501, 95] width 127 height 23
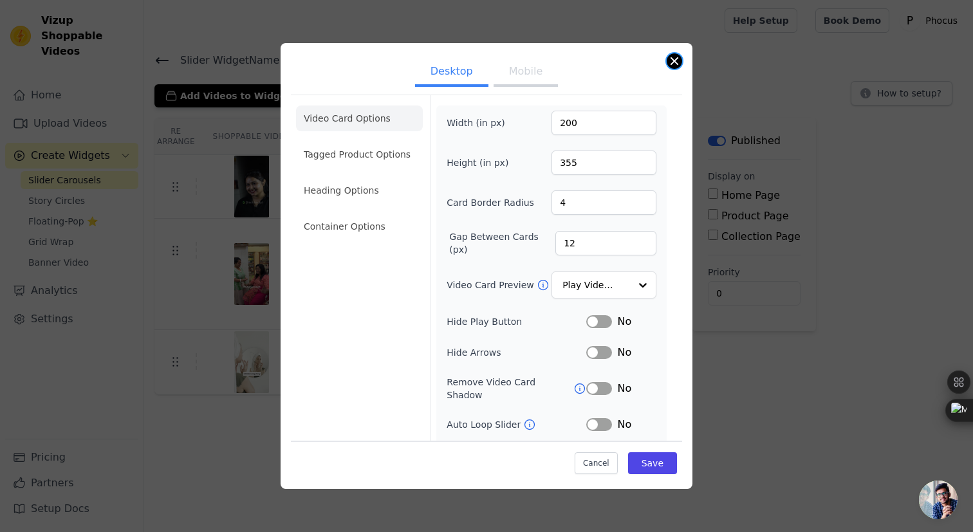
click at [671, 61] on button "Close modal" at bounding box center [674, 60] width 15 height 15
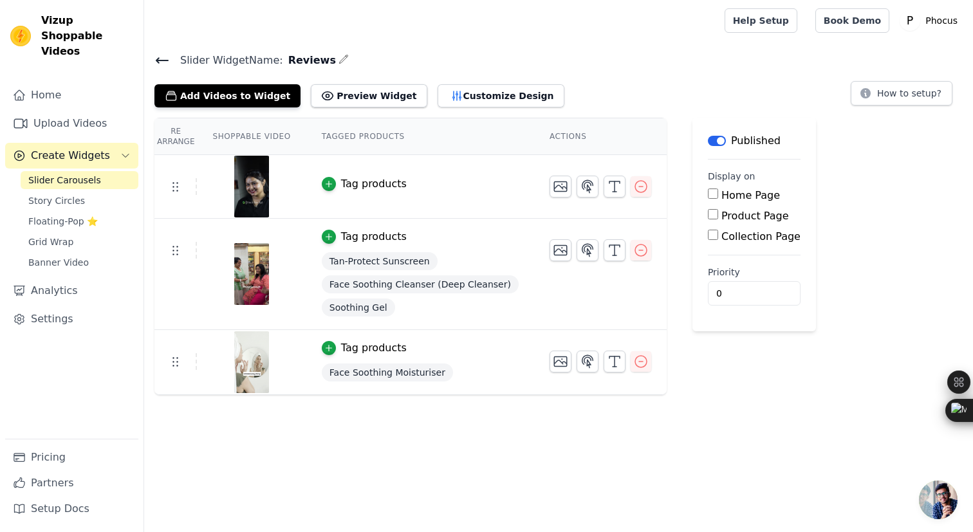
click at [159, 58] on icon at bounding box center [162, 60] width 12 height 5
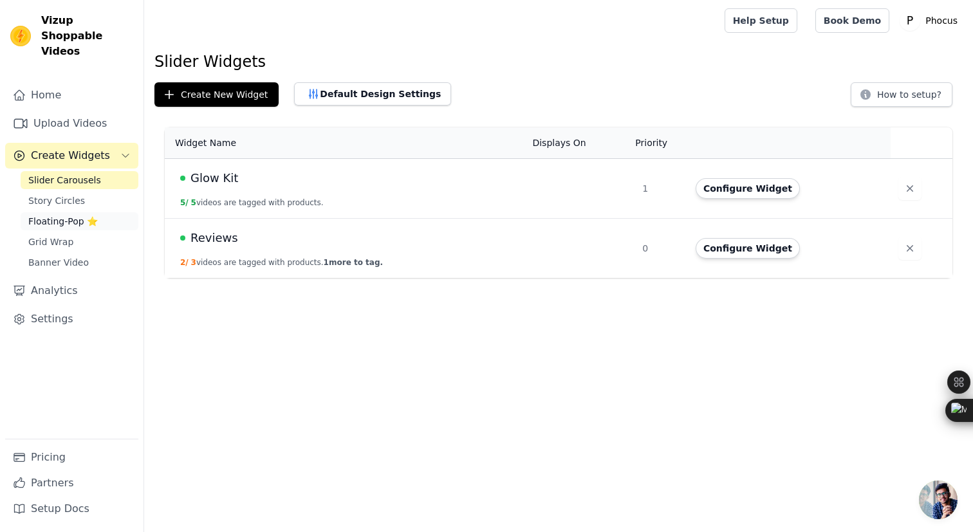
click at [77, 215] on span "Floating-Pop ⭐" at bounding box center [63, 221] width 70 height 13
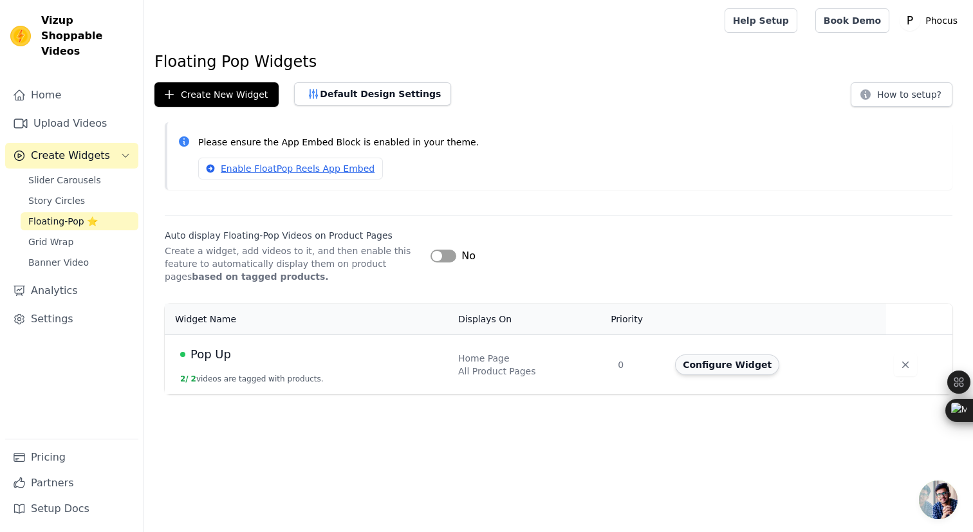
click at [715, 373] on button "Configure Widget" at bounding box center [727, 365] width 104 height 21
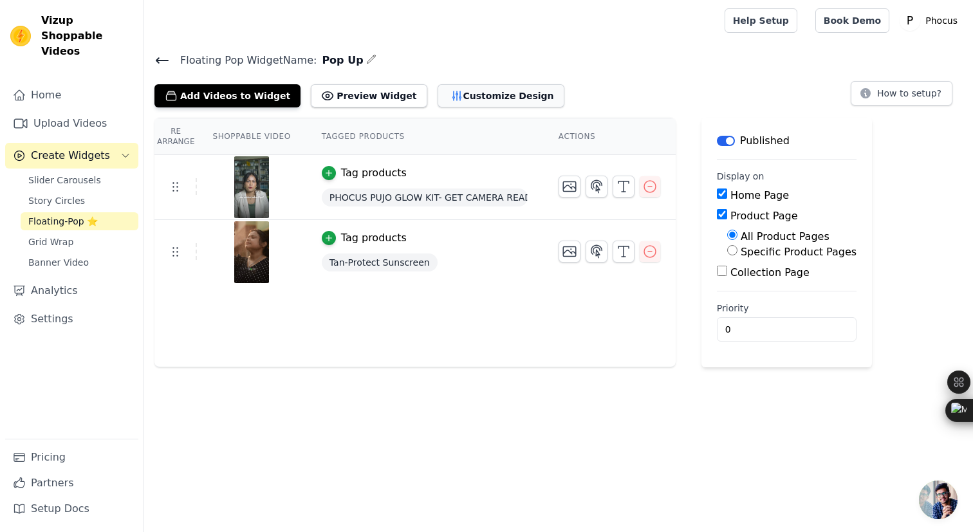
click at [439, 96] on button "Customize Design" at bounding box center [501, 95] width 127 height 23
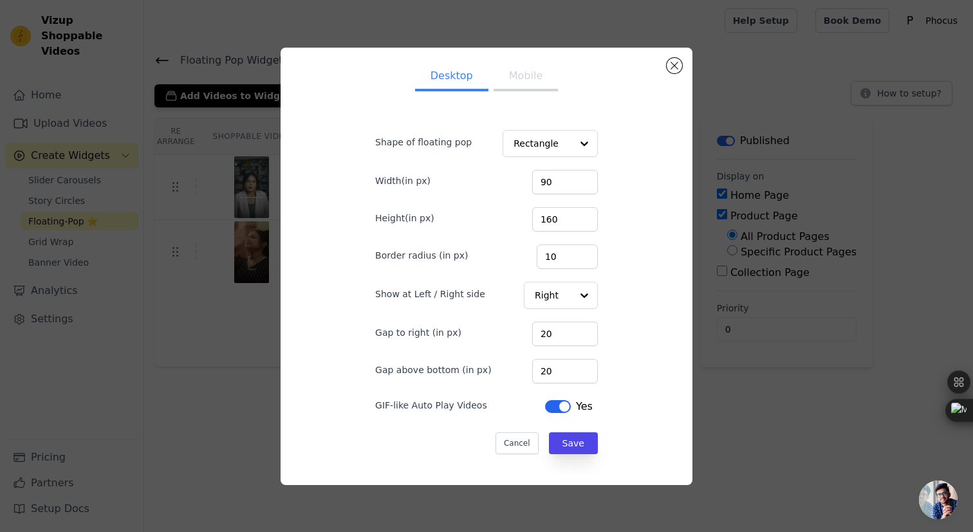
click at [537, 80] on button "Mobile" at bounding box center [526, 77] width 64 height 28
click at [557, 412] on button "Label" at bounding box center [558, 406] width 26 height 13
click at [557, 408] on button "Label" at bounding box center [561, 406] width 26 height 13
click at [564, 442] on button "Save" at bounding box center [573, 443] width 49 height 22
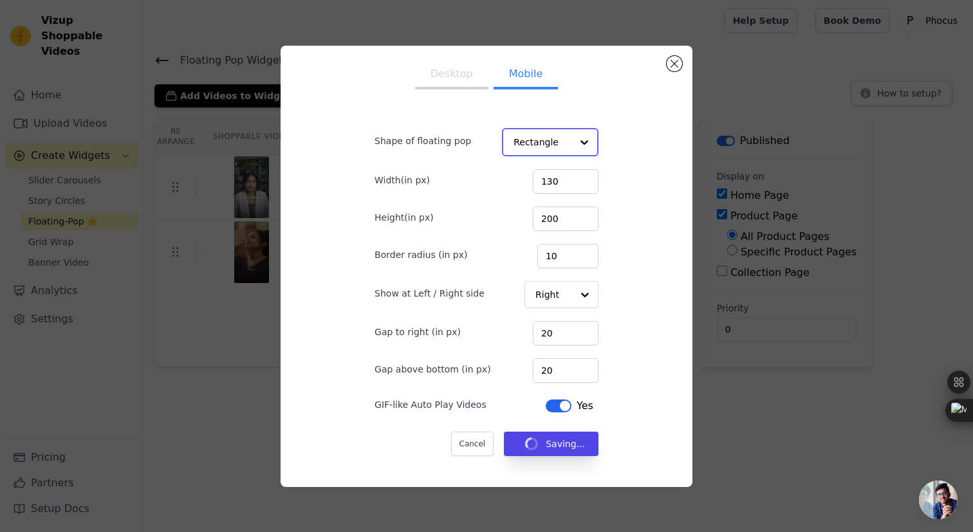
click at [553, 147] on input "Shape of floating pop" at bounding box center [543, 142] width 58 height 26
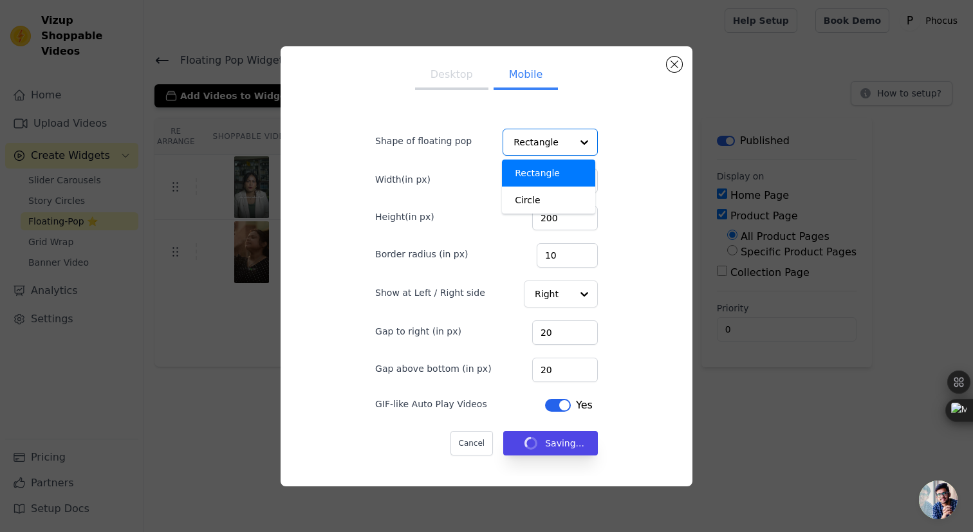
click at [613, 116] on div "Floating Pop Widget Name: Pop Up Add Videos to Widget Preview Widget Desktop Mo…" at bounding box center [558, 209] width 829 height 316
